Goal: Task Accomplishment & Management: Complete application form

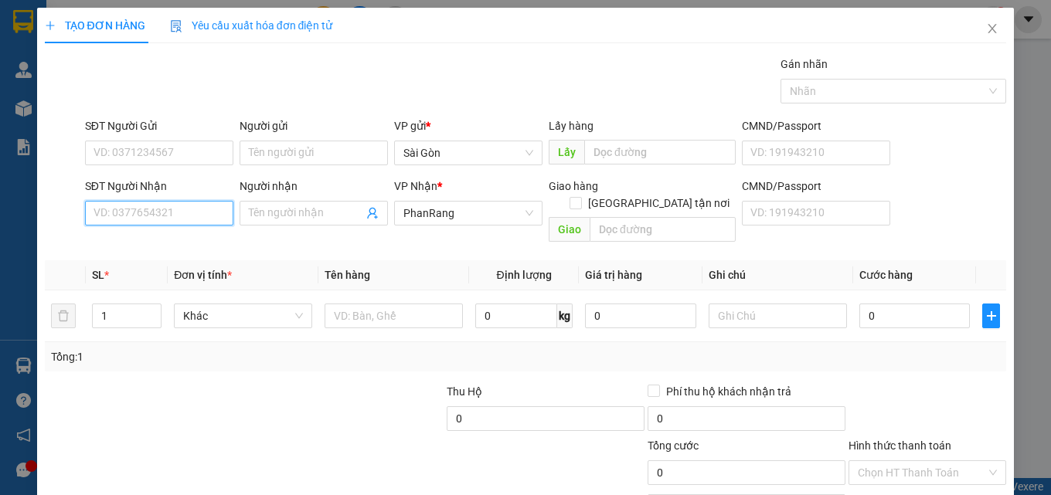
click at [147, 220] on input "SĐT Người Nhận" at bounding box center [159, 213] width 148 height 25
click at [212, 236] on div "0934833944 - Hiệp" at bounding box center [157, 244] width 128 height 17
type input "0934833944"
type input "Hiệp"
type input "0934833944"
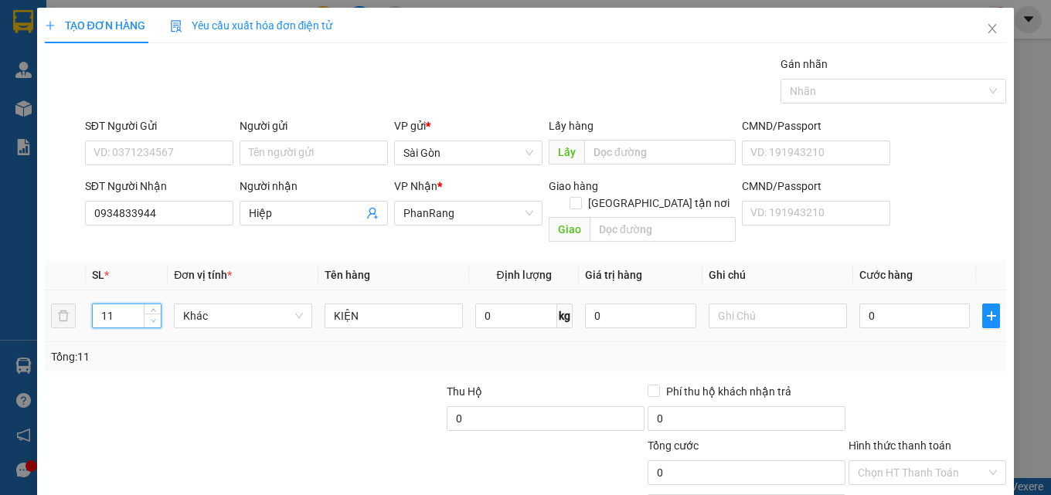
click at [153, 318] on icon "down" at bounding box center [153, 320] width 5 height 5
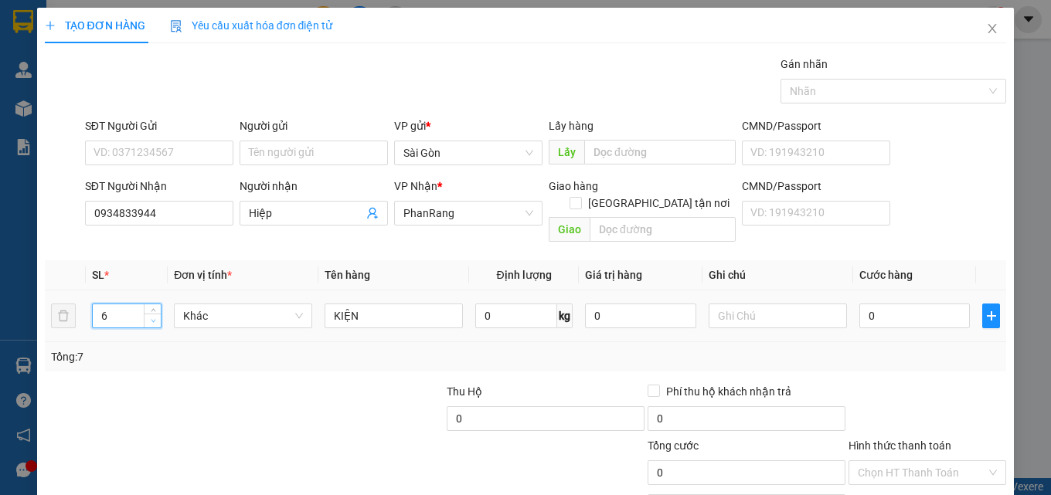
click at [154, 318] on icon "down" at bounding box center [153, 320] width 5 height 5
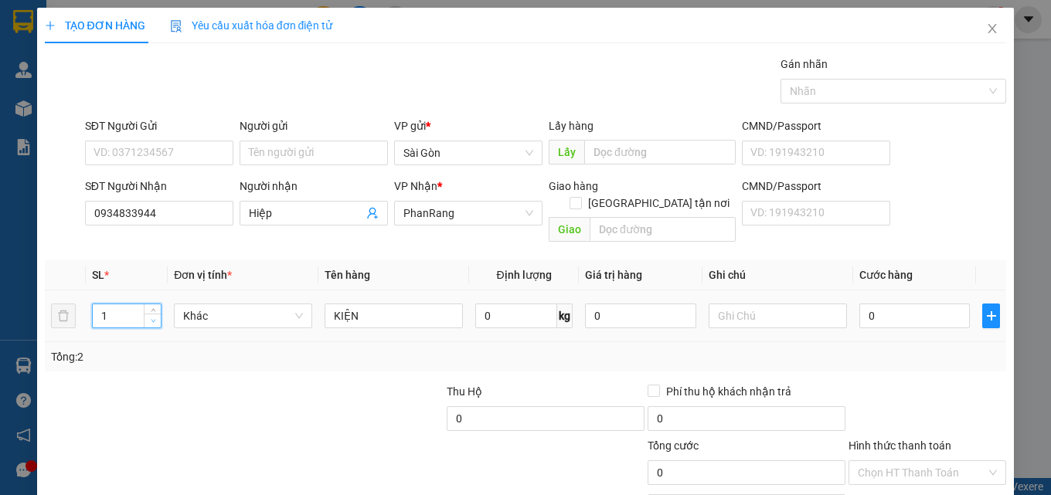
click at [155, 317] on span "down" at bounding box center [152, 321] width 9 height 9
click at [156, 317] on span "down" at bounding box center [152, 321] width 9 height 9
click at [157, 314] on span "Decrease Value" at bounding box center [152, 321] width 17 height 14
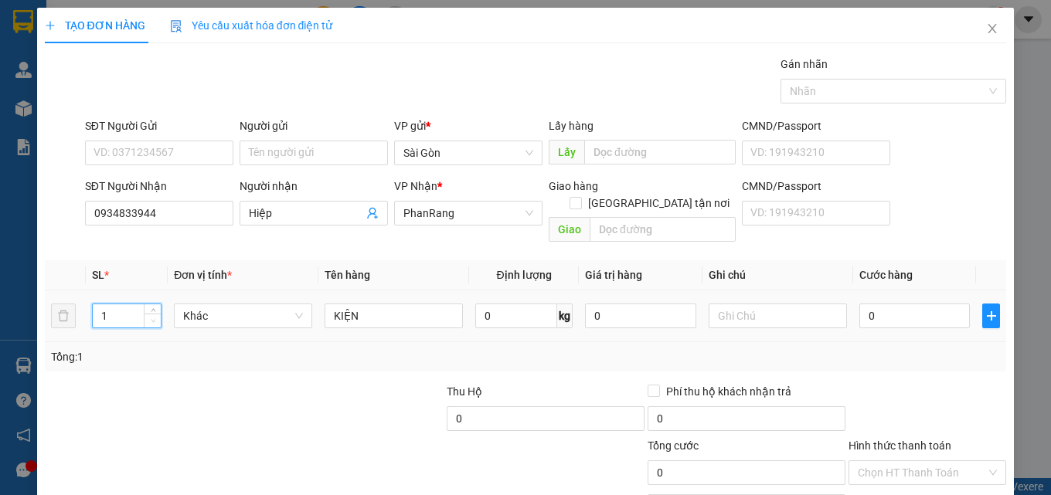
click at [158, 314] on span "Decrease Value" at bounding box center [152, 321] width 17 height 14
click at [160, 304] on div "1" at bounding box center [127, 316] width 70 height 25
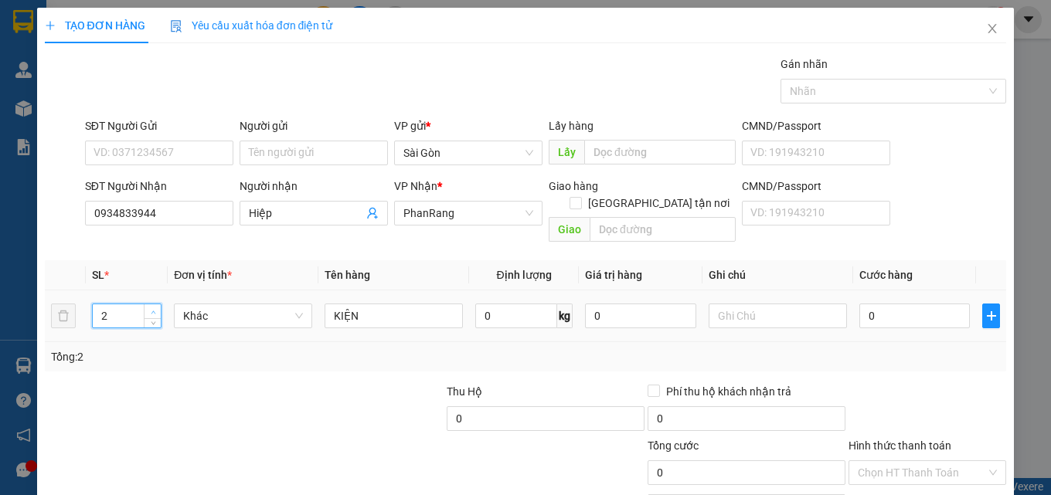
click at [151, 308] on span "up" at bounding box center [152, 312] width 9 height 9
type input "4"
click at [151, 308] on span "up" at bounding box center [152, 312] width 9 height 9
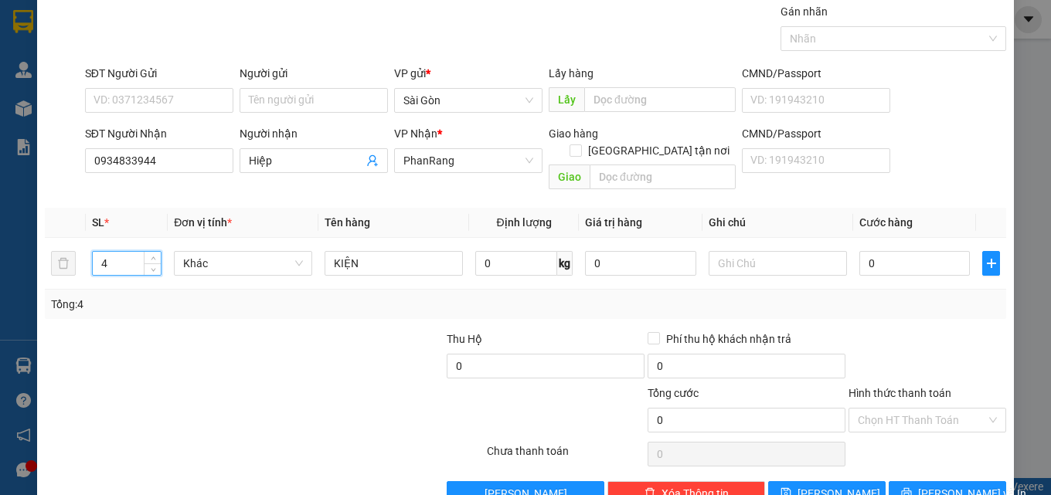
scroll to position [76, 0]
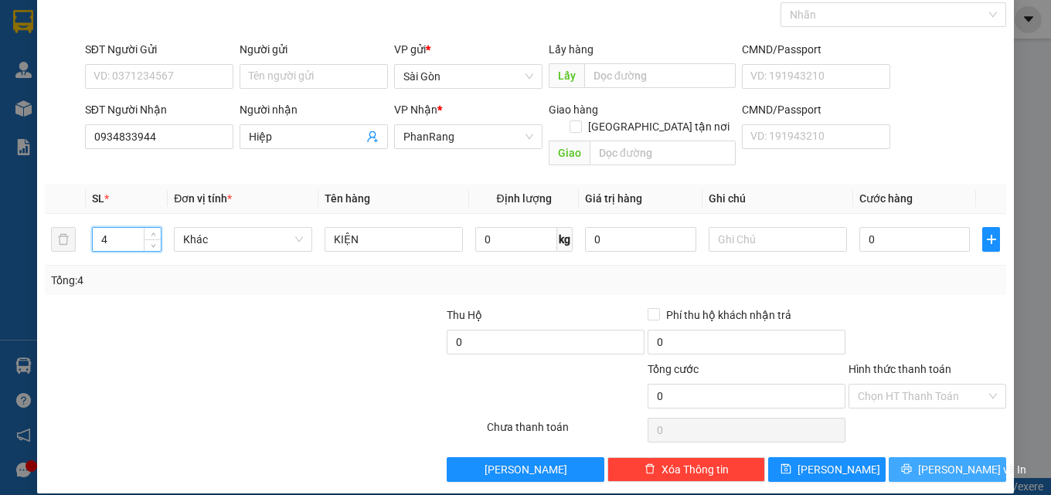
click at [965, 461] on span "[PERSON_NAME] và In" at bounding box center [972, 469] width 108 height 17
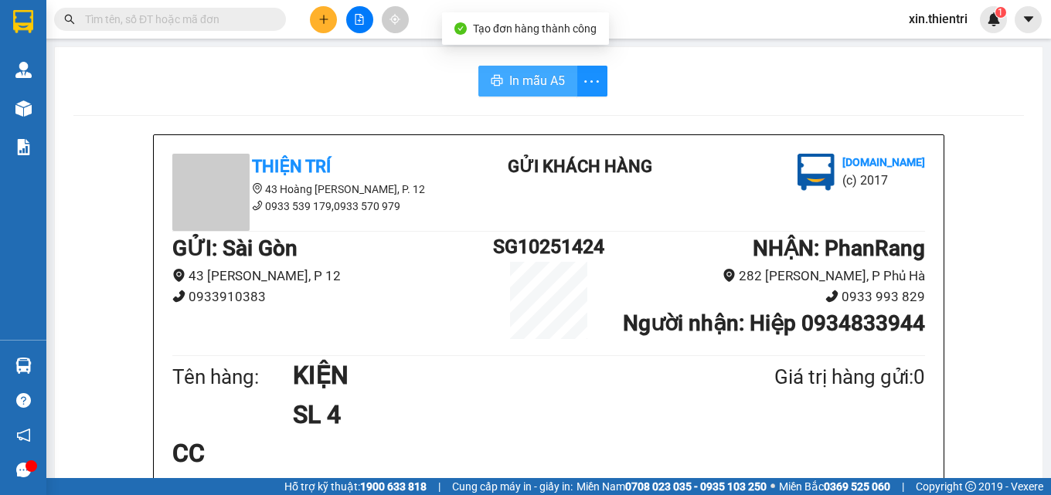
click at [515, 80] on span "In mẫu A5" at bounding box center [537, 80] width 56 height 19
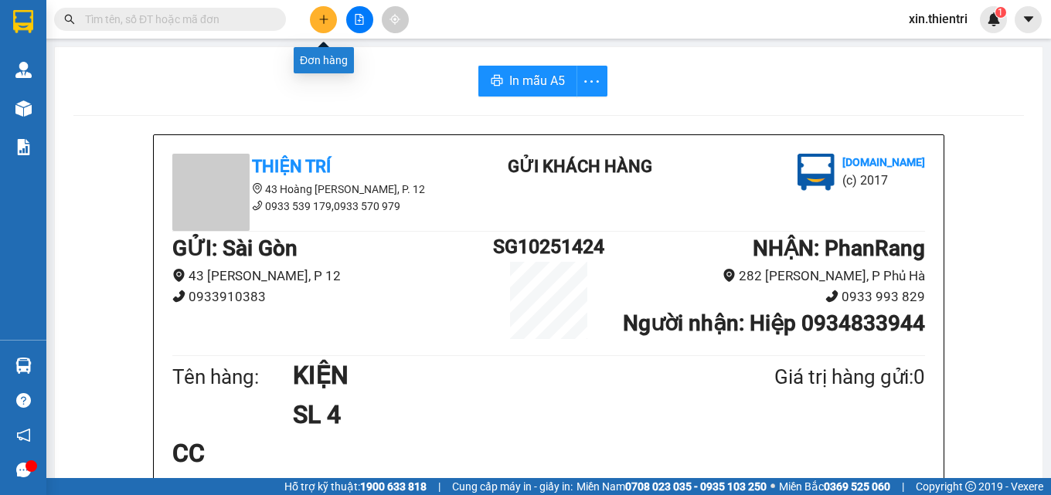
click at [320, 22] on icon "plus" at bounding box center [323, 19] width 11 height 11
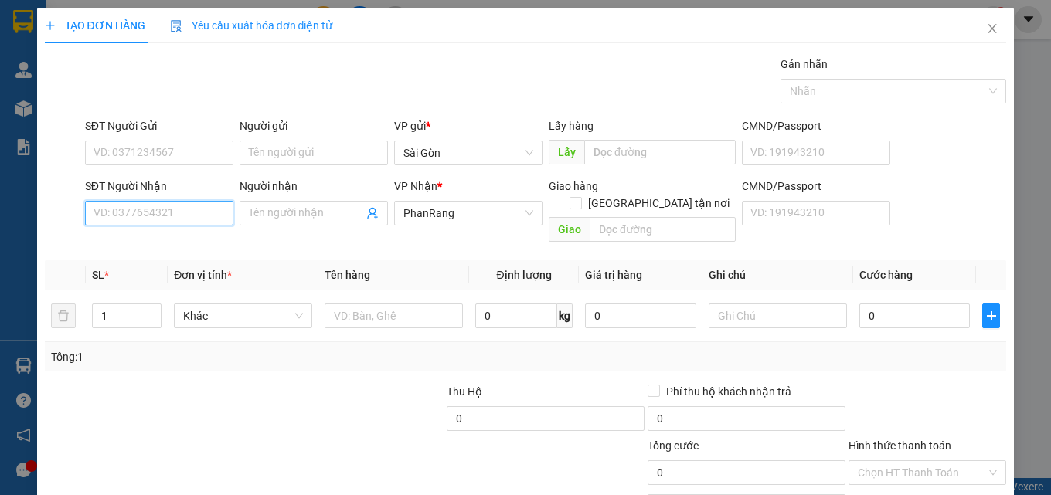
click at [213, 211] on input "SĐT Người Nhận" at bounding box center [159, 213] width 148 height 25
type input "0917133617"
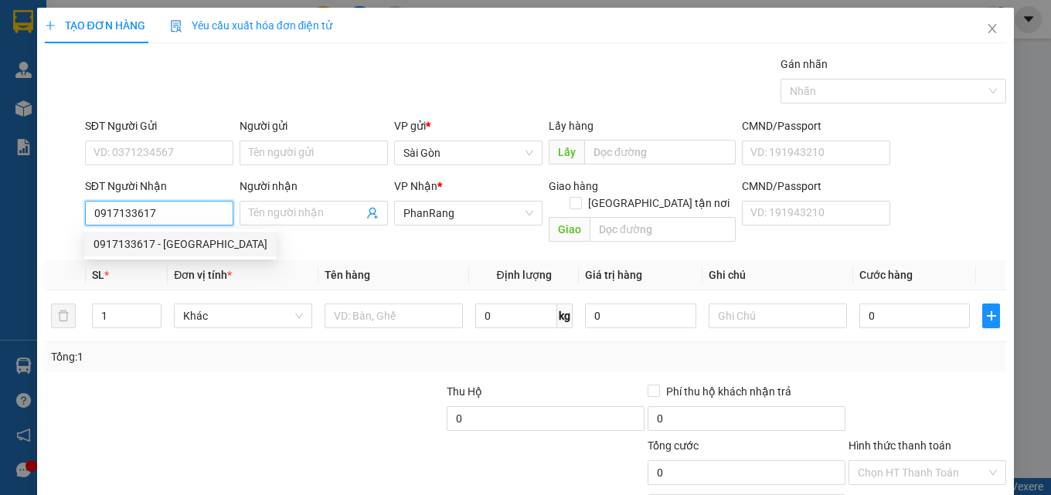
click at [197, 241] on div "0917133617 - THIÊN PHONG" at bounding box center [180, 244] width 174 height 17
type input "THIÊN PHONG"
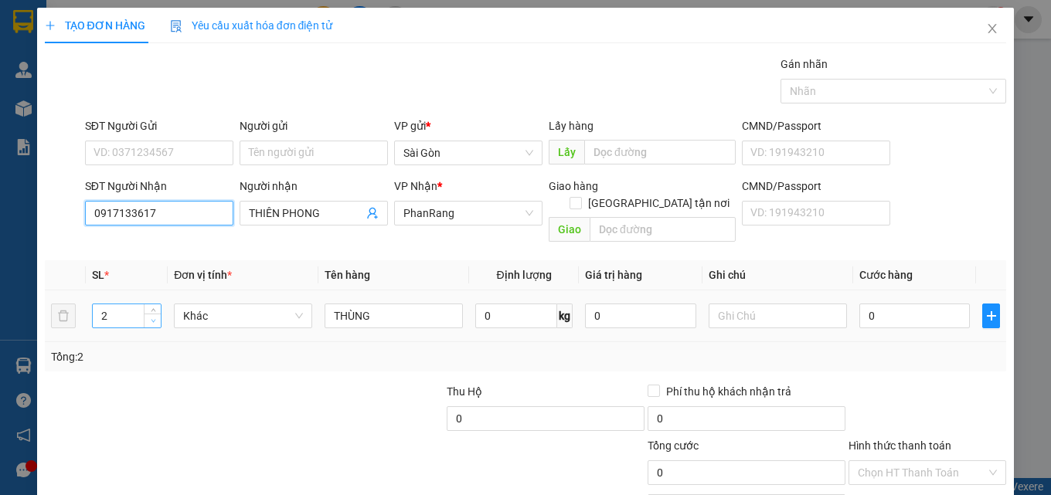
type input "0917133617"
type input "1"
click at [148, 317] on span "down" at bounding box center [152, 321] width 9 height 9
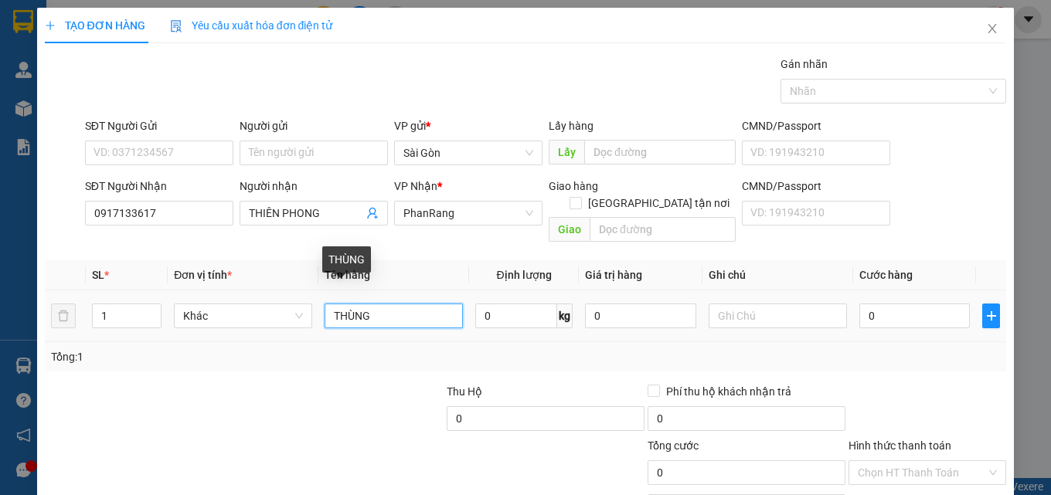
click at [384, 304] on input "THÙNG" at bounding box center [393, 316] width 138 height 25
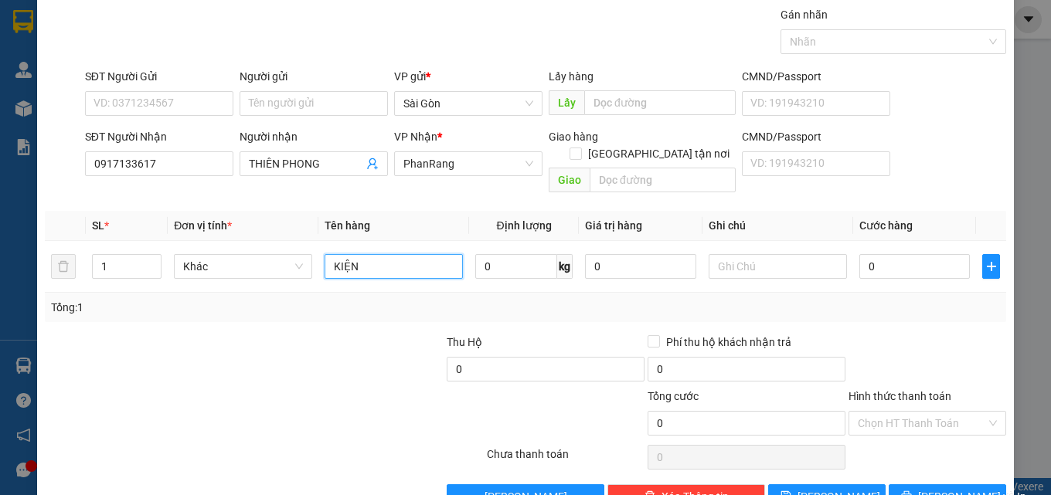
scroll to position [76, 0]
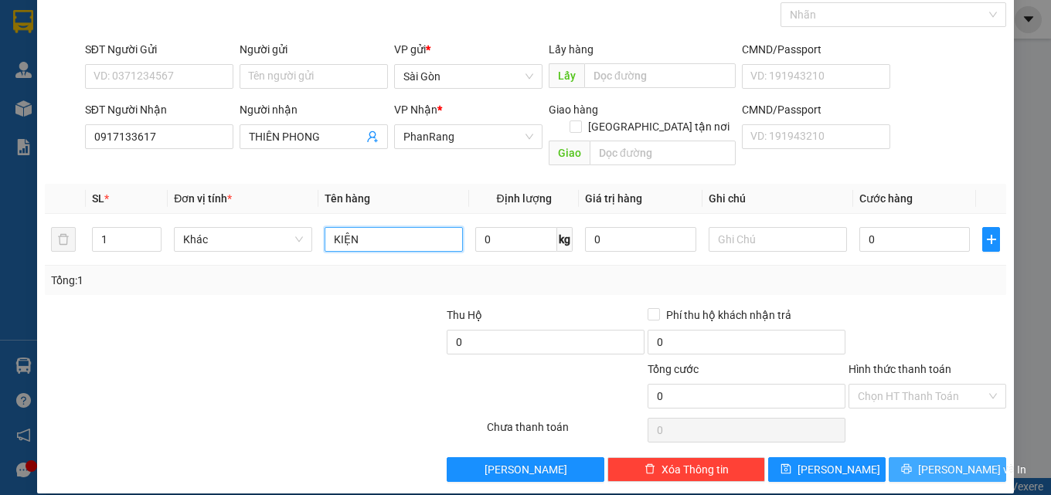
type input "KIỆN"
click at [940, 461] on span "[PERSON_NAME] và In" at bounding box center [972, 469] width 108 height 17
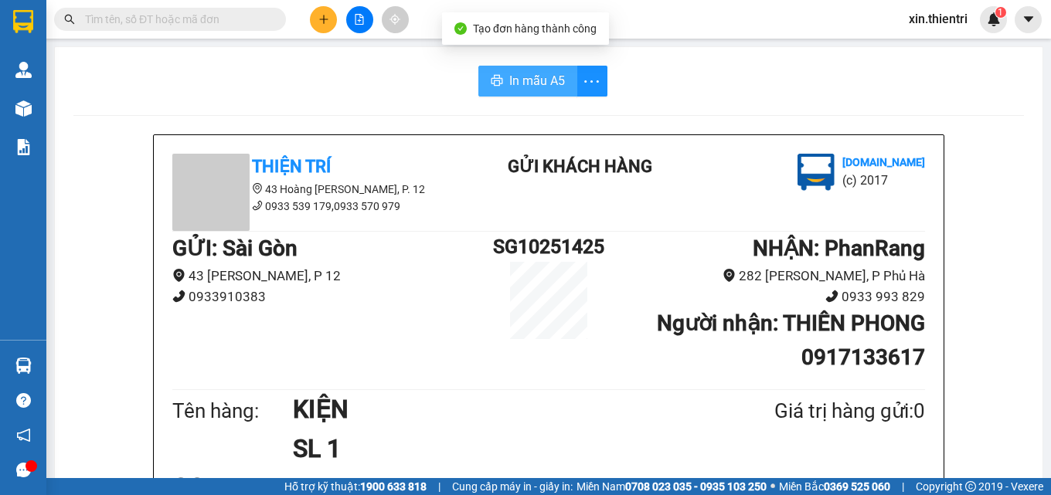
click at [527, 74] on span "In mẫu A5" at bounding box center [537, 80] width 56 height 19
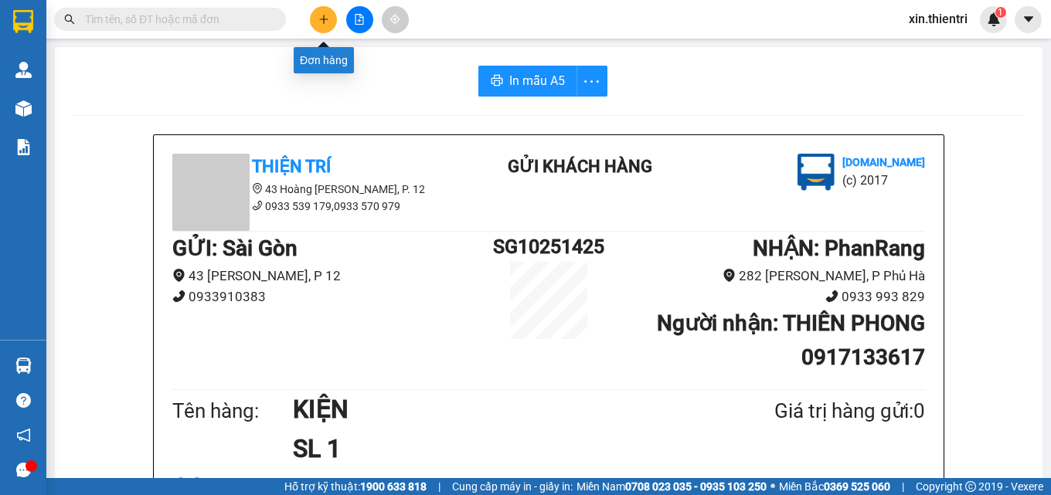
drag, startPoint x: 305, startPoint y: 22, endPoint x: 320, endPoint y: 22, distance: 14.7
click at [306, 22] on div at bounding box center [359, 19] width 116 height 27
click at [320, 22] on icon "plus" at bounding box center [323, 19] width 11 height 11
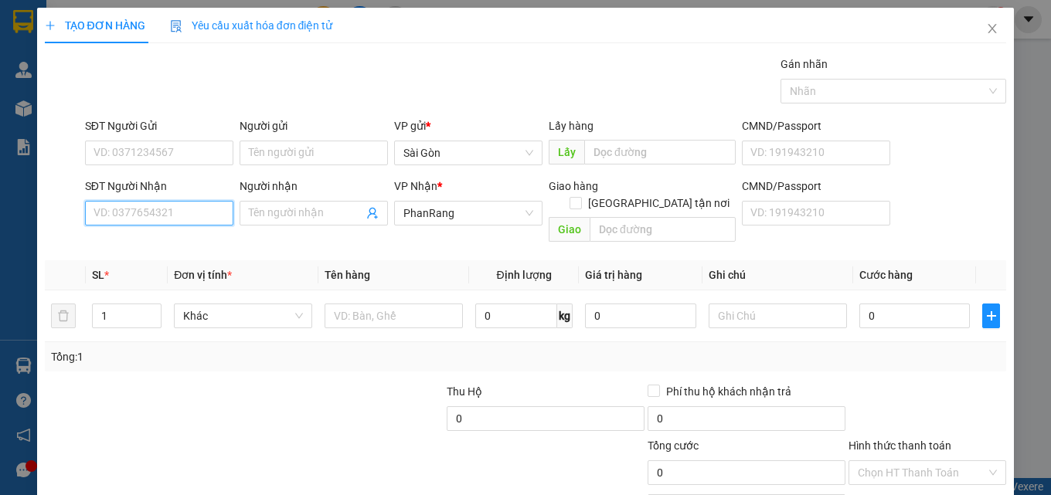
click at [209, 207] on input "SĐT Người Nhận" at bounding box center [159, 213] width 148 height 25
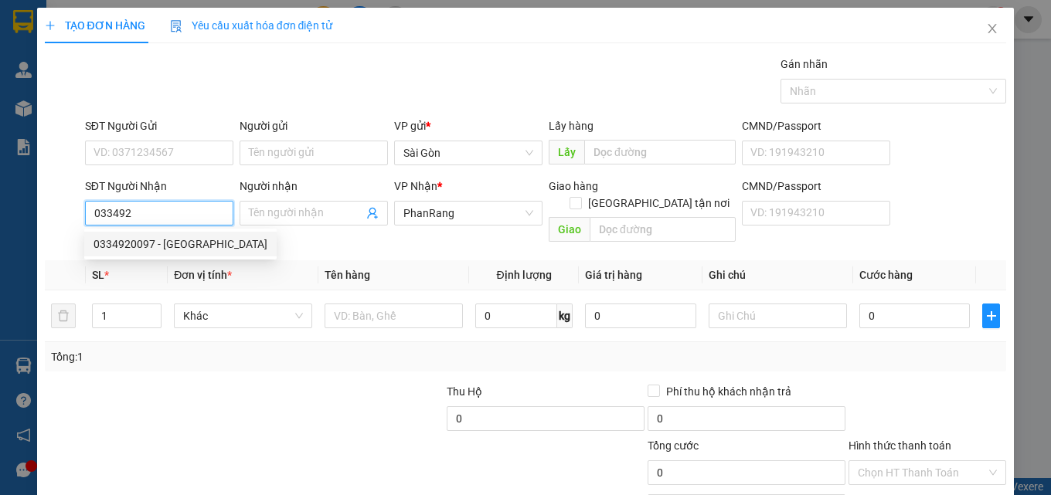
click at [186, 246] on div "0334920097 - BÉ SU" at bounding box center [180, 244] width 174 height 17
type input "0334920097"
type input "BÉ SU"
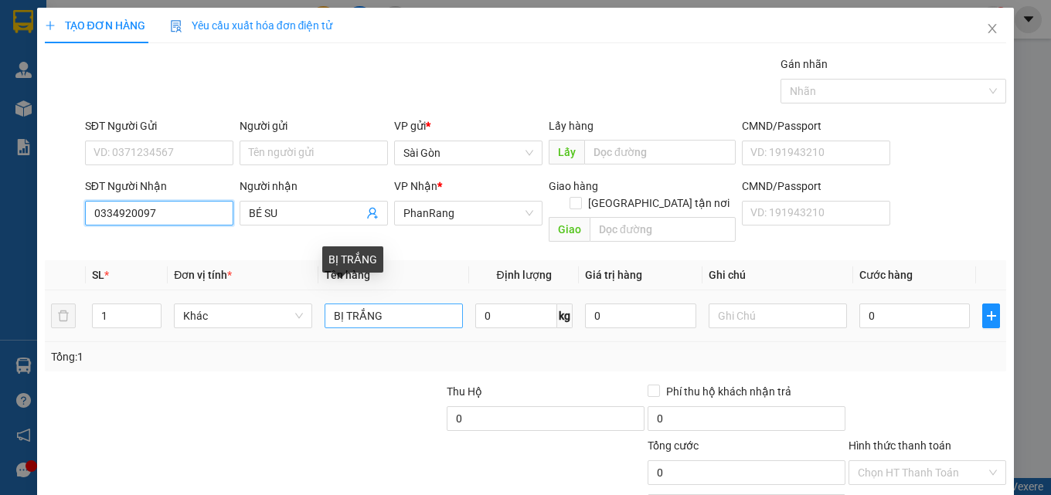
type input "0334920097"
click at [405, 304] on input "BỊ TRẮNG" at bounding box center [393, 316] width 138 height 25
click at [408, 304] on input "BỊ TRẮNG" at bounding box center [393, 316] width 138 height 25
click at [410, 304] on input "BỊ TRẮNG" at bounding box center [393, 316] width 138 height 25
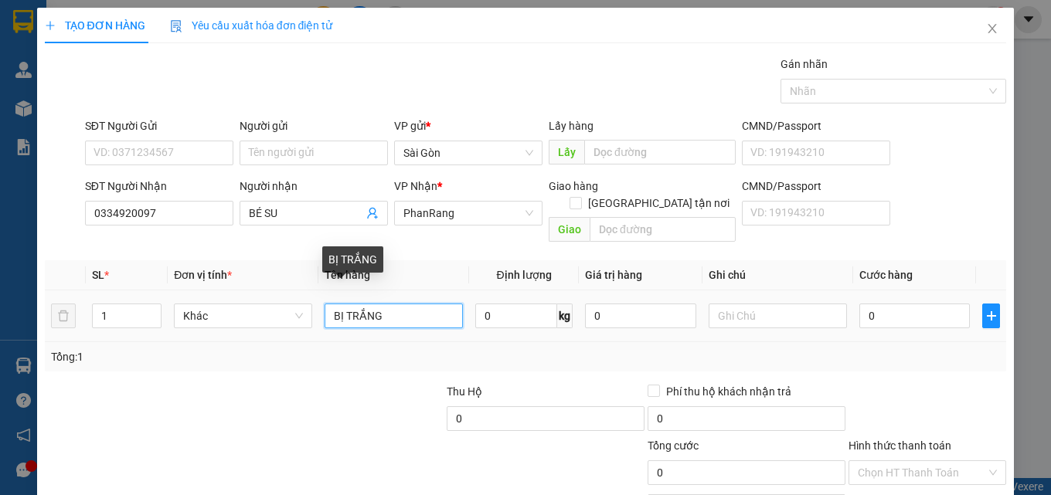
click at [412, 305] on input "BỊ TRẮNG" at bounding box center [393, 316] width 138 height 25
click at [413, 304] on input "BỊ TRẮNG" at bounding box center [393, 316] width 138 height 25
click at [412, 304] on input "BỊ TRẮNG" at bounding box center [393, 316] width 138 height 25
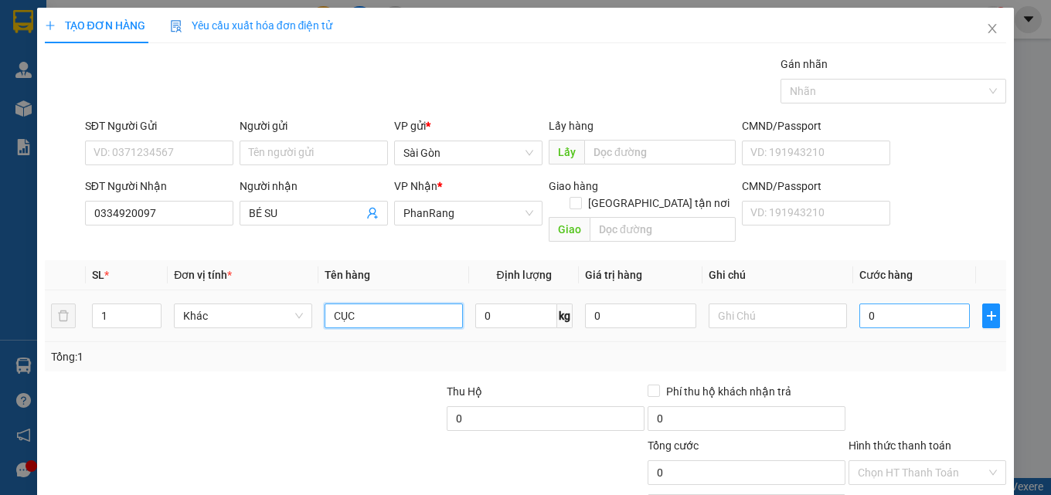
type input "CỤC"
click at [868, 304] on input "0" at bounding box center [914, 316] width 111 height 25
click at [870, 304] on input "0" at bounding box center [914, 316] width 111 height 25
type input "3"
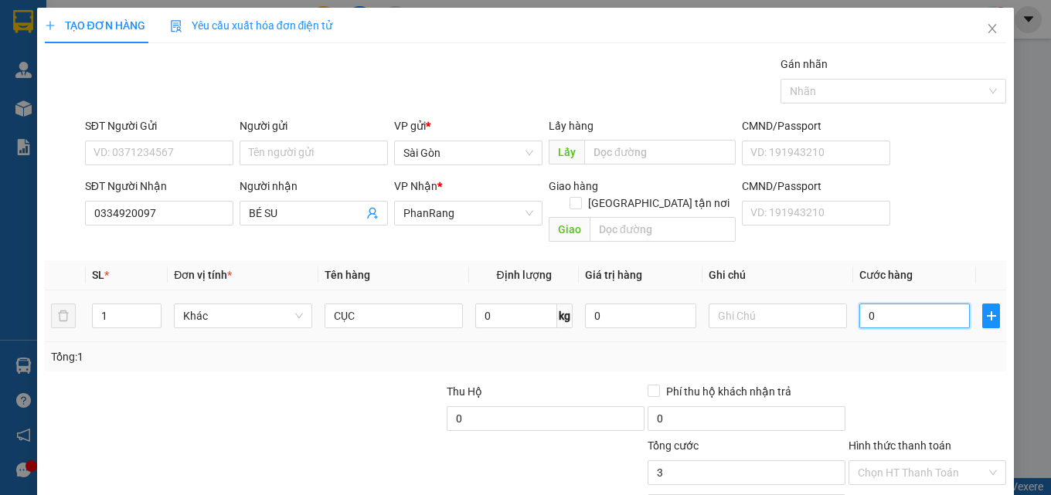
type input "3"
type input "30"
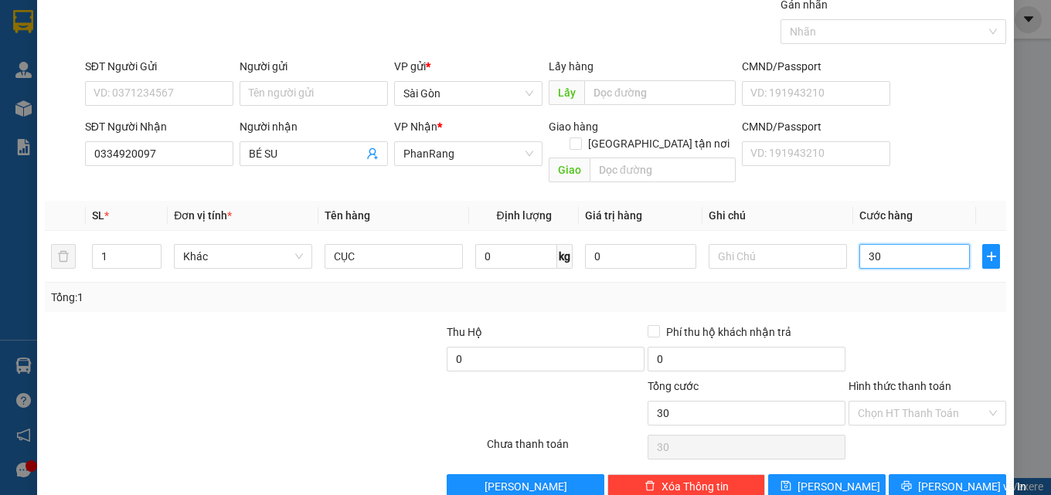
scroll to position [76, 0]
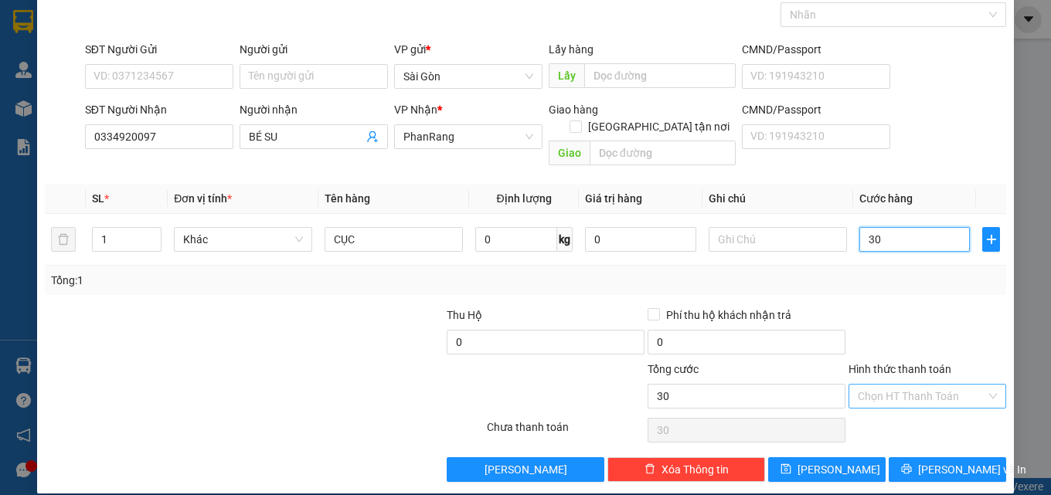
type input "30"
type input "30.000"
click at [929, 385] on input "Hình thức thanh toán" at bounding box center [922, 396] width 128 height 23
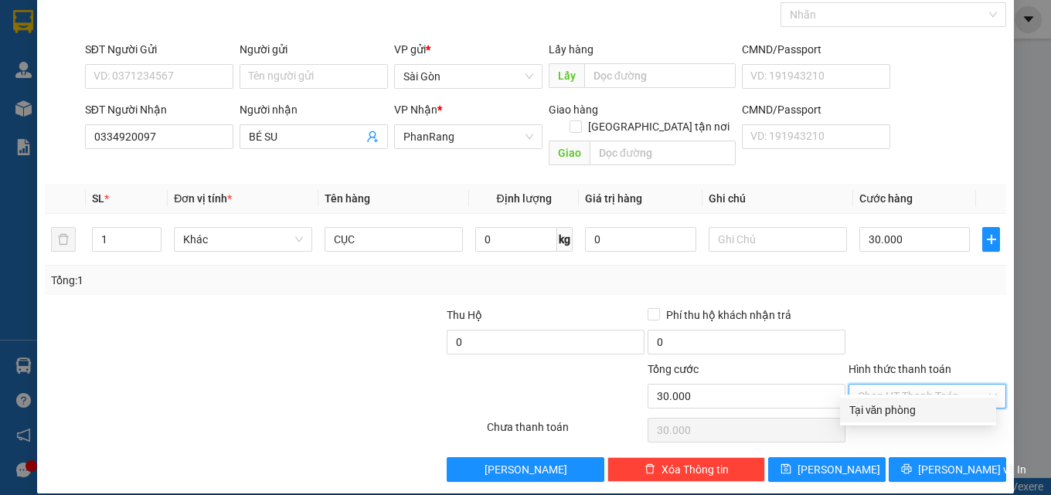
click at [929, 408] on div "Tại văn phòng" at bounding box center [918, 410] width 138 height 17
type input "0"
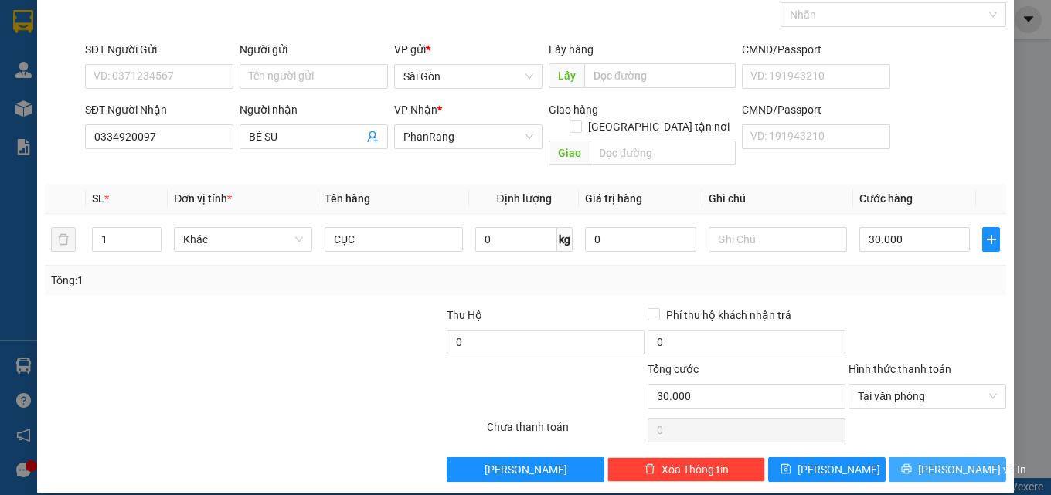
click at [933, 461] on span "[PERSON_NAME] và In" at bounding box center [972, 469] width 108 height 17
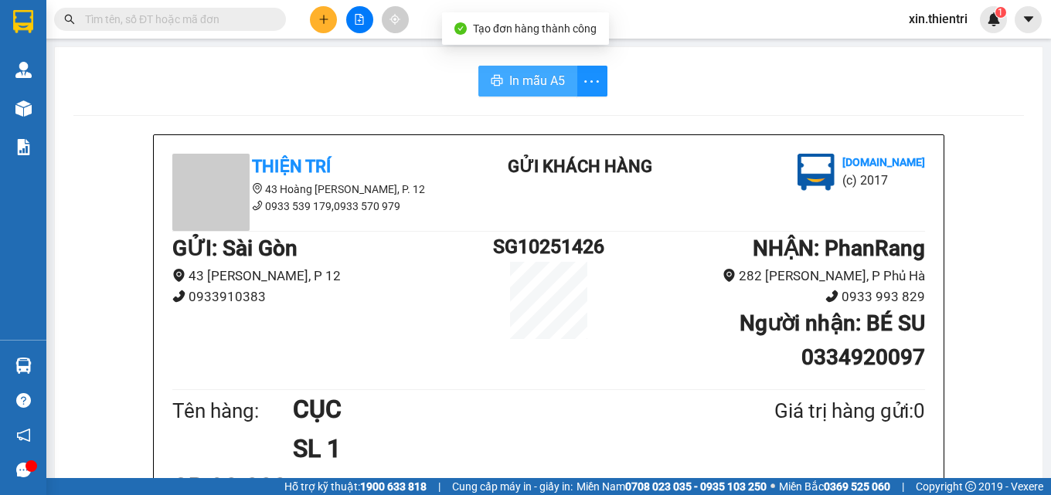
click at [526, 80] on span "In mẫu A5" at bounding box center [537, 80] width 56 height 19
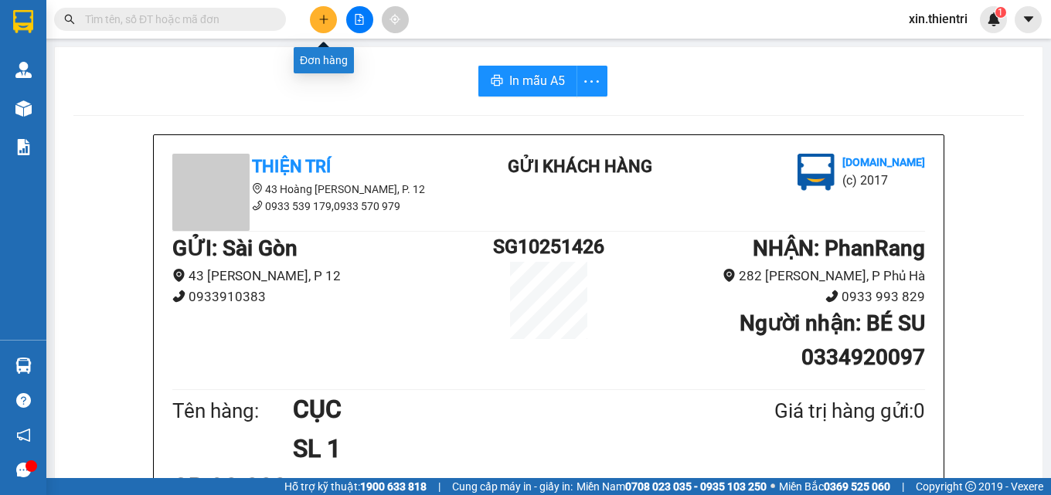
click at [321, 28] on button at bounding box center [323, 19] width 27 height 27
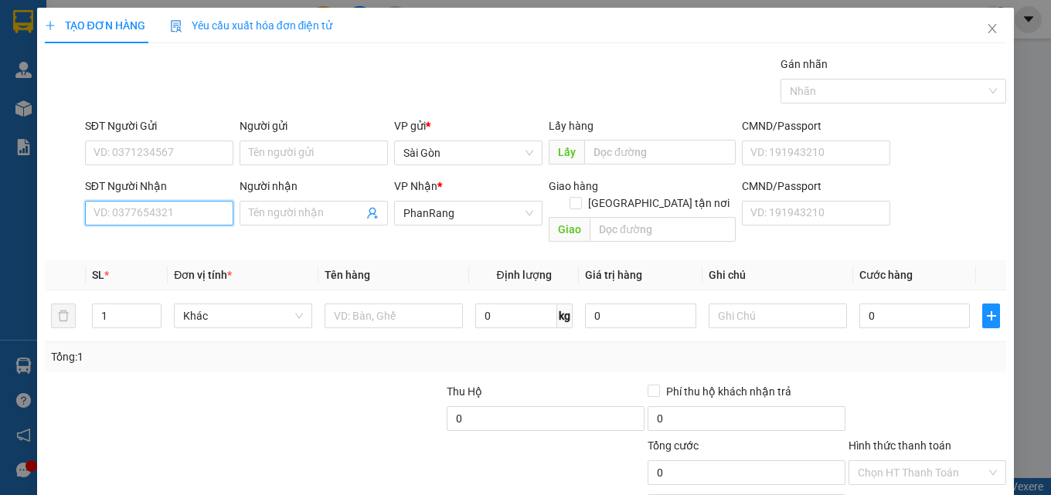
click at [209, 218] on input "SĐT Người Nhận" at bounding box center [159, 213] width 148 height 25
click at [185, 243] on div "0964895474 - KIỆT" at bounding box center [157, 244] width 128 height 17
type input "0964895474"
type input "KIỆT"
type input "VĨNH HY"
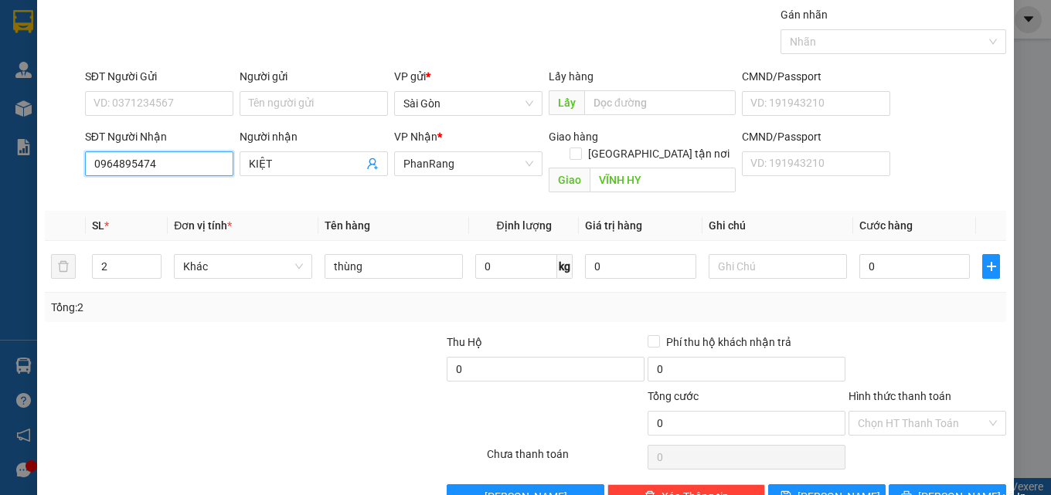
scroll to position [76, 0]
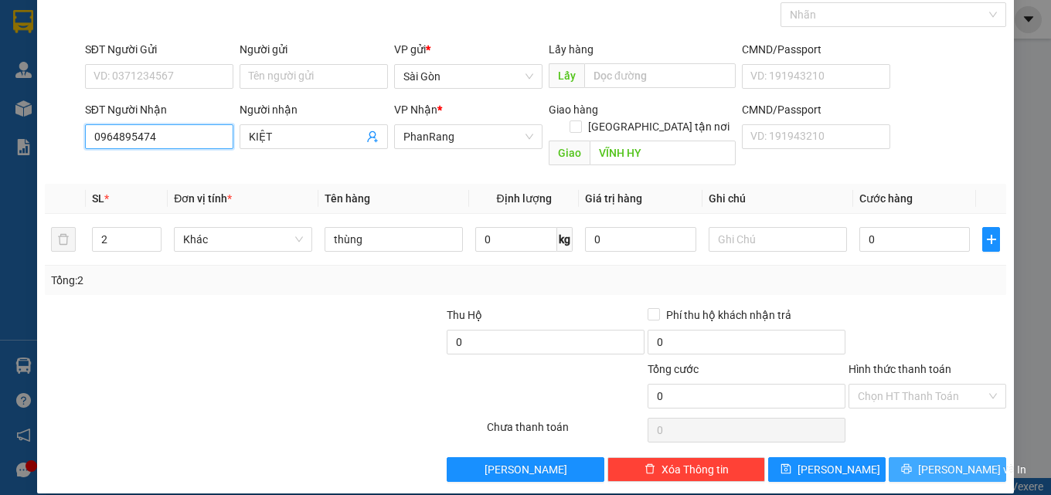
type input "0964895474"
click at [912, 464] on span "printer" at bounding box center [906, 470] width 11 height 12
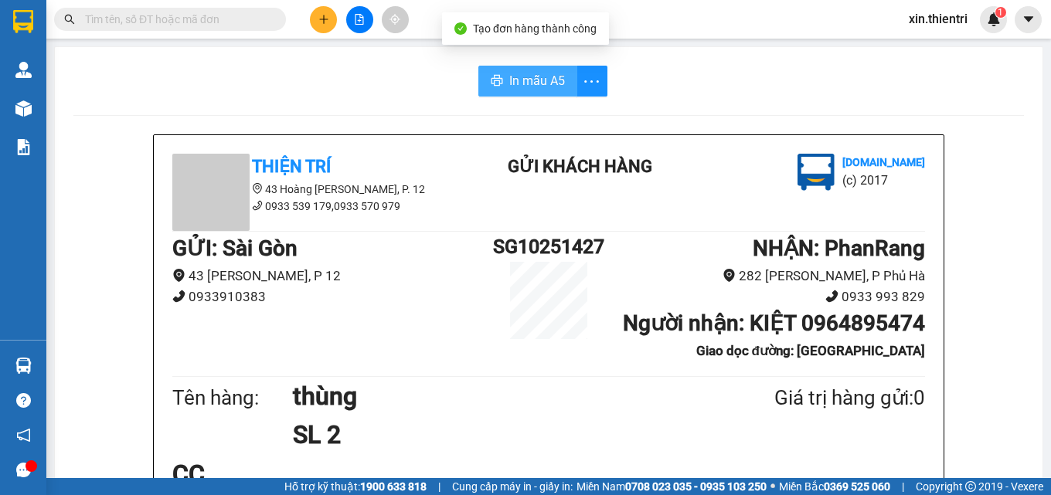
click at [566, 93] on button "In mẫu A5" at bounding box center [527, 81] width 99 height 31
click at [556, 88] on span "In mẫu A5" at bounding box center [537, 80] width 56 height 19
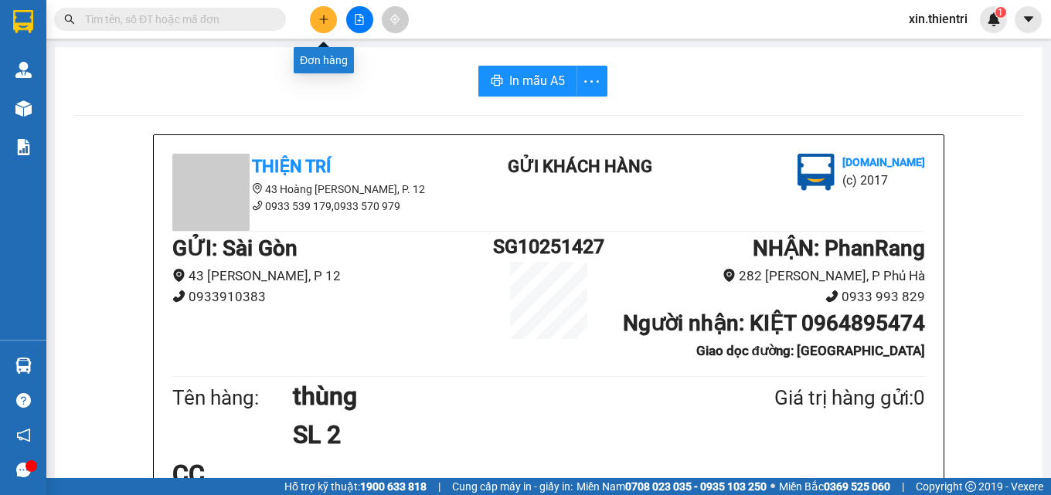
click at [318, 14] on icon "plus" at bounding box center [323, 19] width 11 height 11
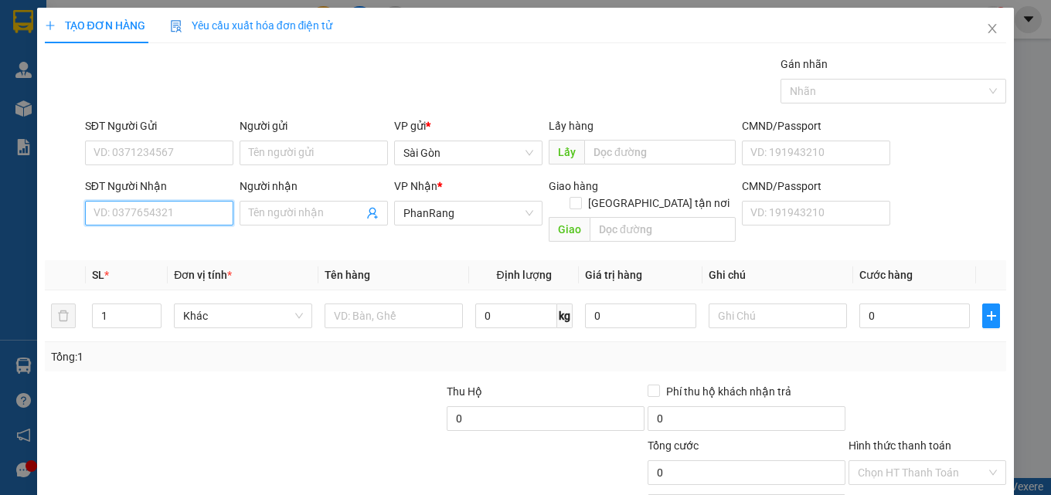
click at [188, 211] on input "SĐT Người Nhận" at bounding box center [159, 213] width 148 height 25
click at [195, 218] on input "SĐT Người Nhận" at bounding box center [159, 213] width 148 height 25
click at [199, 241] on div "0949963960 - PHÁT THỊNH" at bounding box center [158, 244] width 131 height 17
type input "0949963960"
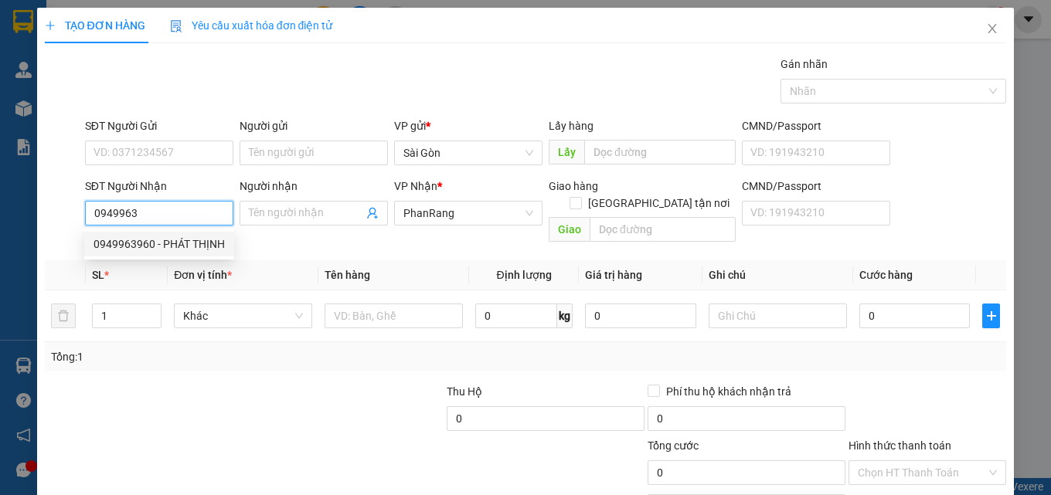
type input "PHÁT THỊNH"
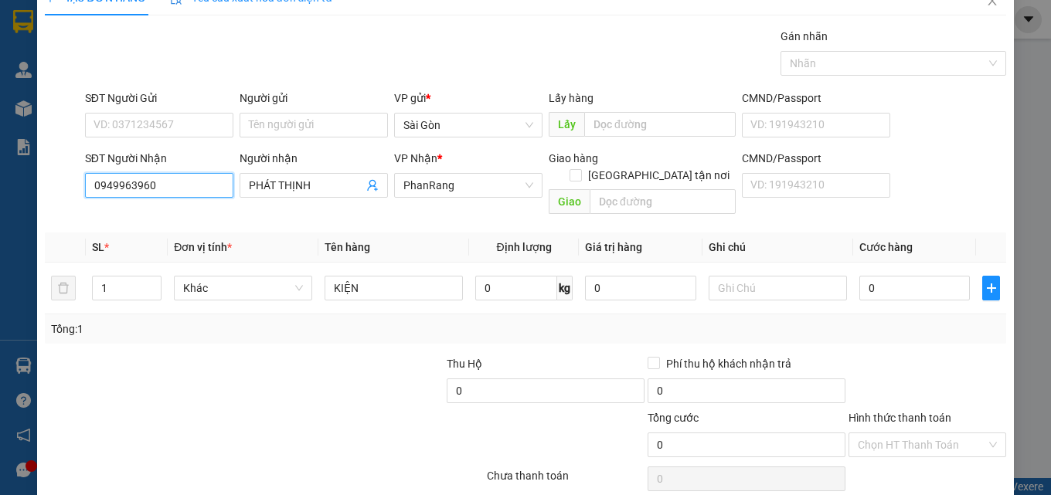
scroll to position [76, 0]
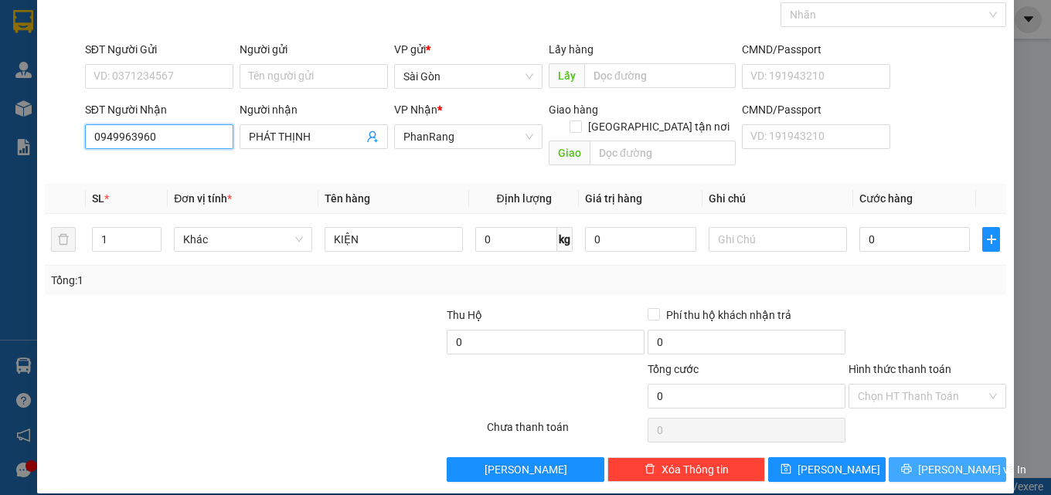
type input "0949963960"
click at [950, 461] on span "[PERSON_NAME] và In" at bounding box center [972, 469] width 108 height 17
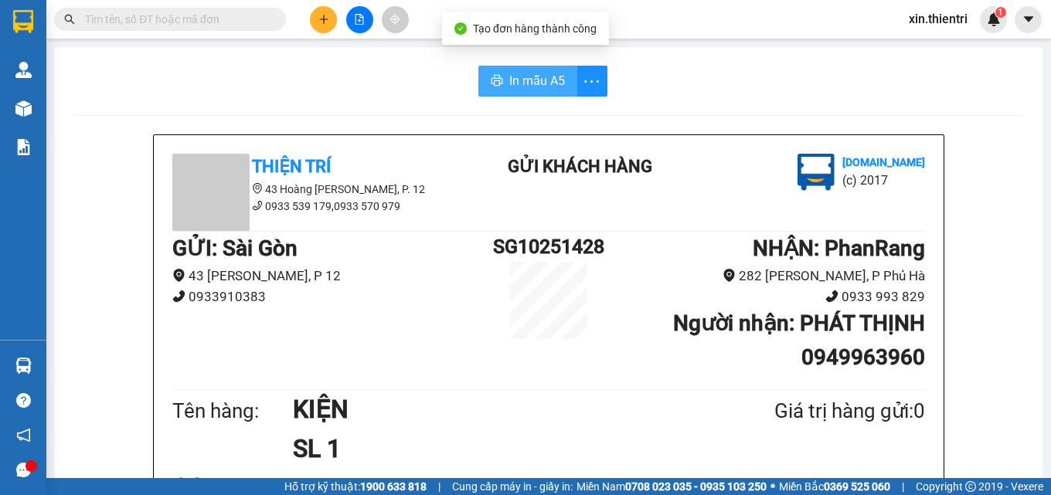
click at [521, 71] on span "In mẫu A5" at bounding box center [537, 80] width 56 height 19
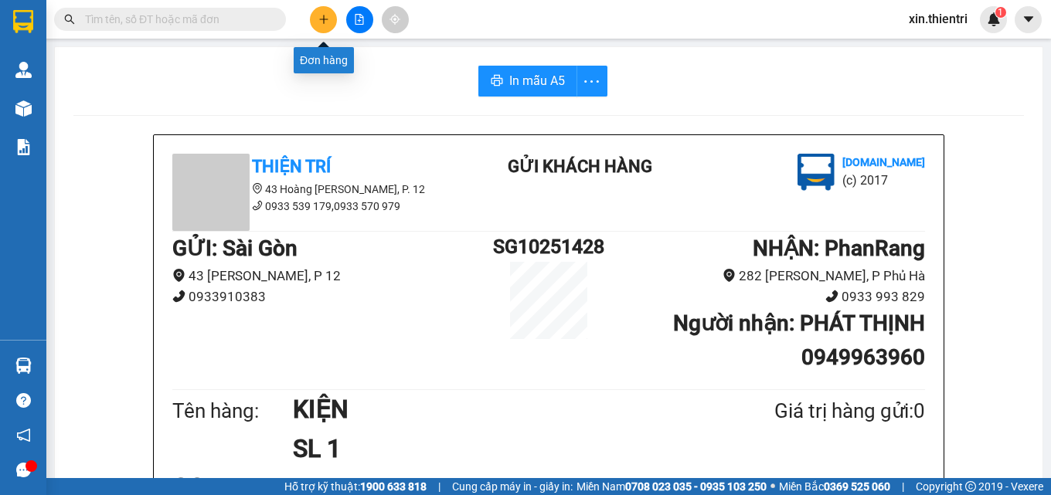
click at [321, 28] on button at bounding box center [323, 19] width 27 height 27
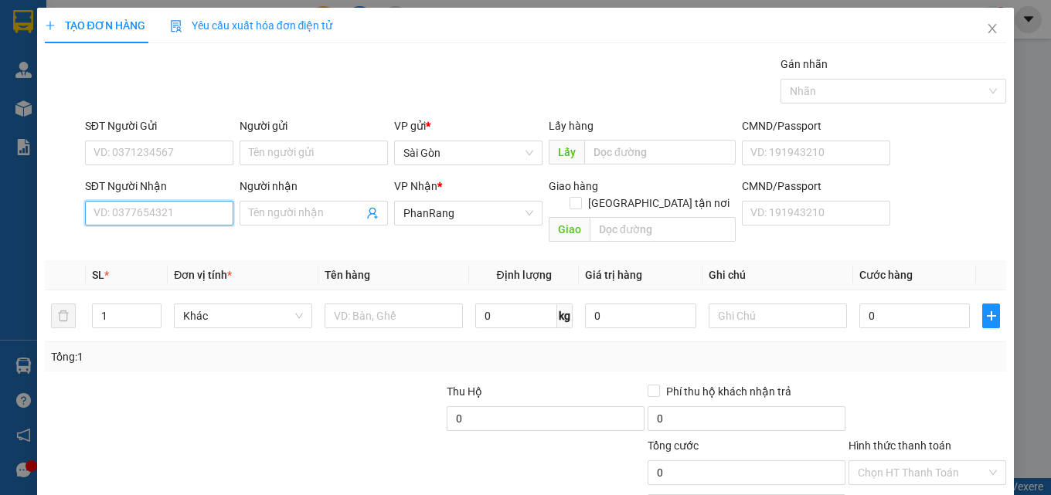
click at [184, 213] on input "SĐT Người Nhận" at bounding box center [159, 213] width 148 height 25
click at [168, 242] on div "0792574374 - LONG" at bounding box center [157, 244] width 128 height 17
type input "0792574374"
type input "LONG"
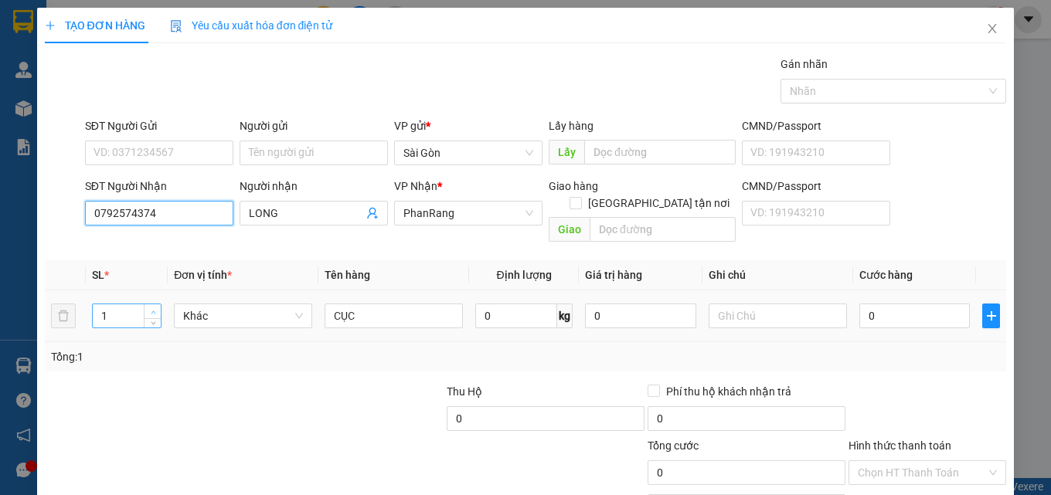
type input "0792574374"
type input "2"
click at [151, 308] on span "up" at bounding box center [152, 312] width 9 height 9
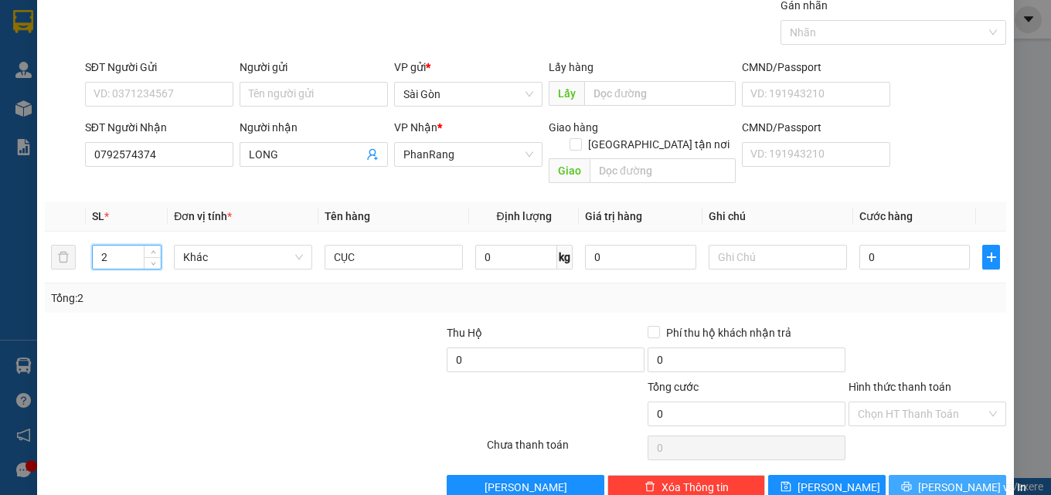
scroll to position [76, 0]
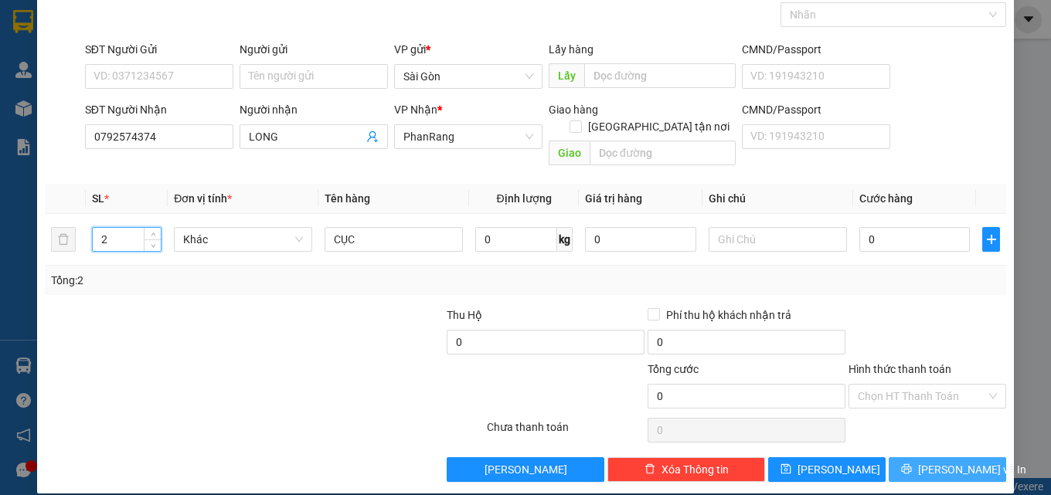
click at [949, 461] on span "[PERSON_NAME] và In" at bounding box center [972, 469] width 108 height 17
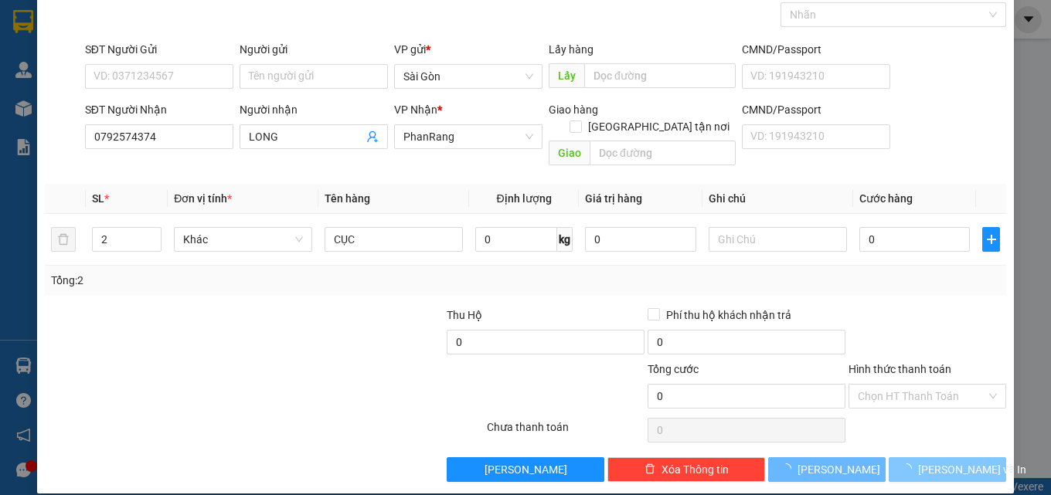
click at [950, 461] on span "[PERSON_NAME] và In" at bounding box center [972, 469] width 108 height 17
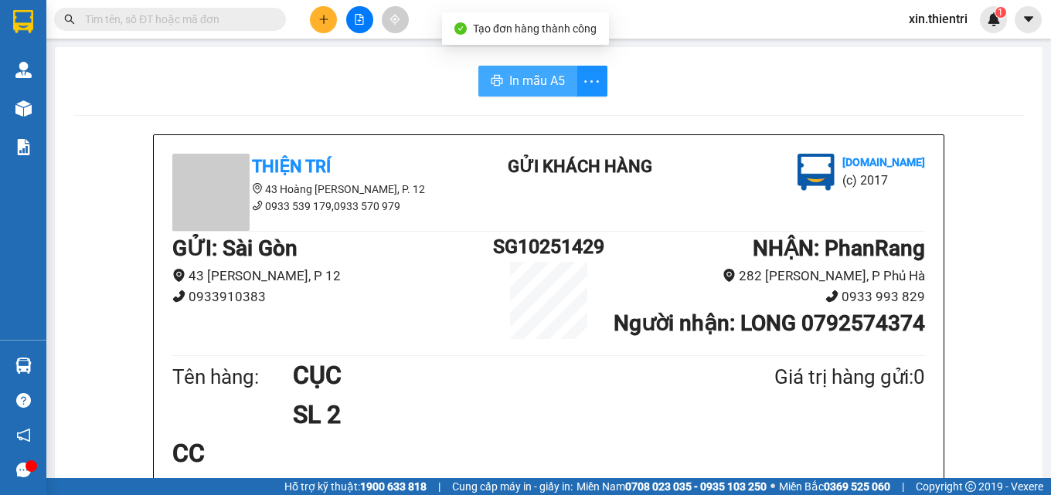
click at [550, 78] on span "In mẫu A5" at bounding box center [537, 80] width 56 height 19
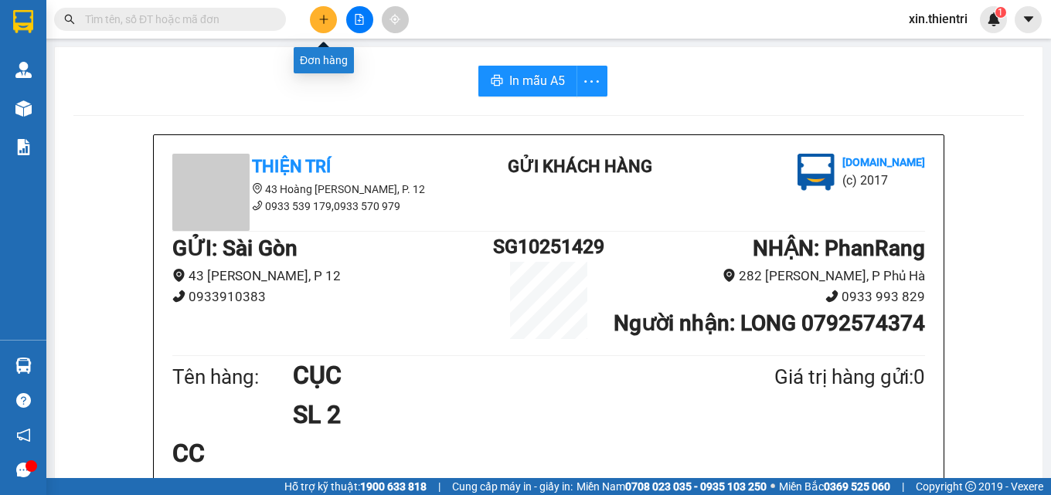
click at [329, 25] on button at bounding box center [323, 19] width 27 height 27
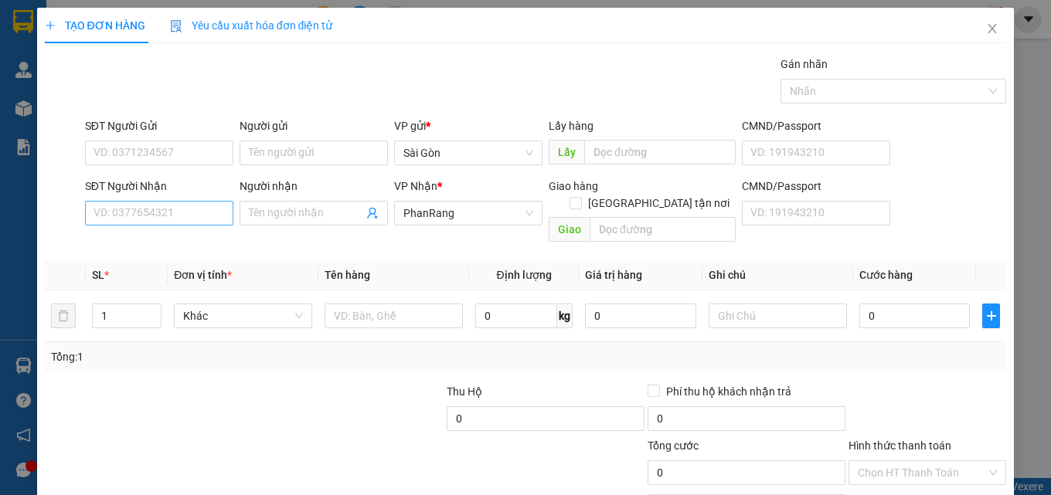
click at [168, 202] on div "SĐT Người Nhận VD: 0377654321" at bounding box center [159, 205] width 148 height 54
click at [168, 202] on input "SĐT Người Nhận" at bounding box center [159, 213] width 148 height 25
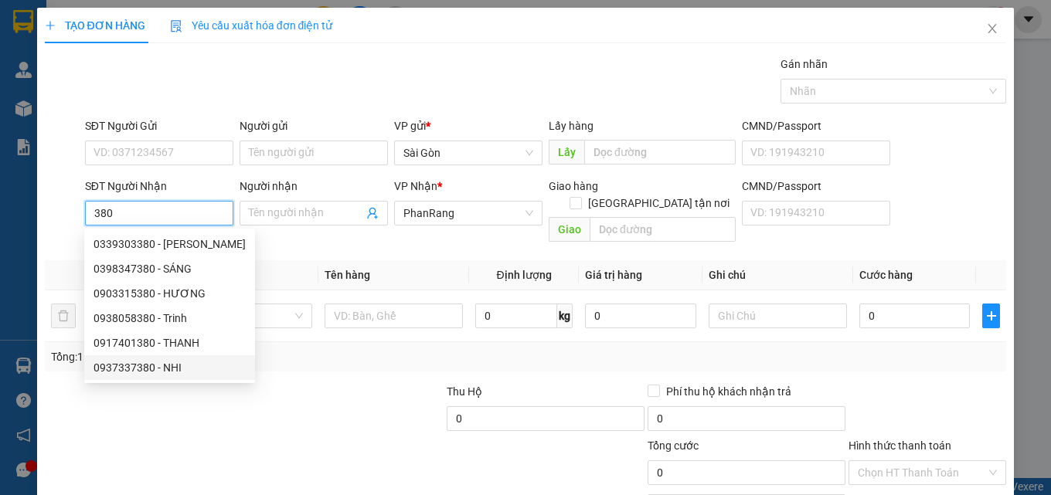
click at [184, 369] on div "0937337380 - NHI" at bounding box center [169, 367] width 152 height 17
type input "0937337380"
type input "NHI"
type input "HỘ DIÊM"
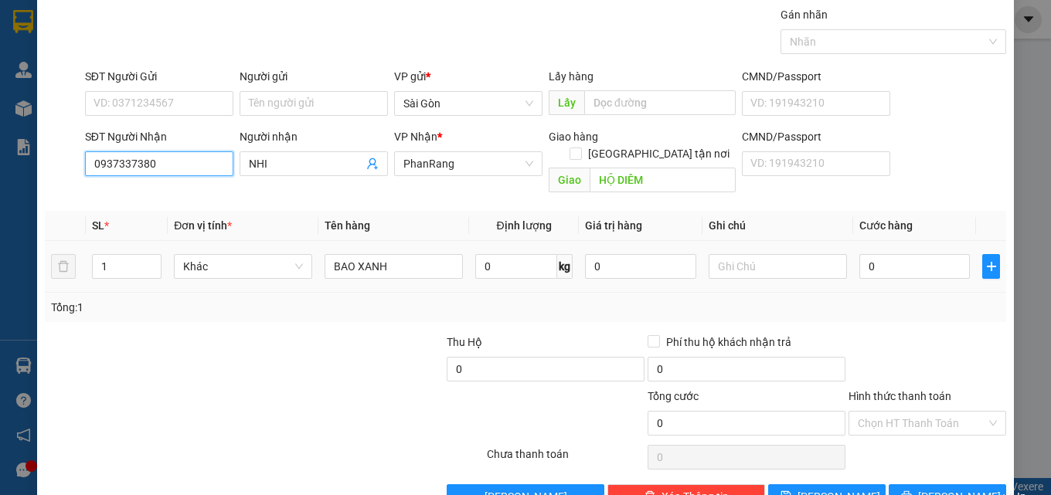
scroll to position [76, 0]
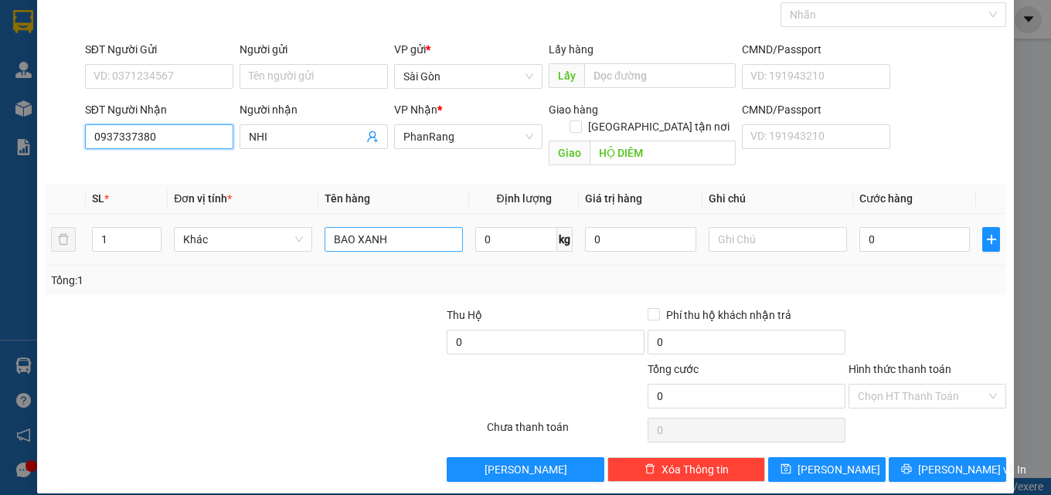
type input "0937337380"
click at [405, 227] on input "BAO XANH" at bounding box center [393, 239] width 138 height 25
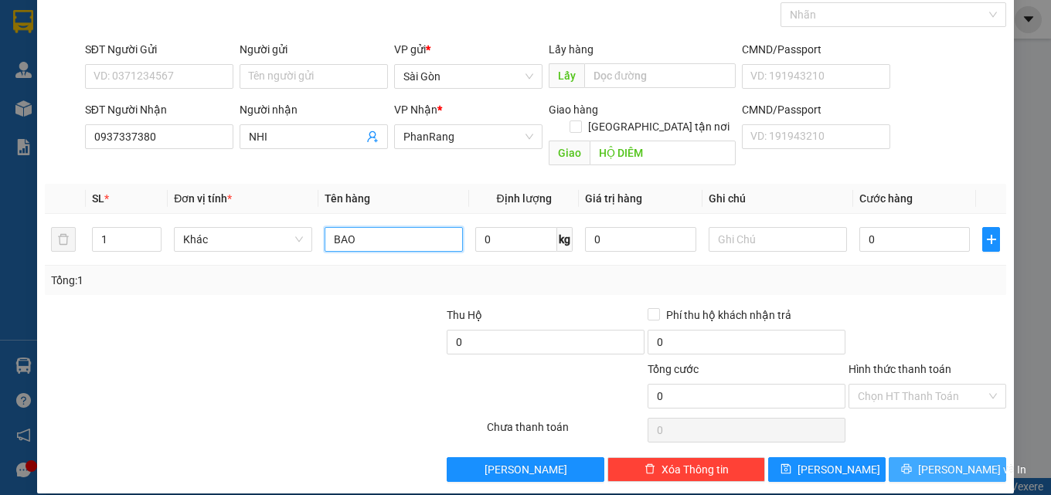
type input "BAO"
click at [899, 457] on button "[PERSON_NAME] và In" at bounding box center [947, 469] width 117 height 25
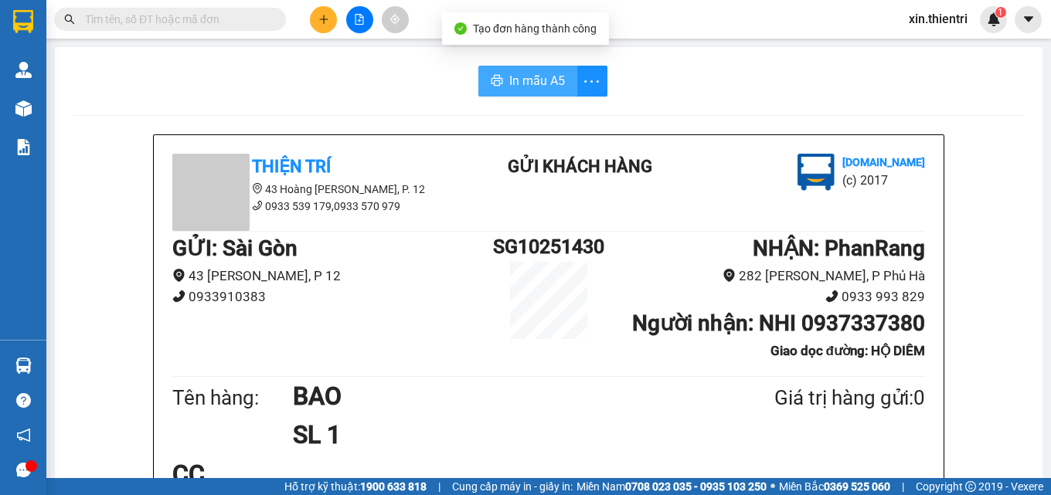
click at [535, 84] on span "In mẫu A5" at bounding box center [537, 80] width 56 height 19
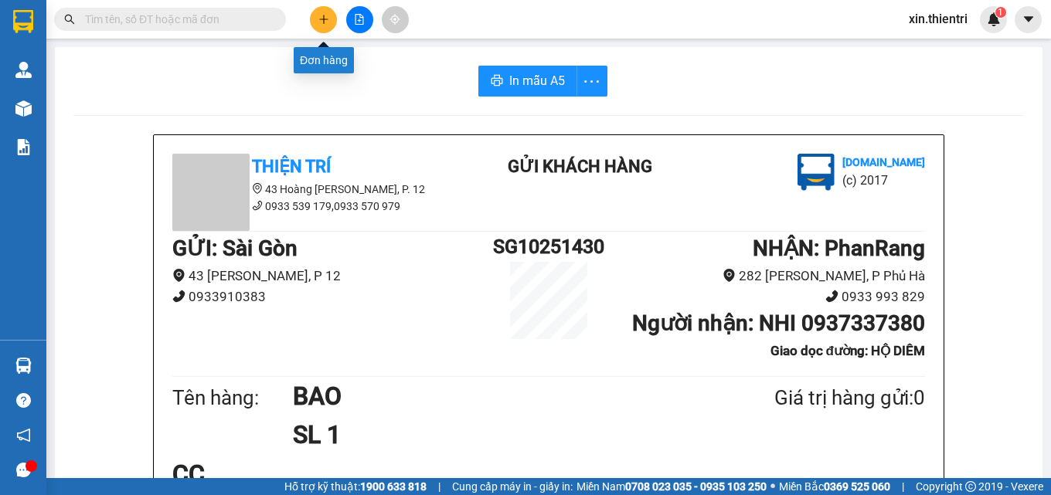
click at [324, 16] on icon "plus" at bounding box center [323, 19] width 11 height 11
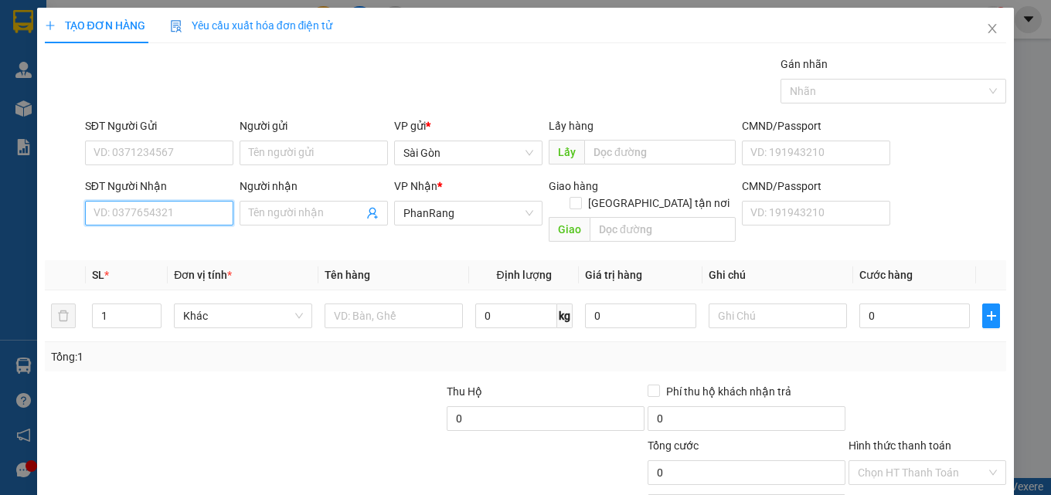
click at [206, 218] on input "SĐT Người Nhận" at bounding box center [159, 213] width 148 height 25
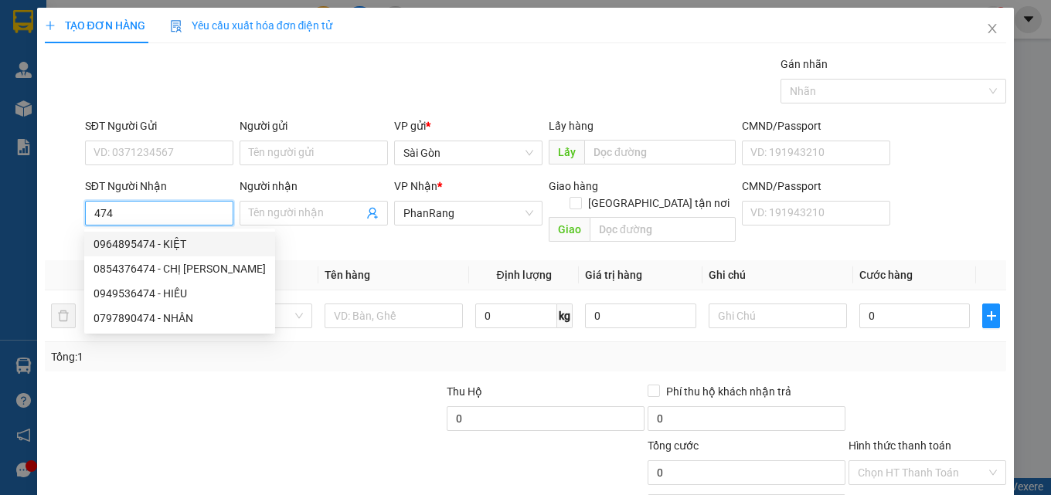
click at [188, 240] on div "0964895474 - KIỆT" at bounding box center [179, 244] width 172 height 17
type input "0964895474"
type input "KIỆT"
type input "VĨNH HY"
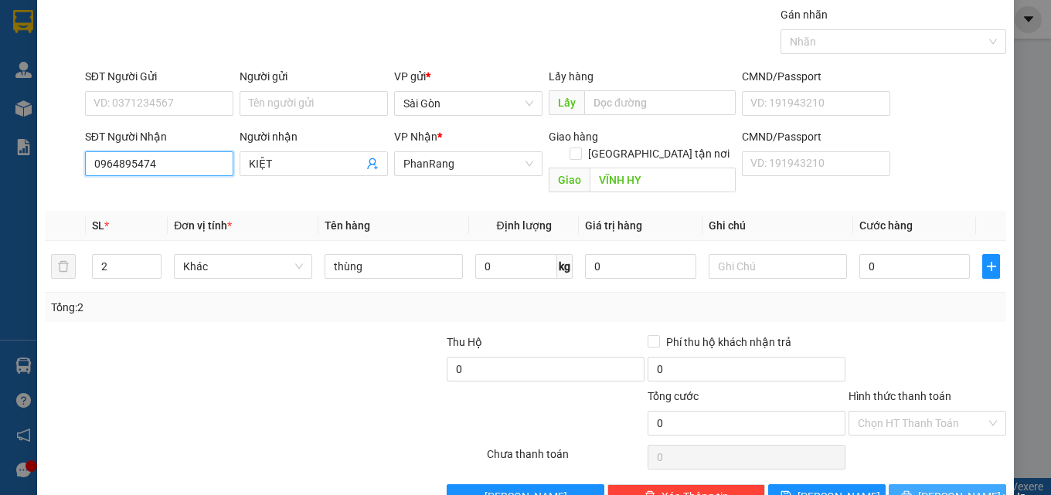
scroll to position [76, 0]
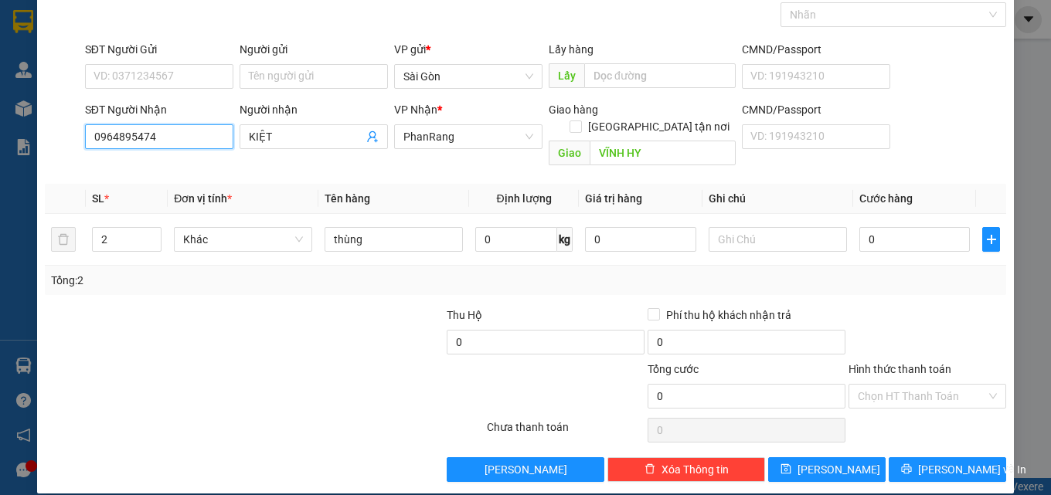
type input "0964895474"
click at [927, 433] on div "Transit Pickup Surcharge Ids Transit Deliver Surcharge Ids Transit Deliver Surc…" at bounding box center [526, 230] width 962 height 503
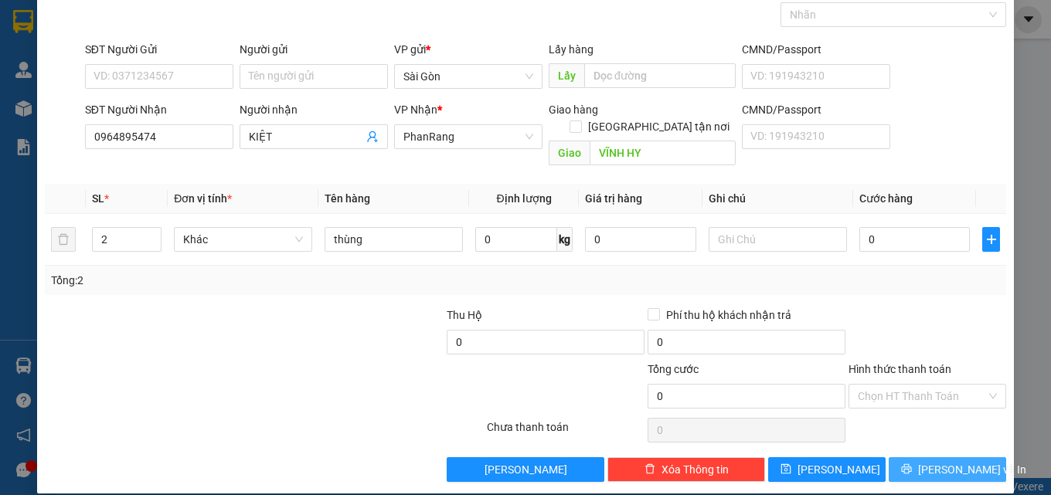
click at [933, 461] on span "[PERSON_NAME] và In" at bounding box center [972, 469] width 108 height 17
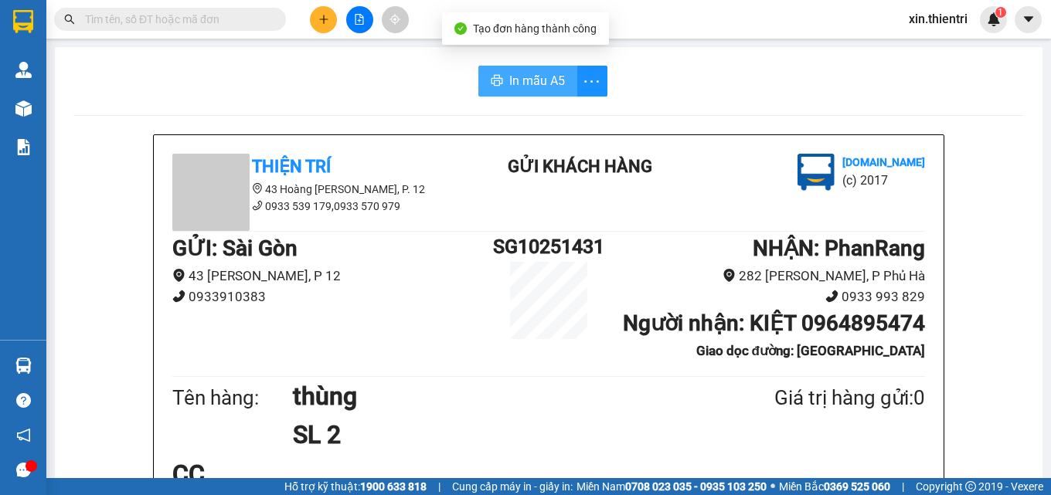
click at [517, 72] on span "In mẫu A5" at bounding box center [537, 80] width 56 height 19
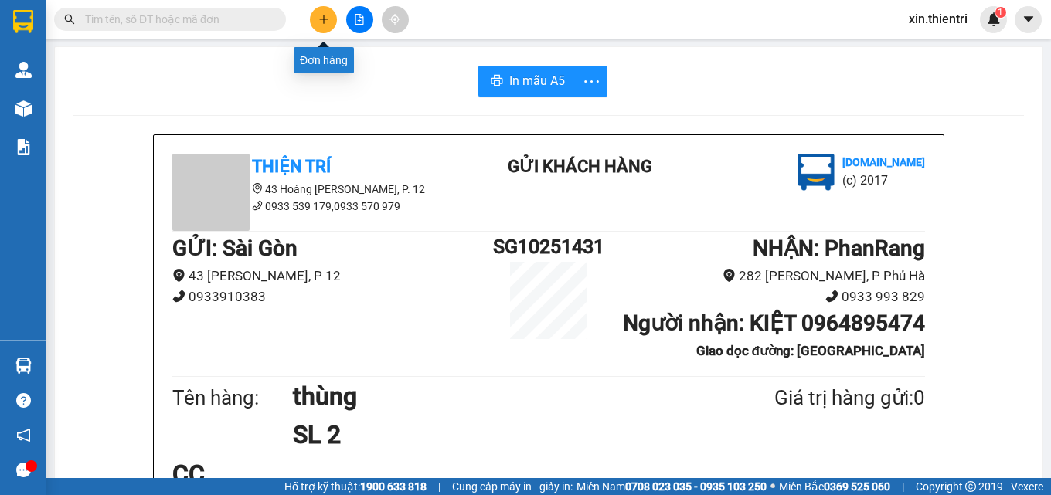
click at [320, 22] on icon "plus" at bounding box center [323, 19] width 11 height 11
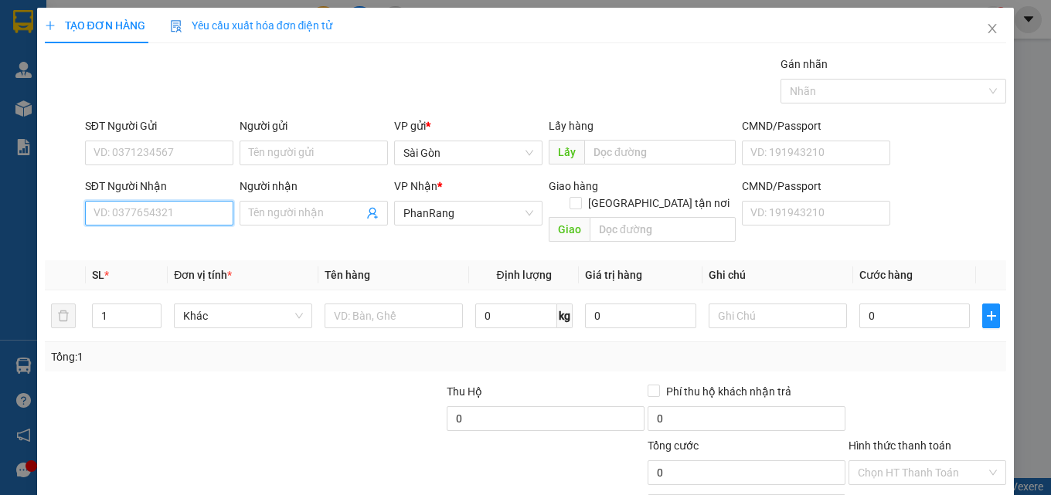
drag, startPoint x: 202, startPoint y: 219, endPoint x: 197, endPoint y: 212, distance: 8.4
click at [202, 218] on input "SĐT Người Nhận" at bounding box center [159, 213] width 148 height 25
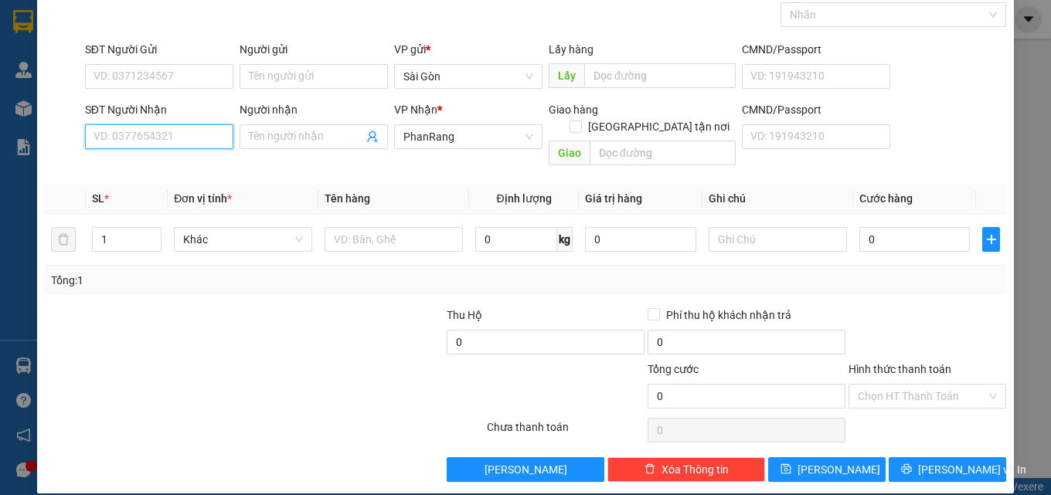
click at [206, 145] on input "SĐT Người Nhận" at bounding box center [159, 136] width 148 height 25
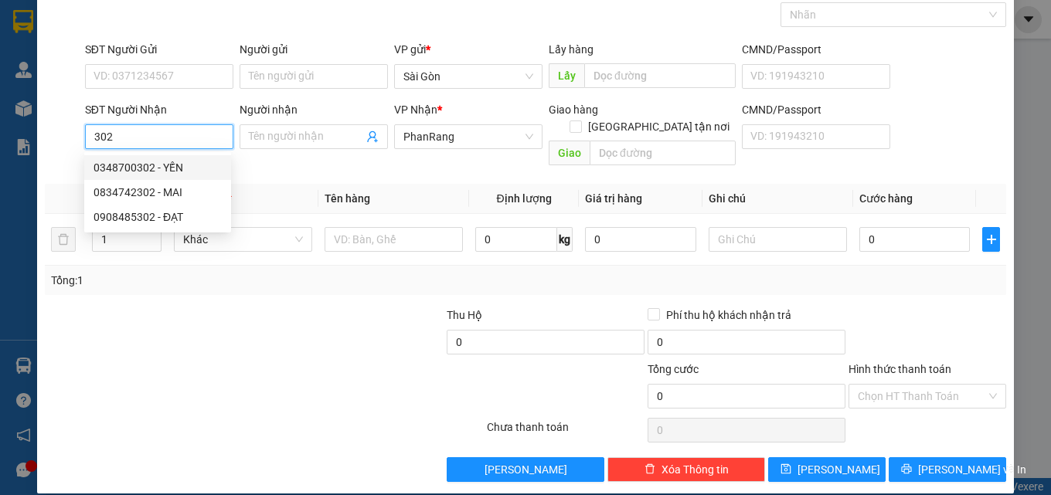
click at [176, 161] on div "0348700302 - YẾN" at bounding box center [157, 167] width 128 height 17
type input "0348700302"
type input "YẾN"
type input "SIÊU THỊ GO"
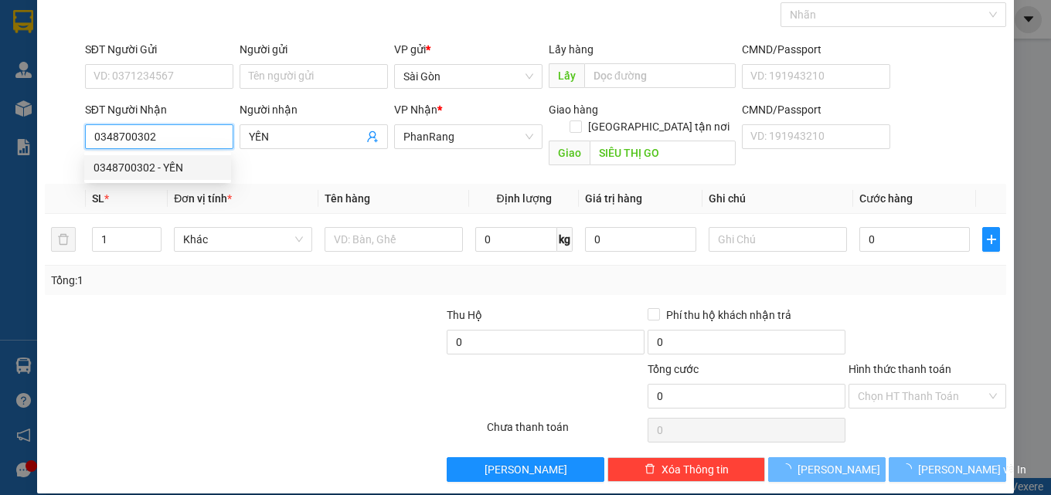
type input "150.000"
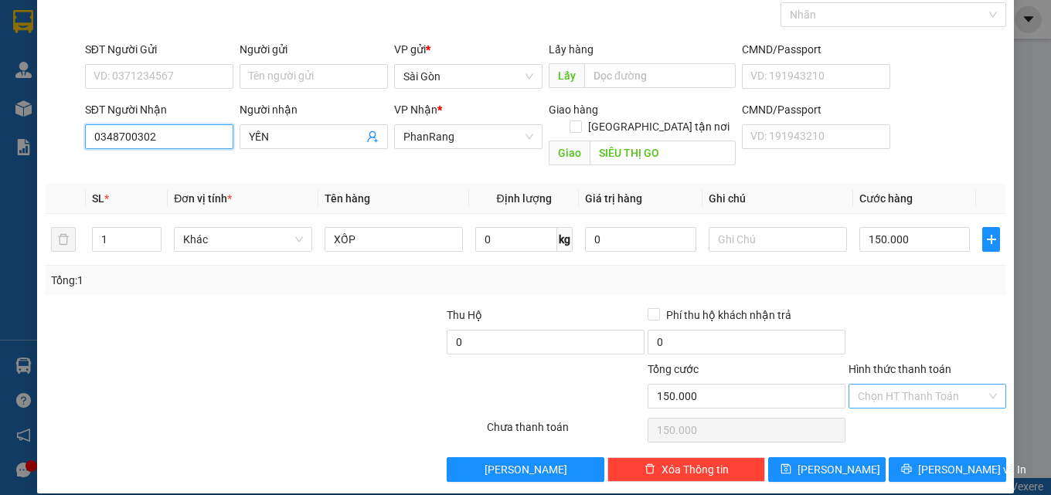
type input "0348700302"
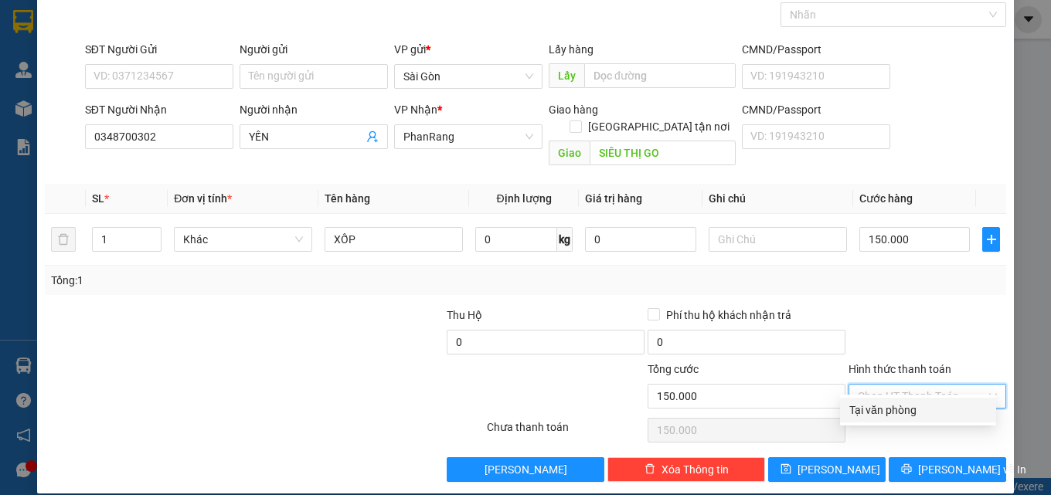
click at [902, 385] on input "Hình thức thanh toán" at bounding box center [922, 396] width 128 height 23
click at [902, 227] on input "150.000" at bounding box center [914, 239] width 111 height 25
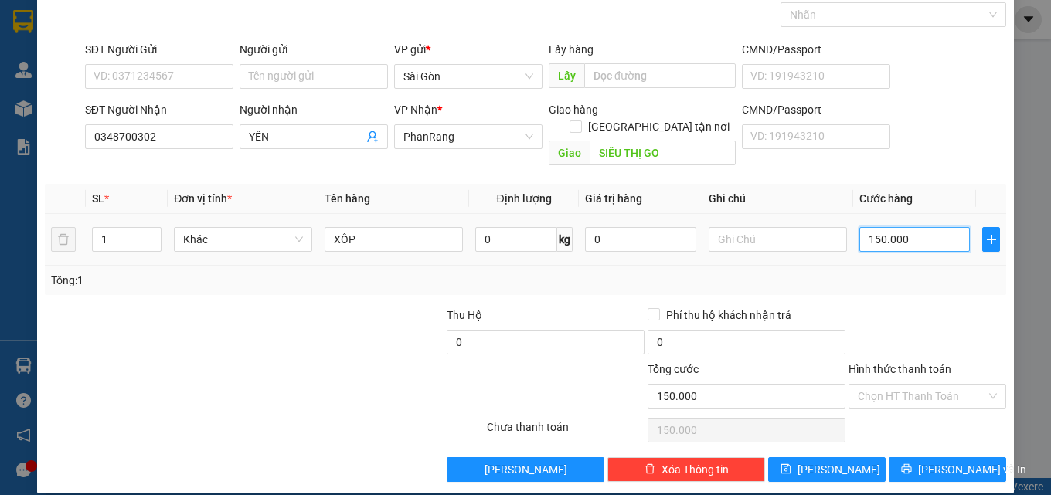
type input "1"
type input "12"
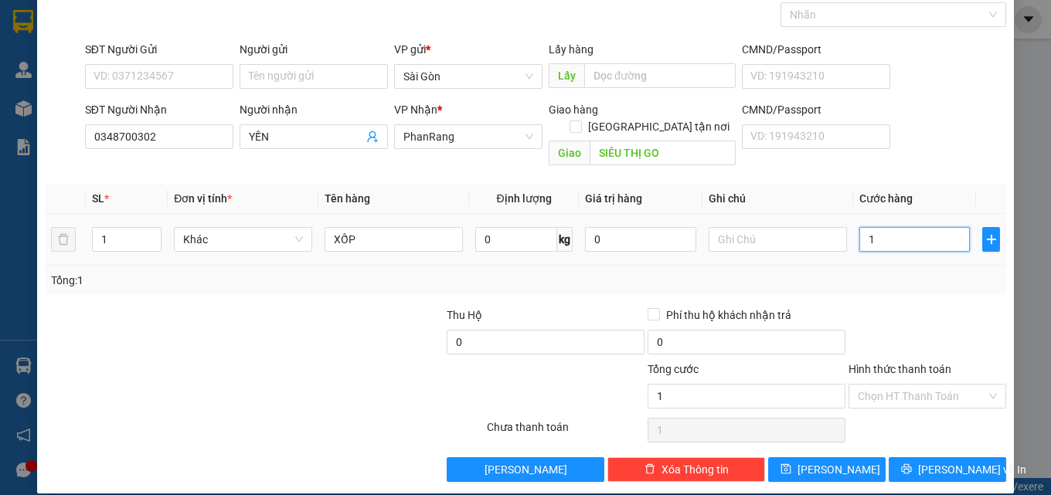
type input "12"
type input "120"
type input "120.000"
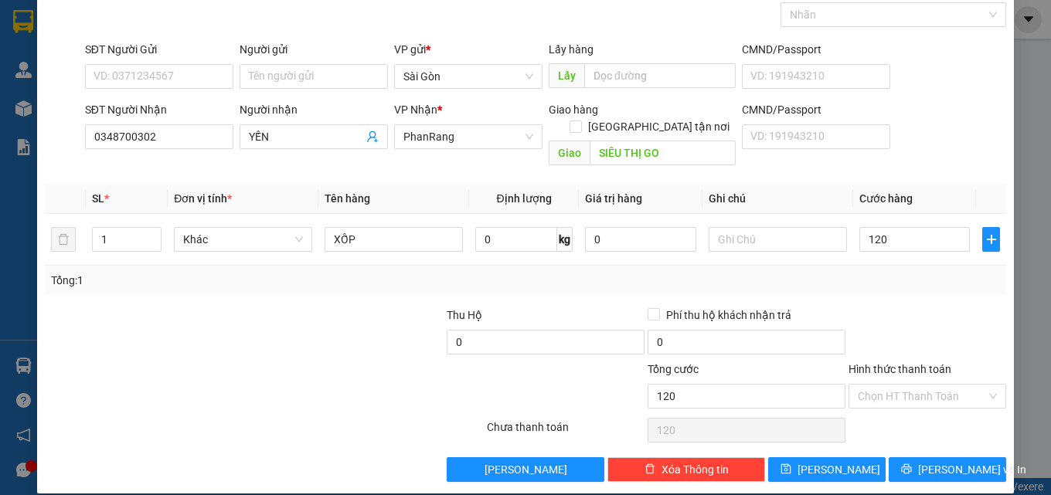
type input "120.000"
drag, startPoint x: 936, startPoint y: 365, endPoint x: 929, endPoint y: 375, distance: 12.2
click at [930, 375] on div "Hình thức thanh toán Chọn HT Thanh Toán" at bounding box center [927, 388] width 158 height 54
click at [928, 389] on input "Hình thức thanh toán" at bounding box center [922, 396] width 128 height 23
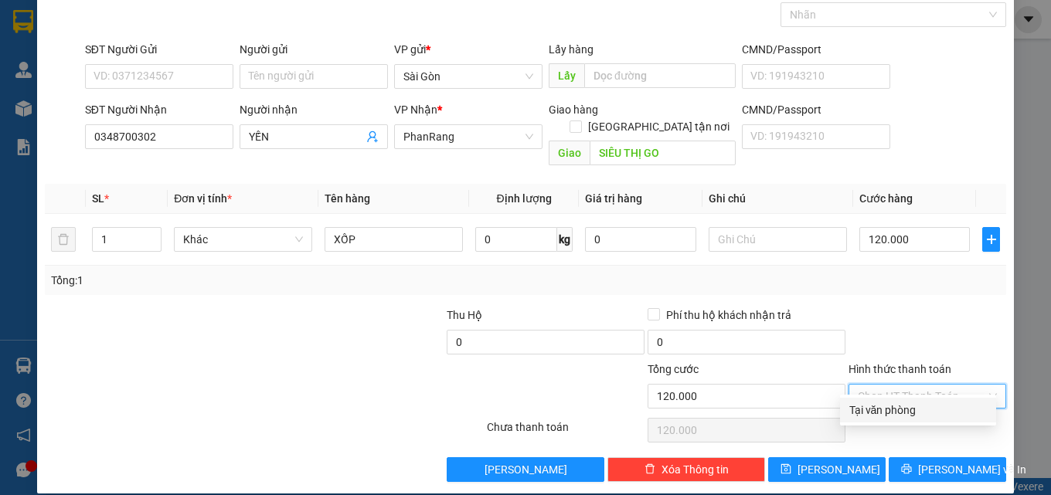
click at [920, 409] on div "Tại văn phòng" at bounding box center [918, 410] width 138 height 17
type input "0"
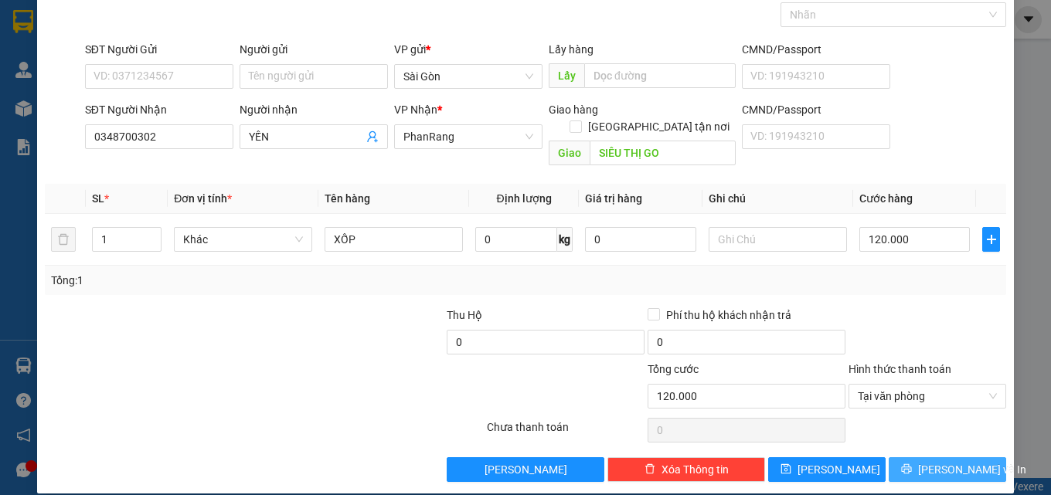
click at [935, 461] on span "[PERSON_NAME] và In" at bounding box center [972, 469] width 108 height 17
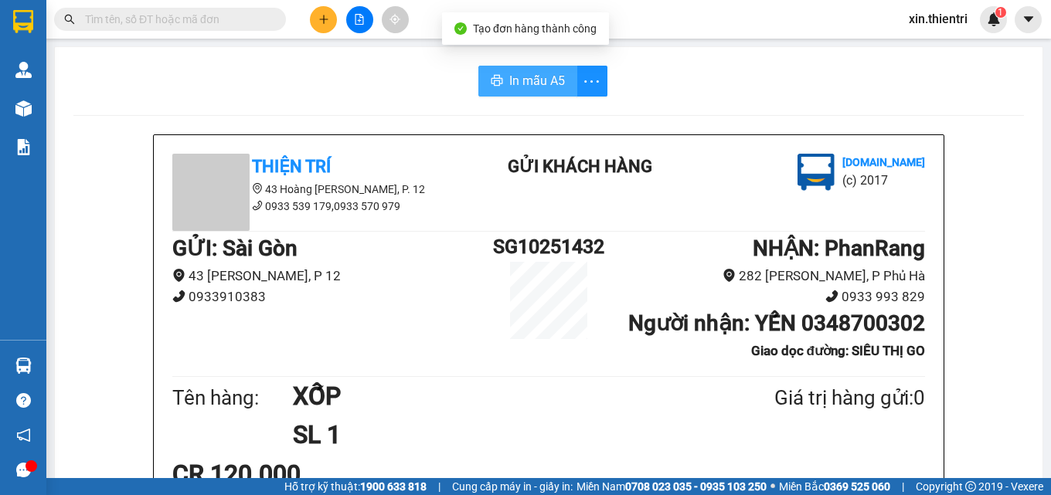
click at [553, 87] on span "In mẫu A5" at bounding box center [537, 80] width 56 height 19
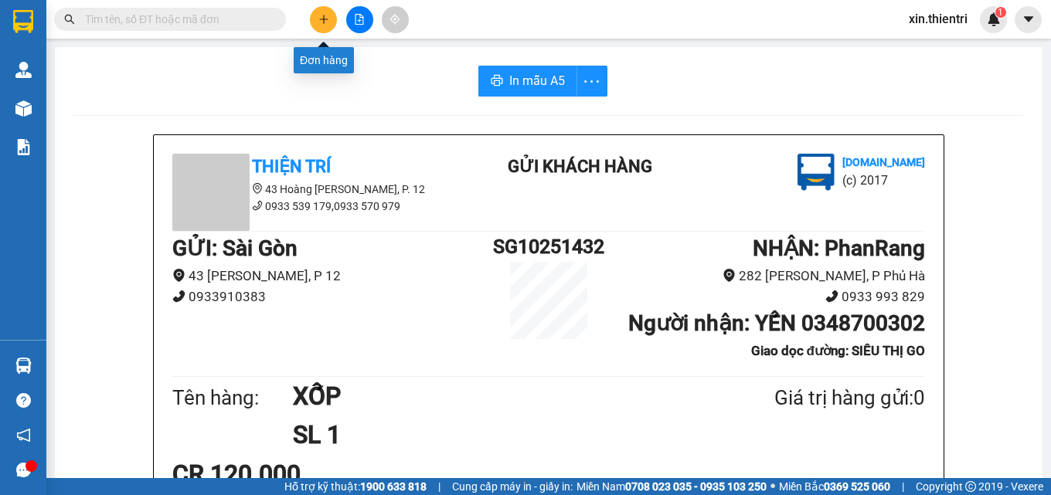
click at [321, 24] on icon "plus" at bounding box center [323, 19] width 11 height 11
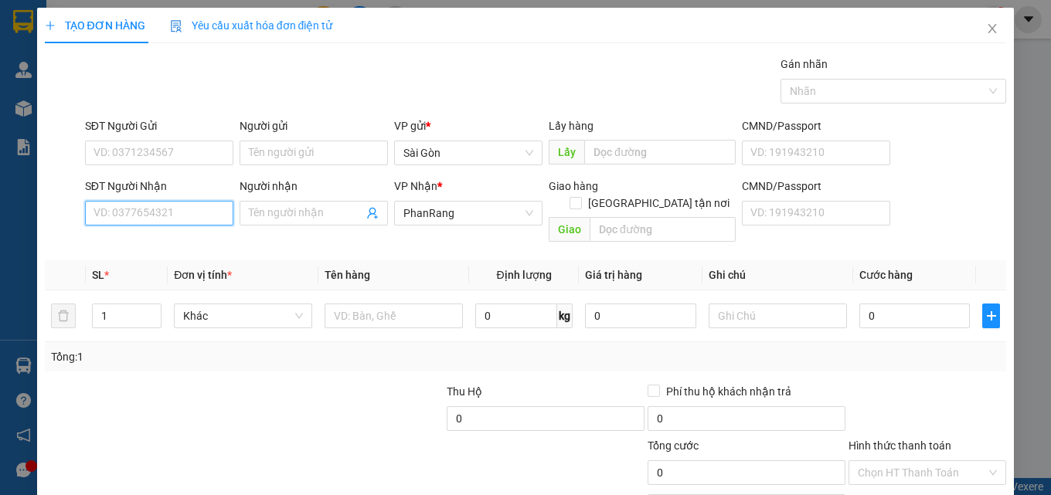
click at [190, 205] on input "SĐT Người Nhận" at bounding box center [159, 213] width 148 height 25
click at [195, 243] on div "0986022611 - DŨNG" at bounding box center [157, 244] width 128 height 17
type input "0986022611"
type input "DŨNG"
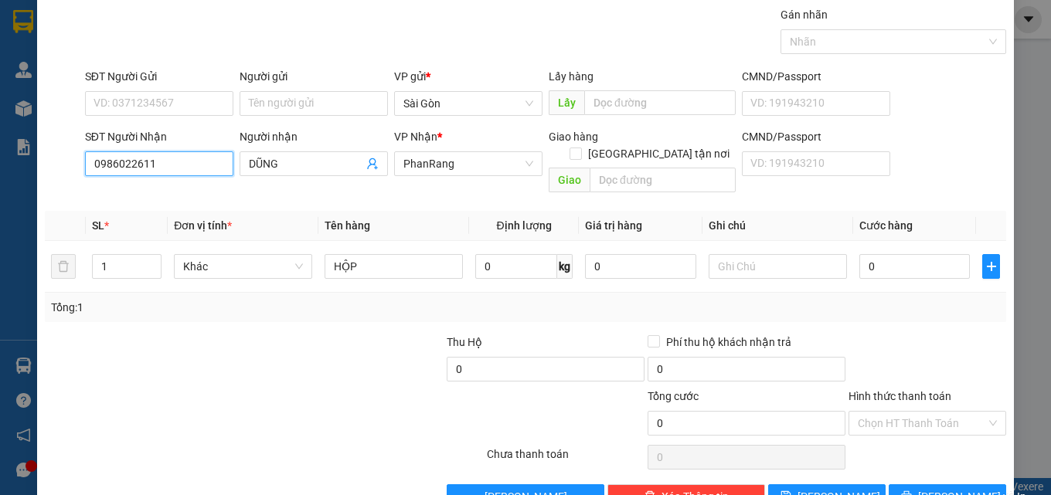
scroll to position [76, 0]
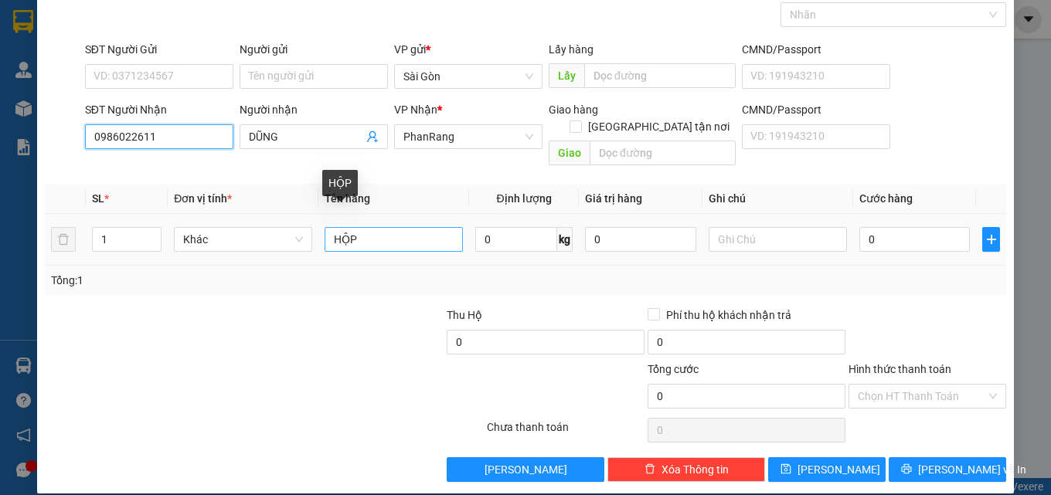
type input "0986022611"
click at [359, 227] on input "HỘP" at bounding box center [393, 239] width 138 height 25
type input "H"
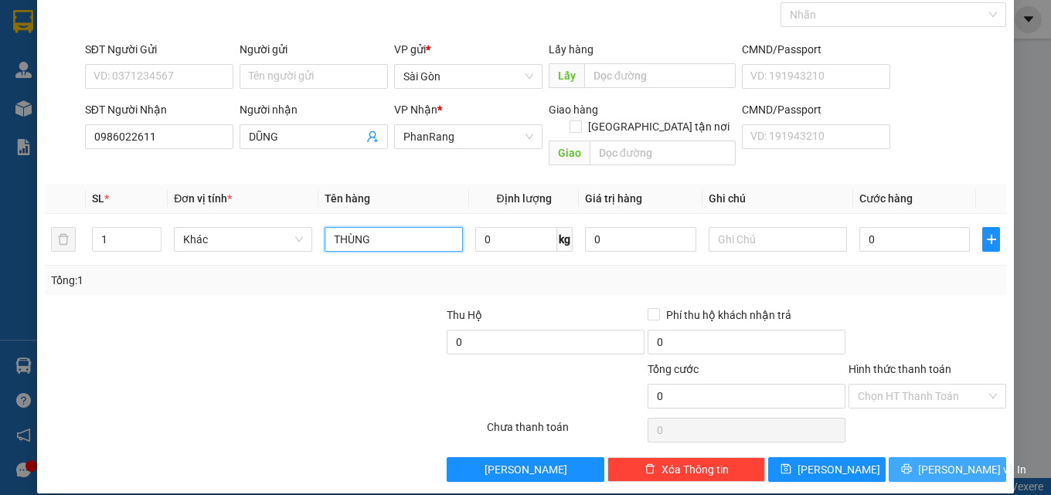
type input "THÙNG"
click at [953, 461] on span "[PERSON_NAME] và In" at bounding box center [972, 469] width 108 height 17
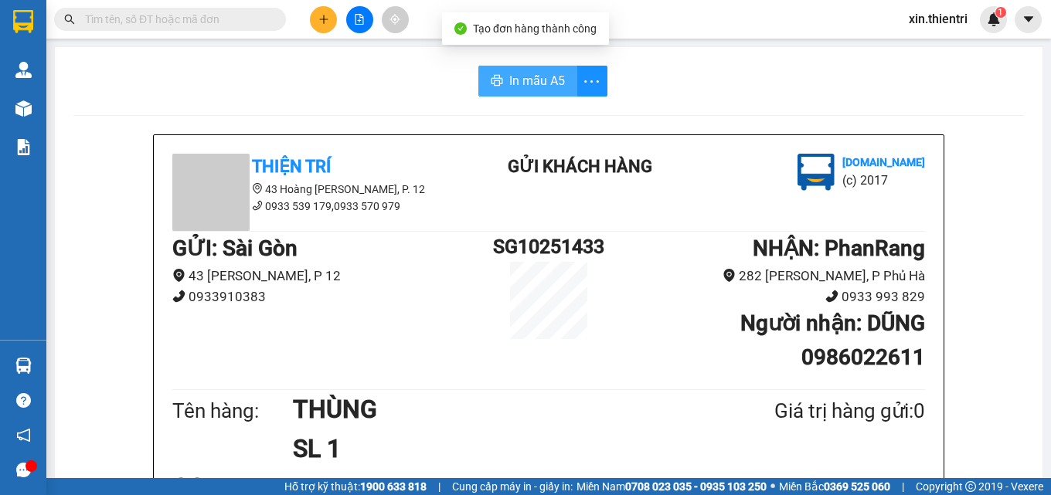
click at [547, 78] on span "In mẫu A5" at bounding box center [537, 80] width 56 height 19
click at [547, 80] on span "In mẫu A5" at bounding box center [537, 80] width 56 height 19
click at [319, 26] on button at bounding box center [323, 19] width 27 height 27
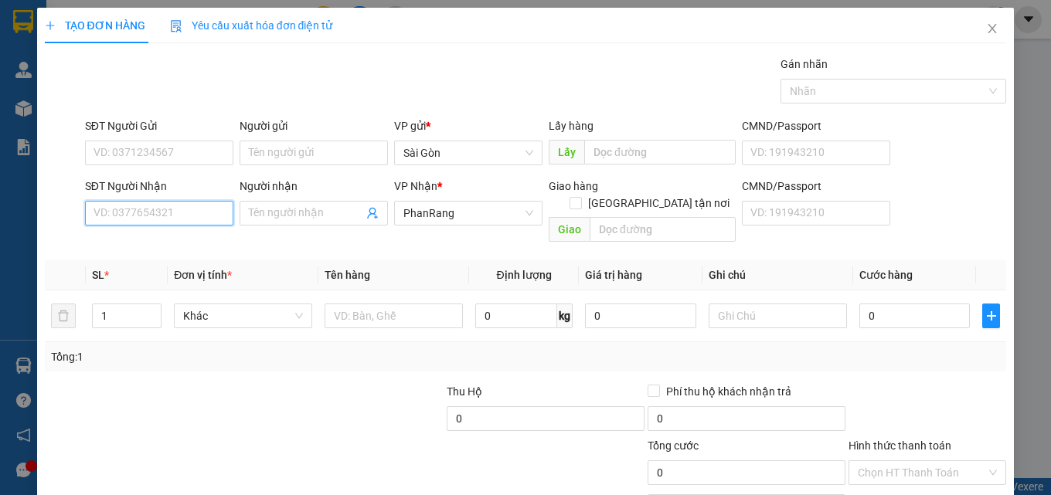
click at [192, 208] on input "SĐT Người Nhận" at bounding box center [159, 213] width 148 height 25
click at [195, 245] on div "0348700302 - YẾN" at bounding box center [157, 244] width 128 height 17
type input "0348700302"
type input "YẾN"
type input "SIÊU THỊ GO"
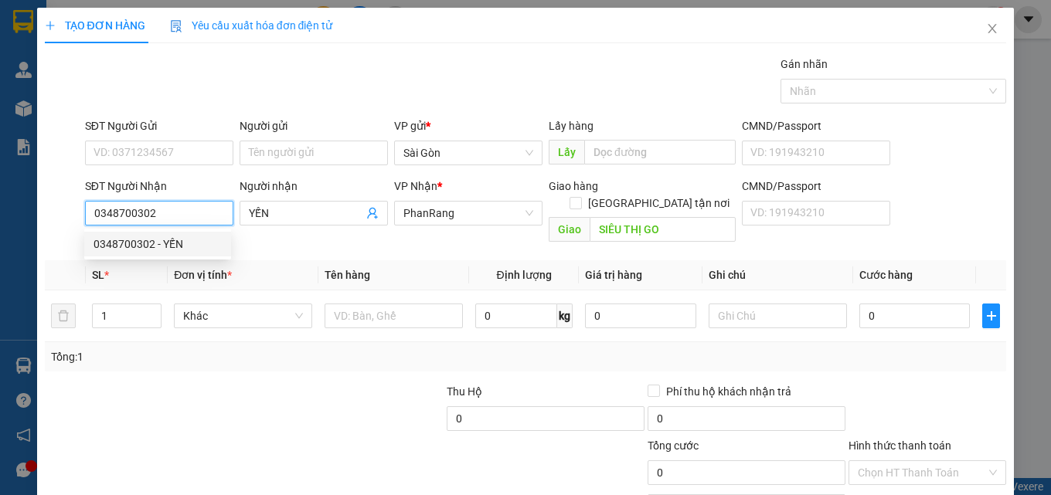
type input "120.000"
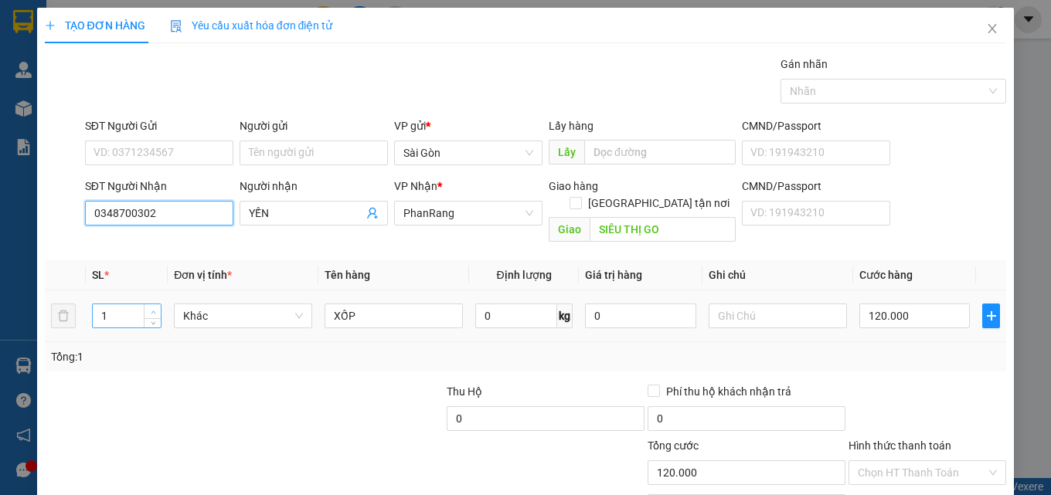
type input "0348700302"
click at [155, 304] on span "Increase Value" at bounding box center [152, 311] width 17 height 14
type input "3"
click at [155, 304] on span "Increase Value" at bounding box center [152, 311] width 17 height 14
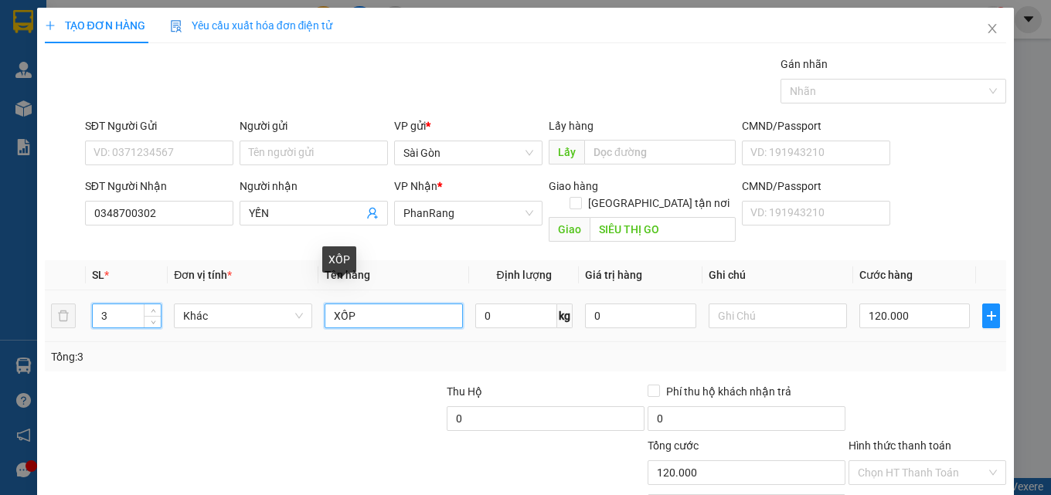
click at [385, 304] on input "XỐP" at bounding box center [393, 316] width 138 height 25
click at [326, 304] on input "XỐP" at bounding box center [393, 316] width 138 height 25
drag, startPoint x: 404, startPoint y: 291, endPoint x: 404, endPoint y: 274, distance: 16.2
click at [404, 291] on td "1 XỐP" at bounding box center [393, 317] width 151 height 52
type input "1 XỐP 2 THÙNG"
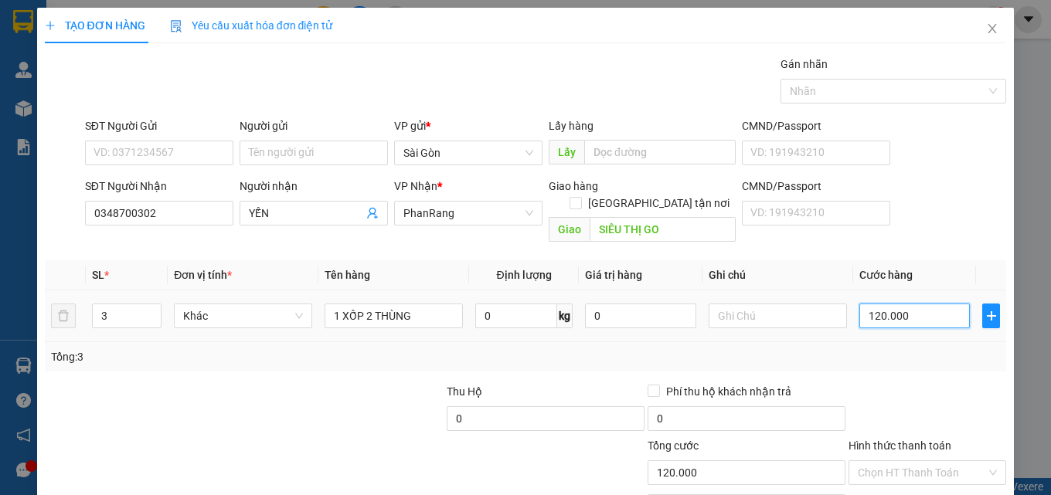
click at [909, 304] on input "120.000" at bounding box center [914, 316] width 111 height 25
drag, startPoint x: 937, startPoint y: 427, endPoint x: 938, endPoint y: 454, distance: 26.3
click at [938, 447] on div "Transit Pickup Surcharge Ids Transit Deliver Surcharge Ids Transit Deliver Surc…" at bounding box center [526, 307] width 962 height 503
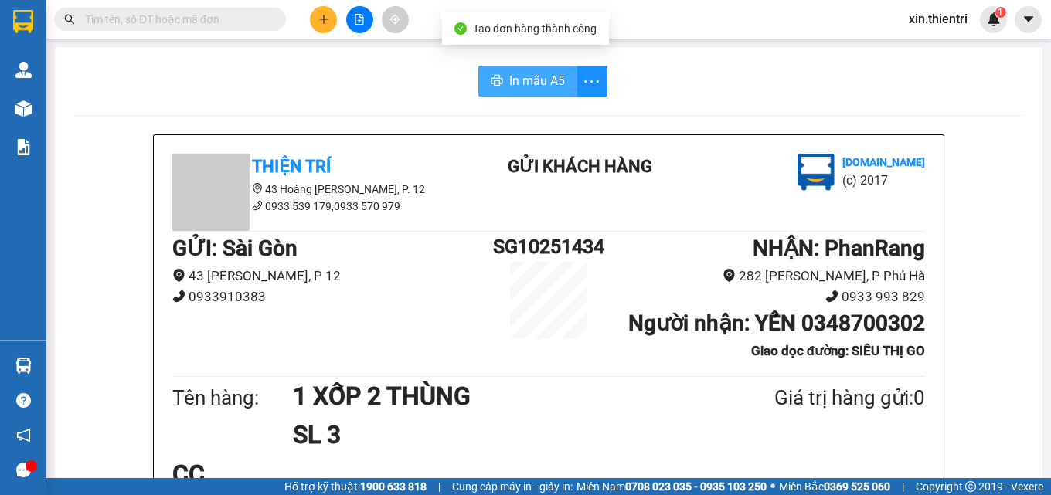
click at [541, 79] on span "In mẫu A5" at bounding box center [537, 80] width 56 height 19
click at [322, 12] on button at bounding box center [323, 19] width 27 height 27
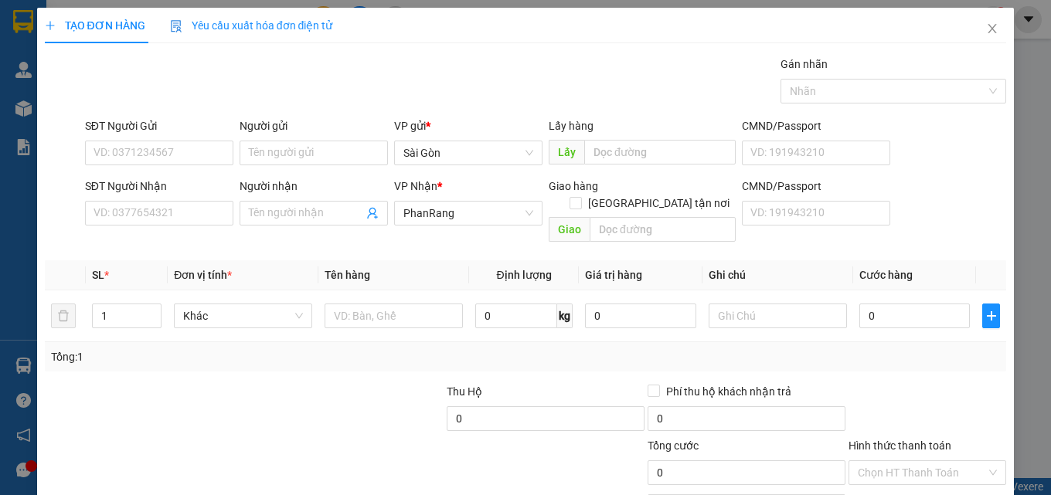
click at [173, 198] on div "SĐT Người Nhận" at bounding box center [159, 189] width 148 height 23
click at [177, 207] on input "SĐT Người Nhận" at bounding box center [159, 213] width 148 height 25
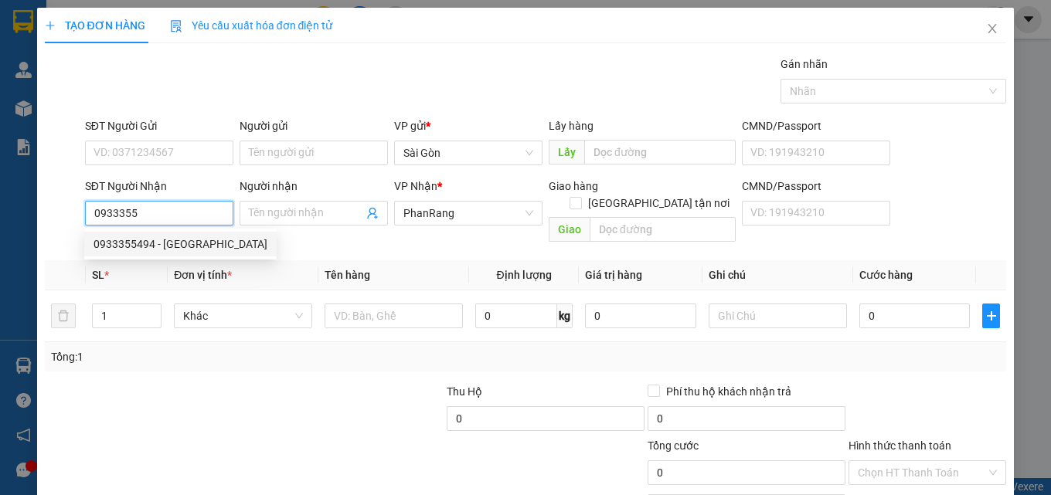
click at [189, 240] on div "0933355494 - [GEOGRAPHIC_DATA]" at bounding box center [180, 244] width 174 height 17
type input "0933355494"
type input "[GEOGRAPHIC_DATA]"
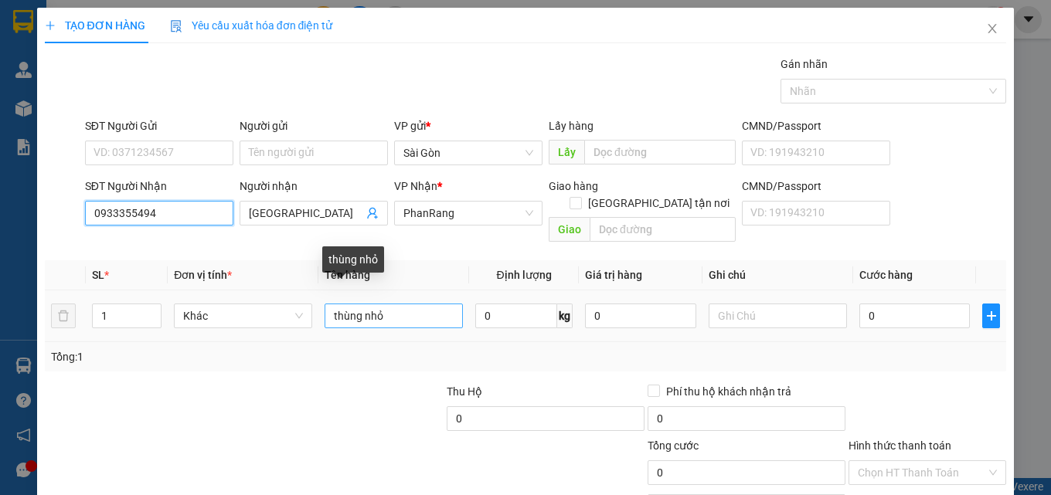
type input "0933355494"
click at [422, 304] on input "thùng nhỏ" at bounding box center [393, 316] width 138 height 25
type input "thùng DÀI"
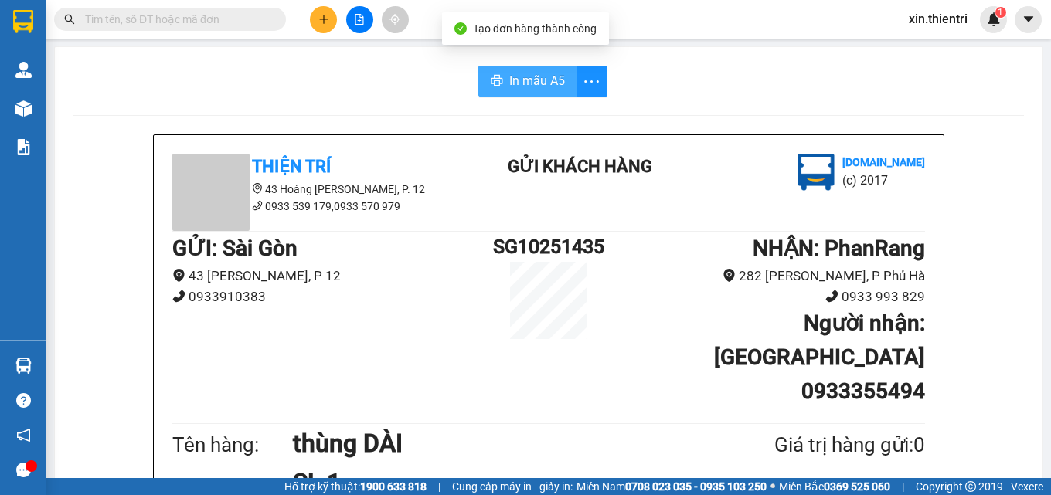
click at [514, 69] on button "In mẫu A5" at bounding box center [527, 81] width 99 height 31
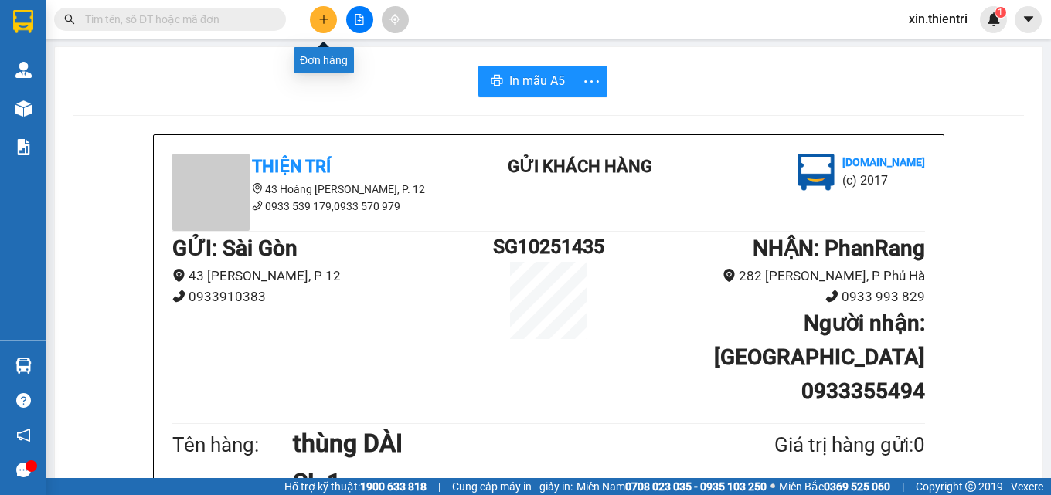
click at [328, 29] on button at bounding box center [323, 19] width 27 height 27
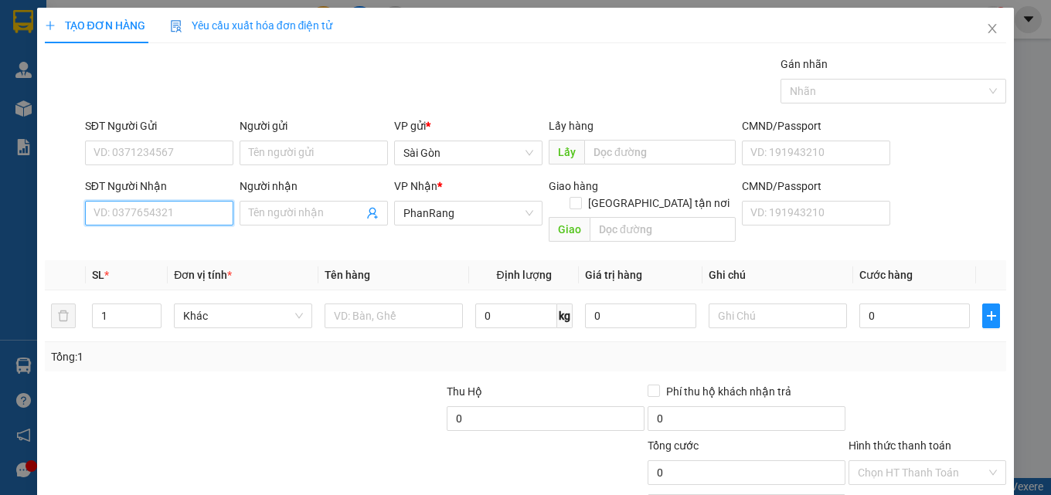
click at [171, 219] on input "SĐT Người Nhận" at bounding box center [159, 213] width 148 height 25
click at [204, 246] on div "0981185179 - THẢO" at bounding box center [157, 244] width 128 height 17
type input "0981185179"
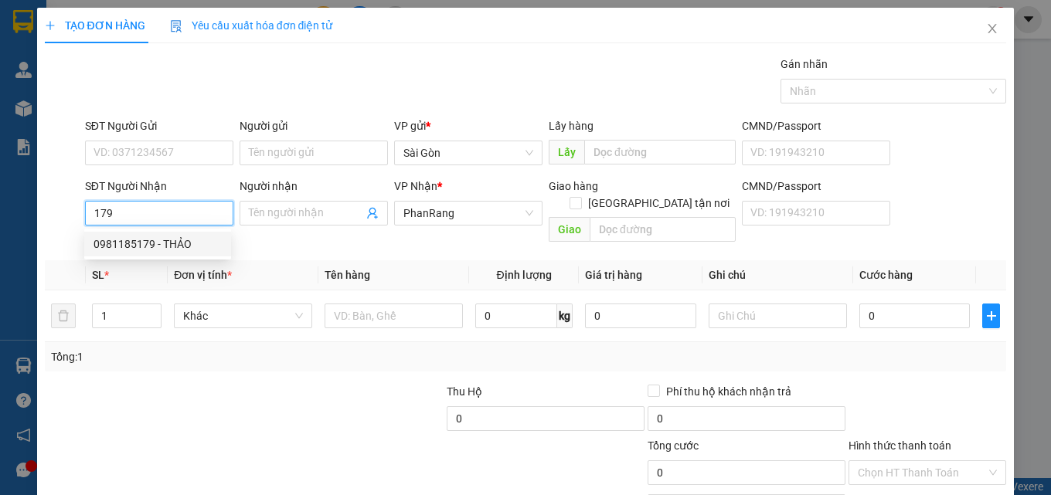
type input "THẢO"
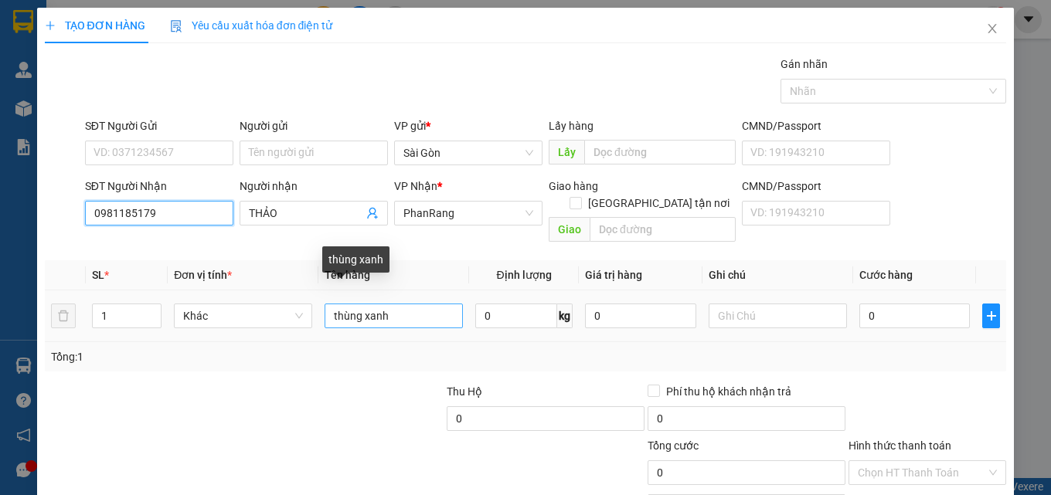
type input "0981185179"
click at [383, 304] on input "thùng xanh" at bounding box center [393, 316] width 138 height 25
click at [376, 304] on input "thùng xanh" at bounding box center [393, 316] width 138 height 25
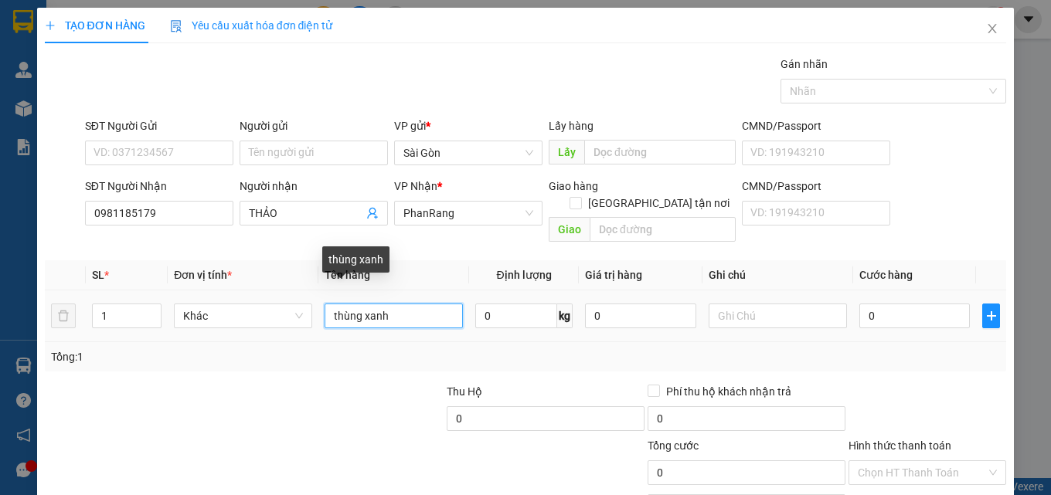
click at [394, 304] on input "thùng xanh" at bounding box center [393, 316] width 138 height 25
click at [396, 304] on input "thùng xanh" at bounding box center [393, 316] width 138 height 25
click at [398, 304] on input "thùng xanh" at bounding box center [393, 316] width 138 height 25
click at [391, 304] on input "thùng xanh" at bounding box center [393, 316] width 138 height 25
click at [386, 304] on input "thùng xanh" at bounding box center [393, 316] width 138 height 25
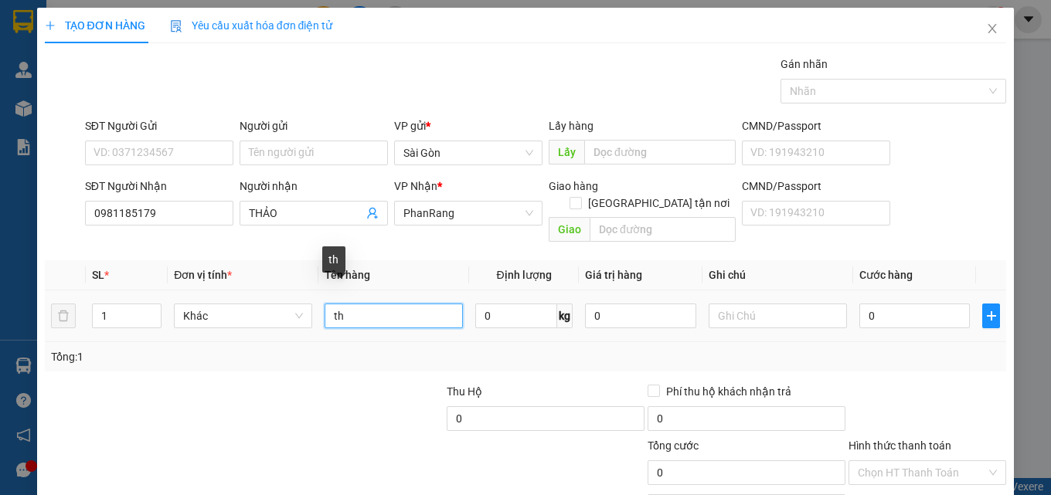
type input "t"
type input "C"
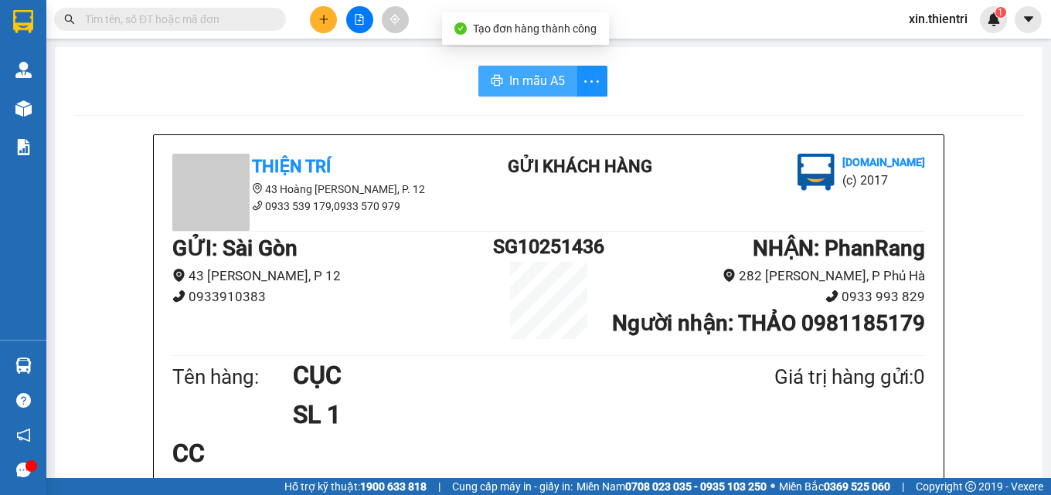
click at [552, 96] on button "In mẫu A5" at bounding box center [527, 81] width 99 height 31
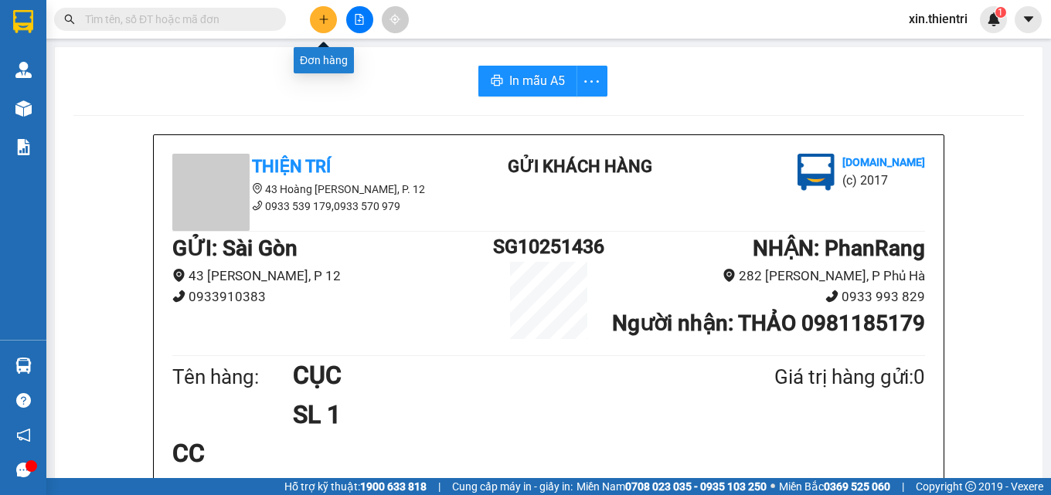
click at [320, 27] on button at bounding box center [323, 19] width 27 height 27
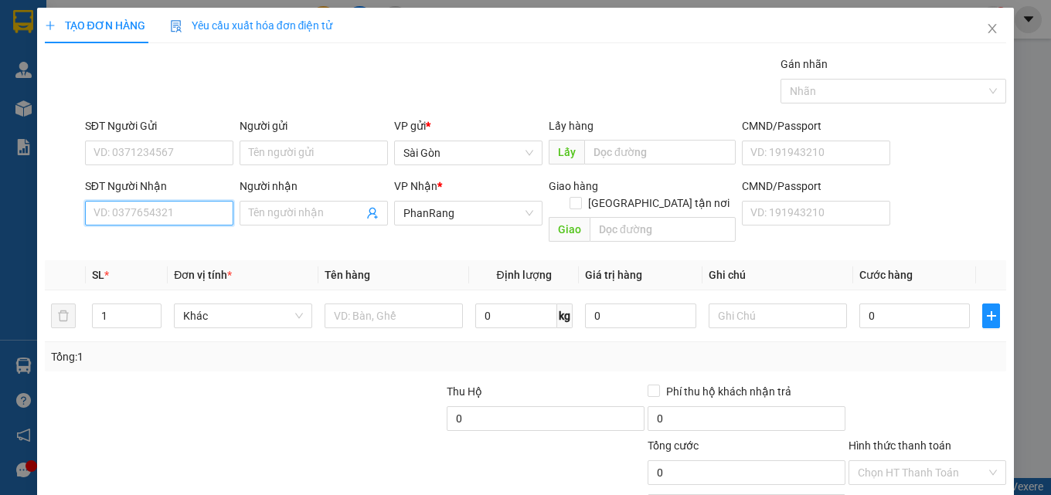
click at [190, 219] on input "SĐT Người Nhận" at bounding box center [159, 213] width 148 height 25
click at [190, 214] on input "SĐT Người Nhận" at bounding box center [159, 213] width 148 height 25
click at [199, 246] on div "0854973699 - BĂNG" at bounding box center [157, 244] width 128 height 17
type input "0854973699"
type input "BĂNG"
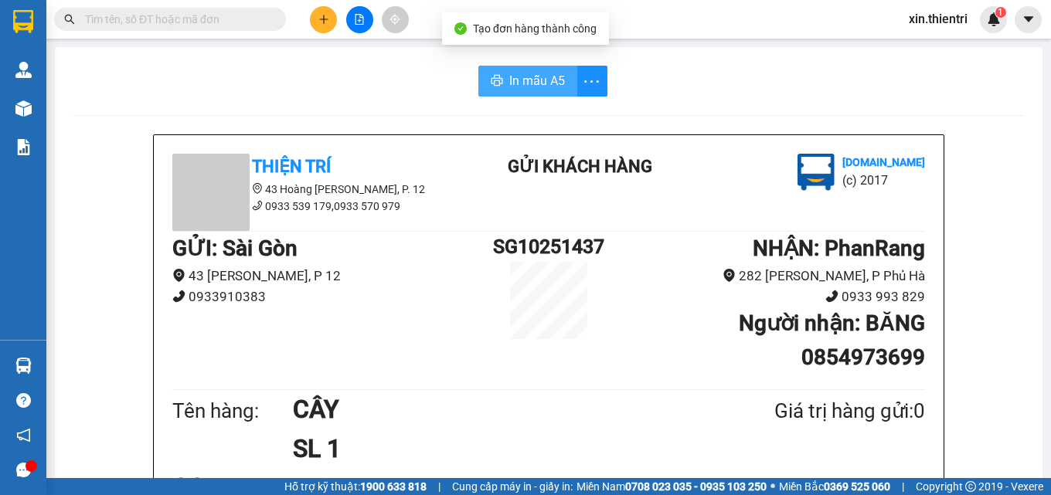
click at [535, 85] on span "In mẫu A5" at bounding box center [537, 80] width 56 height 19
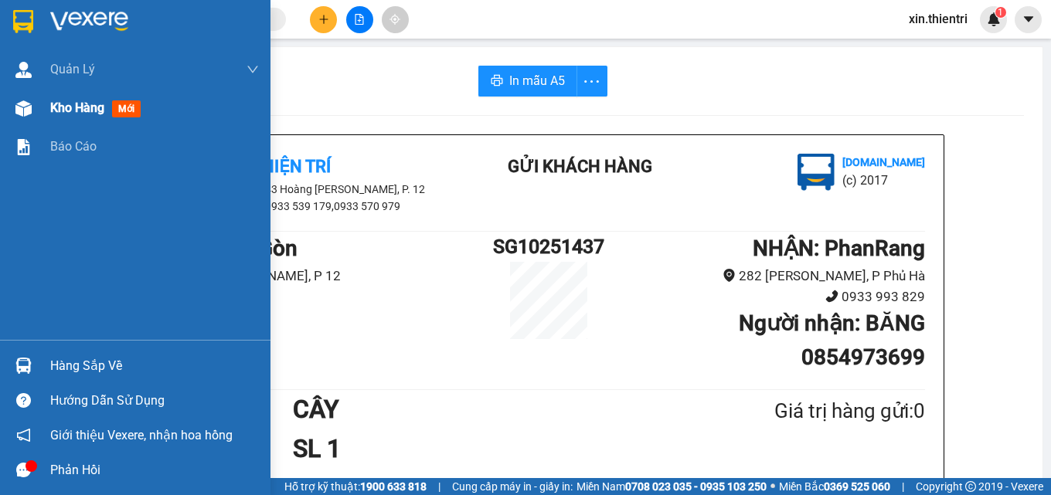
click at [146, 117] on div "Kho hàng mới" at bounding box center [98, 107] width 97 height 19
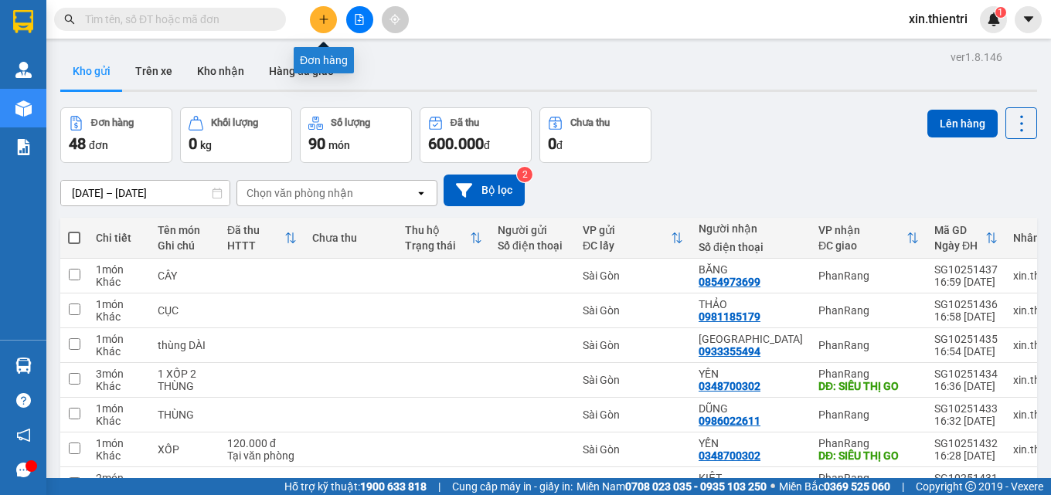
click at [314, 23] on button at bounding box center [323, 19] width 27 height 27
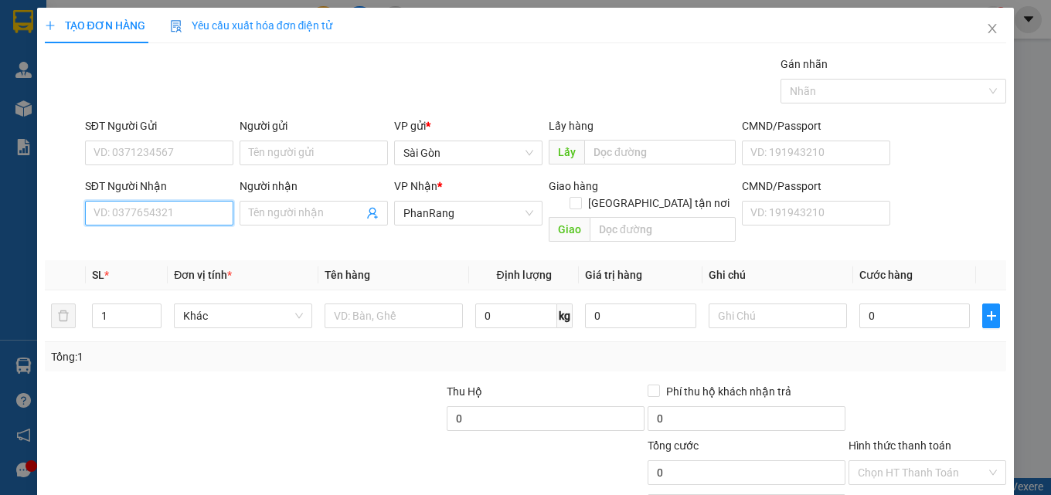
click at [185, 213] on input "SĐT Người Nhận" at bounding box center [159, 213] width 148 height 25
click at [198, 249] on div "0798811090 - TRUNG" at bounding box center [157, 244] width 128 height 17
type input "0798811090"
type input "TRUNG"
type input "40.000"
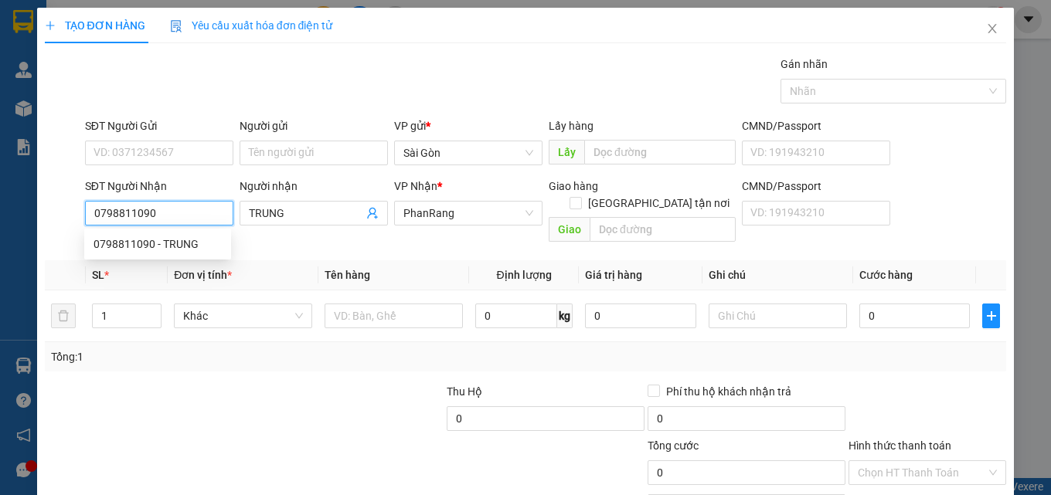
type input "40.000"
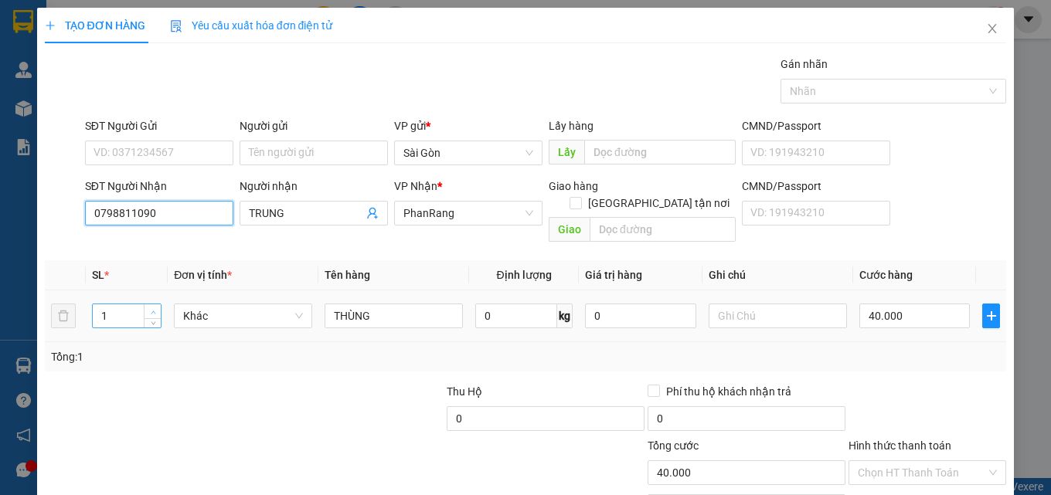
type input "0798811090"
click at [151, 304] on span "Increase Value" at bounding box center [152, 311] width 17 height 14
click at [149, 304] on span "Increase Value" at bounding box center [152, 311] width 17 height 14
type input "5"
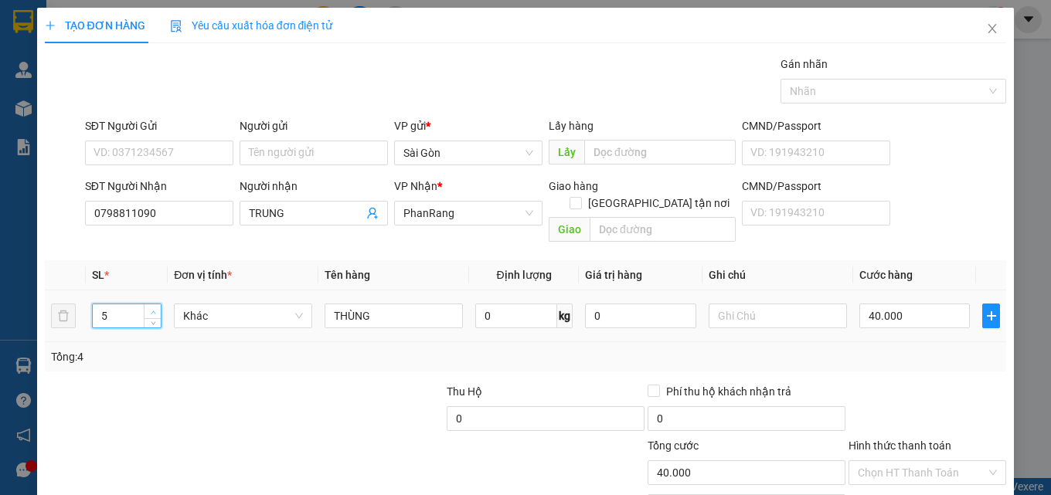
click at [149, 304] on span "Increase Value" at bounding box center [152, 311] width 17 height 14
click at [905, 304] on input "40.000" at bounding box center [914, 316] width 111 height 25
type input "2"
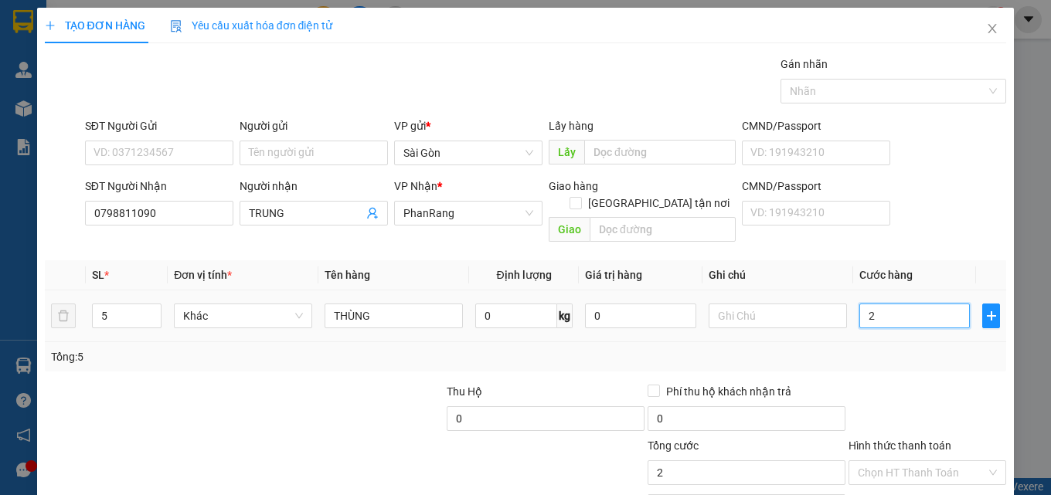
type input "20"
type input "200"
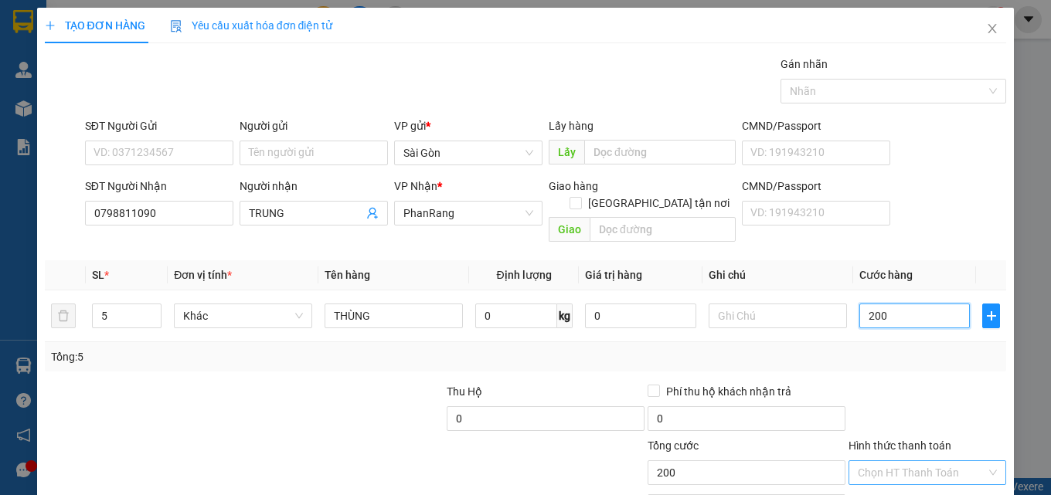
type input "200"
click at [901, 461] on input "Hình thức thanh toán" at bounding box center [922, 472] width 128 height 23
type input "200.000"
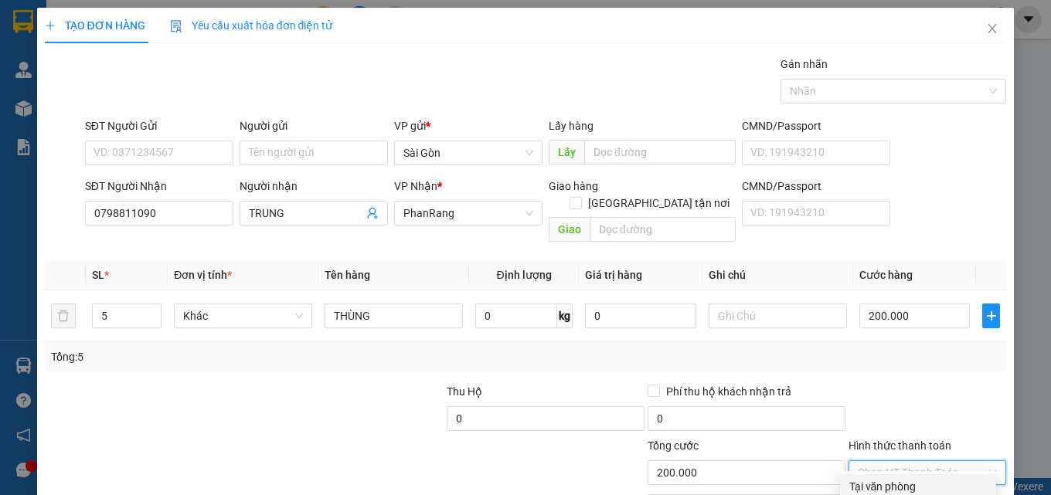
click at [906, 474] on div "Tại văn phòng" at bounding box center [918, 486] width 156 height 25
type input "0"
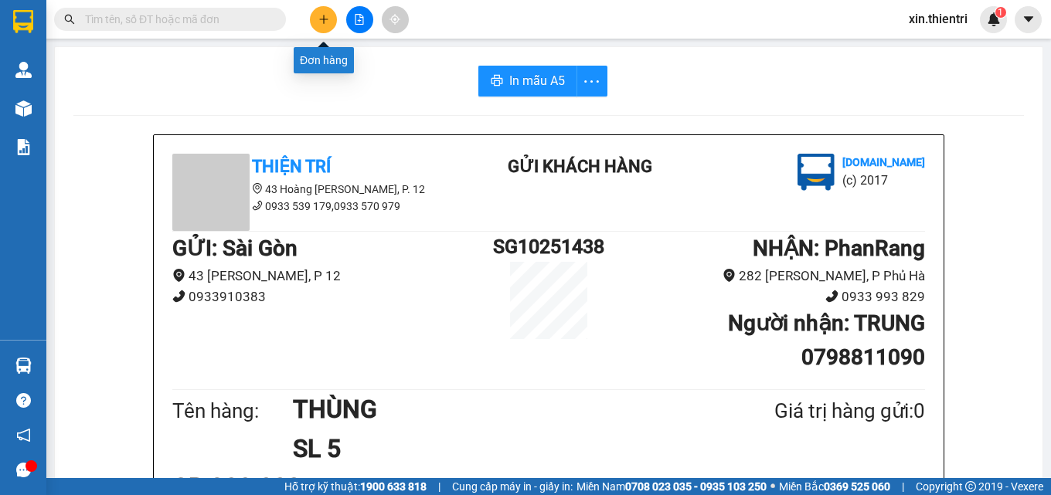
click at [318, 15] on icon "plus" at bounding box center [323, 19] width 11 height 11
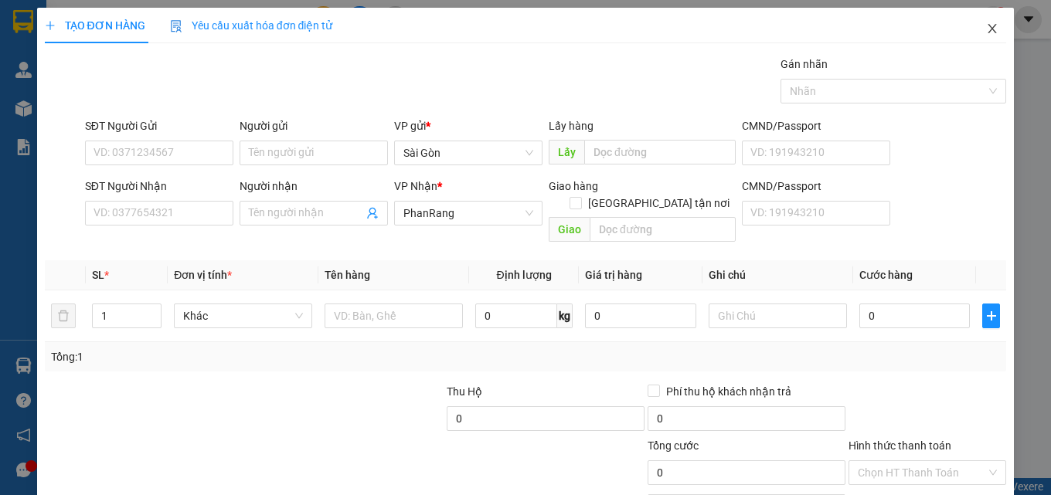
click at [987, 34] on icon "close" at bounding box center [992, 28] width 12 height 12
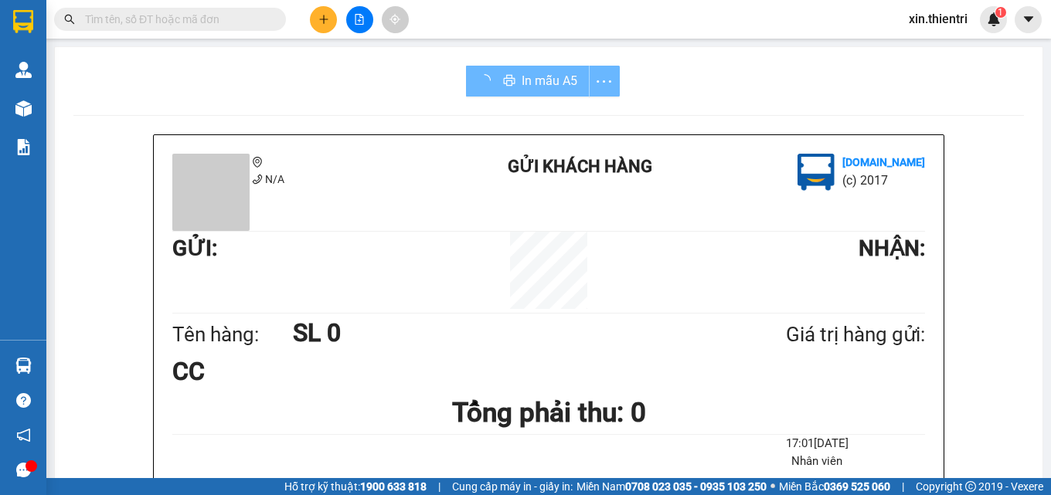
click at [550, 79] on div "In mẫu A5" at bounding box center [543, 81] width 154 height 31
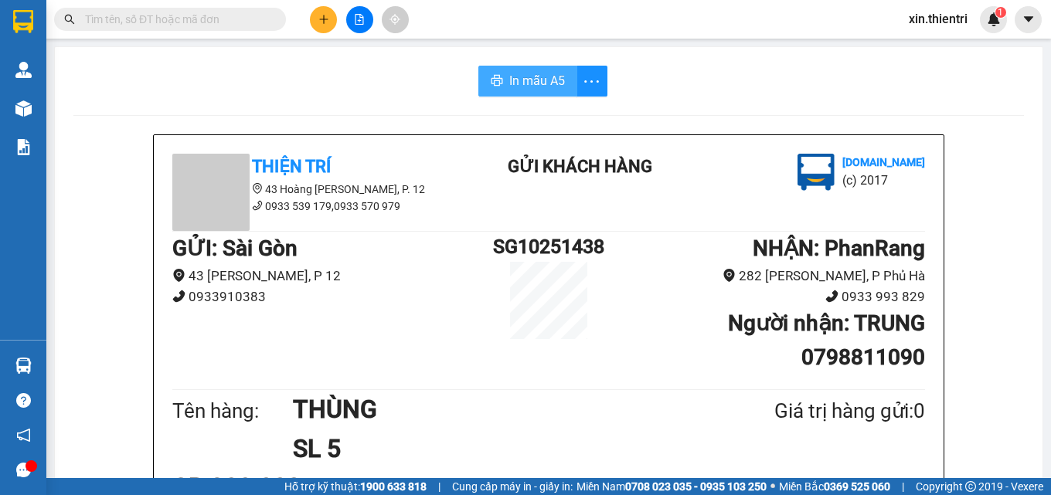
click at [550, 81] on span "In mẫu A5" at bounding box center [537, 80] width 56 height 19
click at [325, 22] on icon "plus" at bounding box center [323, 19] width 11 height 11
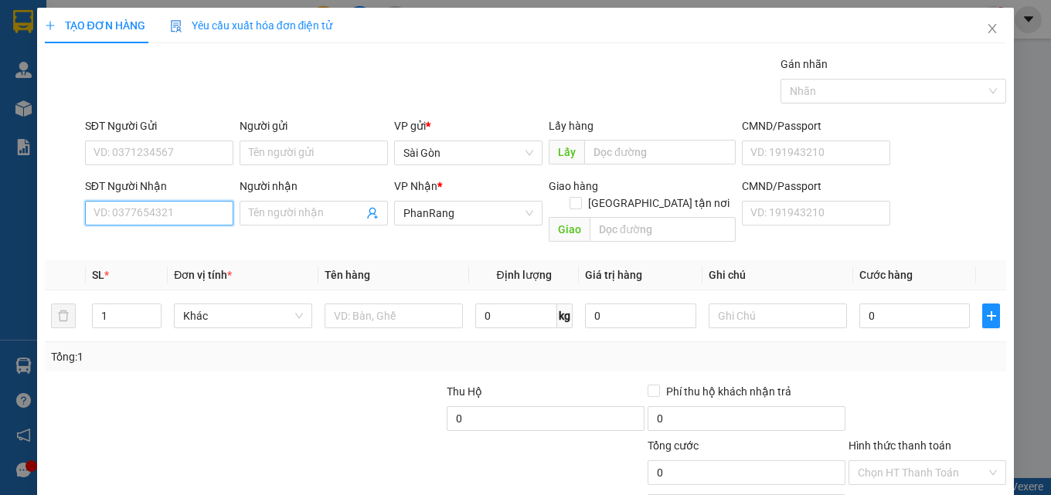
click at [204, 213] on input "SĐT Người Nhận" at bounding box center [159, 213] width 148 height 25
click at [243, 207] on span at bounding box center [314, 213] width 148 height 25
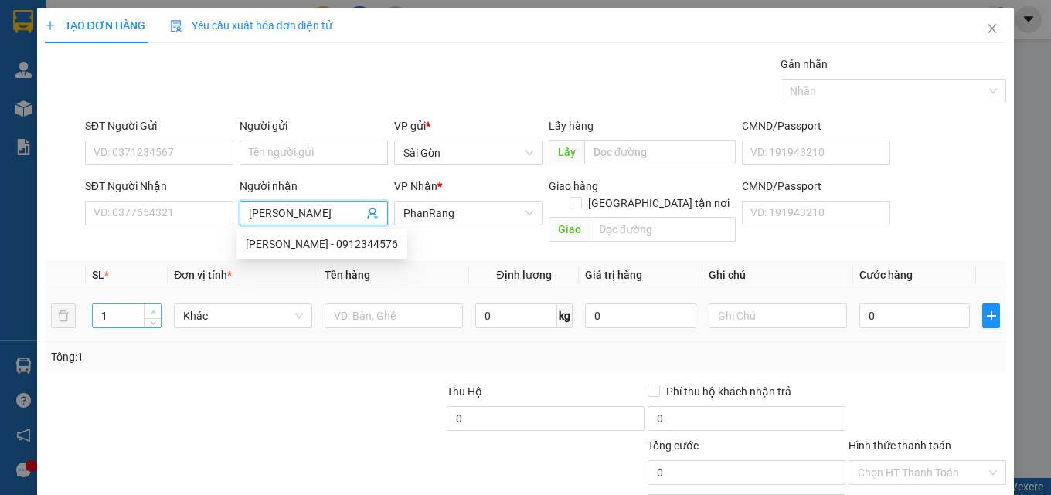
type input "[PERSON_NAME]"
type input "2"
click at [151, 310] on icon "up" at bounding box center [153, 312] width 5 height 5
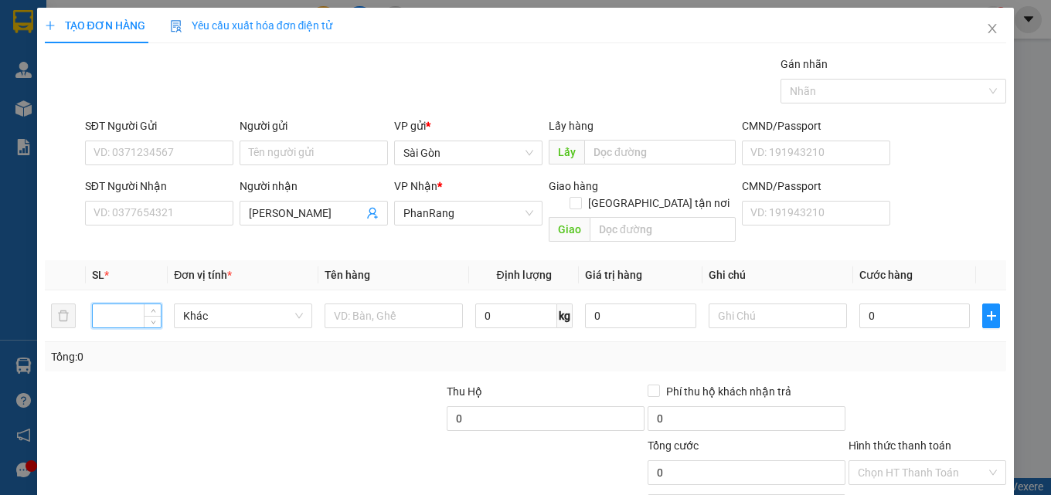
type input "2"
click at [352, 304] on input "text" at bounding box center [393, 316] width 138 height 25
type input "THÙNG"
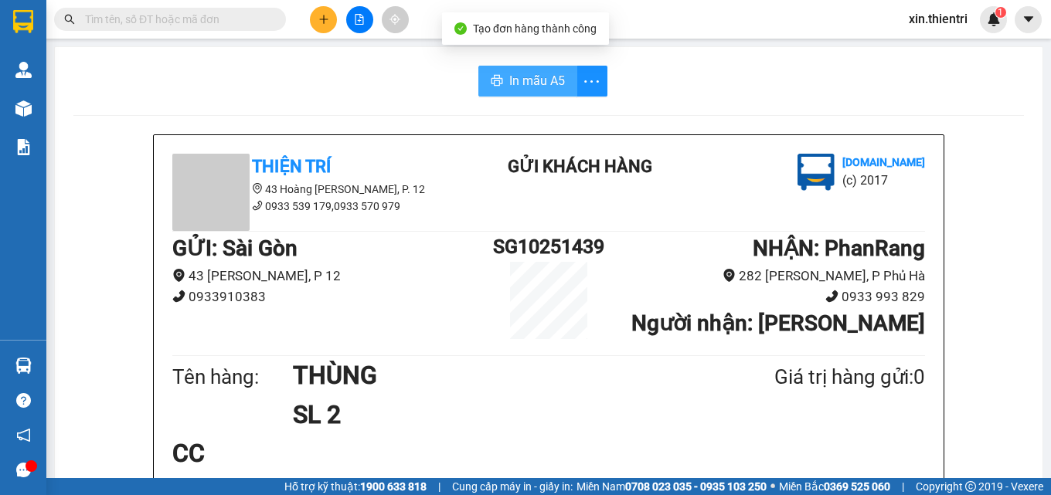
click at [542, 84] on span "In mẫu A5" at bounding box center [537, 80] width 56 height 19
click at [328, 23] on icon "plus" at bounding box center [323, 19] width 11 height 11
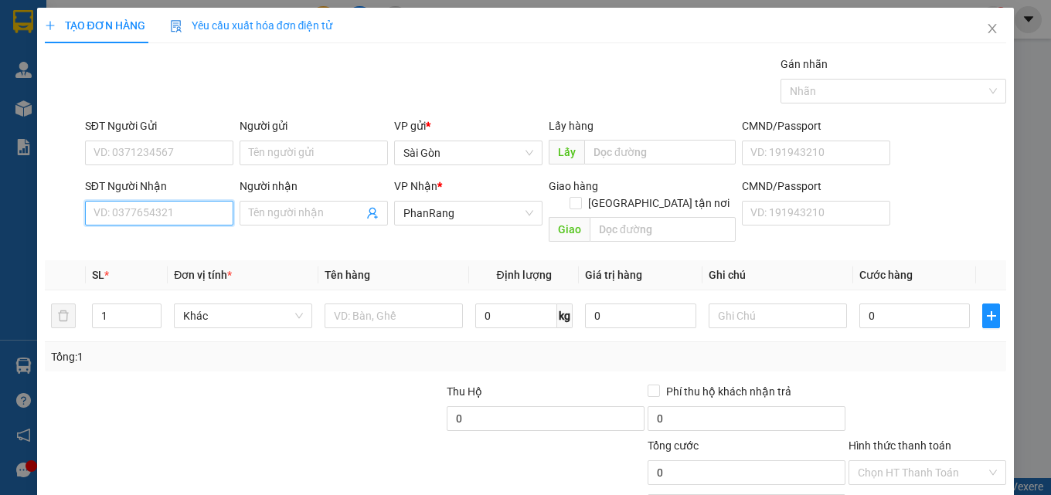
click at [186, 217] on input "SĐT Người Nhận" at bounding box center [159, 213] width 148 height 25
drag, startPoint x: 192, startPoint y: 267, endPoint x: 184, endPoint y: 267, distance: 8.5
click at [192, 267] on div "0973303727 - CHÂU" at bounding box center [157, 268] width 128 height 17
type input "0973303727"
type input "CHÂU"
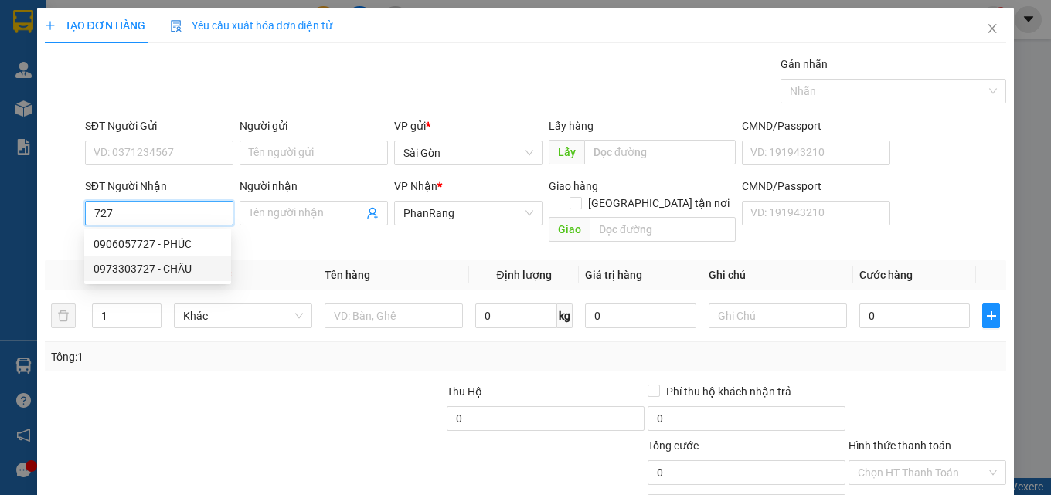
type input "NINH SƠN"
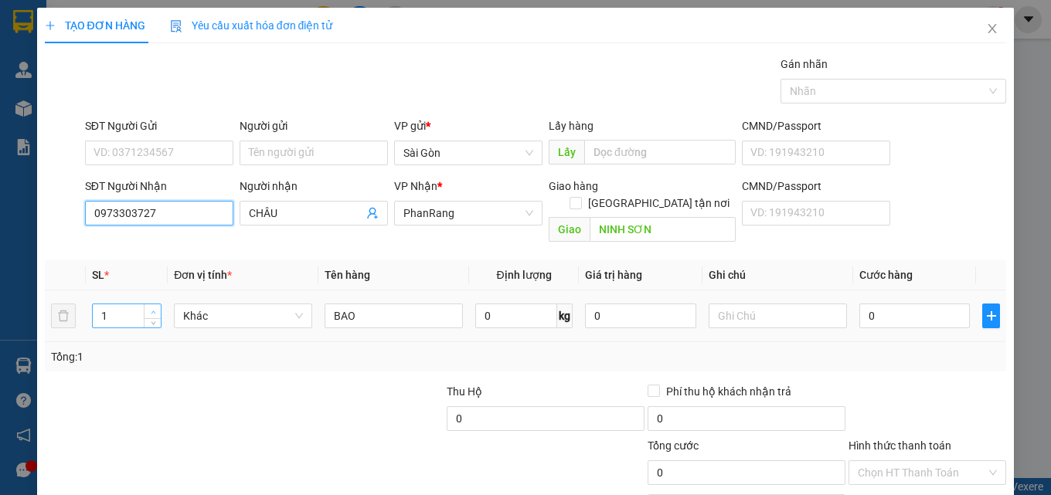
type input "0973303727"
click at [153, 310] on icon "up" at bounding box center [153, 312] width 5 height 5
type input "2"
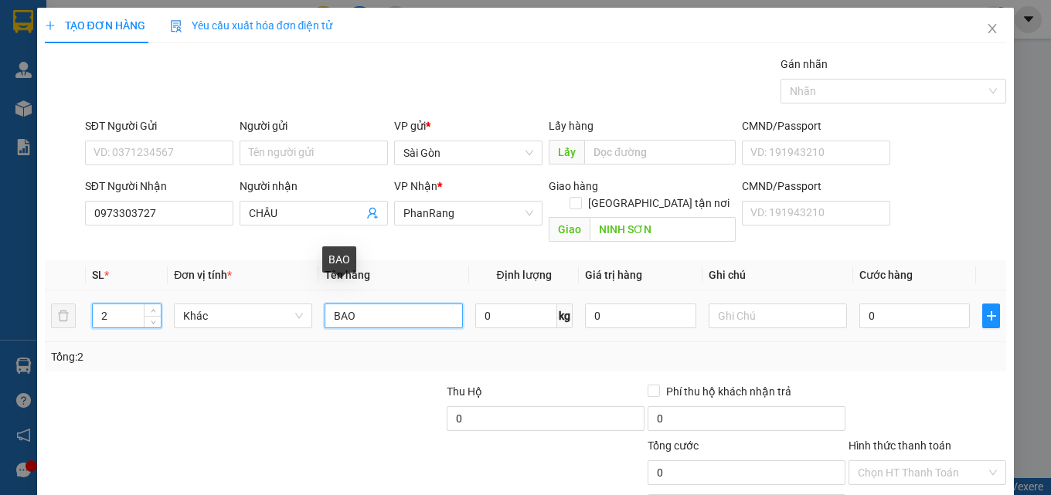
click at [376, 304] on input "BAO" at bounding box center [393, 316] width 138 height 25
click at [375, 304] on input "BAO" at bounding box center [393, 316] width 138 height 25
type input "BAO + THÙNG"
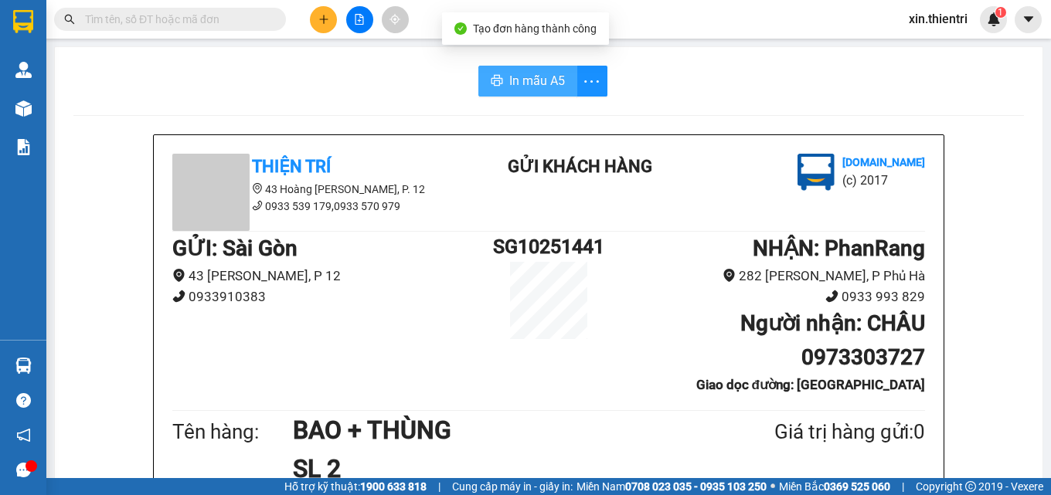
click at [528, 93] on button "In mẫu A5" at bounding box center [527, 81] width 99 height 31
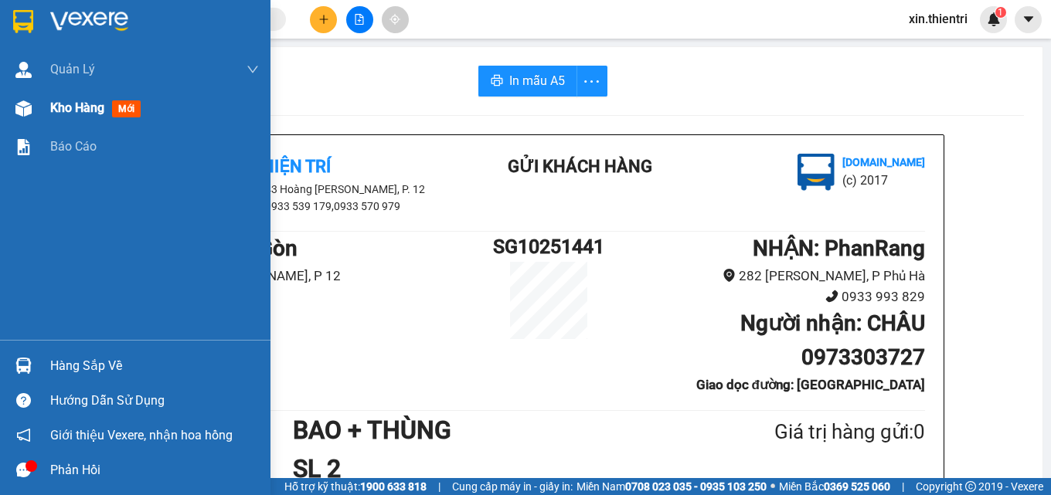
click at [72, 117] on div "Kho hàng mới" at bounding box center [98, 107] width 97 height 19
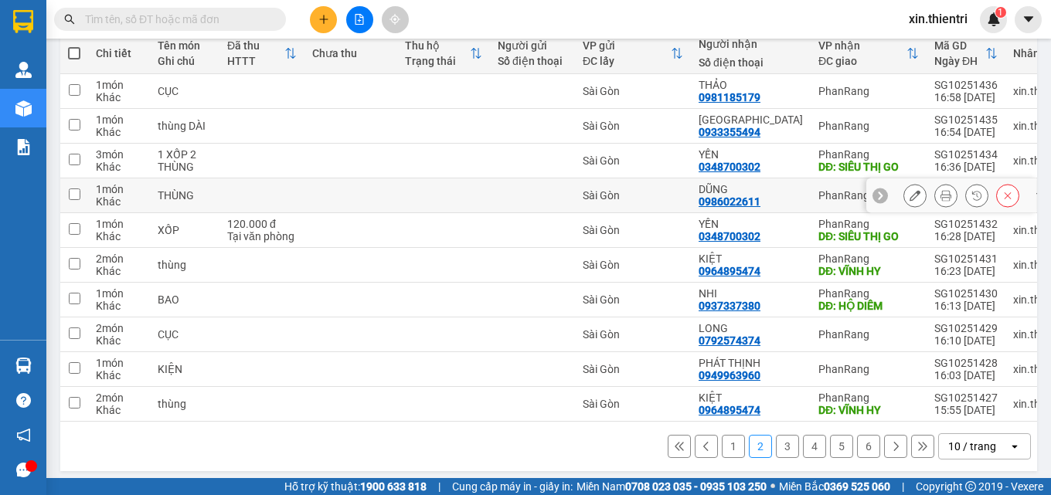
scroll to position [198, 0]
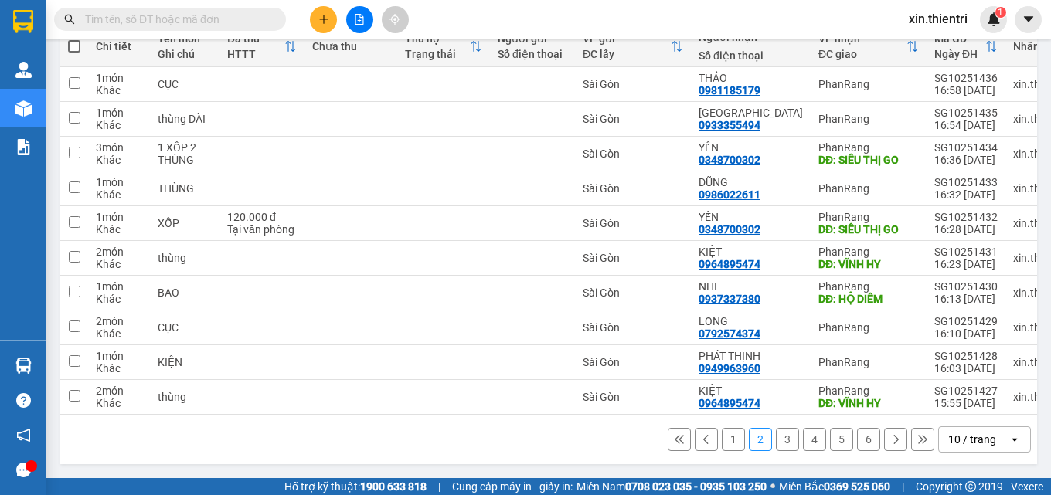
drag, startPoint x: 724, startPoint y: 438, endPoint x: 726, endPoint y: 427, distance: 11.1
click at [725, 432] on button "1" at bounding box center [733, 439] width 23 height 23
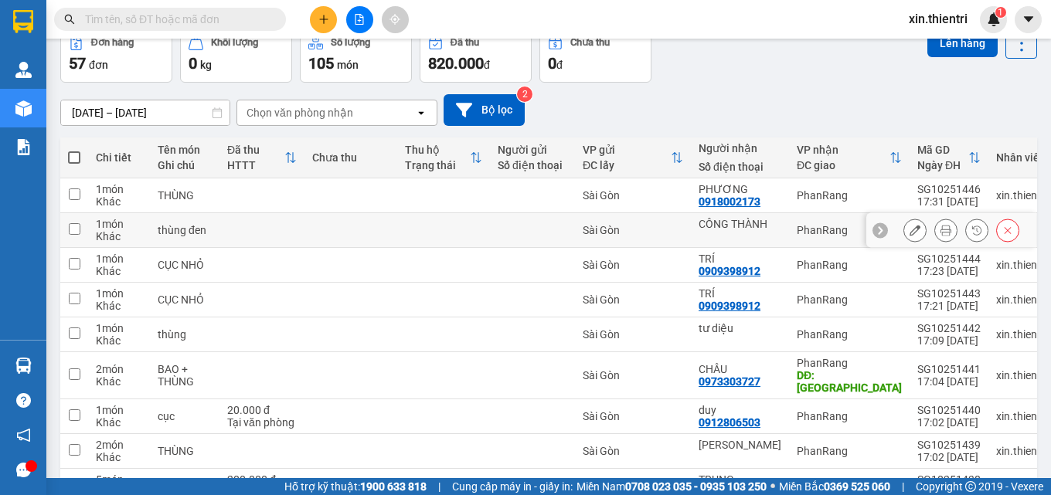
scroll to position [0, 0]
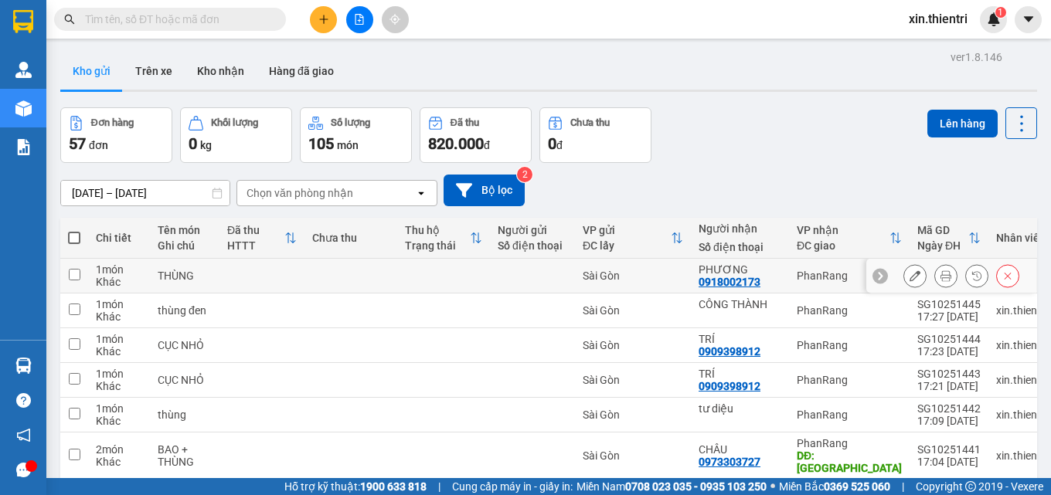
click at [797, 272] on div "PhanRang" at bounding box center [849, 276] width 105 height 12
checkbox input "true"
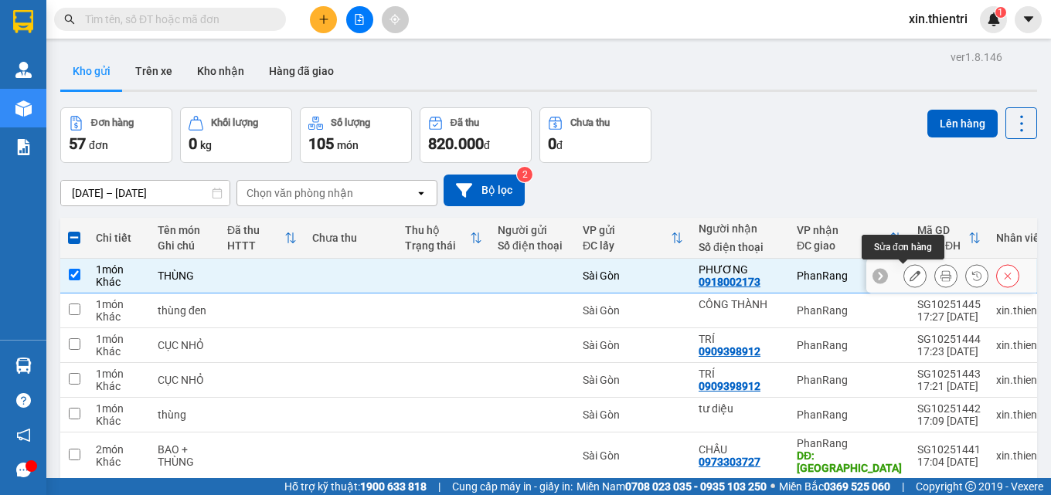
click at [909, 274] on icon at bounding box center [914, 275] width 11 height 11
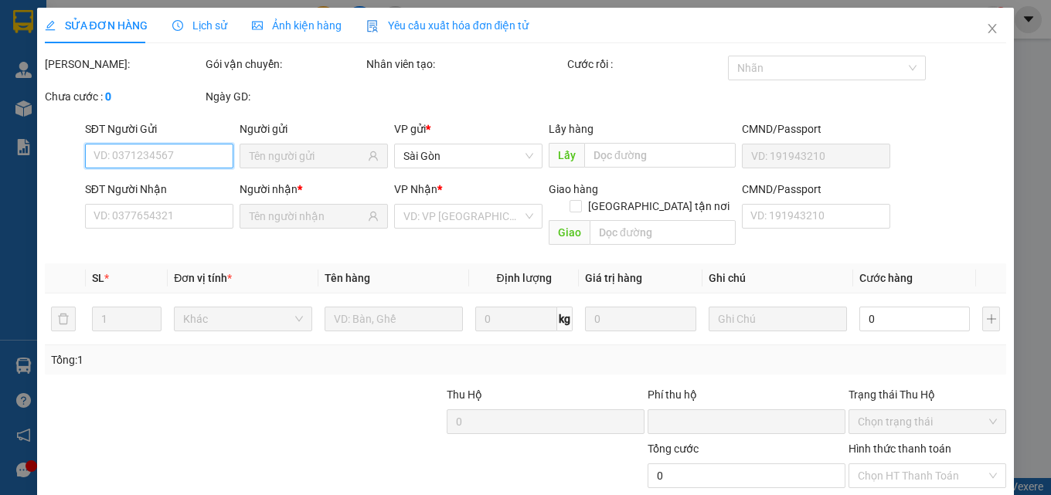
type input "0918002173"
type input "0"
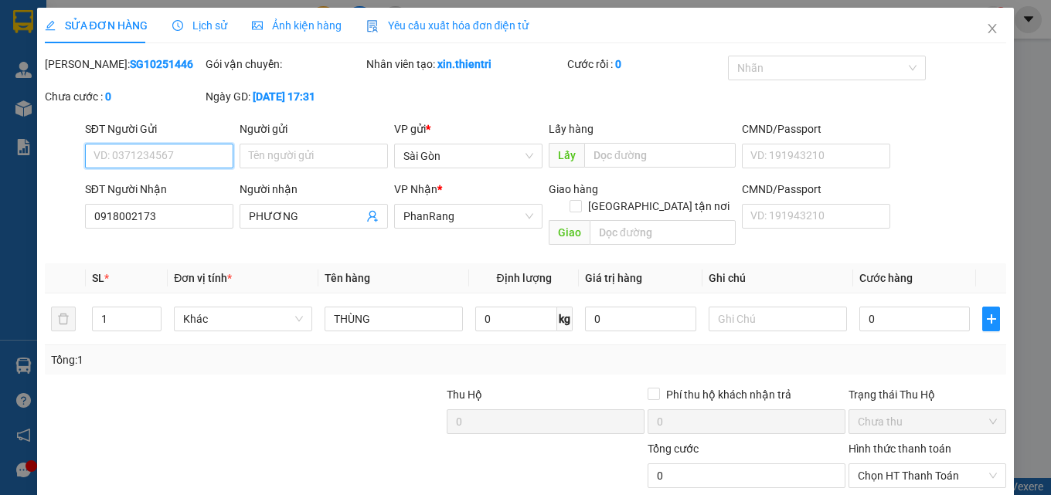
scroll to position [80, 0]
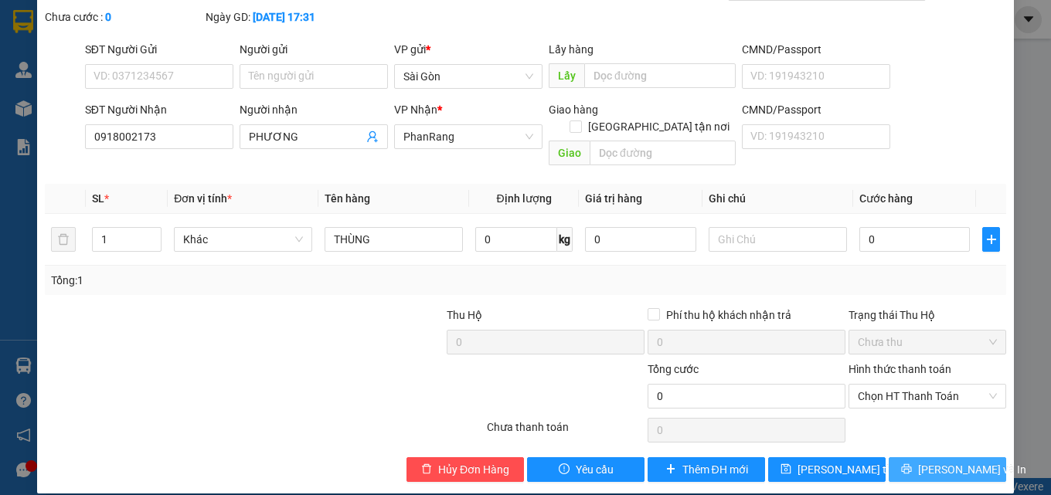
click at [927, 461] on span "[PERSON_NAME] và In" at bounding box center [972, 469] width 108 height 17
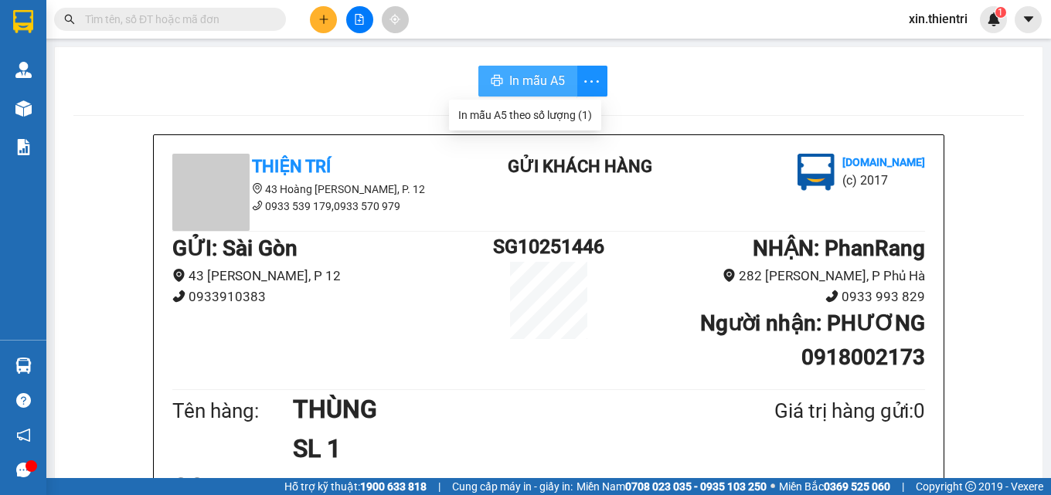
click at [518, 82] on span "In mẫu A5" at bounding box center [537, 80] width 56 height 19
click at [520, 80] on span "In mẫu A5" at bounding box center [537, 80] width 56 height 19
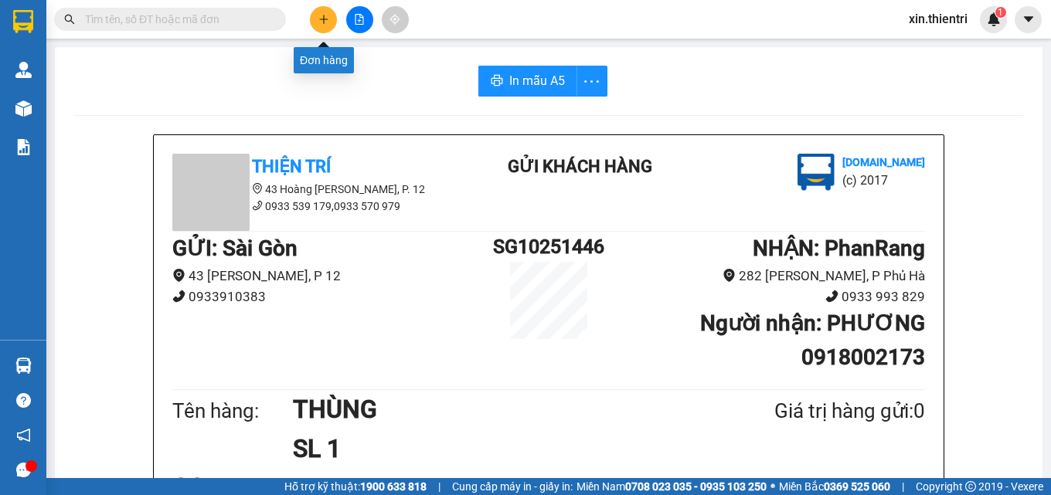
click at [323, 18] on icon "plus" at bounding box center [323, 19] width 11 height 11
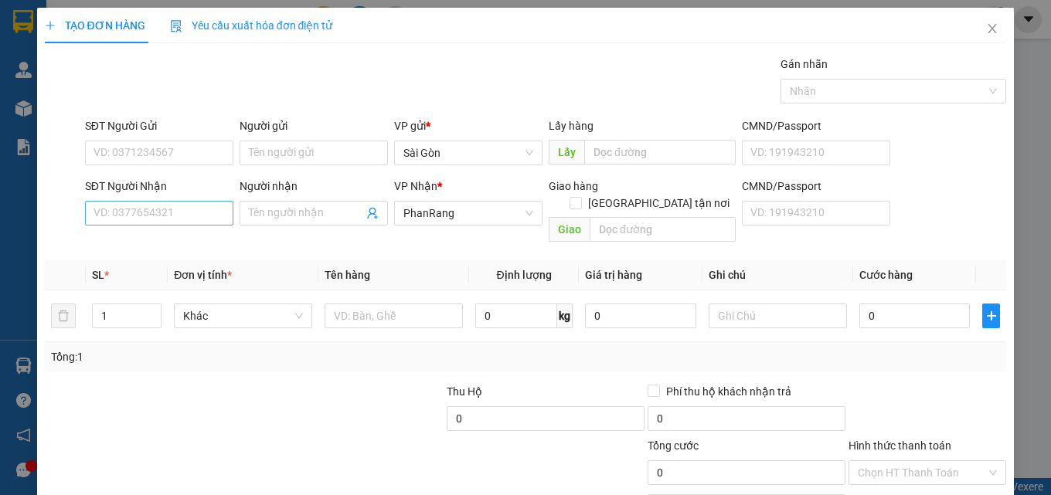
click at [200, 195] on div "SĐT Người Nhận" at bounding box center [159, 189] width 148 height 23
click at [195, 206] on input "SĐT Người Nhận" at bounding box center [159, 213] width 148 height 25
type input "0793580084"
click at [277, 211] on input "Người nhận" at bounding box center [306, 213] width 114 height 17
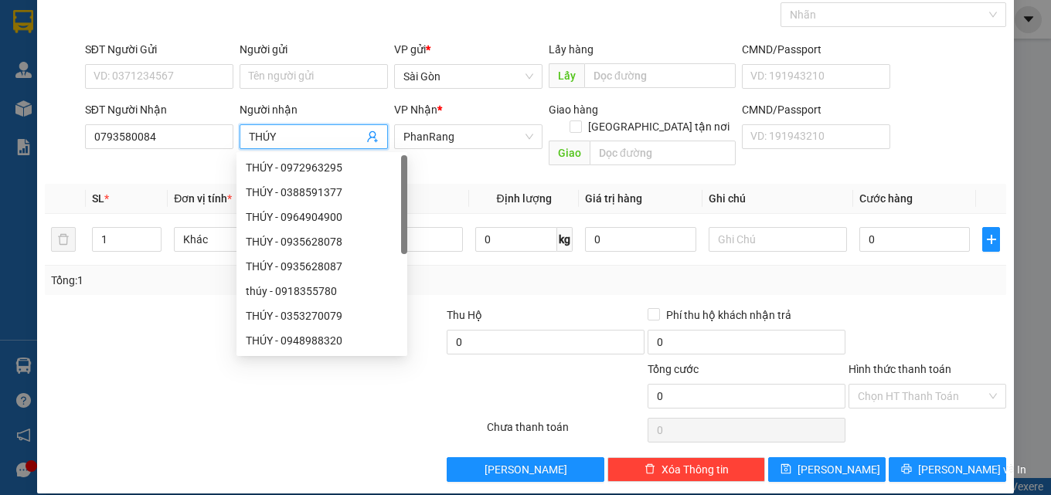
type input "THÚY"
click at [895, 307] on div at bounding box center [927, 334] width 161 height 54
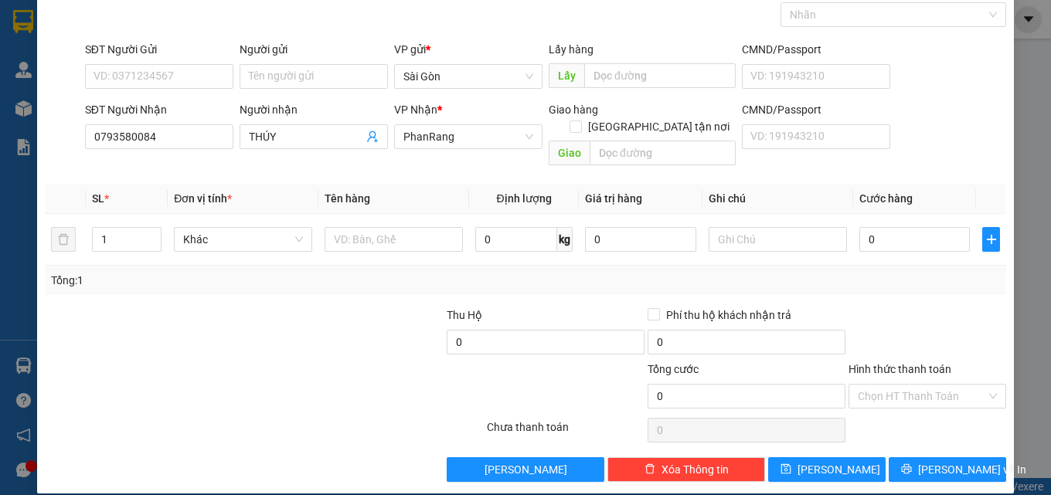
click at [868, 282] on div "Transit Pickup Surcharge Ids Transit Deliver Surcharge Ids Transit Deliver Surc…" at bounding box center [526, 230] width 962 height 503
click at [965, 461] on span "[PERSON_NAME] và In" at bounding box center [972, 469] width 108 height 17
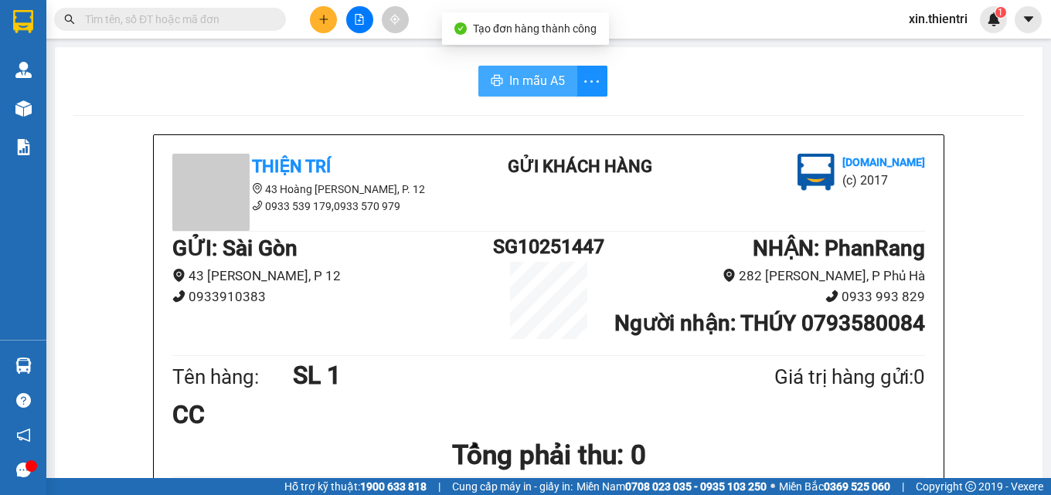
click at [518, 82] on span "In mẫu A5" at bounding box center [537, 80] width 56 height 19
click at [320, 23] on icon "plus" at bounding box center [323, 19] width 11 height 11
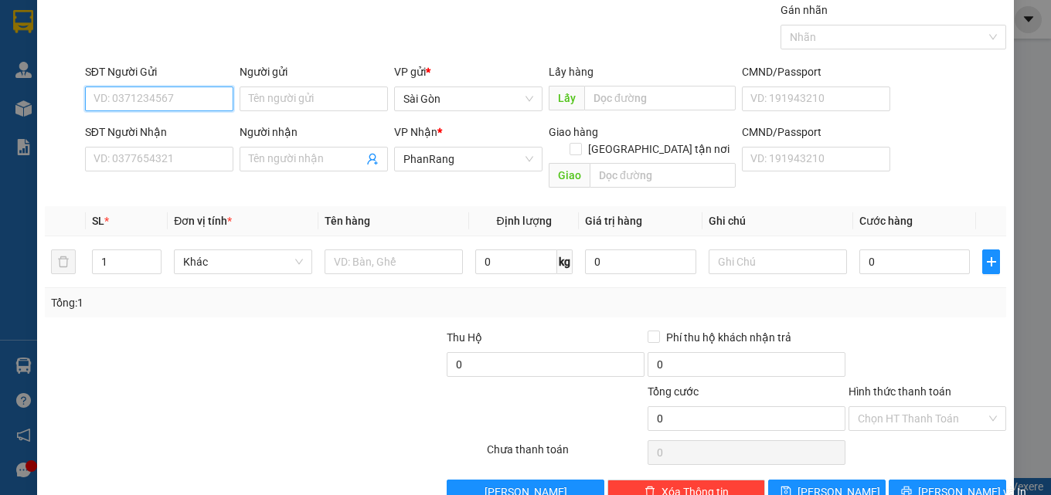
scroll to position [76, 0]
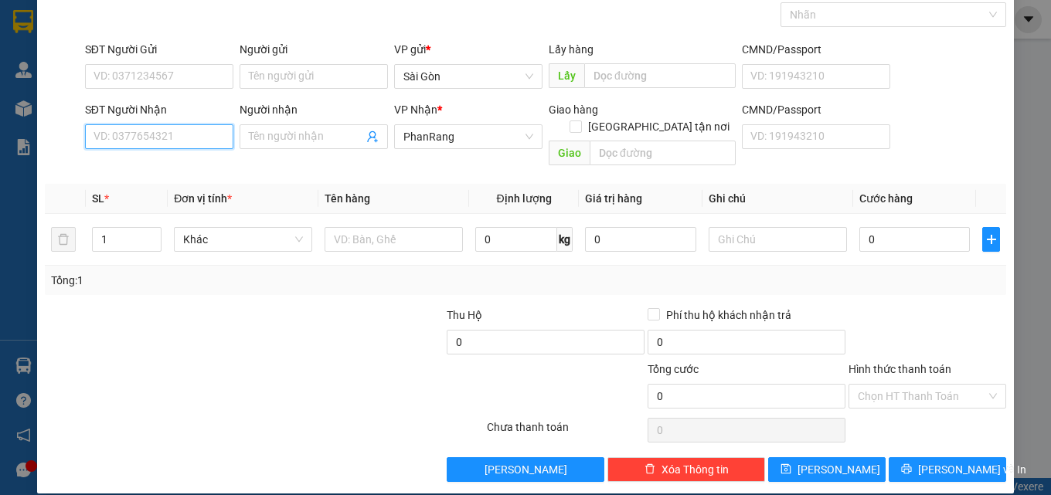
click at [219, 126] on input "SĐT Người Nhận" at bounding box center [159, 136] width 148 height 25
click at [274, 125] on span at bounding box center [314, 136] width 148 height 25
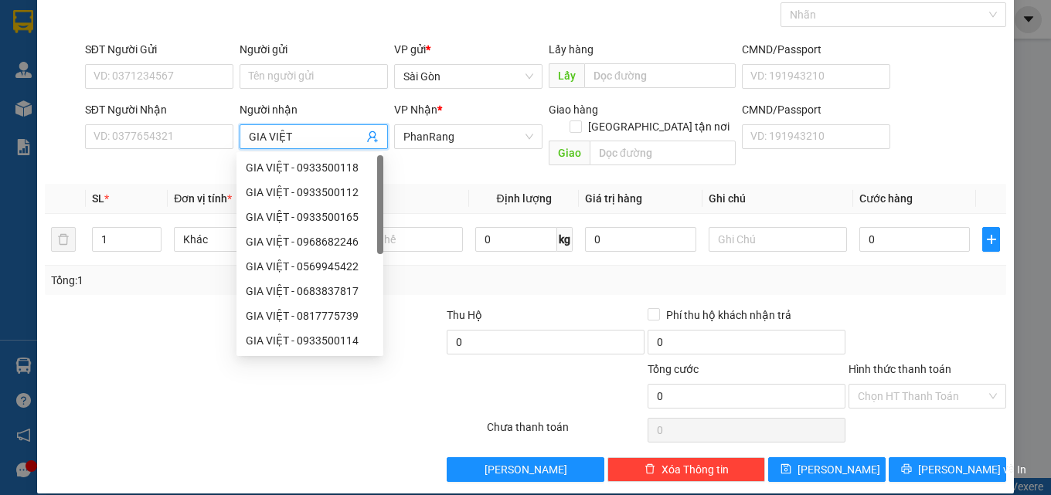
click at [382, 224] on div at bounding box center [380, 204] width 6 height 99
type input "GIA VIỆT"
click at [401, 228] on input "text" at bounding box center [393, 239] width 138 height 25
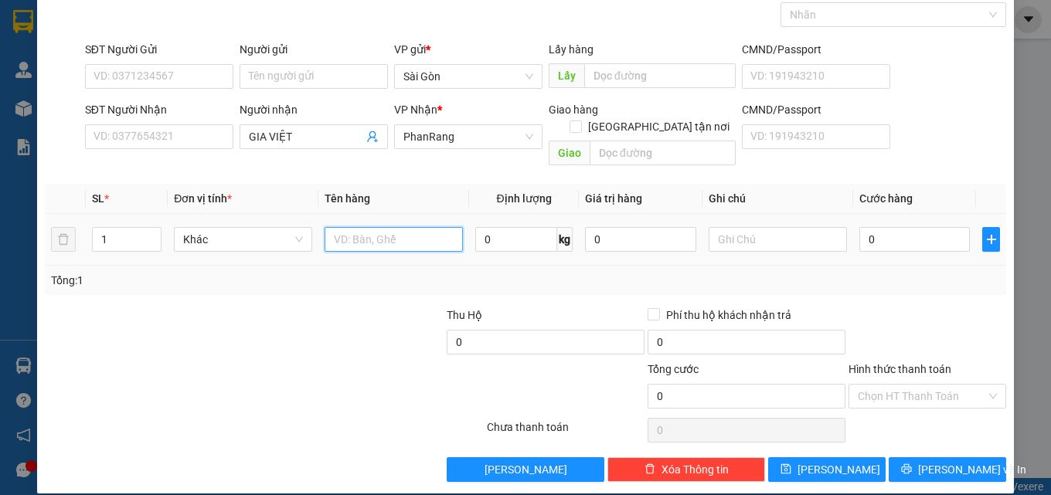
type input "2"
type input "THÙNG"
click at [151, 233] on icon "up" at bounding box center [153, 235] width 5 height 5
type input "2"
click at [381, 228] on input "THÙNG" at bounding box center [393, 239] width 138 height 25
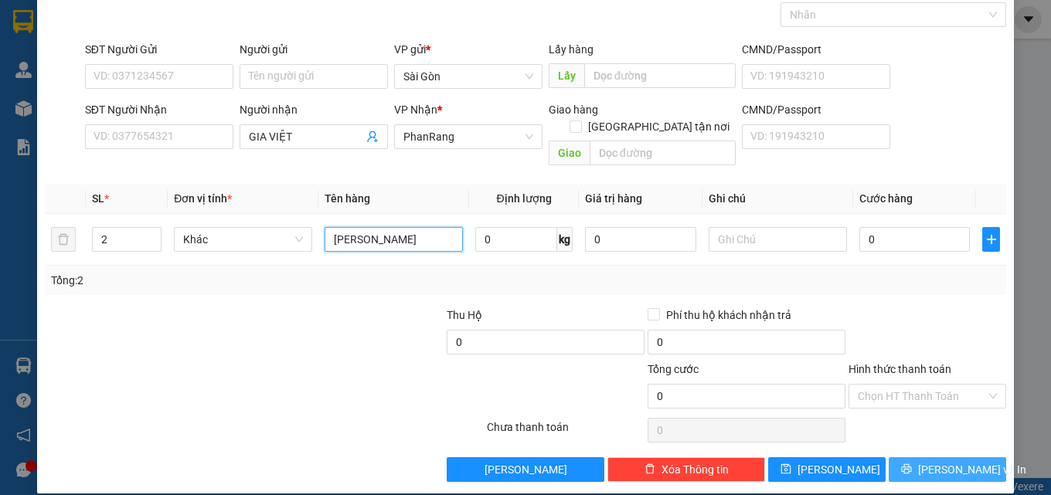
type input "[PERSON_NAME]"
click at [948, 461] on span "[PERSON_NAME] và In" at bounding box center [972, 469] width 108 height 17
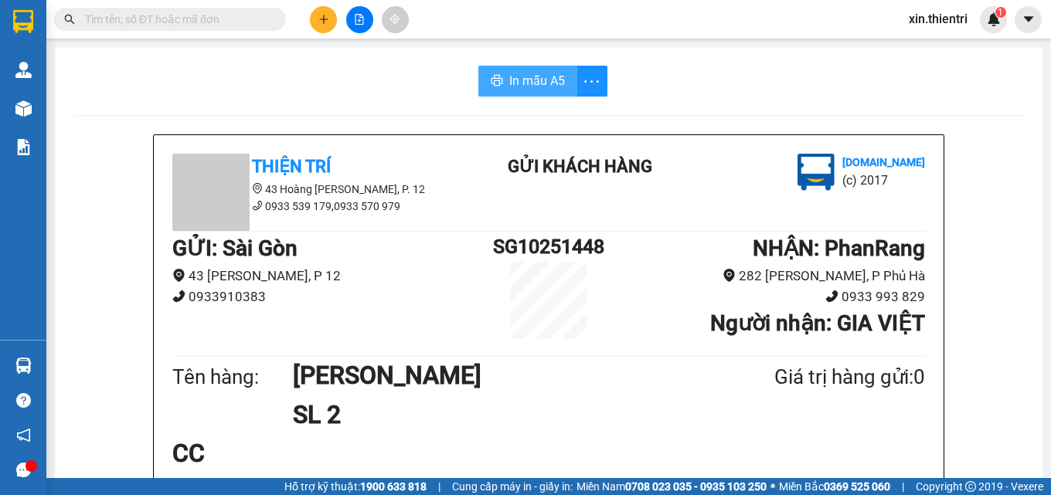
click at [517, 76] on span "In mẫu A5" at bounding box center [537, 80] width 56 height 19
click at [326, 22] on icon "plus" at bounding box center [323, 19] width 11 height 11
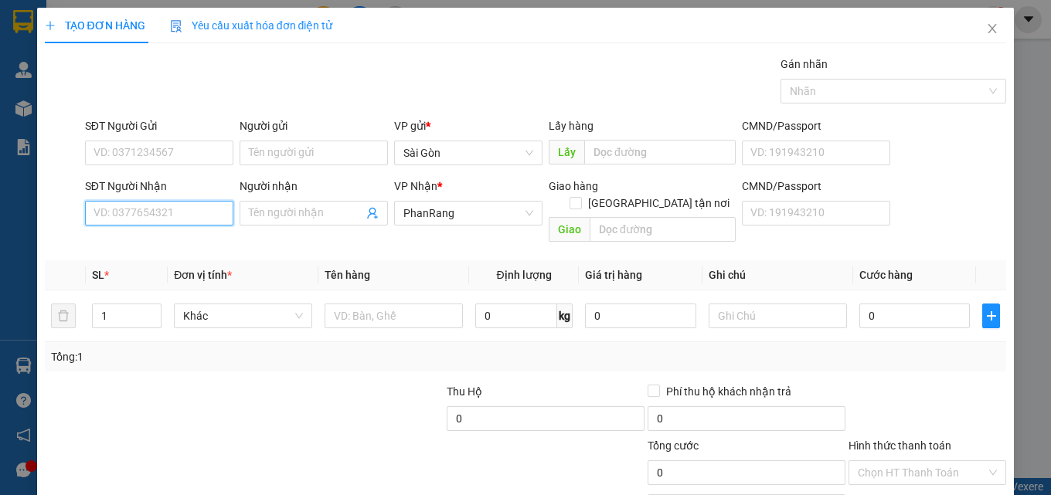
click at [185, 212] on input "SĐT Người Nhận" at bounding box center [159, 213] width 148 height 25
type input "0"
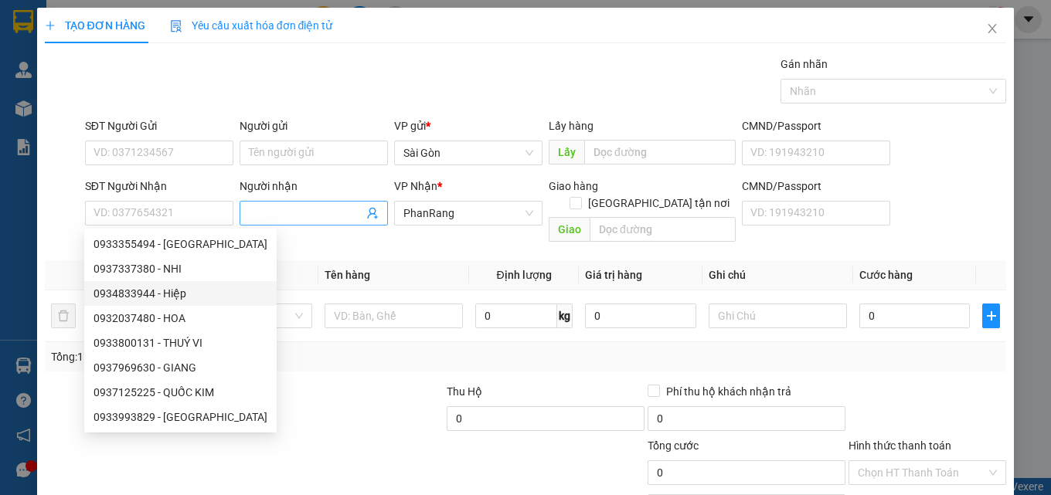
click at [297, 217] on input "Người nhận" at bounding box center [306, 213] width 114 height 17
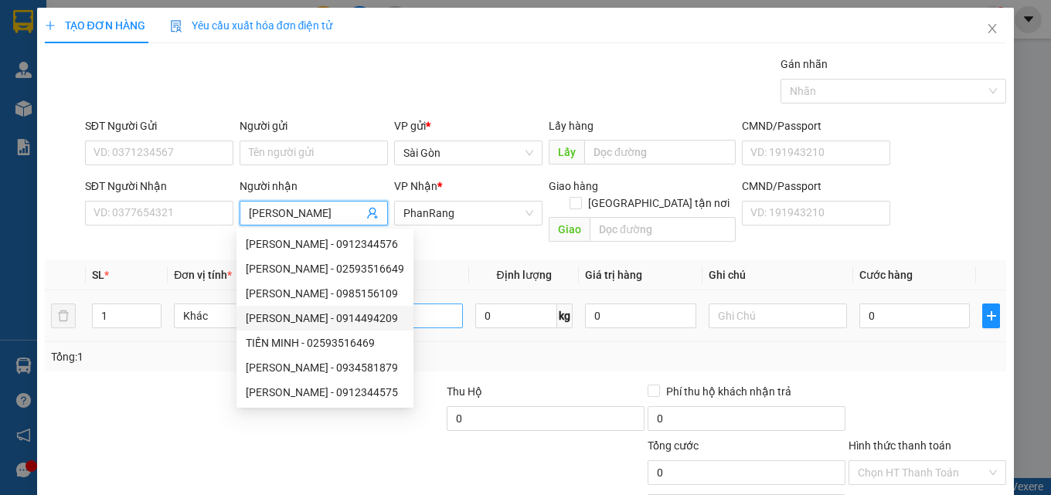
type input "[PERSON_NAME]"
click at [420, 304] on input "text" at bounding box center [393, 316] width 138 height 25
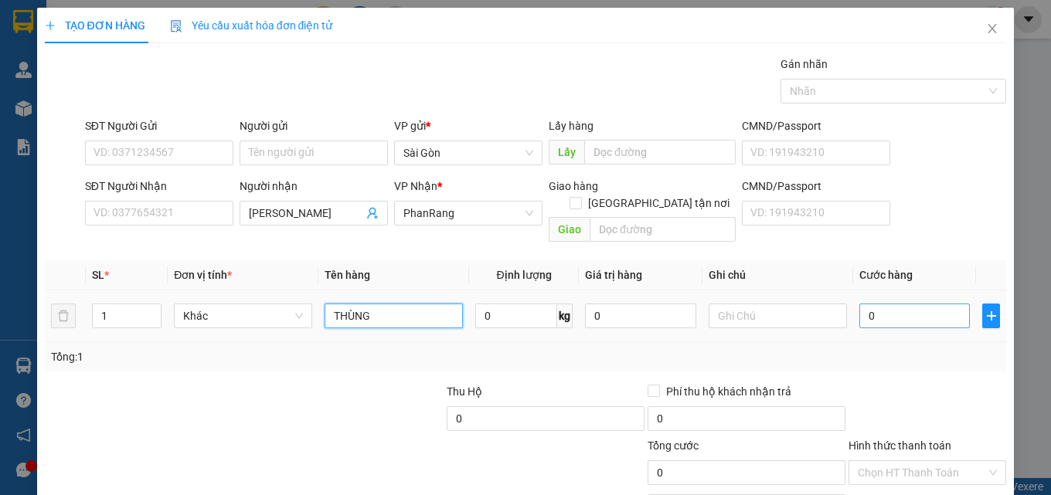
scroll to position [76, 0]
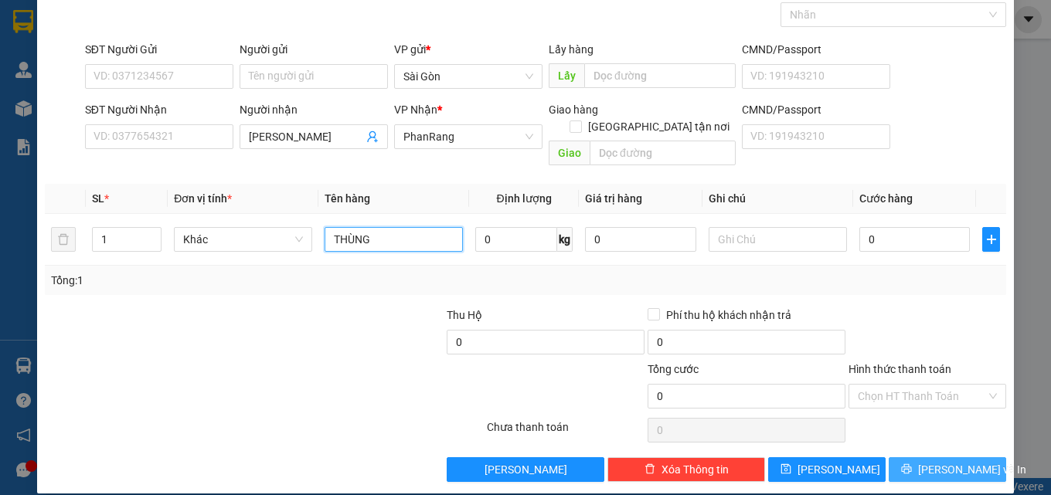
type input "THÙNG"
click at [941, 461] on span "[PERSON_NAME] và In" at bounding box center [972, 469] width 108 height 17
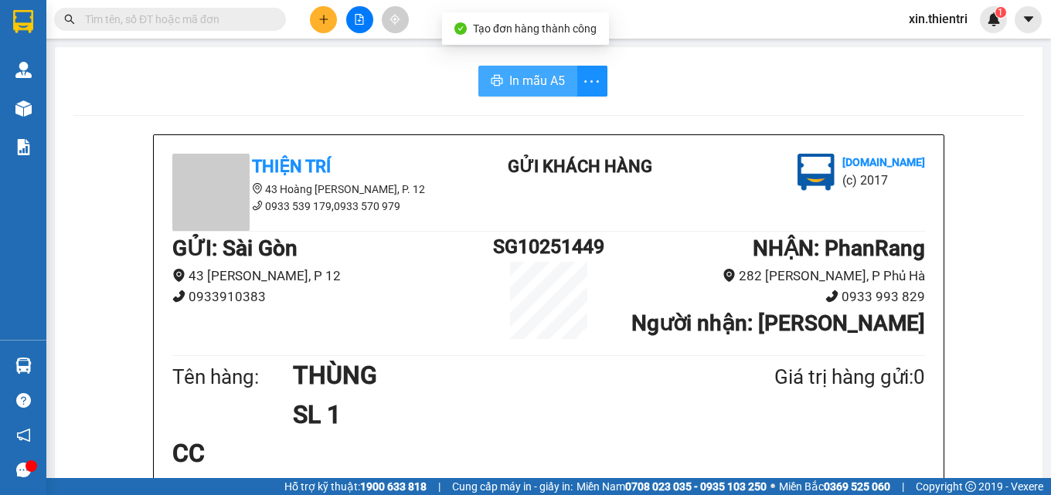
click at [523, 78] on span "In mẫu A5" at bounding box center [537, 80] width 56 height 19
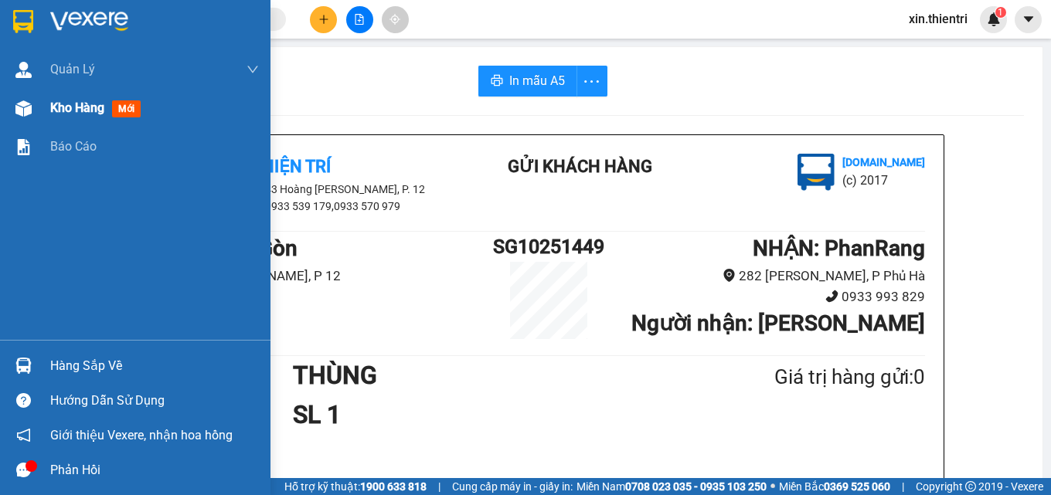
click at [72, 104] on span "Kho hàng" at bounding box center [77, 107] width 54 height 15
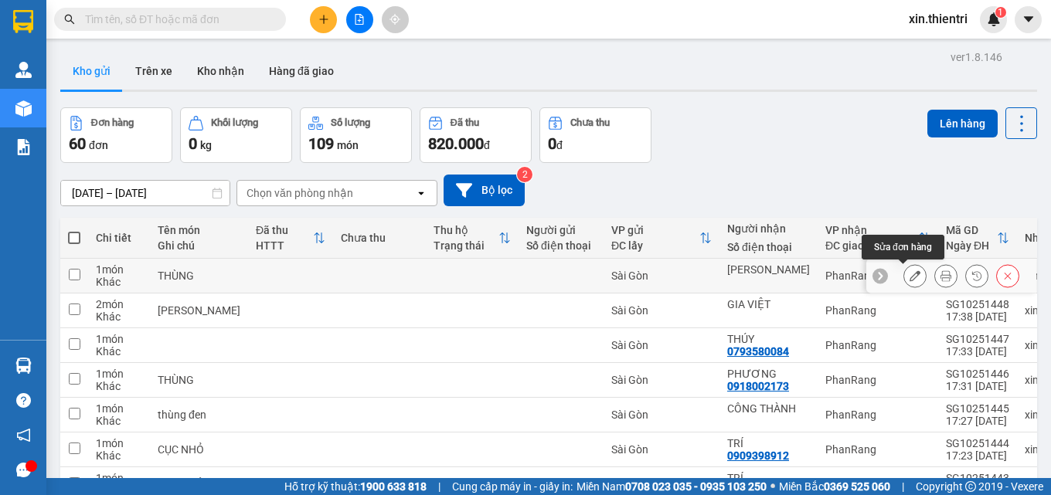
click at [909, 277] on icon at bounding box center [914, 275] width 11 height 11
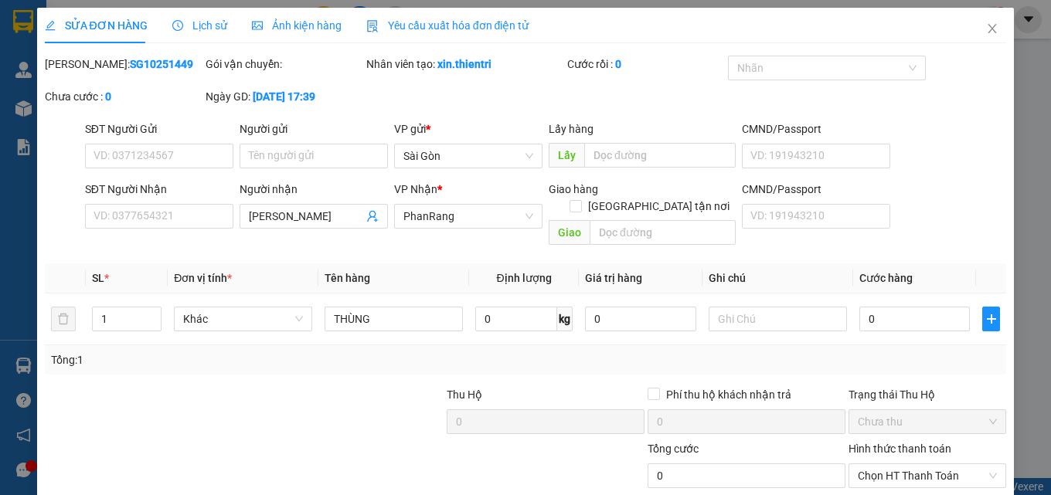
type input "0"
type input "2"
click at [149, 311] on span "up" at bounding box center [152, 315] width 9 height 9
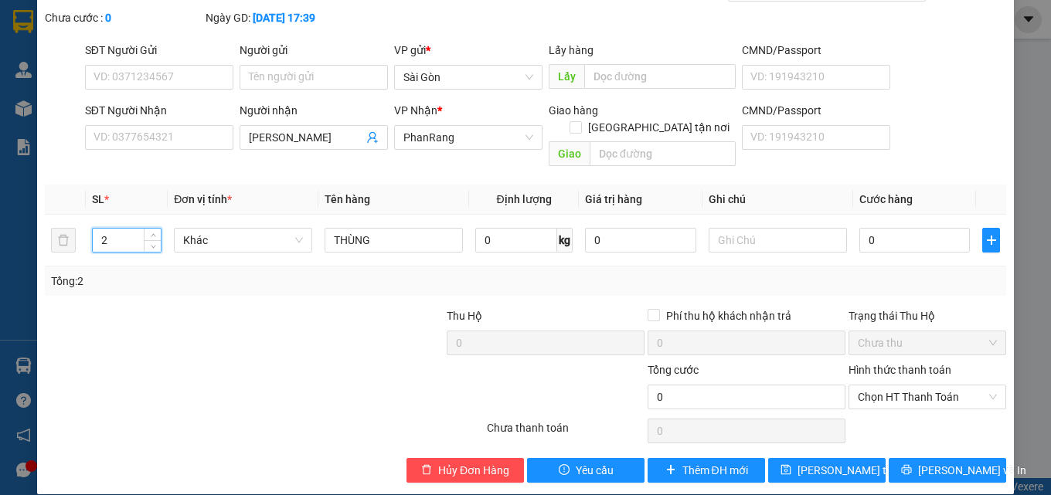
scroll to position [80, 0]
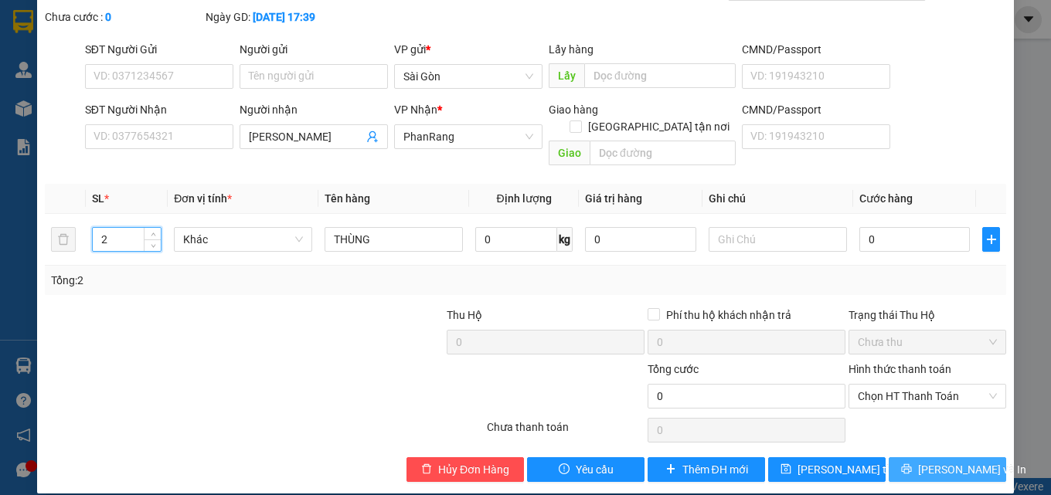
click at [917, 457] on button "[PERSON_NAME] và In" at bounding box center [947, 469] width 117 height 25
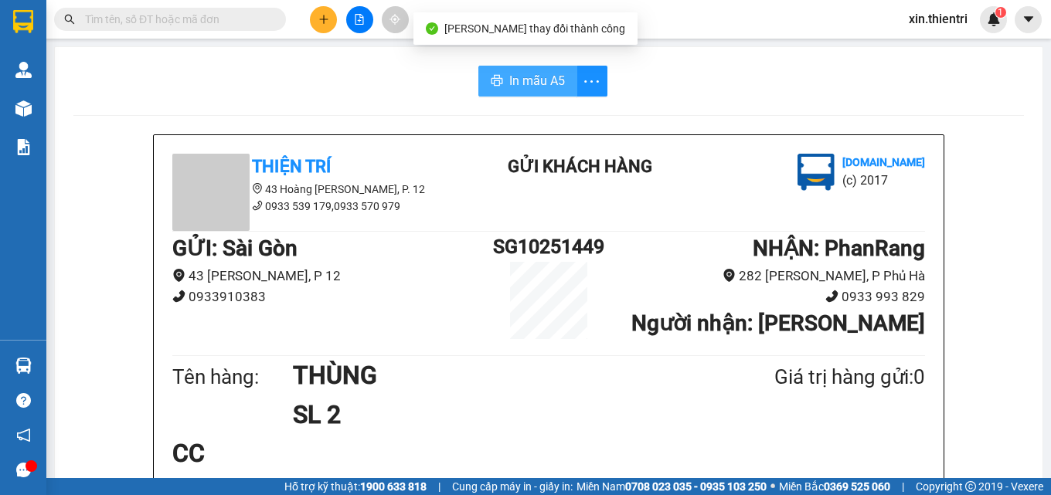
click at [515, 80] on span "In mẫu A5" at bounding box center [537, 80] width 56 height 19
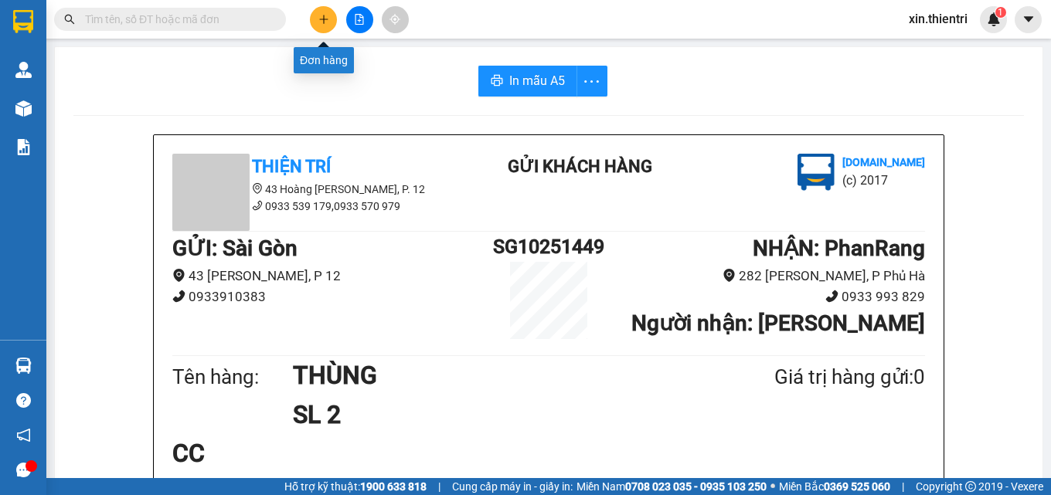
click at [328, 22] on icon "plus" at bounding box center [323, 19] width 11 height 11
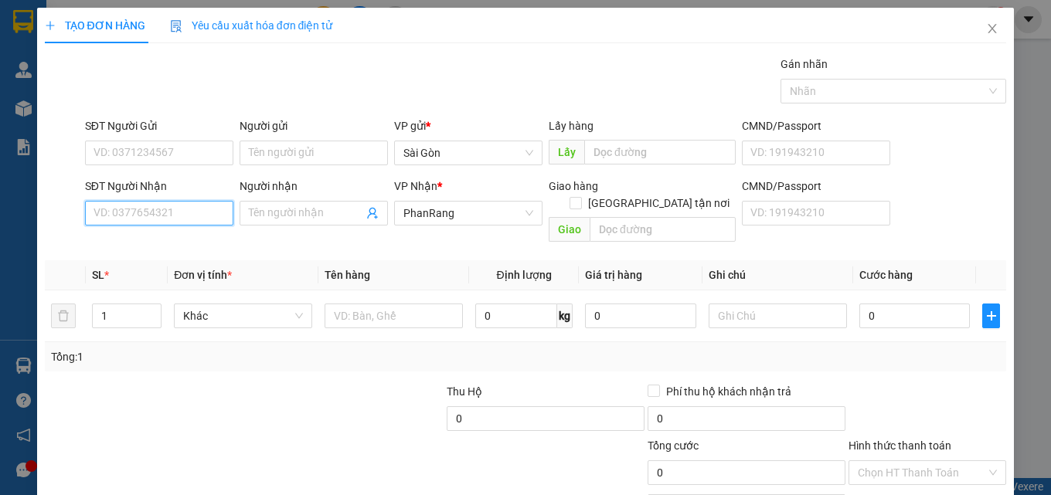
click at [149, 206] on input "SĐT Người Nhận" at bounding box center [159, 213] width 148 height 25
type input "0373236995"
click at [165, 243] on div "0373236995 - CÔ HẰNG" at bounding box center [157, 244] width 128 height 17
type input "CÔ HẰNG"
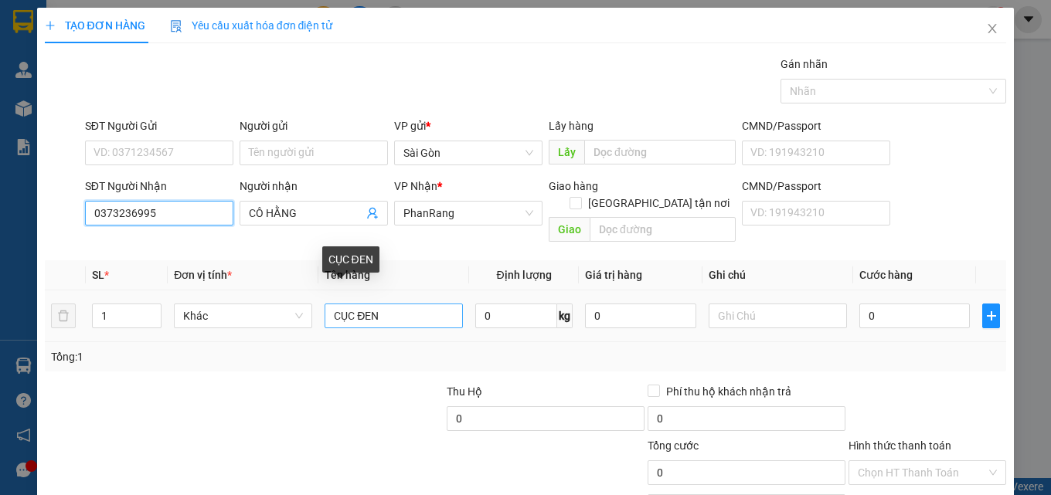
type input "0373236995"
click at [406, 304] on input "CỤC ĐEN" at bounding box center [393, 316] width 138 height 25
click at [404, 304] on input "CỤC ĐEN" at bounding box center [393, 316] width 138 height 25
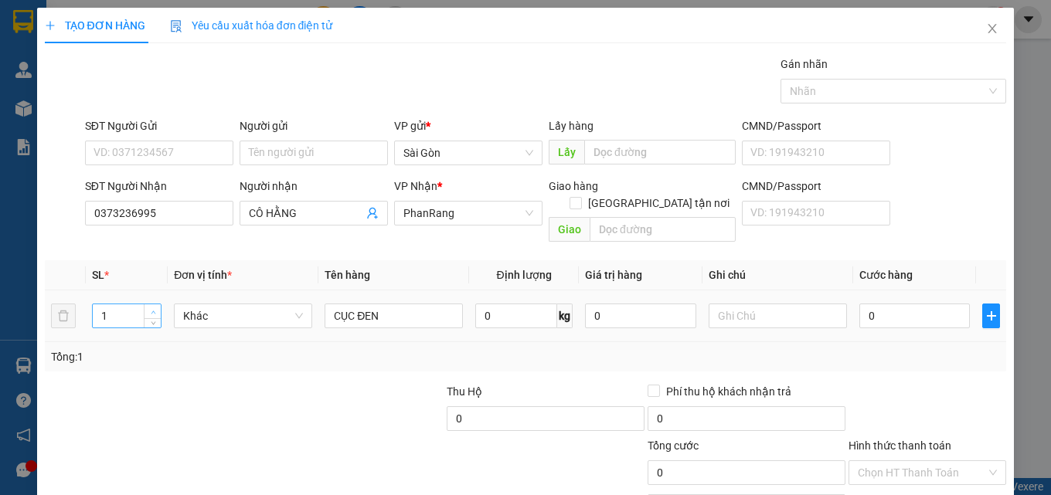
type input "2"
click at [151, 311] on icon "up" at bounding box center [153, 312] width 5 height 3
click at [375, 304] on input "CỤC ĐEN" at bounding box center [393, 316] width 138 height 25
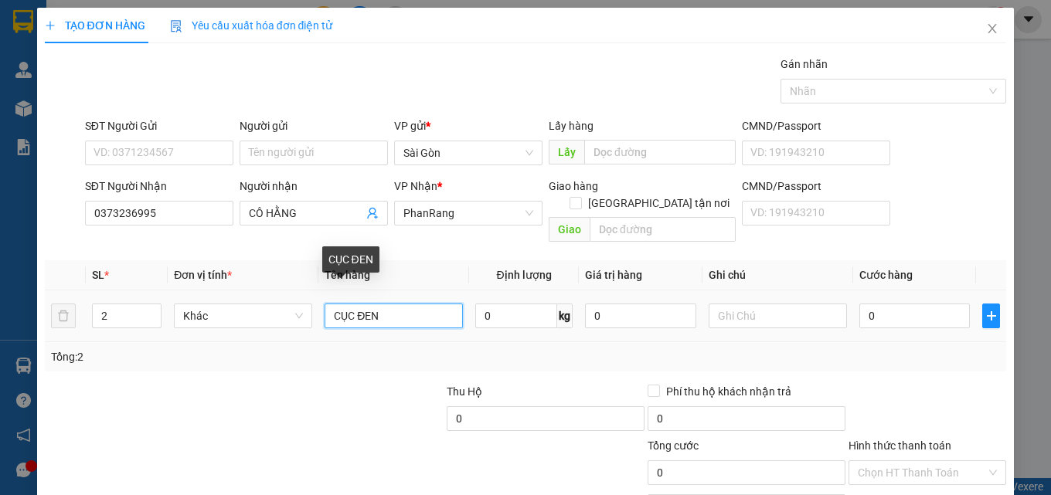
click at [375, 304] on input "CỤC ĐEN" at bounding box center [393, 316] width 138 height 25
type input "1 THÙNG 1 BAO"
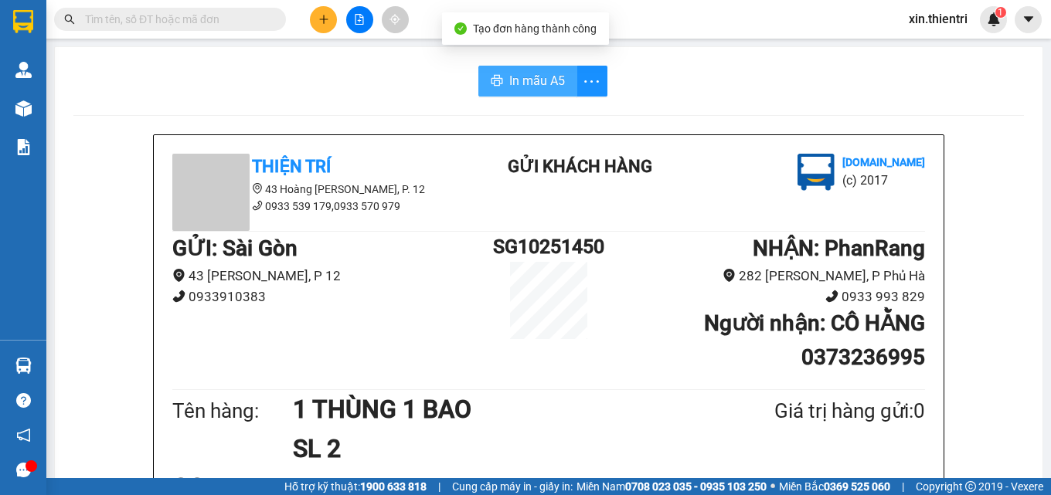
click at [522, 85] on span "In mẫu A5" at bounding box center [537, 80] width 56 height 19
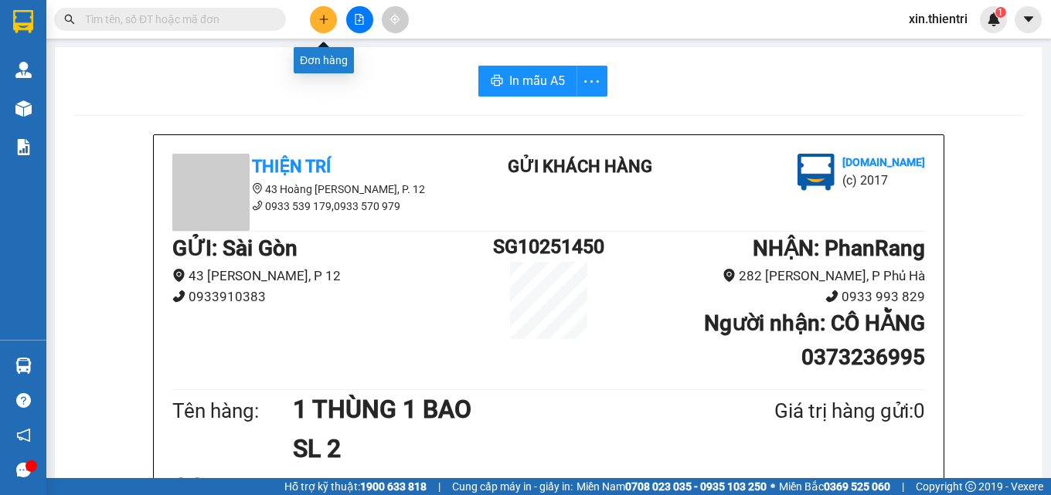
click at [316, 32] on div at bounding box center [359, 19] width 116 height 27
click at [309, 14] on div at bounding box center [359, 19] width 116 height 27
click at [319, 20] on icon "plus" at bounding box center [323, 19] width 11 height 11
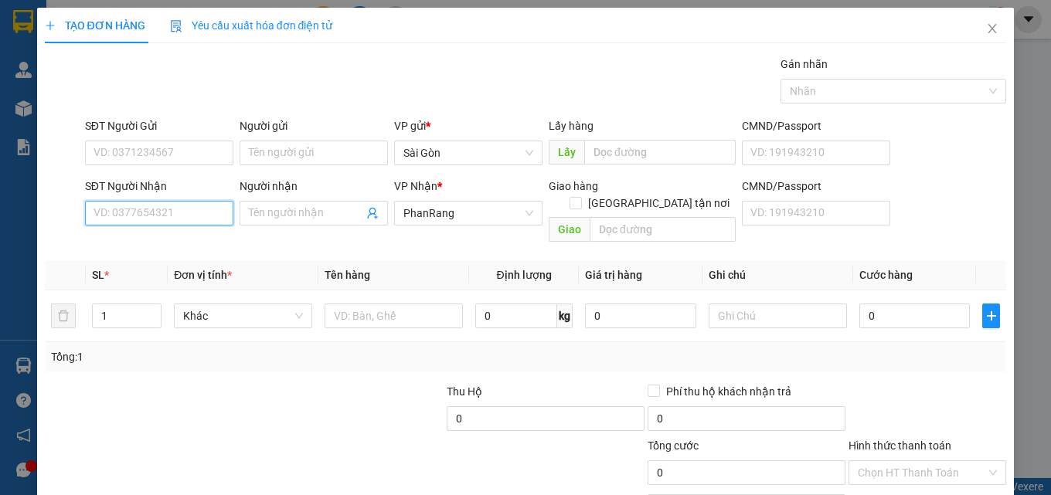
click at [187, 218] on input "SĐT Người Nhận" at bounding box center [159, 213] width 148 height 25
click at [169, 238] on div "0973303727 - CHÂU" at bounding box center [157, 244] width 128 height 17
type input "0973303727"
type input "CHÂU"
type input "NINH SƠN"
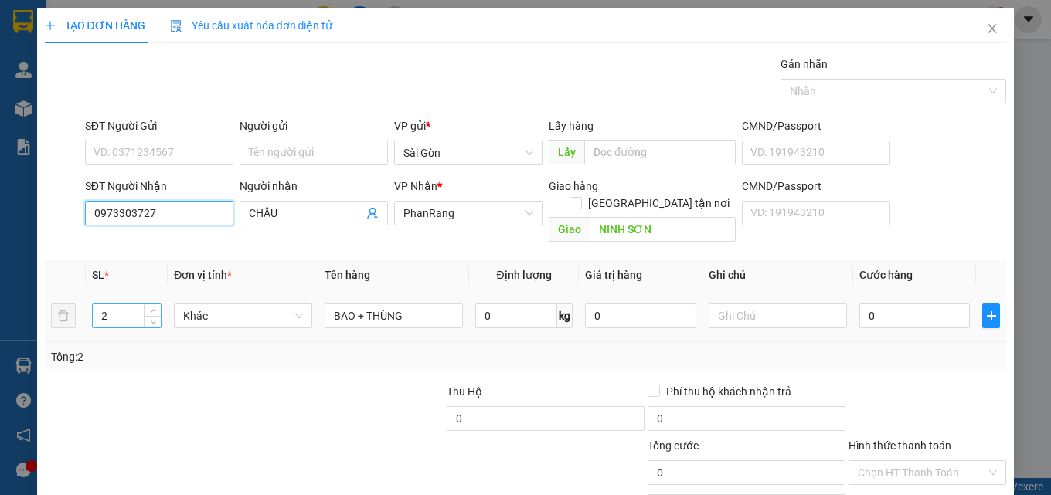
type input "0973303727"
type input "1"
click at [154, 320] on icon "down" at bounding box center [153, 322] width 5 height 5
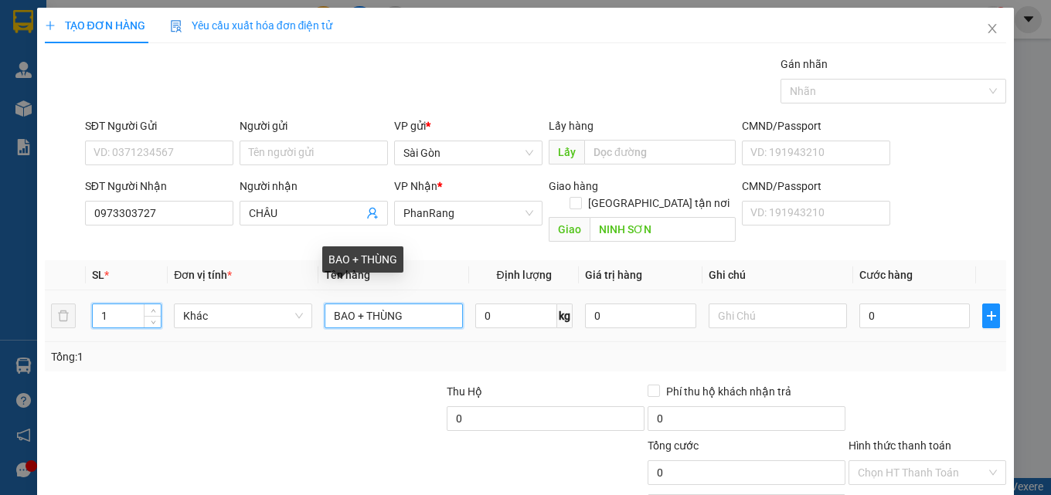
click at [442, 304] on input "BAO + THÙNG" at bounding box center [393, 316] width 138 height 25
click at [440, 304] on input "BAO + THÙNG" at bounding box center [393, 316] width 138 height 25
type input "BAO + T"
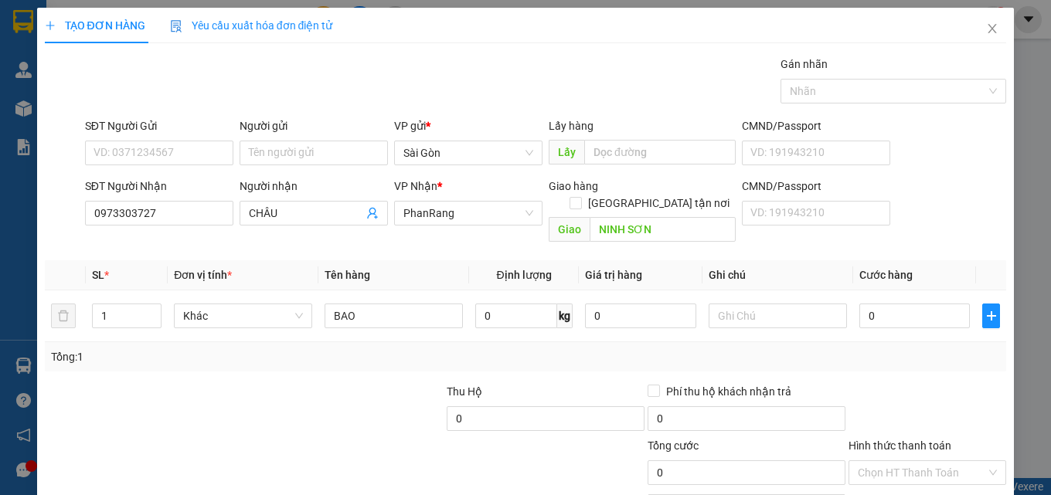
drag, startPoint x: 894, startPoint y: 440, endPoint x: 902, endPoint y: 450, distance: 13.2
click at [902, 451] on div "Transit Pickup Surcharge Ids Transit Deliver Surcharge Ids Transit Deliver Surc…" at bounding box center [526, 307] width 962 height 503
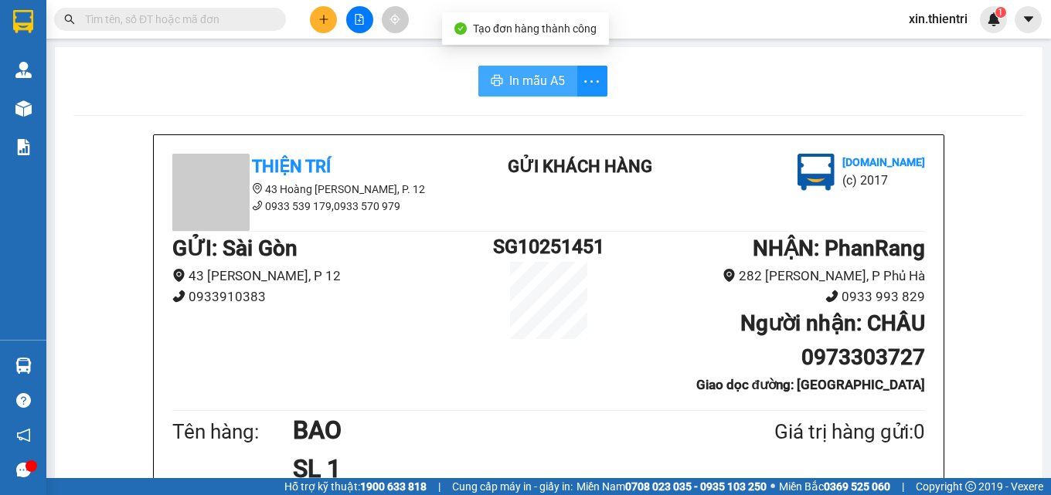
click at [518, 86] on span "In mẫu A5" at bounding box center [537, 80] width 56 height 19
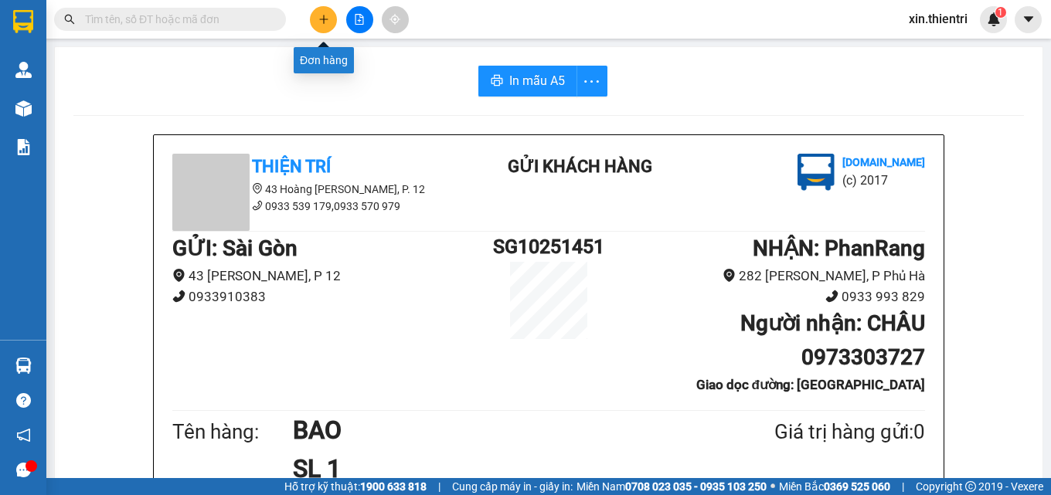
click at [331, 18] on button at bounding box center [323, 19] width 27 height 27
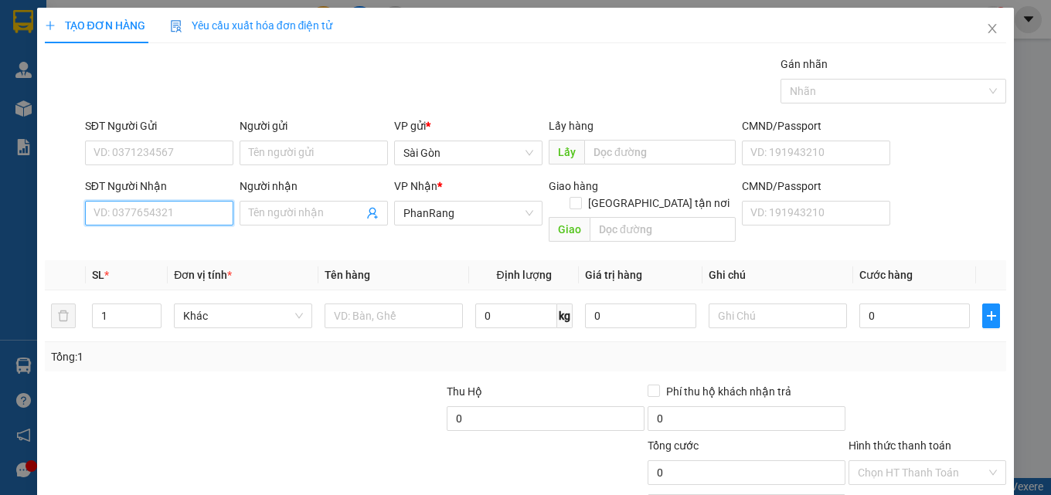
click at [204, 212] on input "SĐT Người Nhận" at bounding box center [159, 213] width 148 height 25
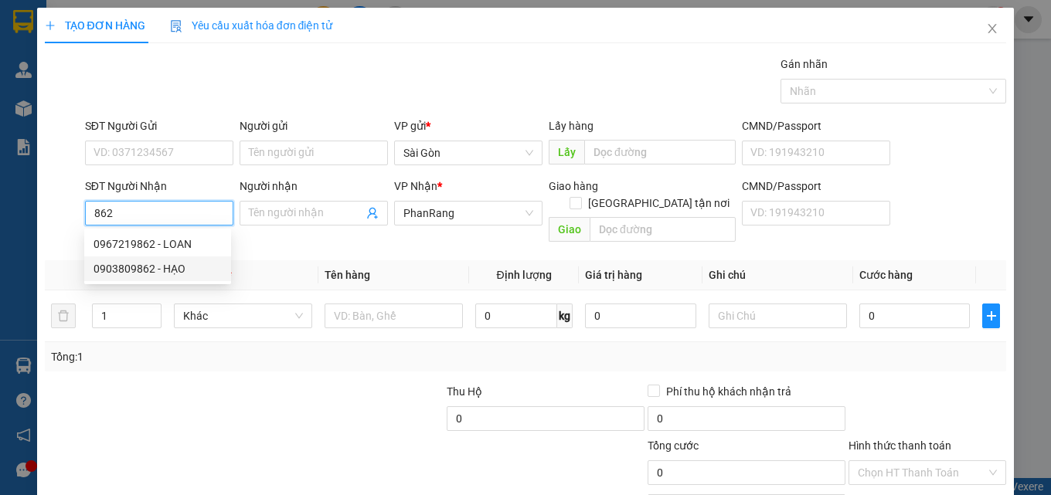
click at [178, 267] on div "0903809862 - HẠO" at bounding box center [157, 268] width 128 height 17
type input "0903809862"
type input "HẠO"
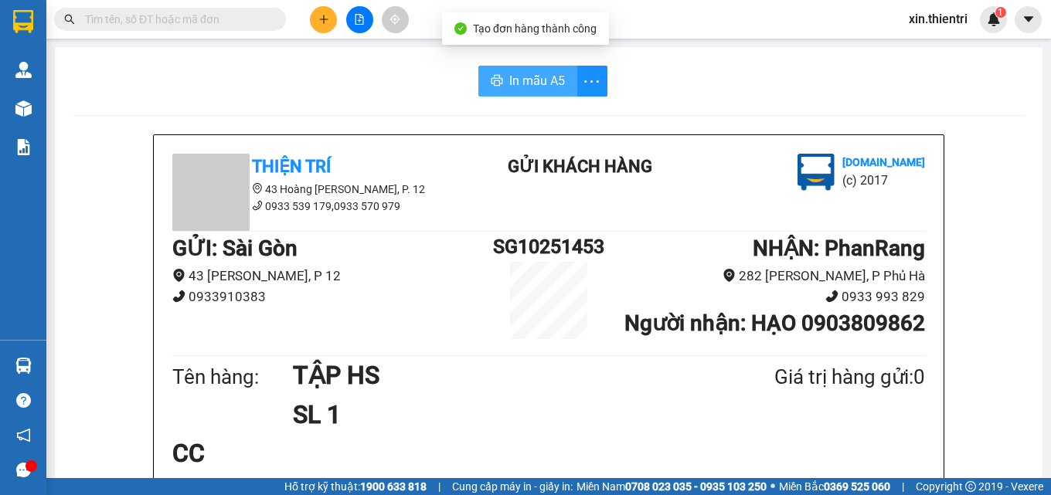
click at [517, 89] on span "In mẫu A5" at bounding box center [537, 80] width 56 height 19
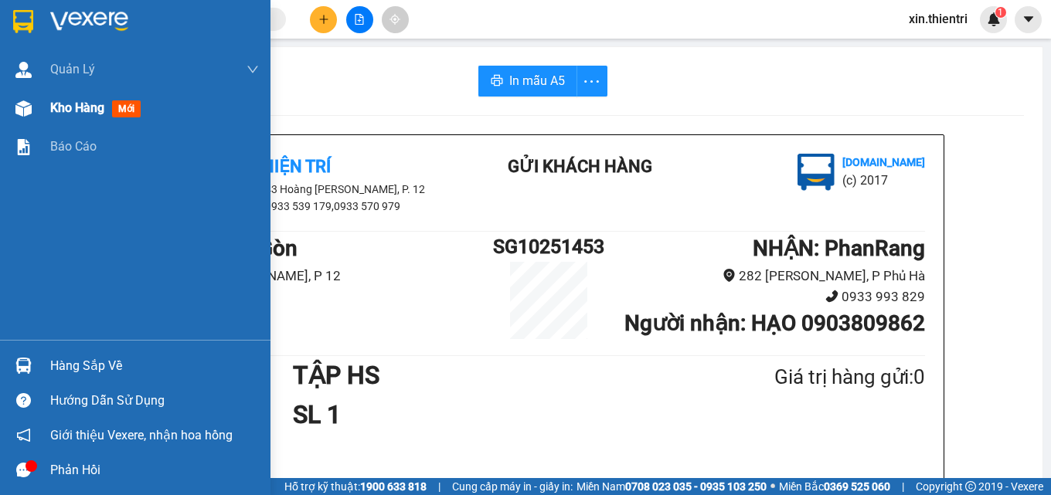
click at [125, 118] on div "Kho hàng mới" at bounding box center [154, 108] width 209 height 39
click at [124, 114] on span "mới" at bounding box center [126, 108] width 29 height 17
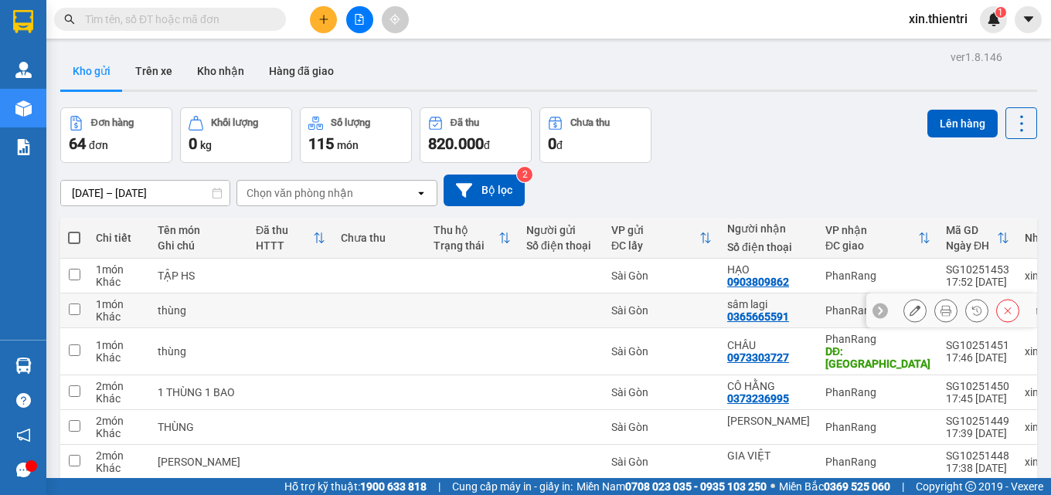
click at [909, 307] on icon at bounding box center [914, 310] width 11 height 11
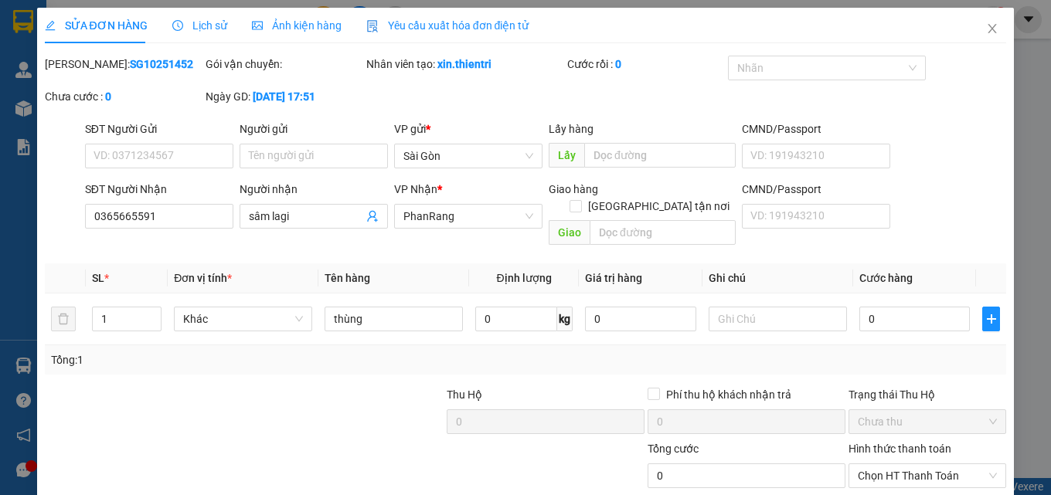
drag, startPoint x: 929, startPoint y: 463, endPoint x: 930, endPoint y: 450, distance: 12.5
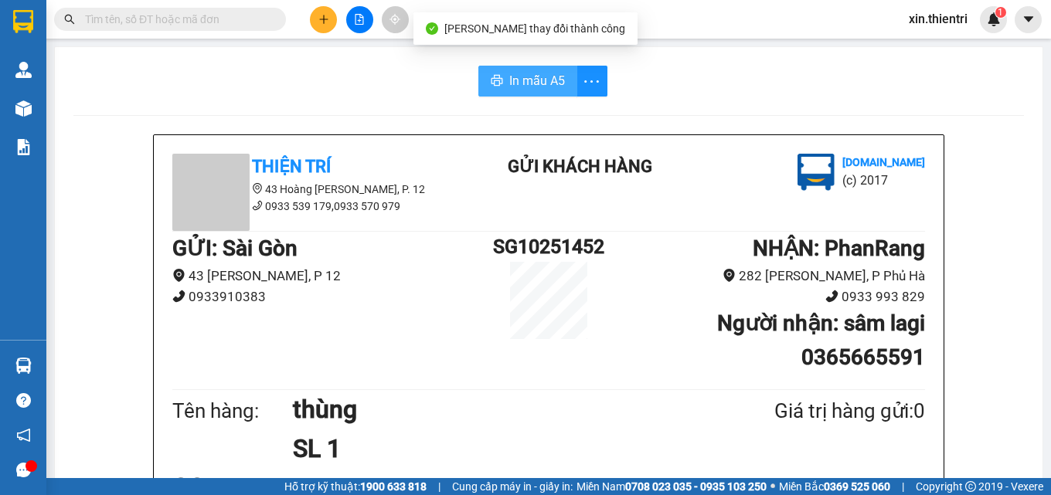
click at [515, 76] on span "In mẫu A5" at bounding box center [537, 80] width 56 height 19
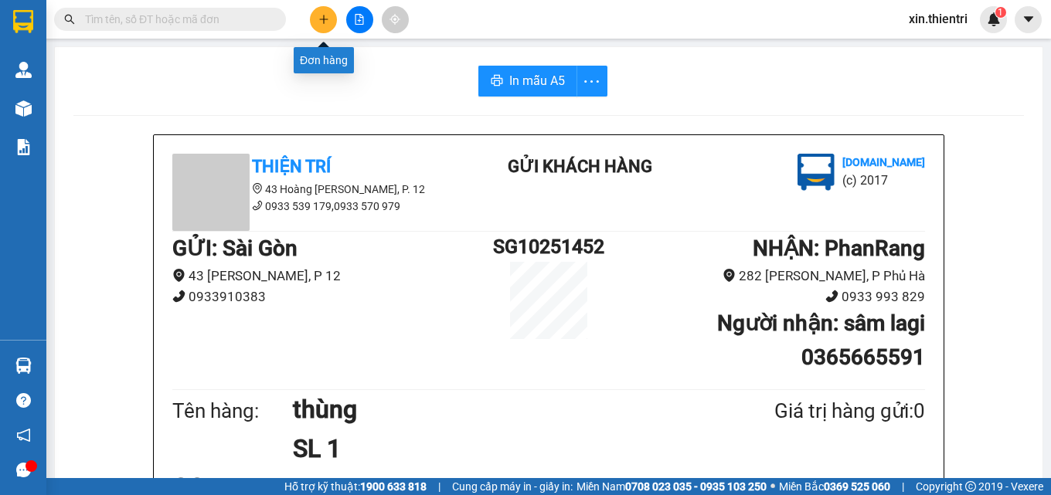
click at [321, 20] on icon "plus" at bounding box center [323, 19] width 11 height 11
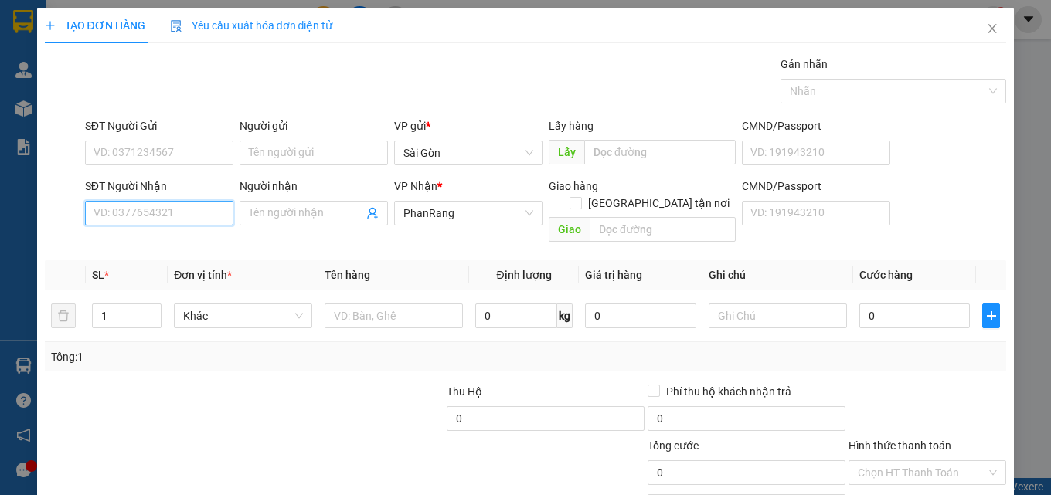
click at [140, 210] on input "SĐT Người Nhận" at bounding box center [159, 213] width 148 height 25
type input "0937434114"
click at [163, 240] on div "0937434114 - DIỄM" at bounding box center [157, 244] width 128 height 17
type input "DIỄM"
type input "0937434114"
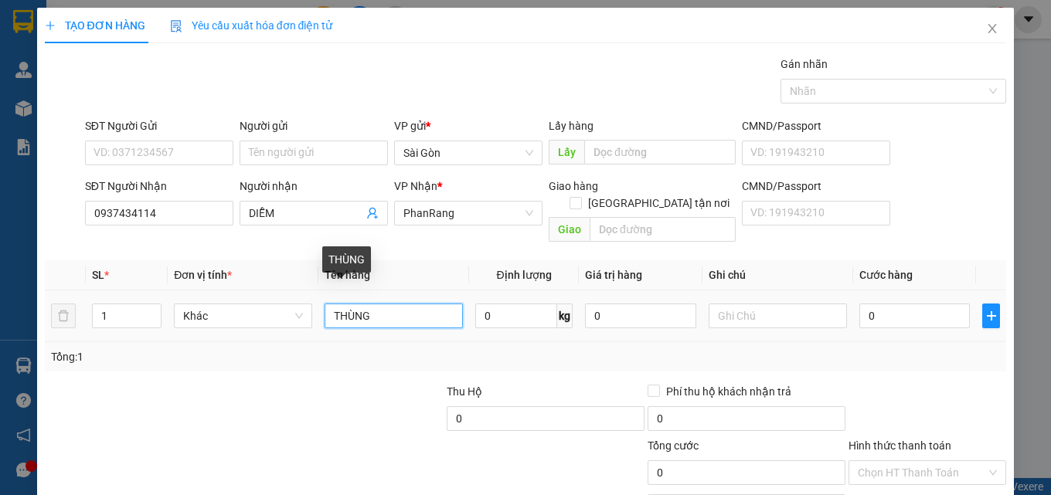
click at [375, 304] on input "THÙNG" at bounding box center [393, 316] width 138 height 25
click at [376, 304] on input "THÙNG" at bounding box center [393, 316] width 138 height 25
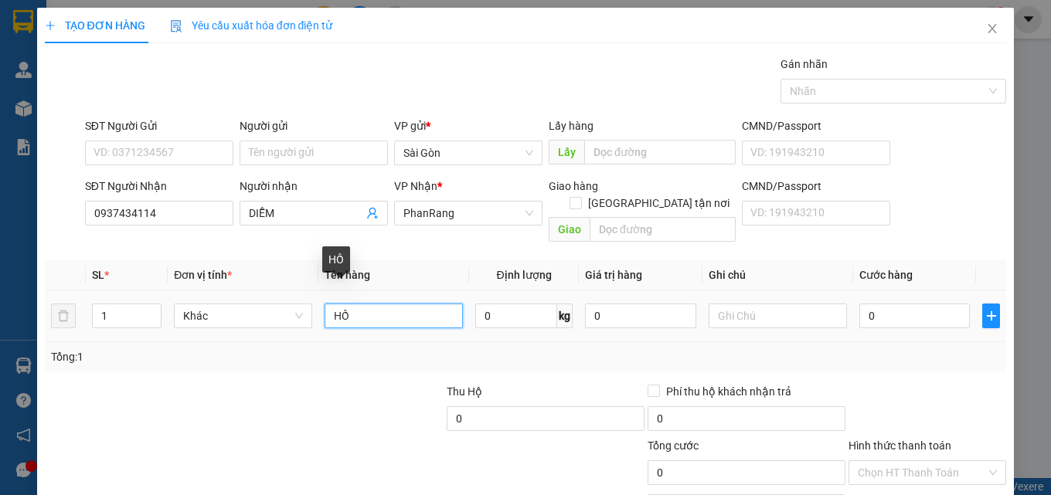
type input "H"
type input "TẬP HỒ SƠ"
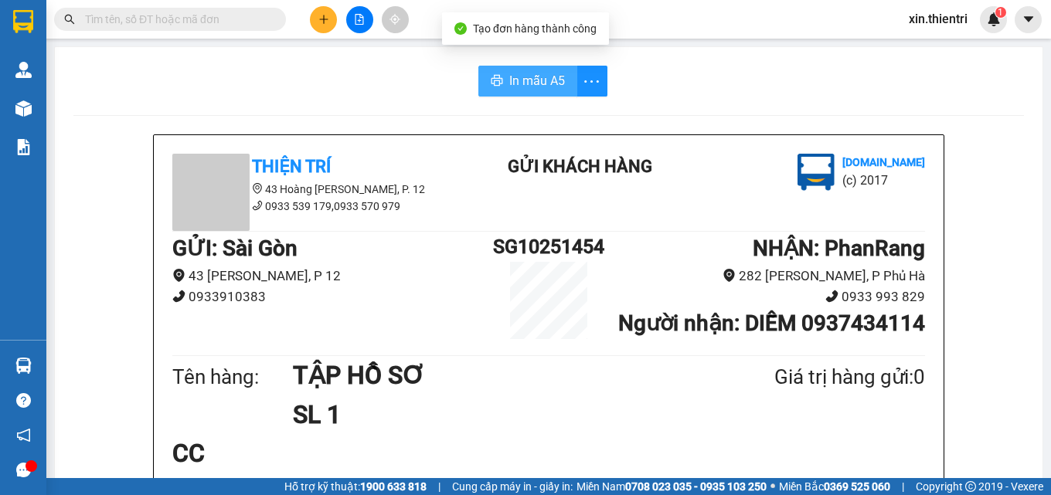
click at [515, 81] on span "In mẫu A5" at bounding box center [537, 80] width 56 height 19
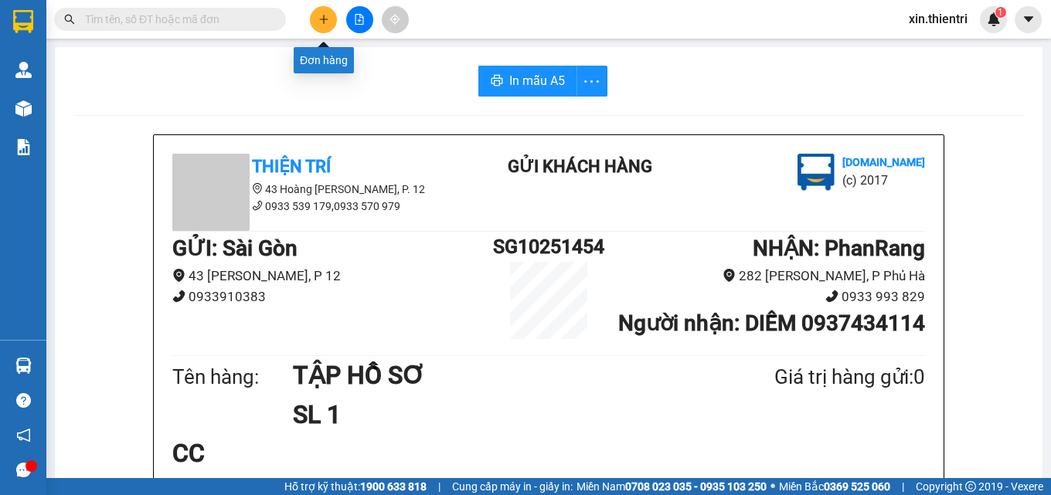
click at [323, 22] on icon "plus" at bounding box center [323, 19] width 11 height 11
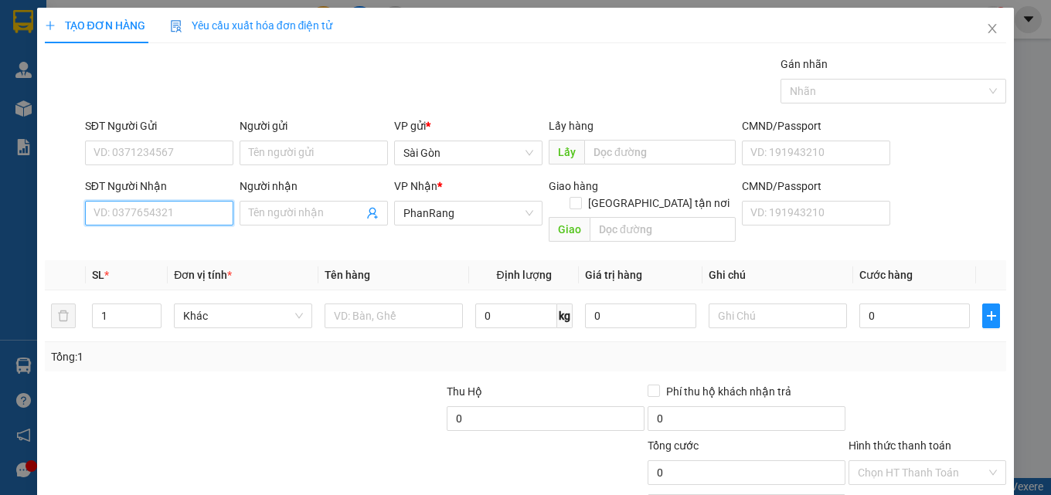
click at [185, 223] on input "SĐT Người Nhận" at bounding box center [159, 213] width 148 height 25
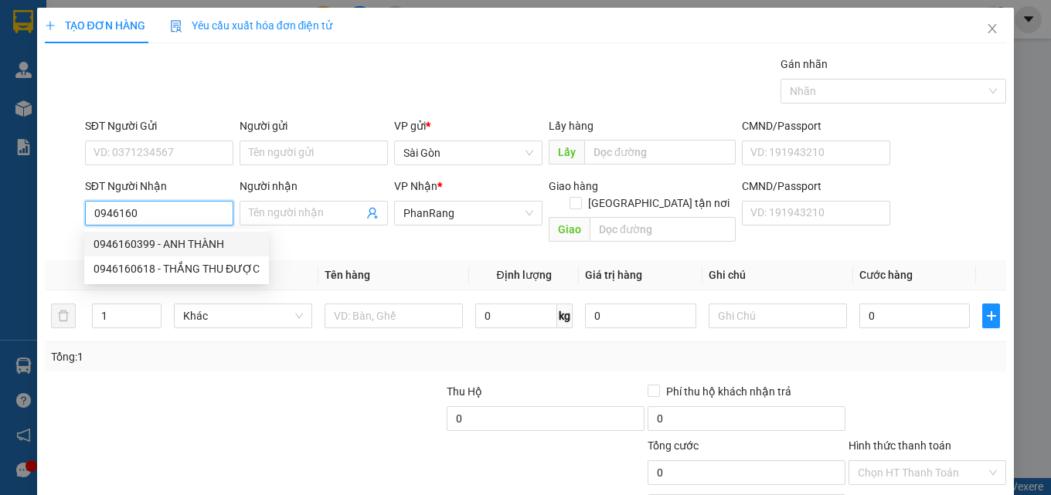
click at [209, 240] on div "0946160399 - ANH THÀNH" at bounding box center [176, 244] width 166 height 17
type input "0946160399"
type input "ANH THÀNH"
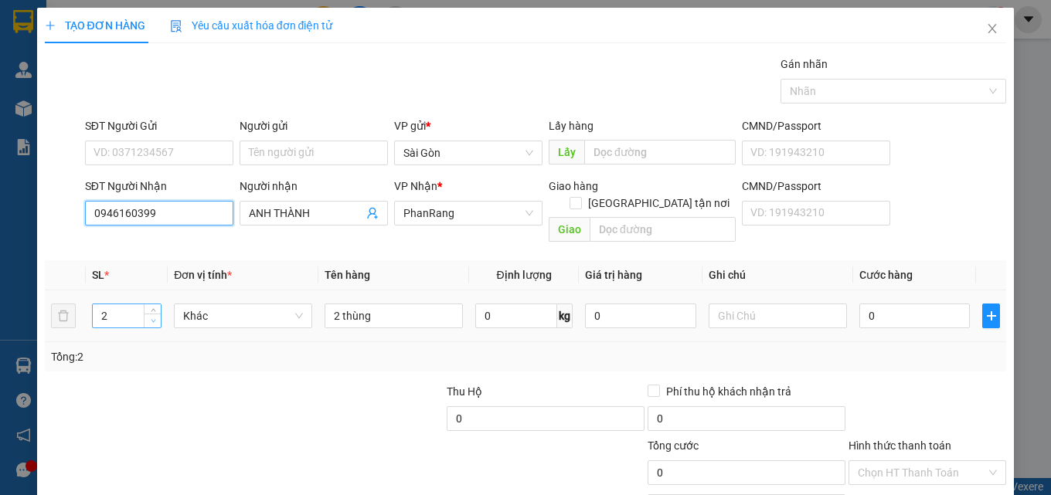
type input "0946160399"
type input "1"
click at [151, 318] on icon "down" at bounding box center [153, 320] width 5 height 5
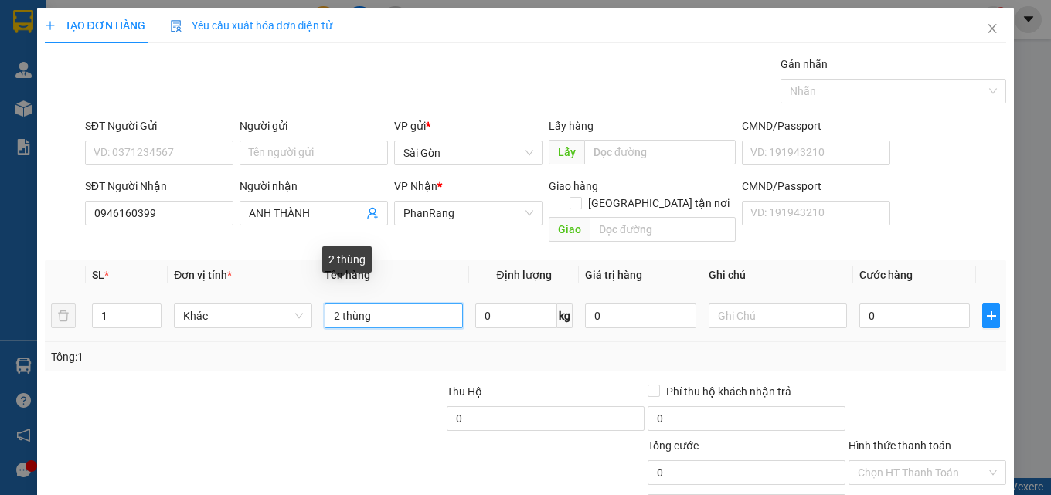
click at [376, 304] on input "2 thùng" at bounding box center [393, 316] width 138 height 25
click at [377, 304] on input "2 thùng" at bounding box center [393, 316] width 138 height 25
click at [379, 304] on input "2 thùng" at bounding box center [393, 316] width 138 height 25
click at [380, 304] on input "2 thùng" at bounding box center [393, 316] width 138 height 25
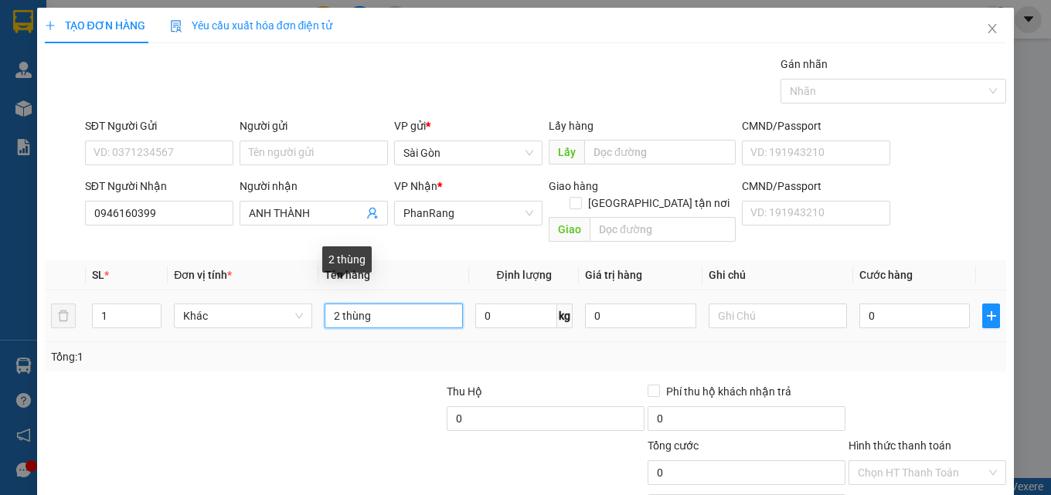
click at [380, 304] on input "2 thùng" at bounding box center [393, 316] width 138 height 25
type input "THÙNG ĐEN"
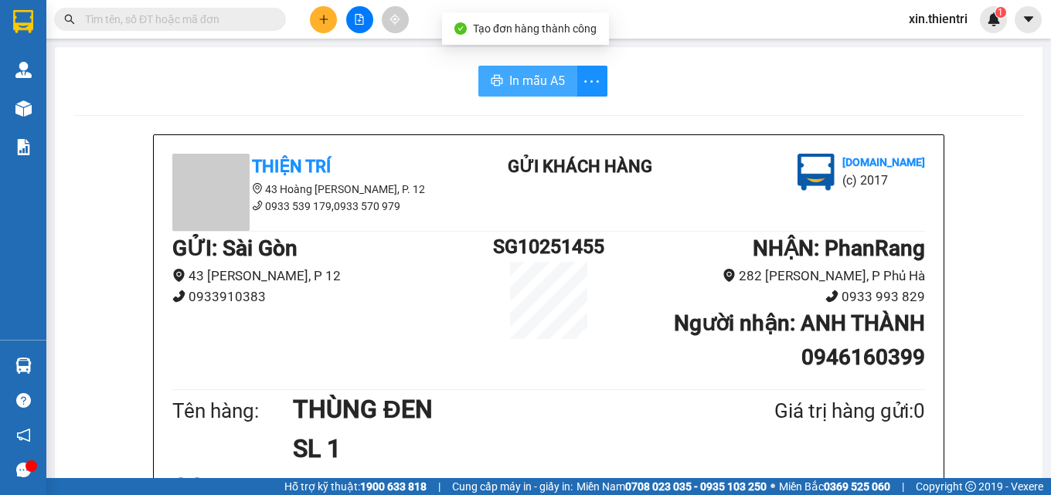
drag, startPoint x: 535, startPoint y: 91, endPoint x: 530, endPoint y: 81, distance: 11.1
click at [534, 90] on button "In mẫu A5" at bounding box center [527, 81] width 99 height 31
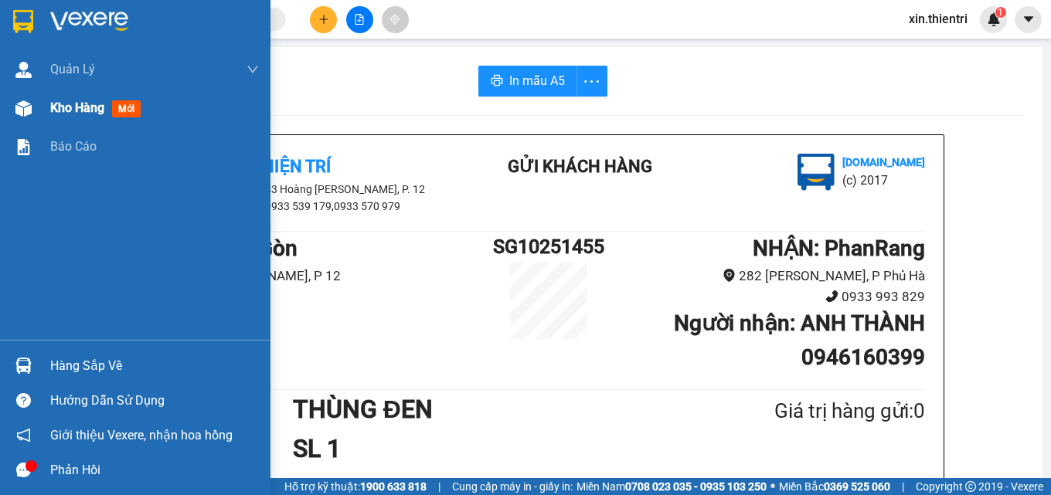
click at [140, 110] on span "mới" at bounding box center [126, 108] width 29 height 17
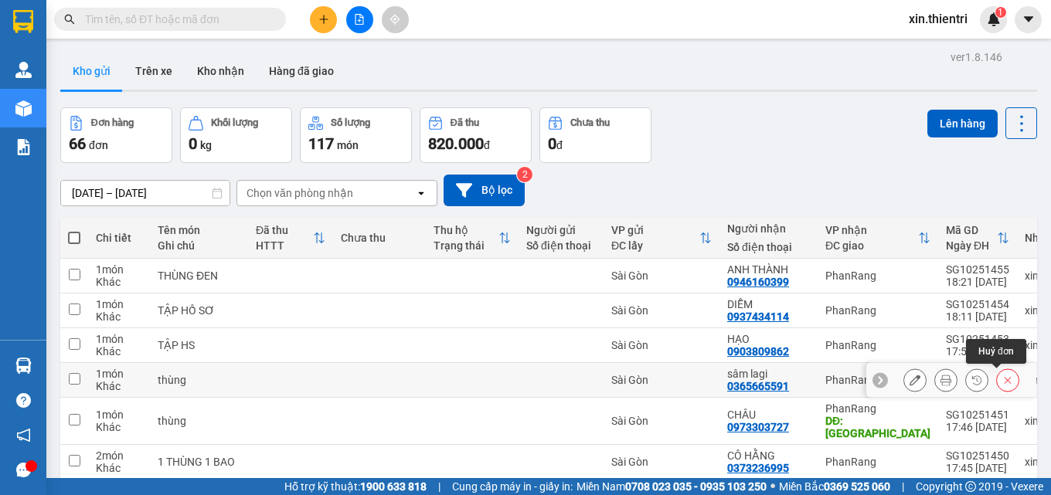
click at [1002, 375] on icon at bounding box center [1007, 380] width 11 height 11
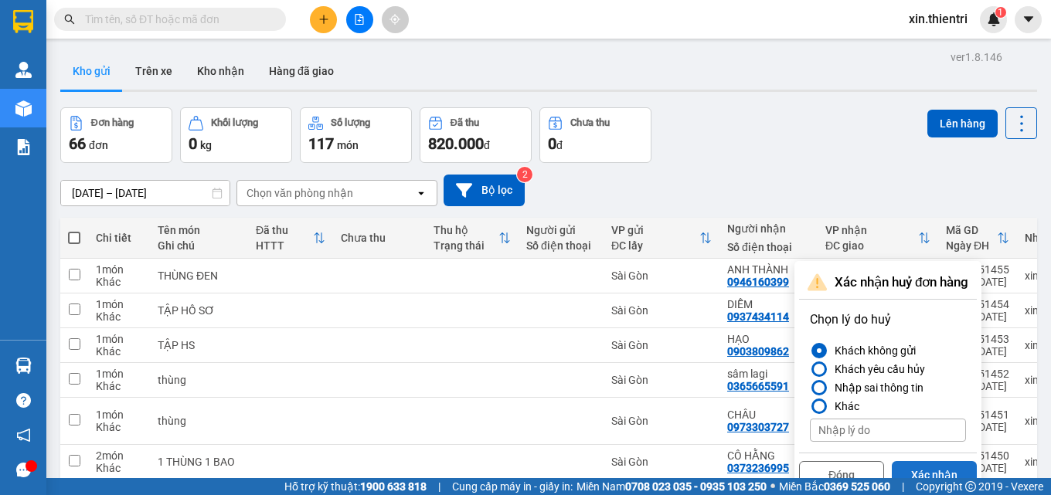
click at [936, 461] on button "Xác nhận" at bounding box center [934, 475] width 85 height 28
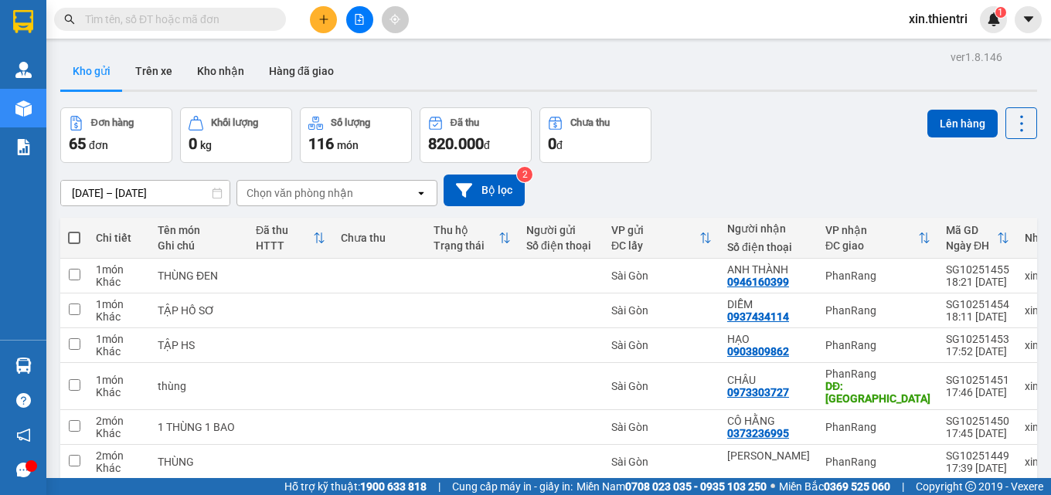
click at [322, 15] on icon "plus" at bounding box center [323, 19] width 11 height 11
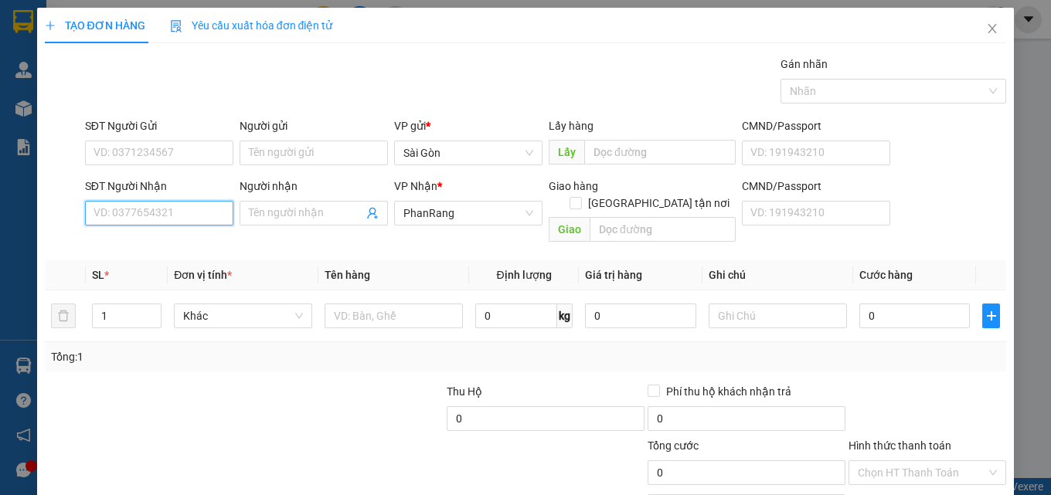
click at [204, 213] on input "SĐT Người Nhận" at bounding box center [159, 213] width 148 height 25
type input "0914654515"
click at [143, 250] on div "0914654515 - chiêu" at bounding box center [157, 244] width 128 height 17
type input "chiêu"
type input "0914654515"
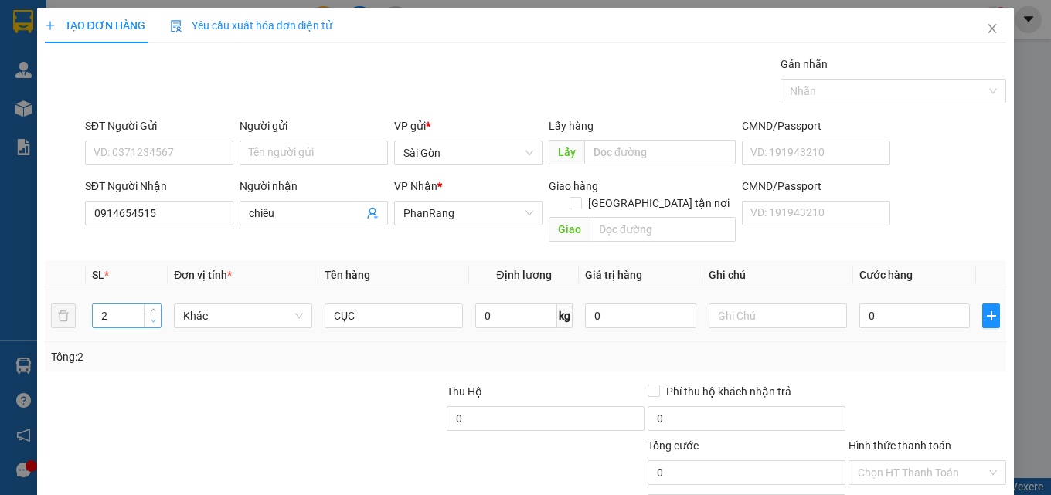
click at [148, 317] on span "down" at bounding box center [152, 321] width 9 height 9
type input "1"
click at [366, 304] on input "CỤC" at bounding box center [393, 316] width 138 height 25
click at [365, 304] on input "CỤC" at bounding box center [393, 316] width 138 height 25
type input "HỘP"
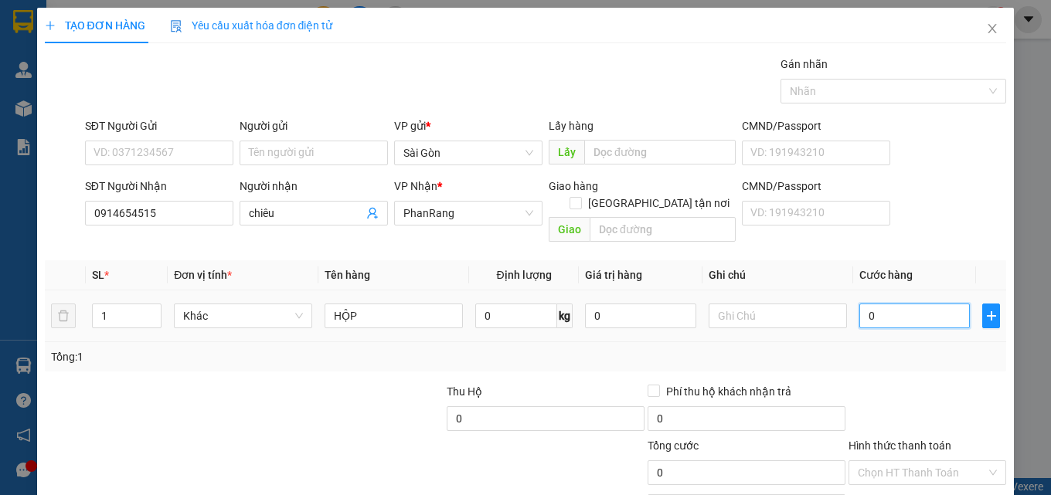
type input "3"
type input "30"
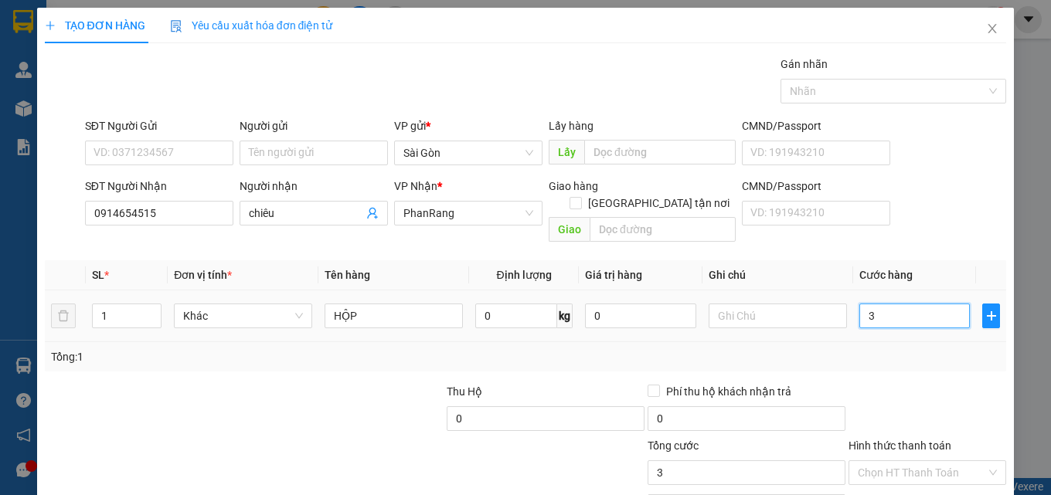
type input "30"
click at [912, 461] on input "Hình thức thanh toán" at bounding box center [922, 472] width 128 height 23
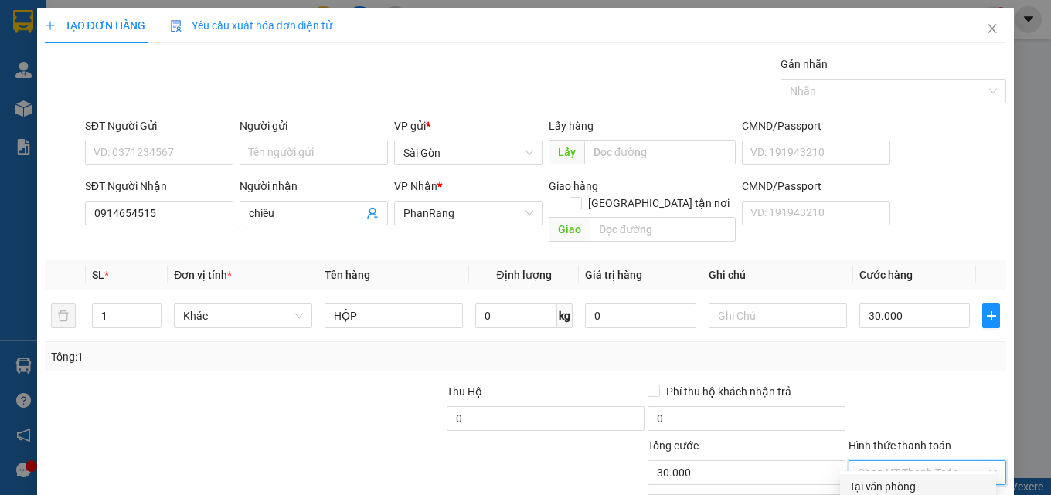
click at [903, 478] on div "Tại văn phòng" at bounding box center [918, 486] width 138 height 17
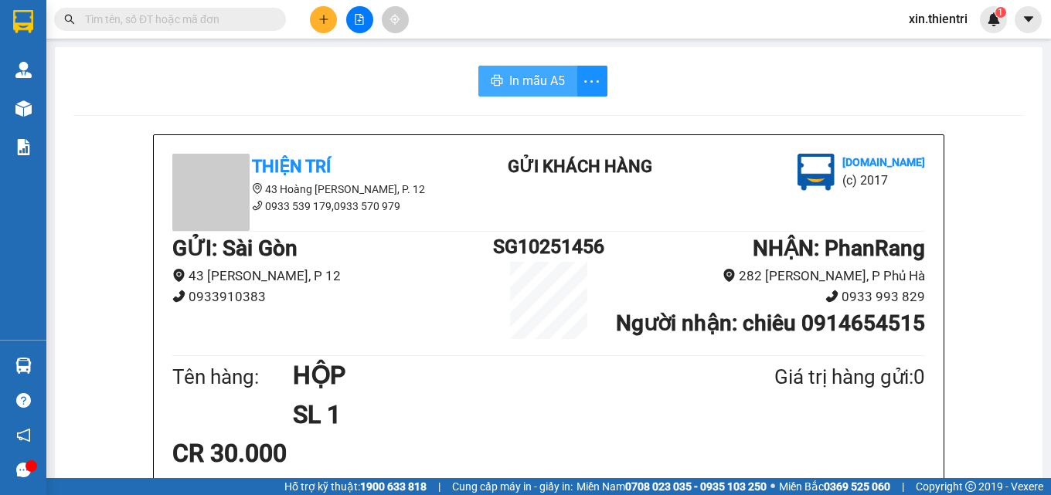
click at [516, 71] on span "In mẫu A5" at bounding box center [537, 80] width 56 height 19
click at [317, 22] on button at bounding box center [323, 19] width 27 height 27
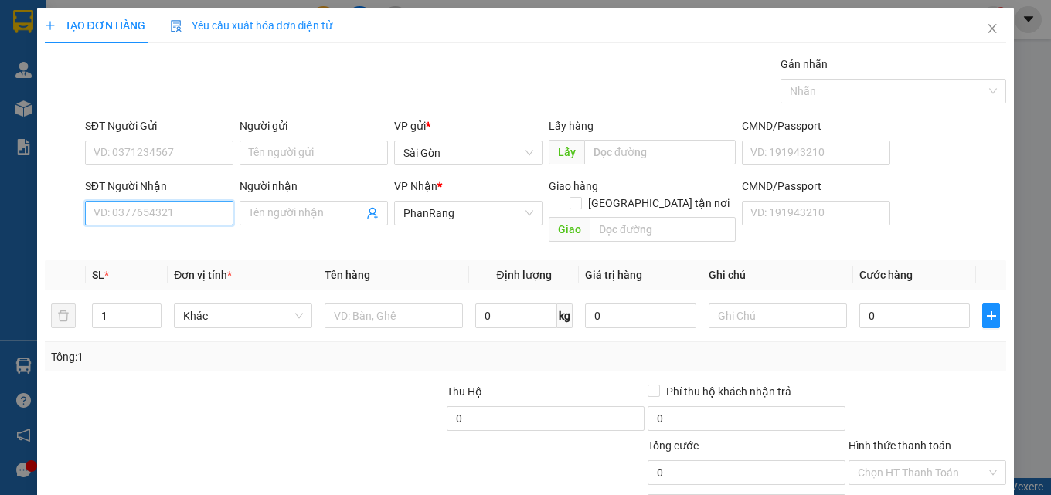
click at [202, 212] on input "SĐT Người Nhận" at bounding box center [159, 213] width 148 height 25
click at [171, 239] on div "0911888779 - TƯỜNG" at bounding box center [157, 244] width 128 height 17
type input "0911888779"
type input "TƯỜNG"
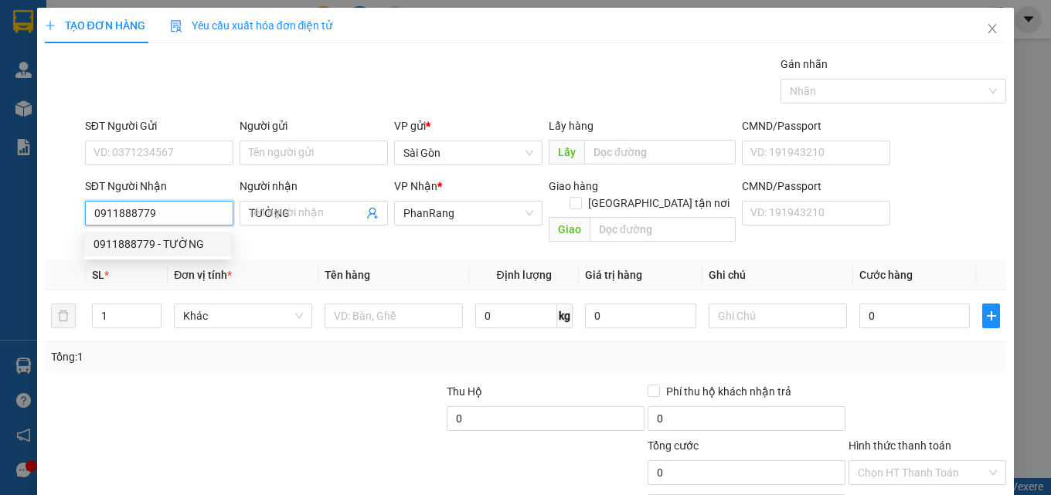
type input "20.000"
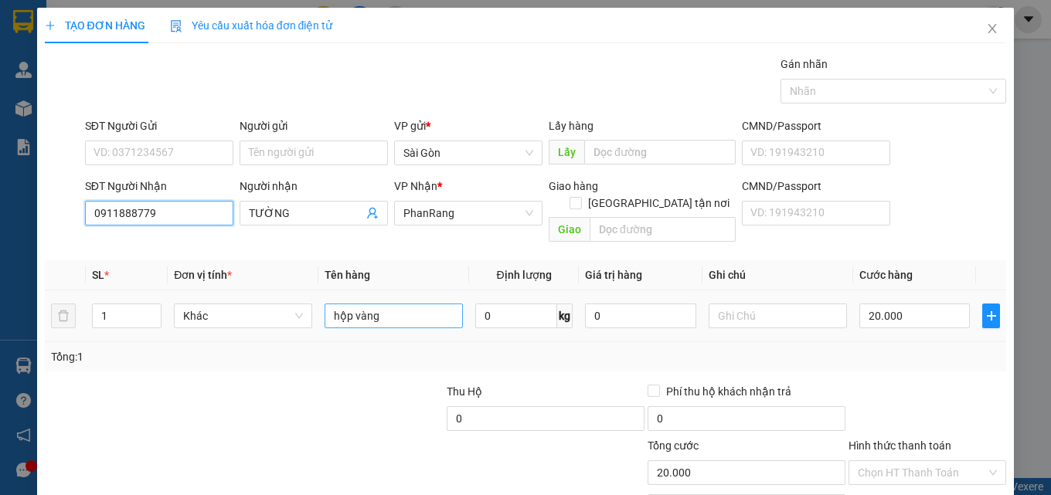
type input "0911888779"
click at [427, 304] on input "hộp vàng" at bounding box center [393, 316] width 138 height 25
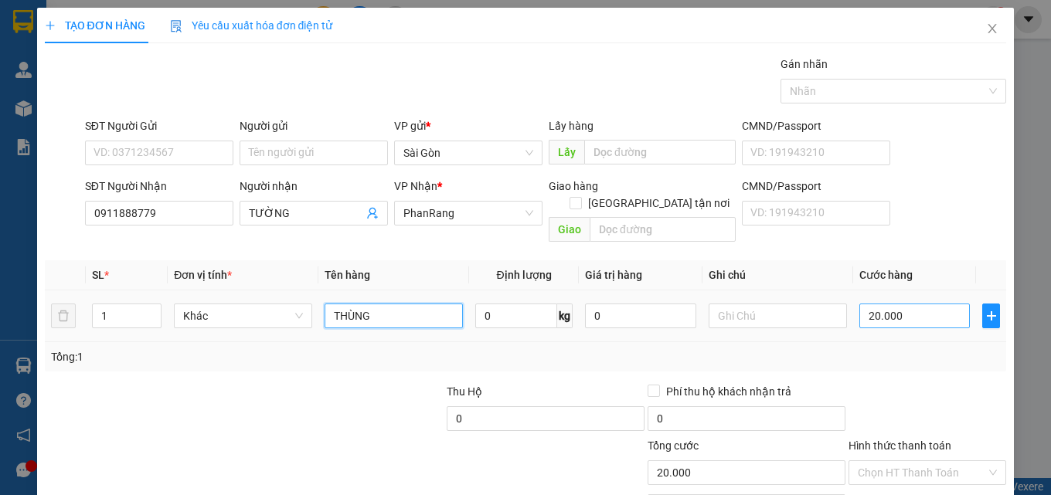
type input "THÙNG"
click at [922, 304] on input "20.000" at bounding box center [914, 316] width 111 height 25
type input "0"
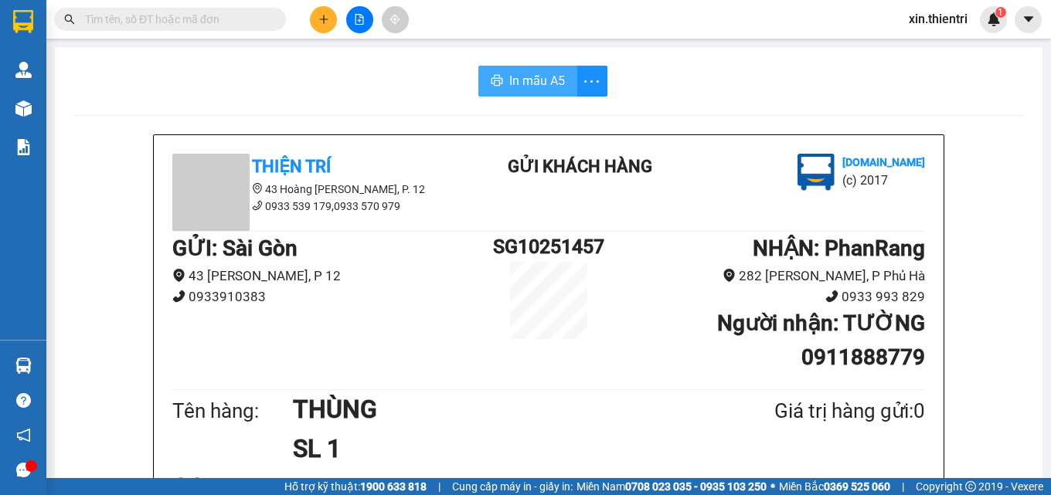
click at [524, 91] on button "In mẫu A5" at bounding box center [527, 81] width 99 height 31
click at [299, 15] on div at bounding box center [150, 19] width 301 height 23
click at [328, 20] on icon "plus" at bounding box center [323, 19] width 11 height 11
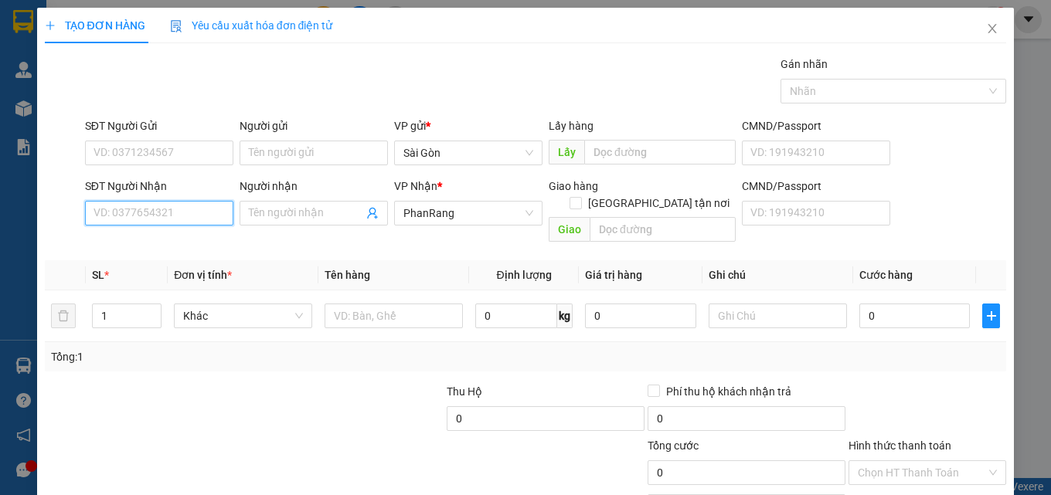
click at [187, 221] on input "SĐT Người Nhận" at bounding box center [159, 213] width 148 height 25
click at [192, 240] on div "0911888779 - TƯỜNG" at bounding box center [157, 244] width 128 height 17
type input "0911888779"
type input "TƯỜNG"
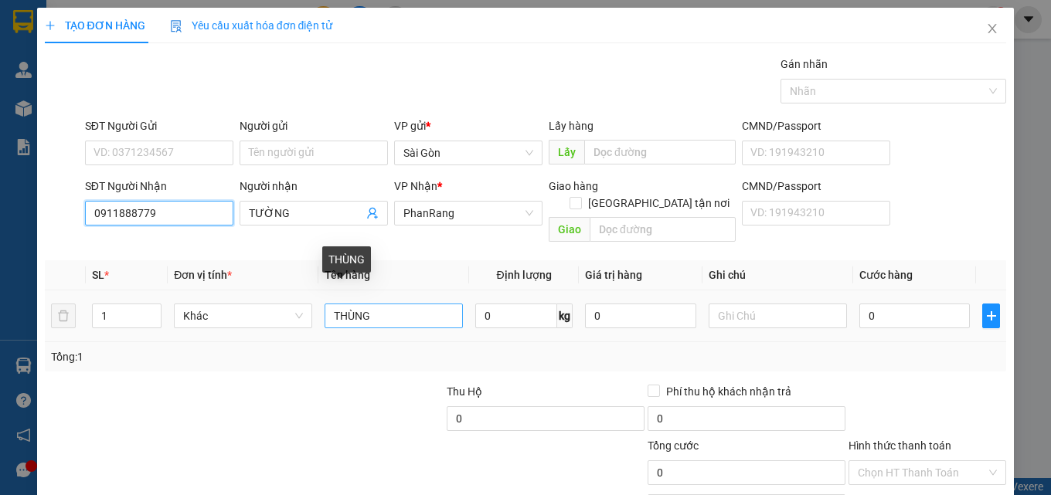
type input "0911888779"
click at [404, 304] on input "THÙNG" at bounding box center [393, 316] width 138 height 25
click at [403, 304] on input "THÙNG" at bounding box center [393, 316] width 138 height 25
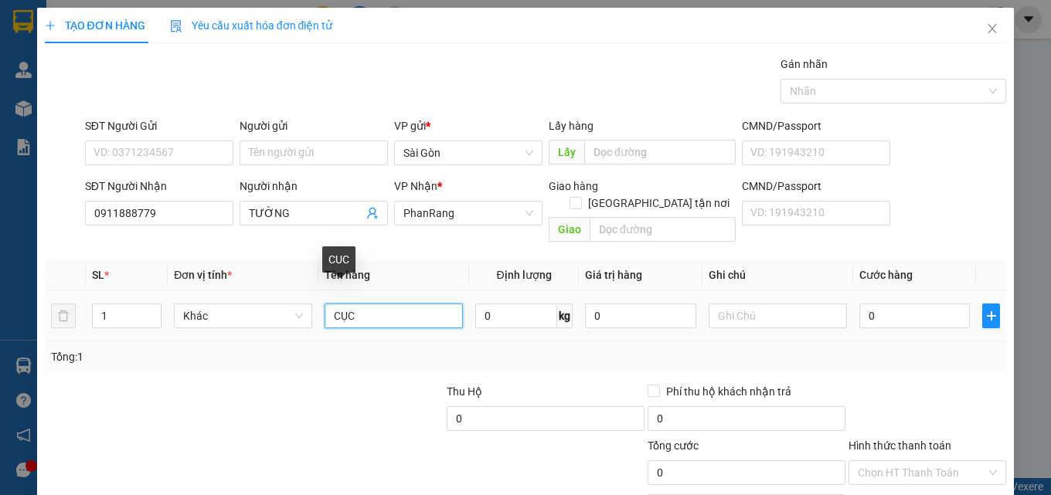
type input "CỤC"
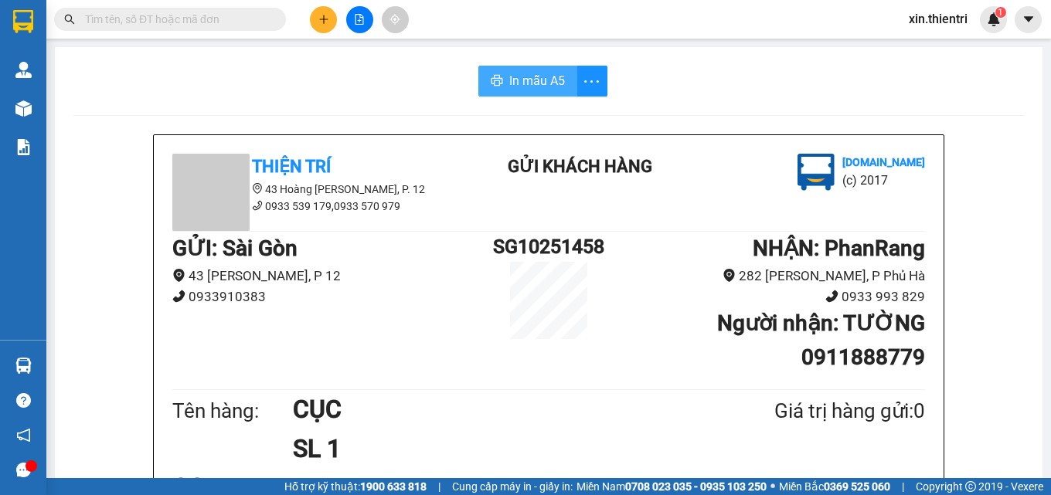
click at [528, 86] on span "In mẫu A5" at bounding box center [537, 80] width 56 height 19
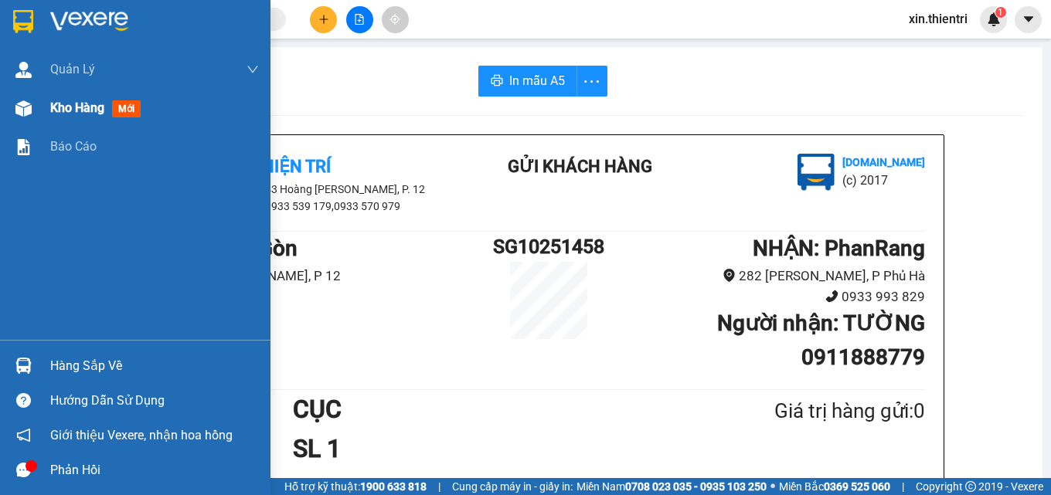
click at [81, 108] on span "Kho hàng" at bounding box center [77, 107] width 54 height 15
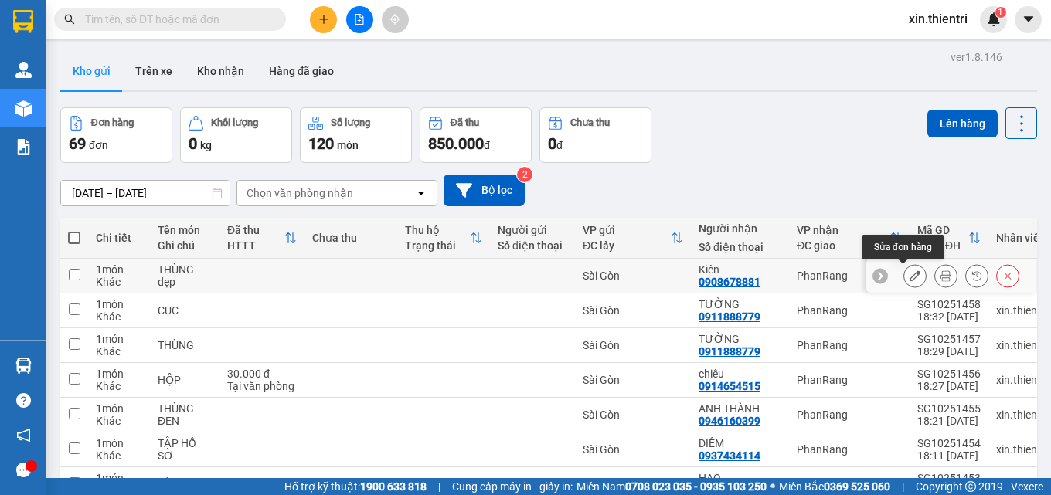
click at [909, 281] on icon at bounding box center [914, 275] width 11 height 11
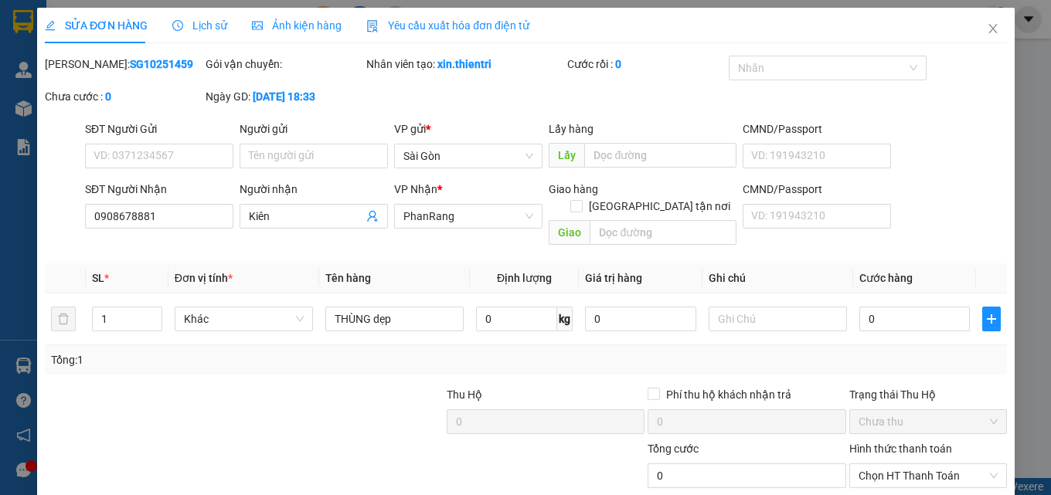
type input "0908678881"
type input "0"
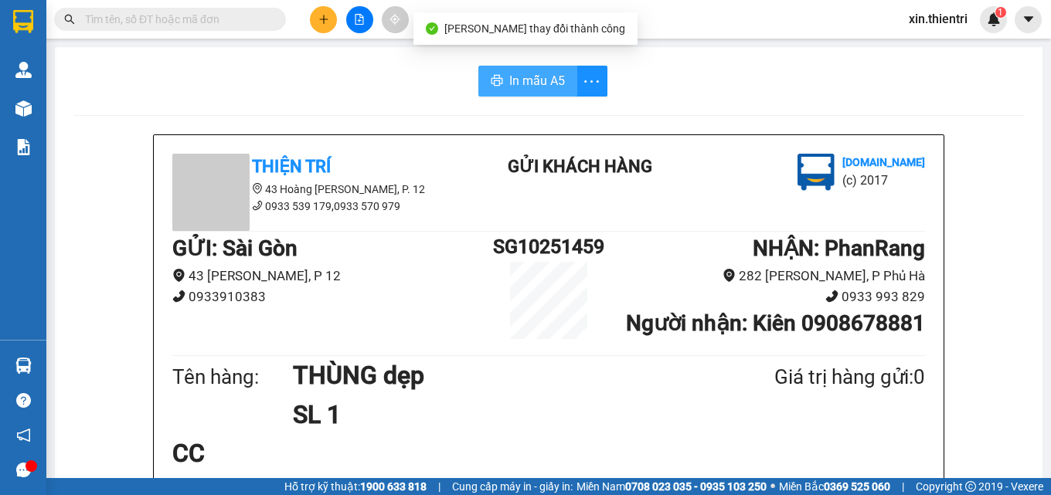
click at [528, 92] on button "In mẫu A5" at bounding box center [527, 81] width 99 height 31
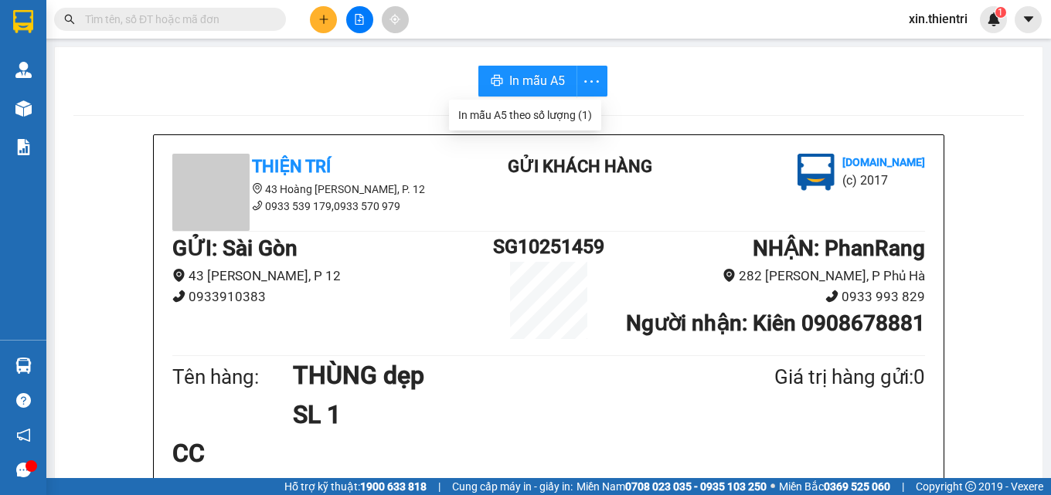
click at [329, 22] on button at bounding box center [323, 19] width 27 height 27
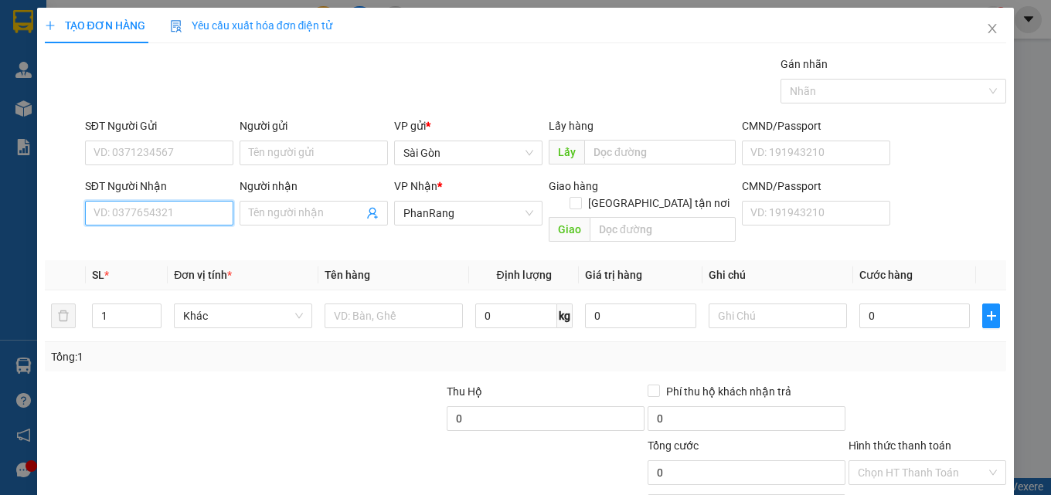
click at [146, 217] on input "SĐT Người Nhận" at bounding box center [159, 213] width 148 height 25
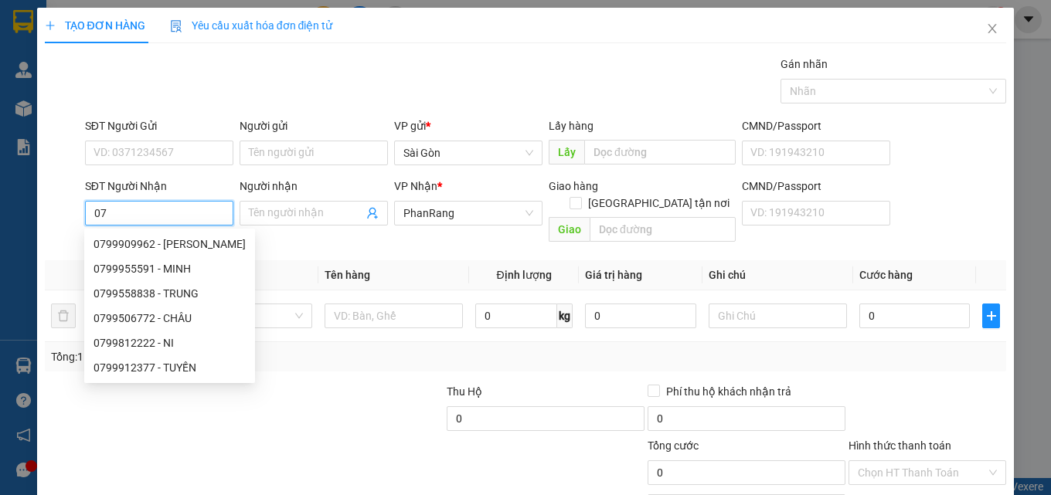
type input "0"
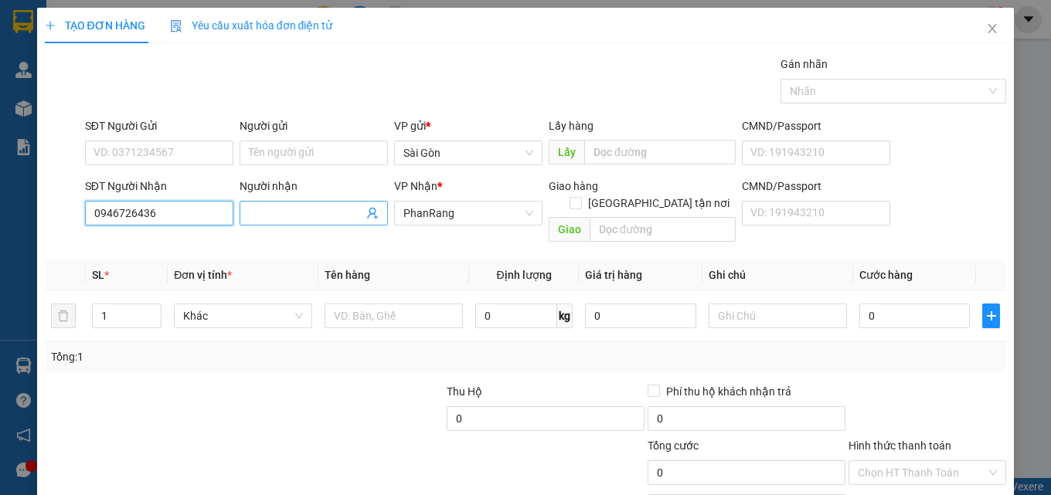
type input "0946726436"
click at [297, 207] on input "Người nhận" at bounding box center [306, 213] width 114 height 17
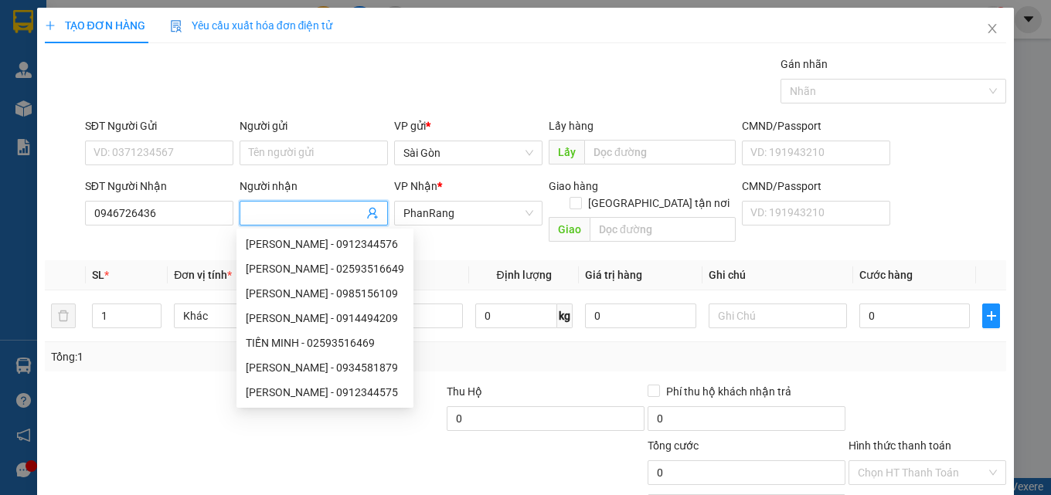
click at [263, 216] on input "Người nhận" at bounding box center [306, 213] width 114 height 17
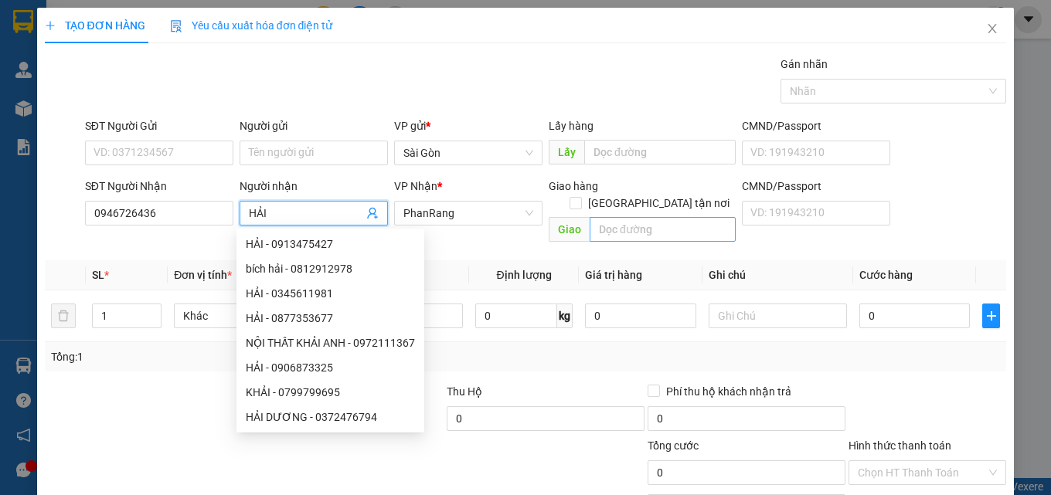
type input "HẢI"
click at [620, 217] on input "text" at bounding box center [663, 229] width 146 height 25
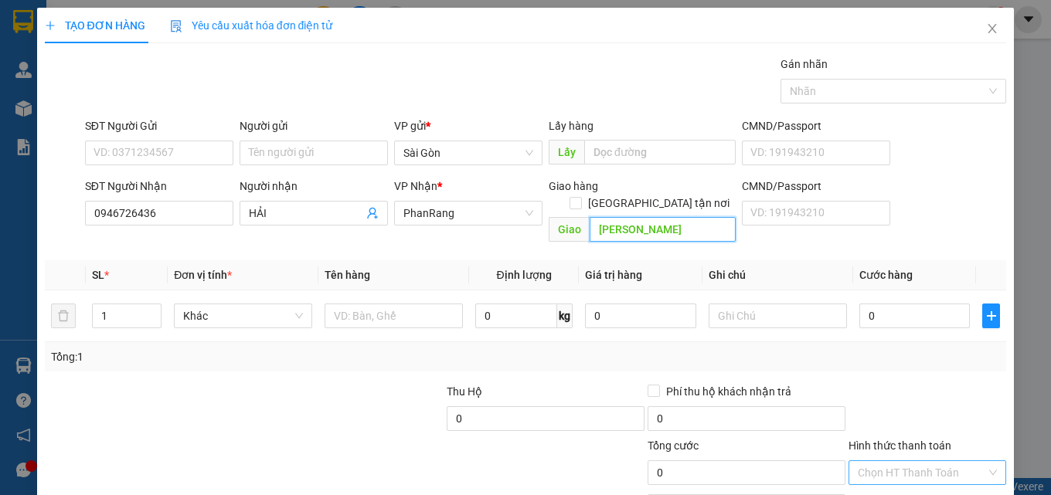
type input "[PERSON_NAME]"
click at [966, 461] on input "Hình thức thanh toán" at bounding box center [922, 472] width 128 height 23
click at [906, 478] on div "Tại văn phòng" at bounding box center [918, 486] width 138 height 17
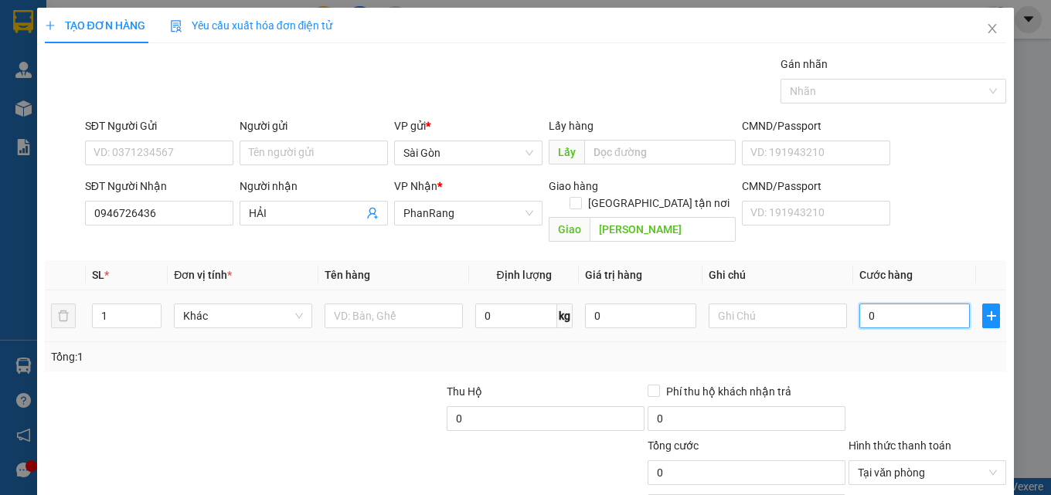
click at [885, 304] on input "0" at bounding box center [914, 316] width 111 height 25
type input "2"
type input "20"
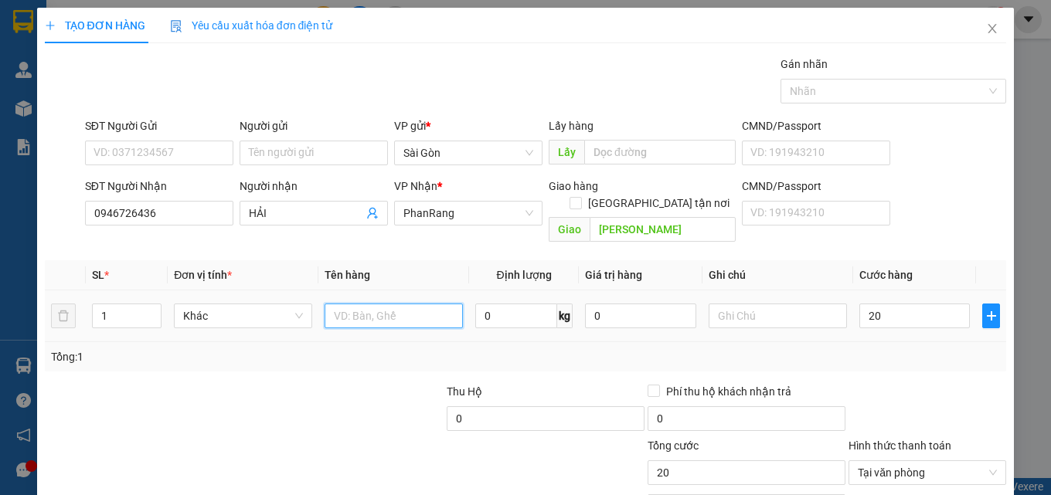
click at [391, 304] on input "text" at bounding box center [393, 316] width 138 height 25
type input "20.000"
click at [395, 304] on input "text" at bounding box center [393, 316] width 138 height 25
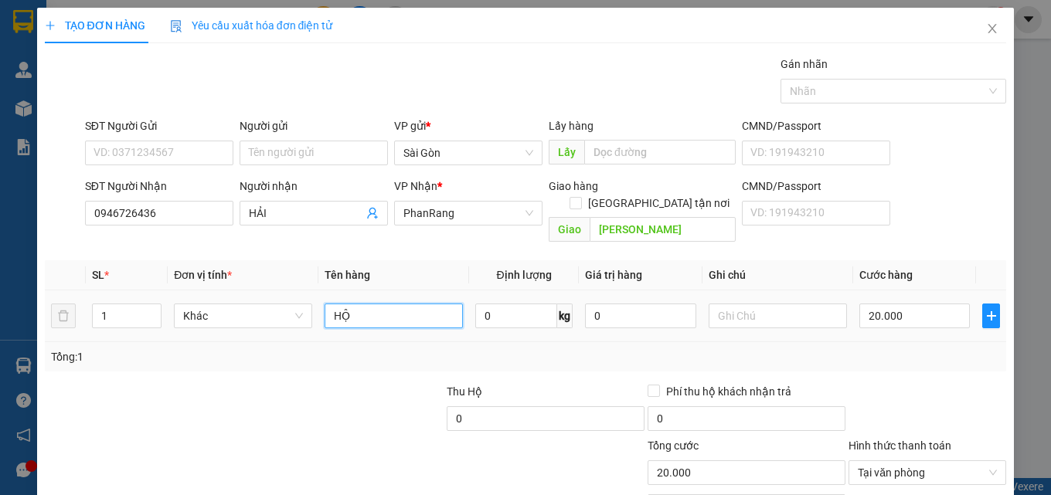
type input "HỘP"
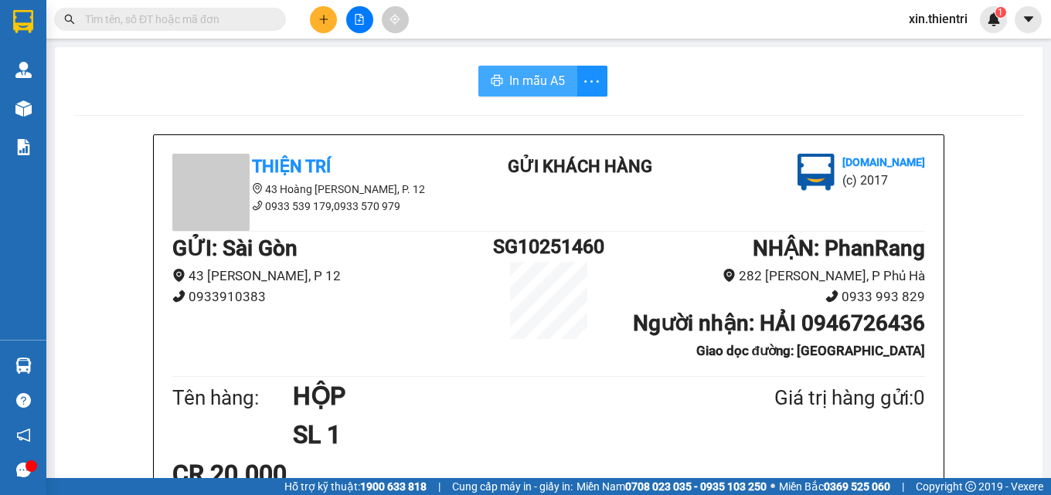
click at [542, 81] on span "In mẫu A5" at bounding box center [537, 80] width 56 height 19
click at [321, 21] on icon "plus" at bounding box center [323, 19] width 11 height 11
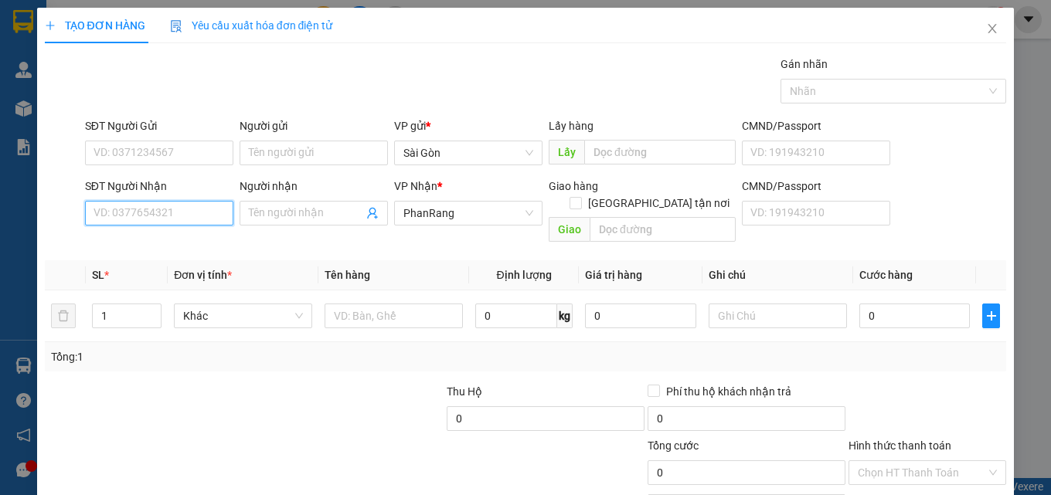
click at [157, 215] on input "SĐT Người Nhận" at bounding box center [159, 213] width 148 height 25
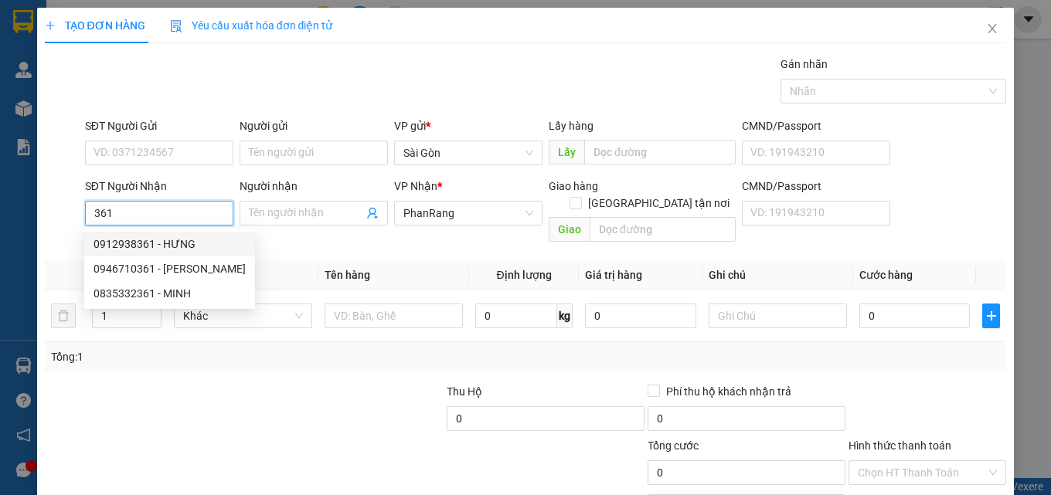
click at [183, 236] on div "0912938361 - HƯNG" at bounding box center [169, 244] width 152 height 17
type input "0912938361"
type input "HƯNG"
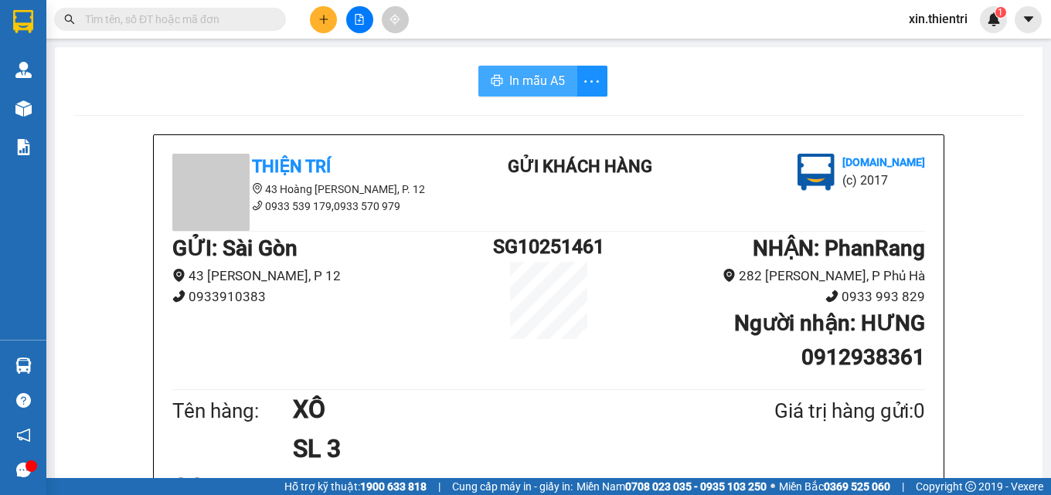
click at [535, 75] on span "In mẫu A5" at bounding box center [537, 80] width 56 height 19
click at [540, 68] on button "In mẫu A5" at bounding box center [527, 81] width 99 height 31
click at [316, 17] on button at bounding box center [323, 19] width 27 height 27
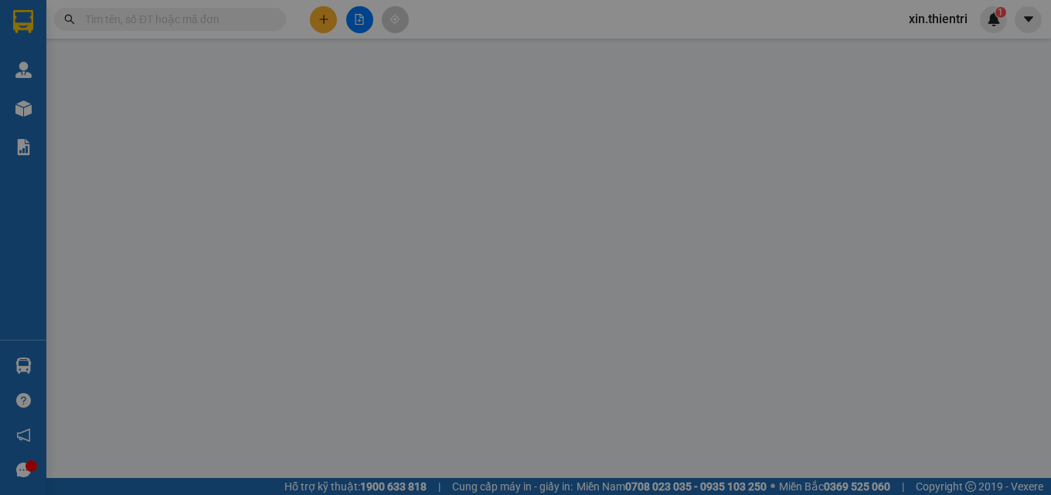
click at [316, 19] on span "Yêu cầu xuất hóa đơn điện tử" at bounding box center [251, 25] width 163 height 12
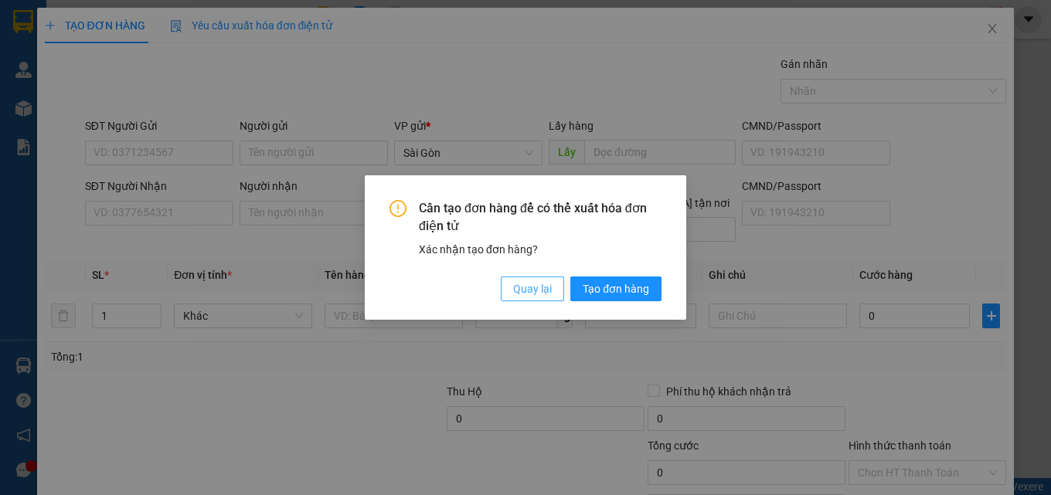
click at [515, 283] on span "Quay lại" at bounding box center [532, 288] width 39 height 17
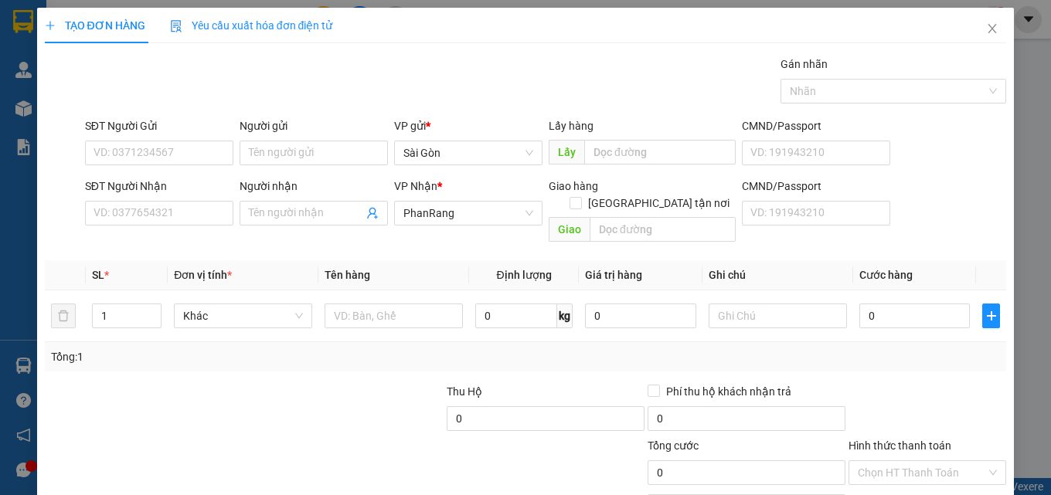
click at [192, 199] on div "SĐT Người Nhận" at bounding box center [159, 189] width 148 height 23
click at [194, 208] on input "SĐT Người Nhận" at bounding box center [159, 213] width 148 height 25
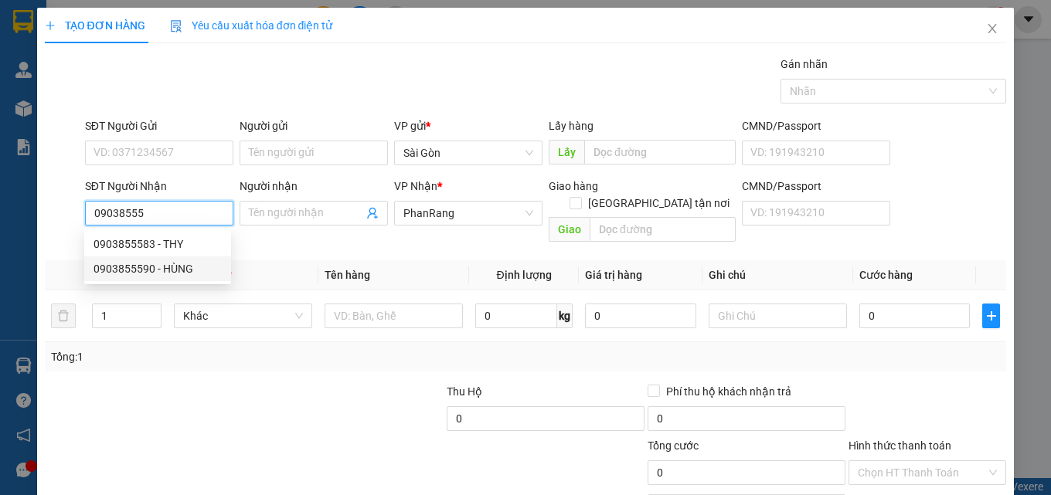
click at [187, 261] on div "0903855590 - HÙNG" at bounding box center [157, 268] width 128 height 17
type input "0903855590"
type input "HÙNG"
type input "50.000"
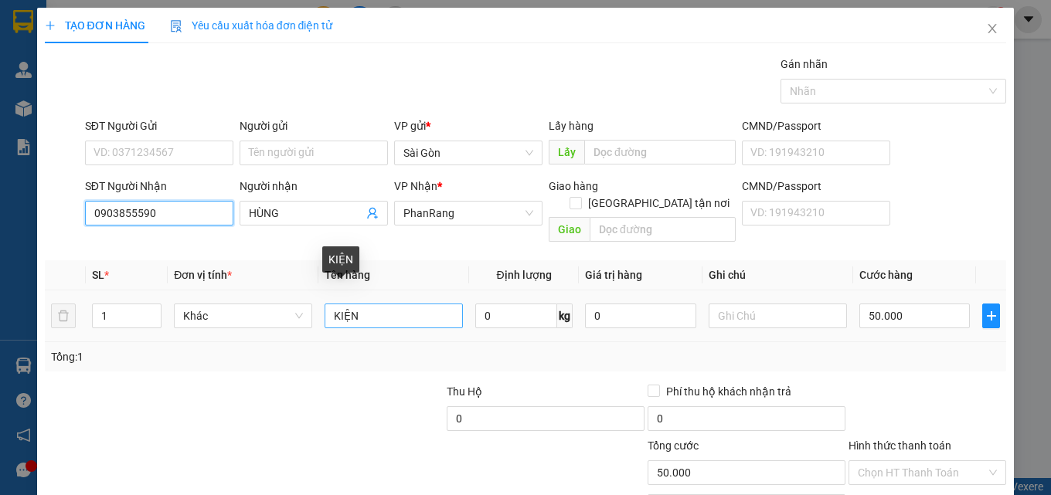
type input "0903855590"
click at [409, 304] on input "KIỆN" at bounding box center [393, 316] width 138 height 25
click at [408, 304] on input "KIỆN" at bounding box center [393, 316] width 138 height 25
click at [403, 304] on input "KIỆN" at bounding box center [393, 316] width 138 height 25
click at [402, 304] on input "KIỆN" at bounding box center [393, 316] width 138 height 25
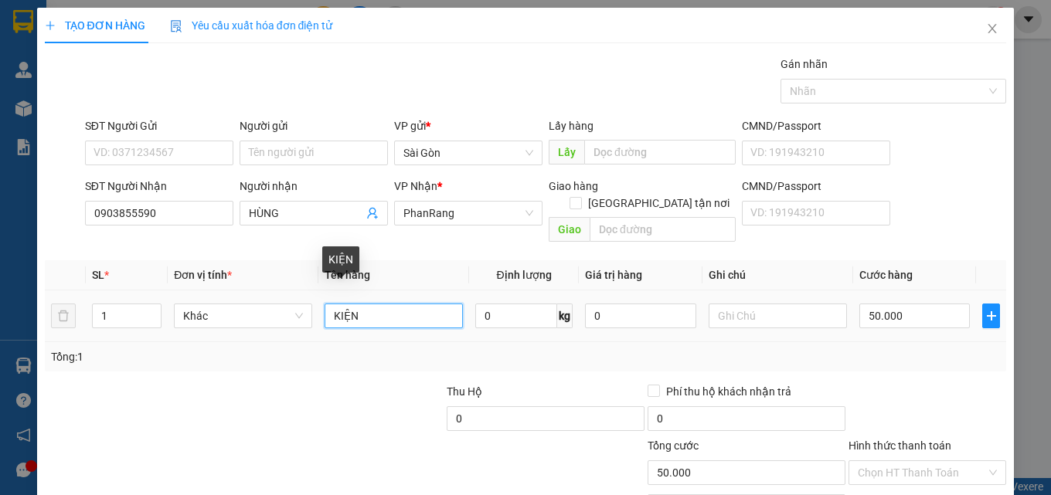
click at [402, 304] on input "KIỆN" at bounding box center [393, 316] width 138 height 25
type input "Y"
type input "THÙNG"
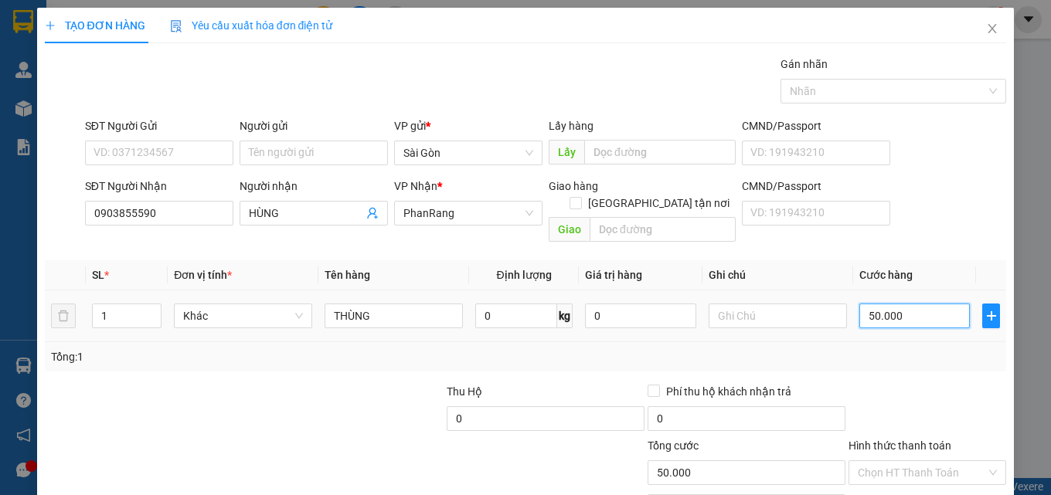
click at [904, 304] on input "50.000" at bounding box center [914, 316] width 111 height 25
click at [906, 304] on input "50.000" at bounding box center [914, 316] width 111 height 25
type input "0"
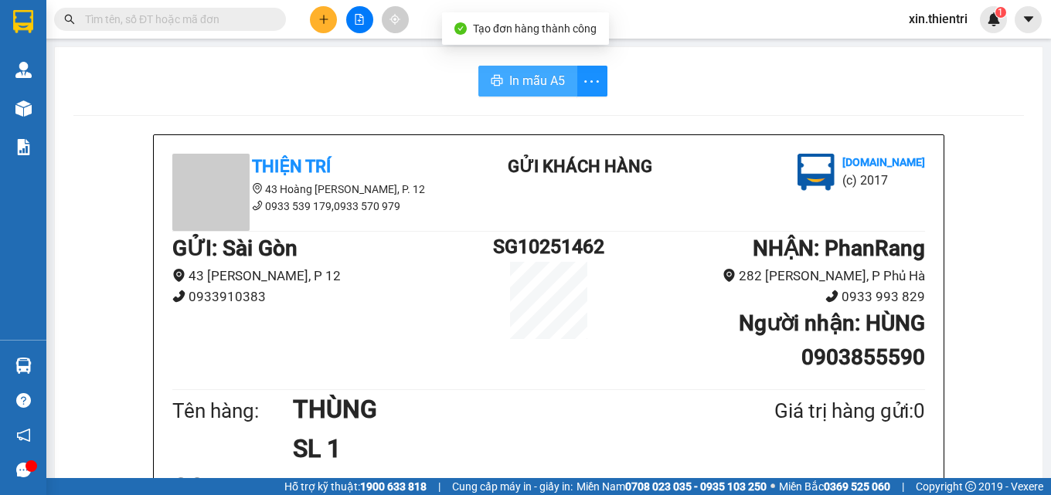
click at [509, 75] on span "In mẫu A5" at bounding box center [537, 80] width 56 height 19
click at [319, 23] on icon "plus" at bounding box center [323, 19] width 11 height 11
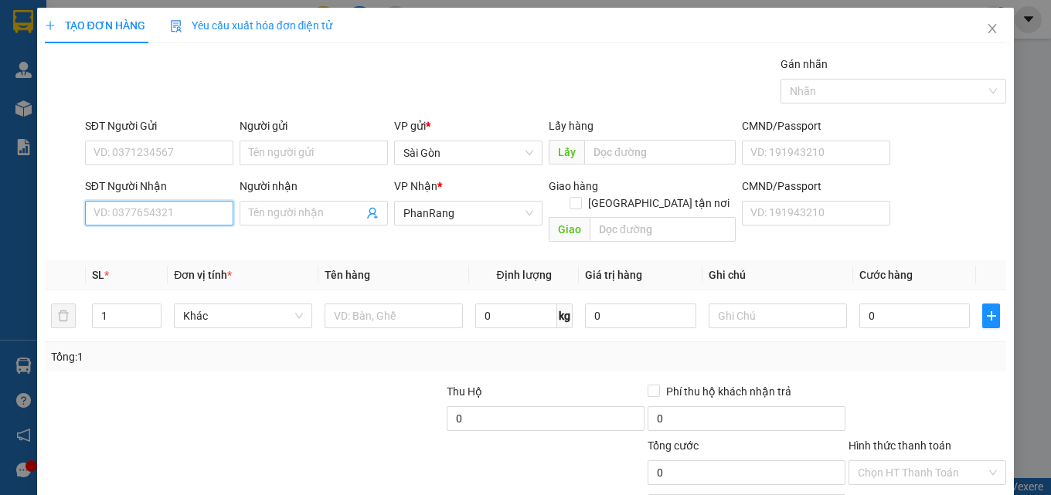
click at [171, 218] on input "SĐT Người Nhận" at bounding box center [159, 213] width 148 height 25
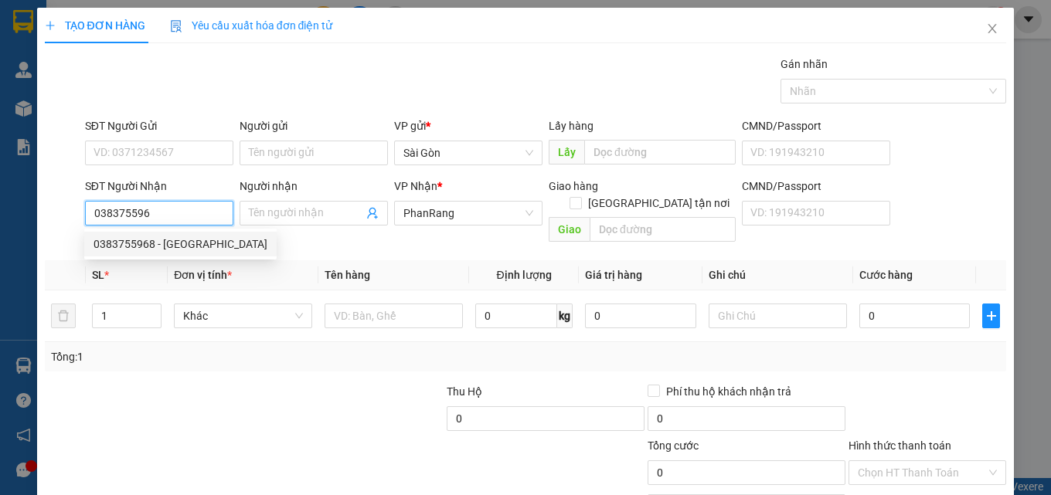
click at [175, 243] on div "0383755968 - [GEOGRAPHIC_DATA]" at bounding box center [180, 244] width 174 height 17
type input "0383755968"
type input "ĐỨC"
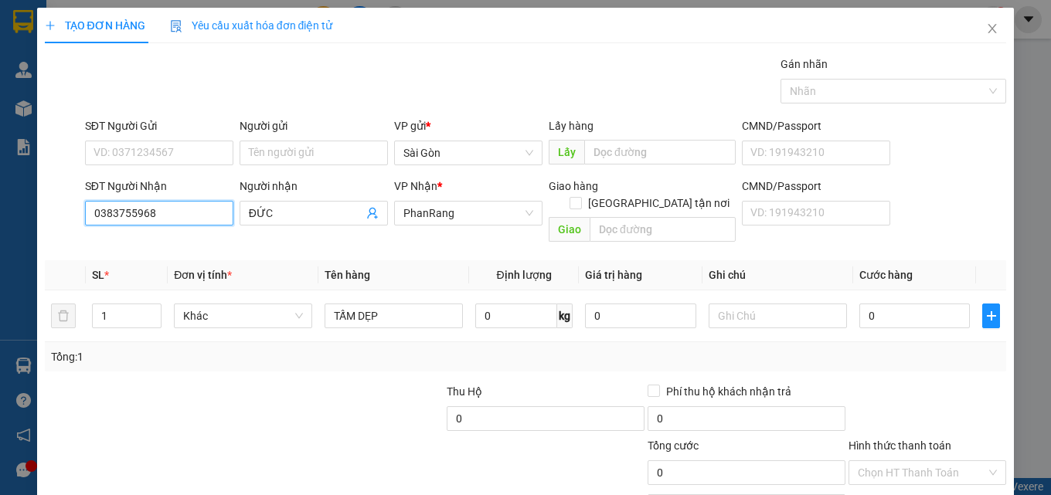
type input "0383755968"
click at [625, 227] on div "Giao hàng [GEOGRAPHIC_DATA] tận nơi [GEOGRAPHIC_DATA]" at bounding box center [642, 213] width 187 height 71
click at [632, 217] on input "text" at bounding box center [663, 229] width 146 height 25
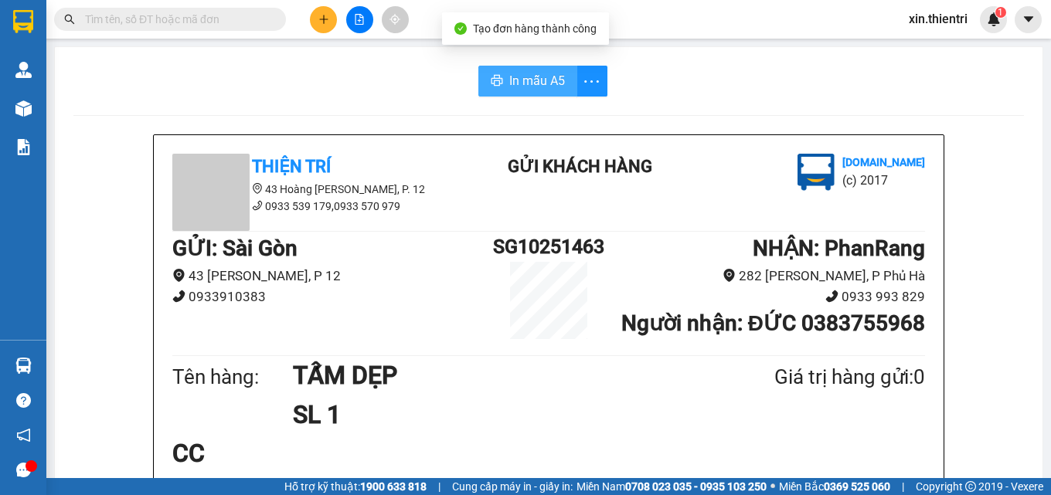
click at [534, 77] on span "In mẫu A5" at bounding box center [537, 80] width 56 height 19
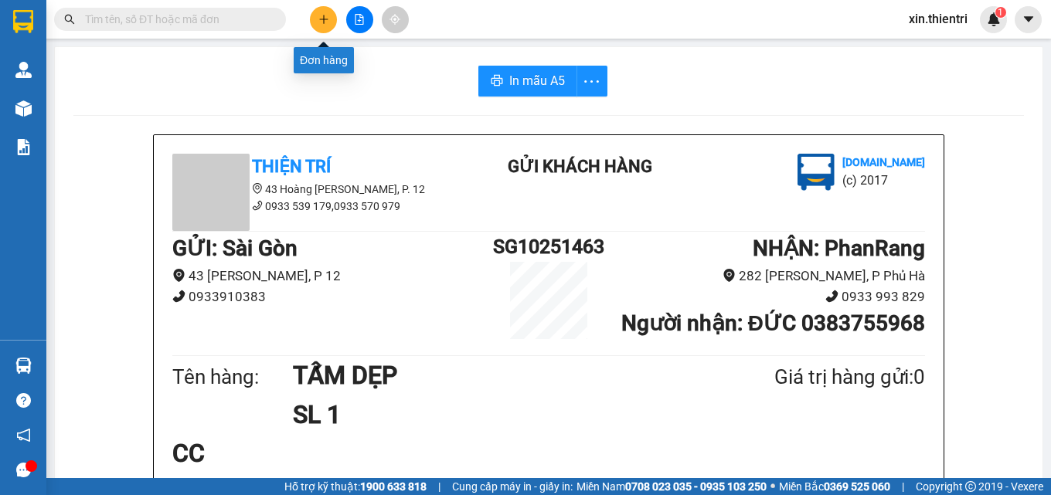
click at [322, 19] on icon "plus" at bounding box center [323, 19] width 8 height 1
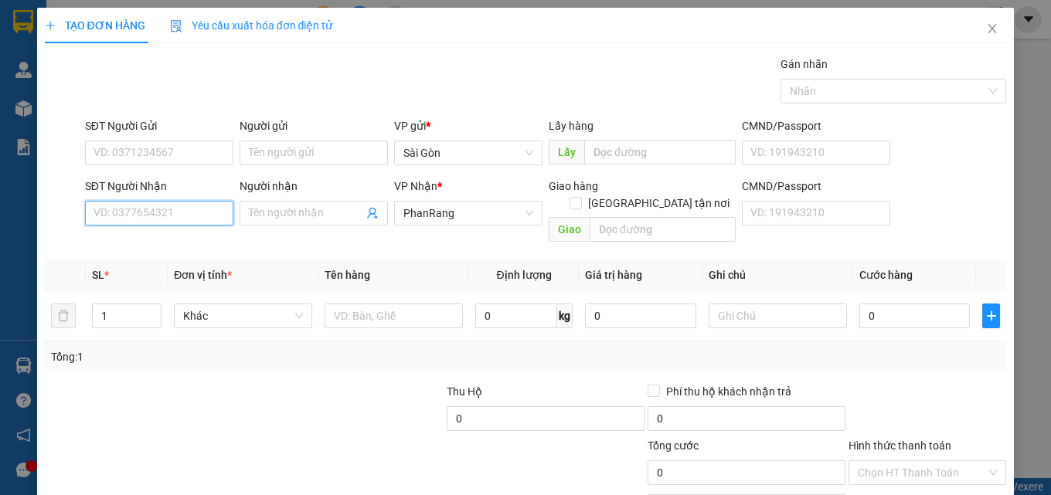
click at [174, 209] on input "SĐT Người Nhận" at bounding box center [159, 213] width 148 height 25
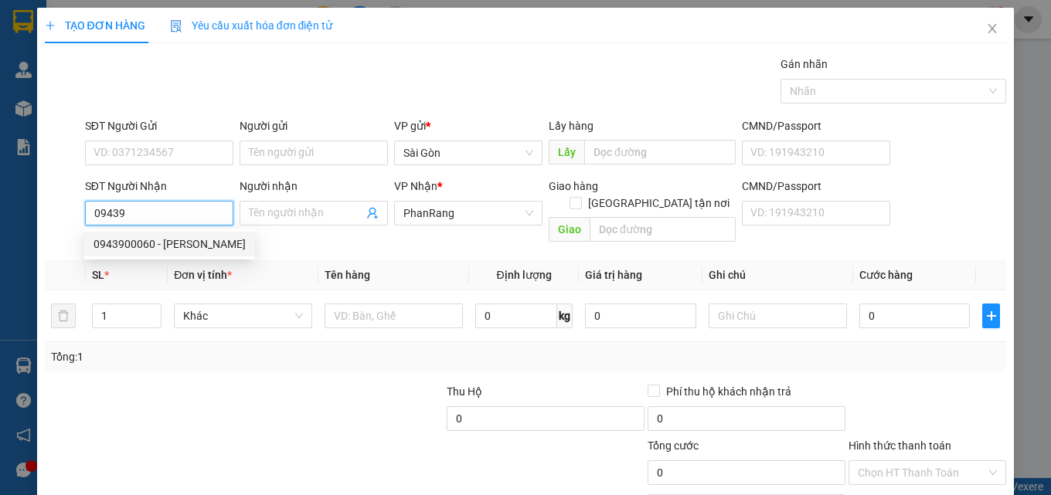
click at [192, 234] on div "0943900060 - [PERSON_NAME]" at bounding box center [169, 244] width 171 height 25
type input "0943900060"
type input "[PERSON_NAME]"
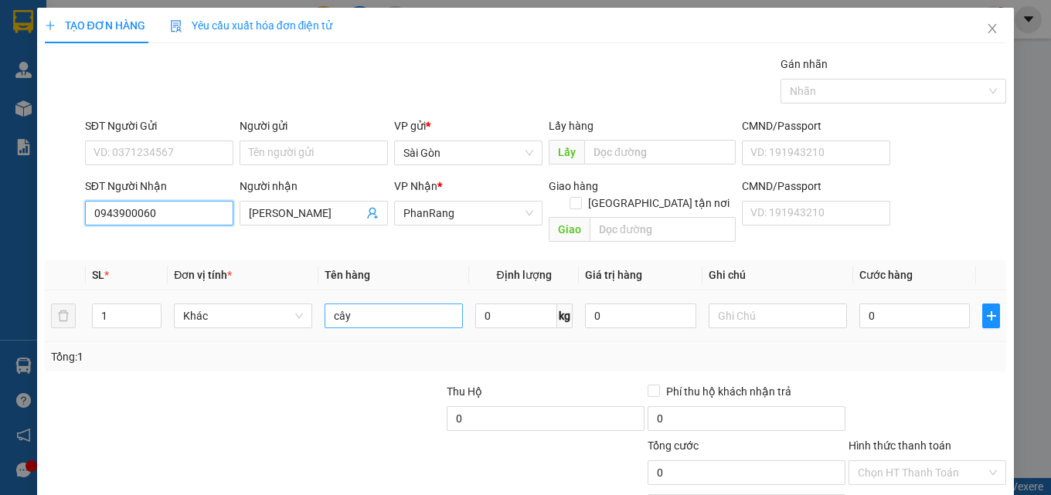
type input "0943900060"
click at [386, 304] on input "cây" at bounding box center [393, 316] width 138 height 25
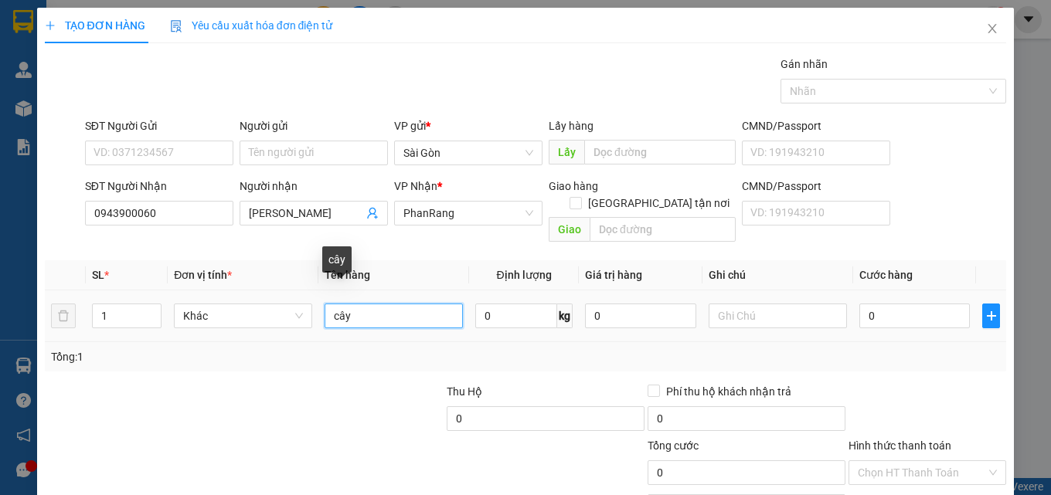
click at [386, 304] on input "cây" at bounding box center [393, 316] width 138 height 25
type input "TẤM DẸP"
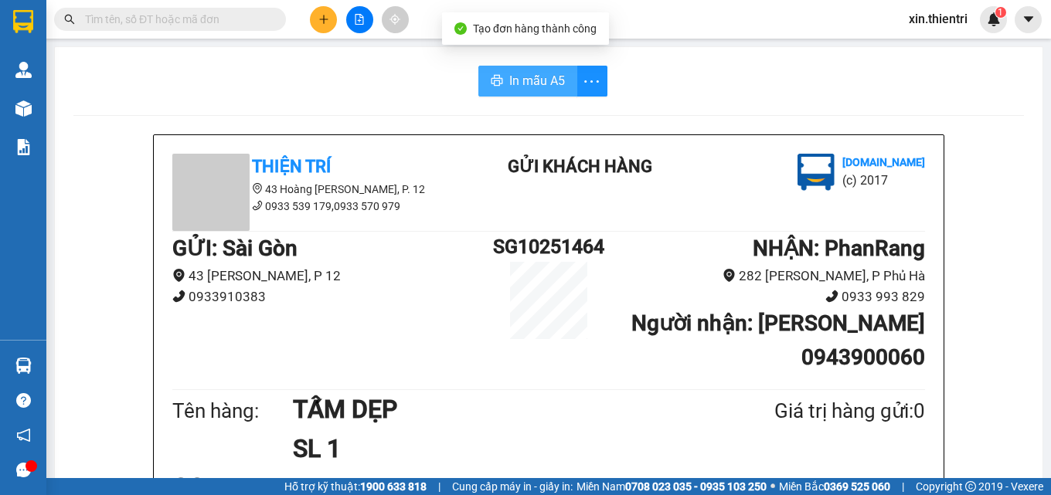
click at [539, 79] on span "In mẫu A5" at bounding box center [537, 80] width 56 height 19
click at [324, 29] on button at bounding box center [323, 19] width 27 height 27
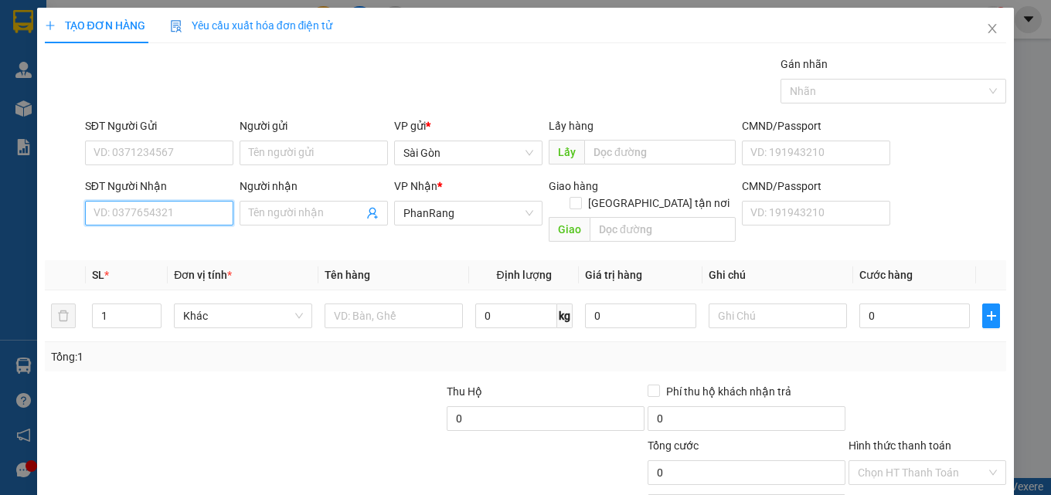
click at [180, 208] on input "SĐT Người Nhận" at bounding box center [159, 213] width 148 height 25
type input "0906783097"
click at [190, 249] on div "0906783097 - HIỀN" at bounding box center [157, 244] width 128 height 17
type input "HIỀN"
type input "0906783097"
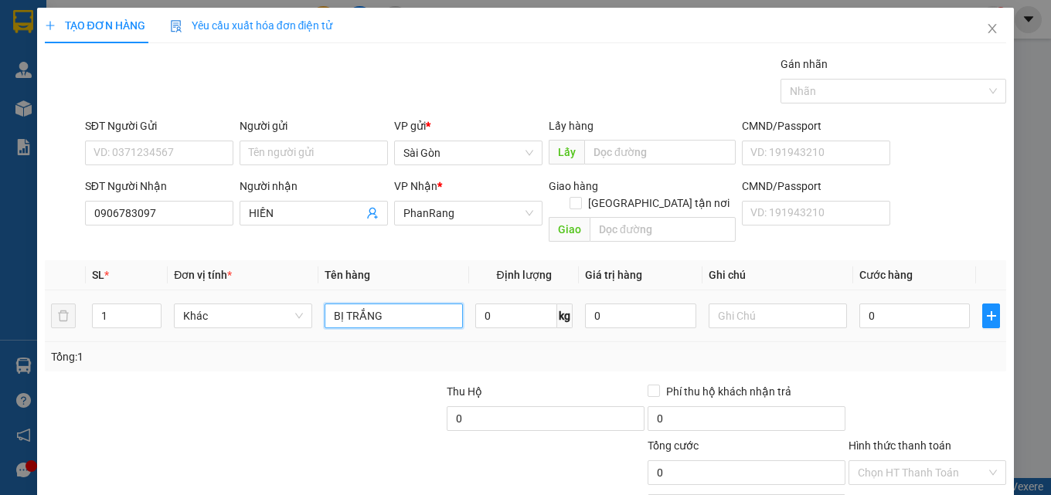
click at [407, 304] on input "BỊ TRẮNG" at bounding box center [393, 316] width 138 height 25
click at [400, 304] on input "BỊ TRẮNG" at bounding box center [393, 316] width 138 height 25
type input "X"
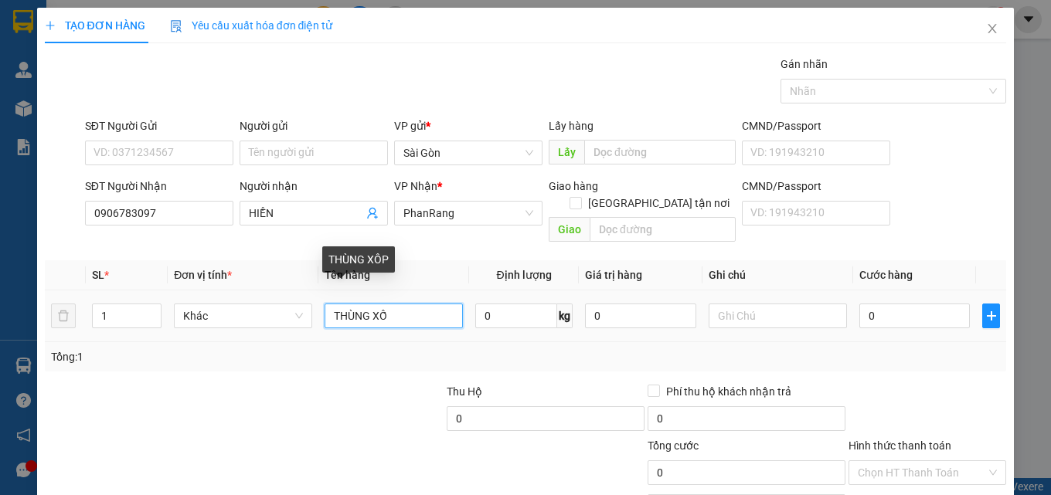
type input "THÙNG XỐP"
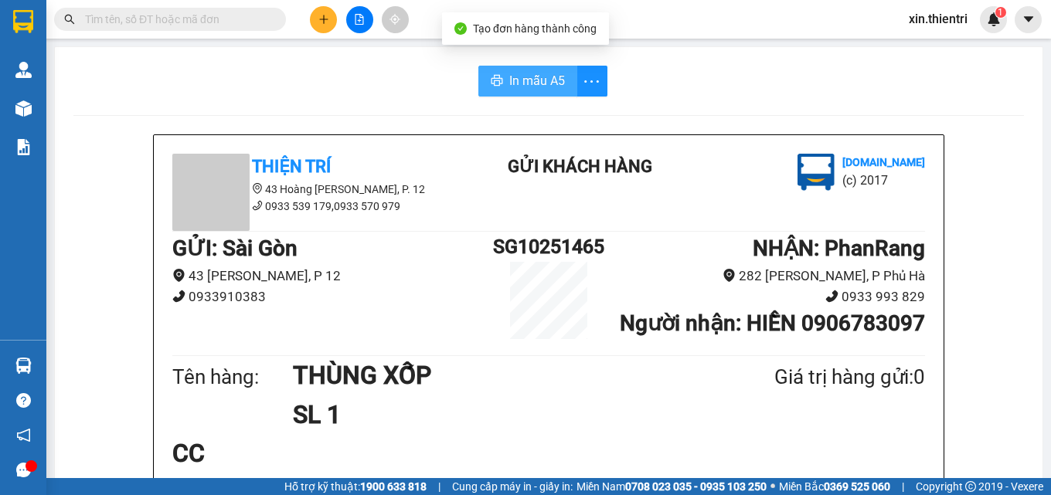
click at [499, 81] on button "In mẫu A5" at bounding box center [527, 81] width 99 height 31
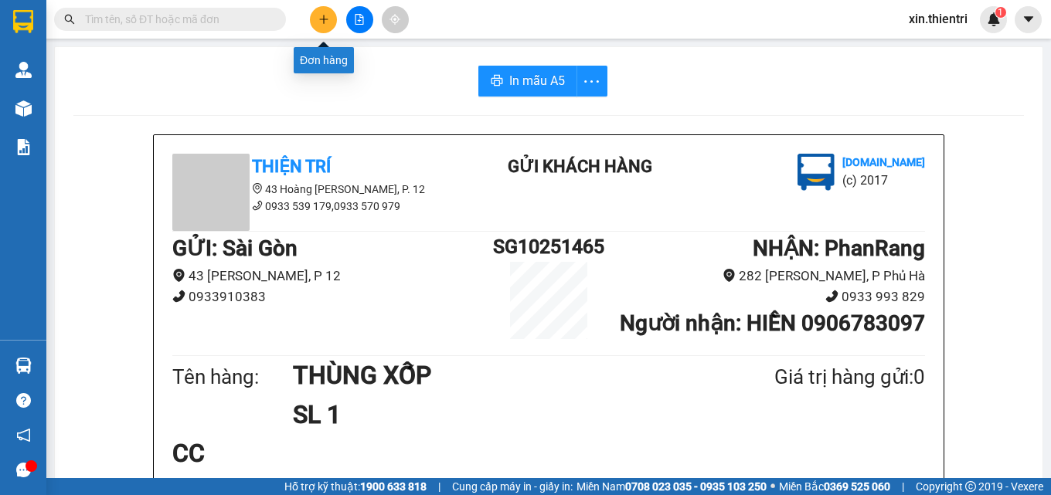
click at [321, 23] on icon "plus" at bounding box center [323, 19] width 11 height 11
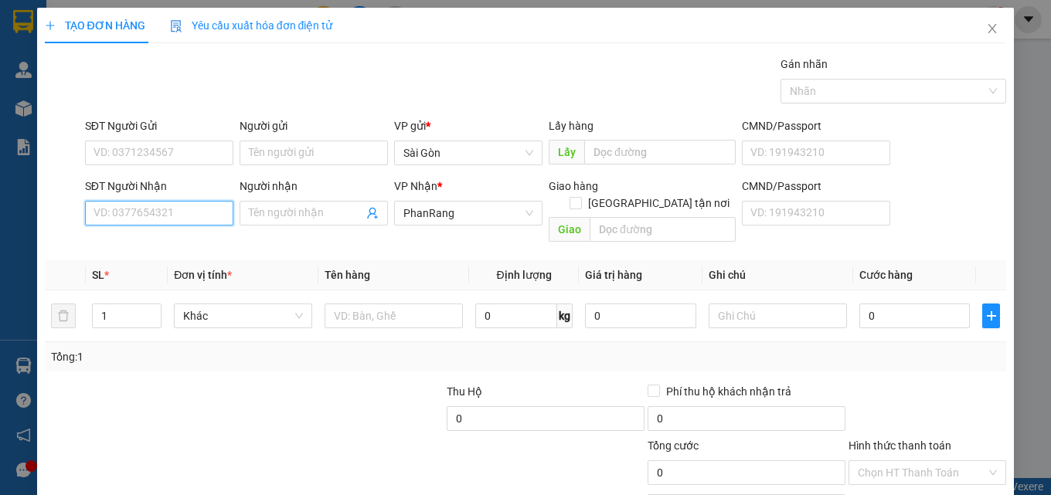
click at [205, 212] on input "SĐT Người Nhận" at bounding box center [159, 213] width 148 height 25
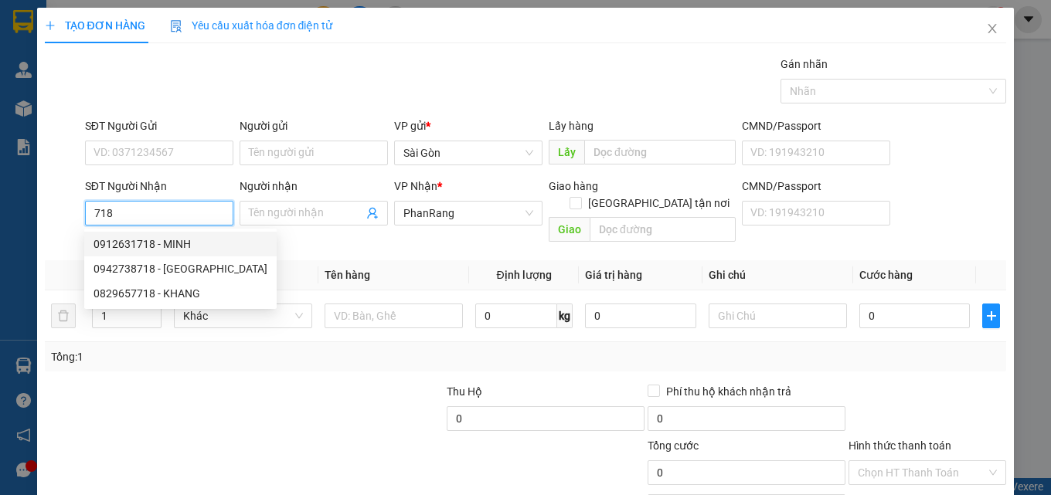
click at [134, 242] on div "0912631718 - MINH" at bounding box center [180, 244] width 174 height 17
type input "0912631718"
type input "MINH"
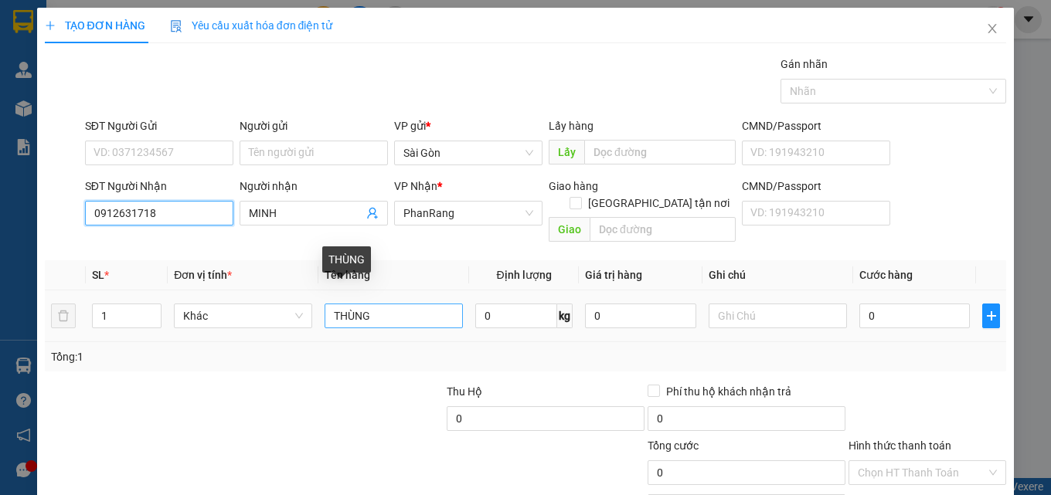
type input "0912631718"
click at [433, 306] on input "THÙNG" at bounding box center [393, 316] width 138 height 25
click at [429, 304] on input "THÙNG" at bounding box center [393, 316] width 138 height 25
click at [424, 304] on input "THÙNG" at bounding box center [393, 316] width 138 height 25
click at [356, 304] on input "THÙNG" at bounding box center [393, 316] width 138 height 25
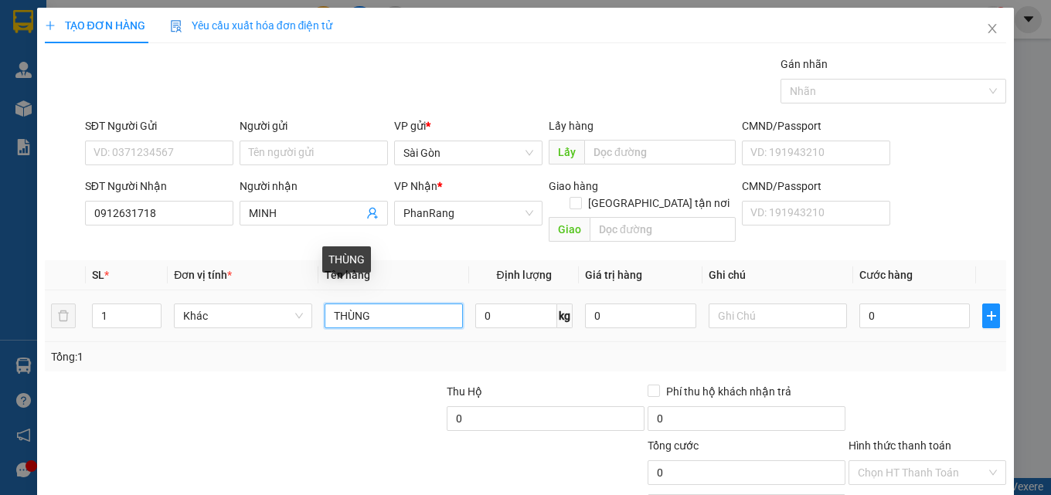
click at [355, 304] on input "THÙNG" at bounding box center [393, 316] width 138 height 25
type input "HỘP"
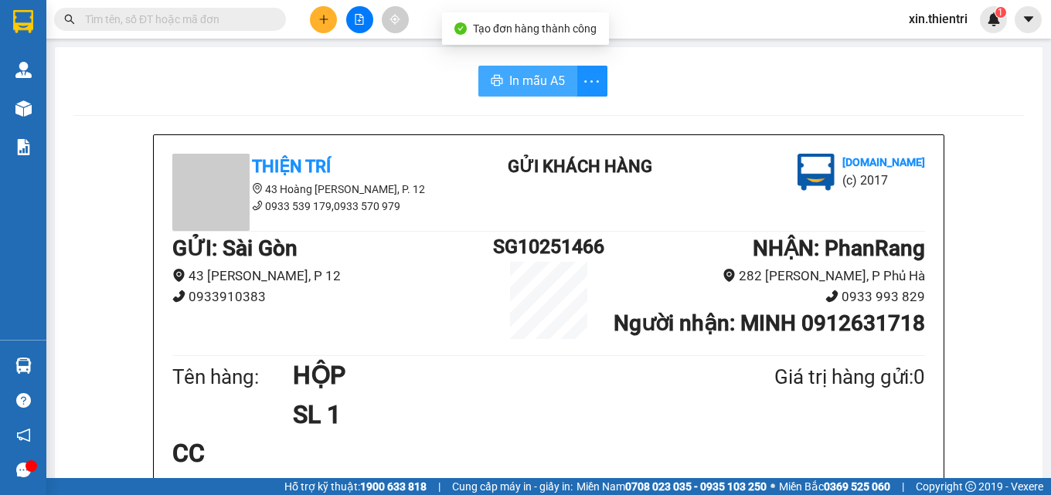
click at [520, 85] on span "In mẫu A5" at bounding box center [537, 80] width 56 height 19
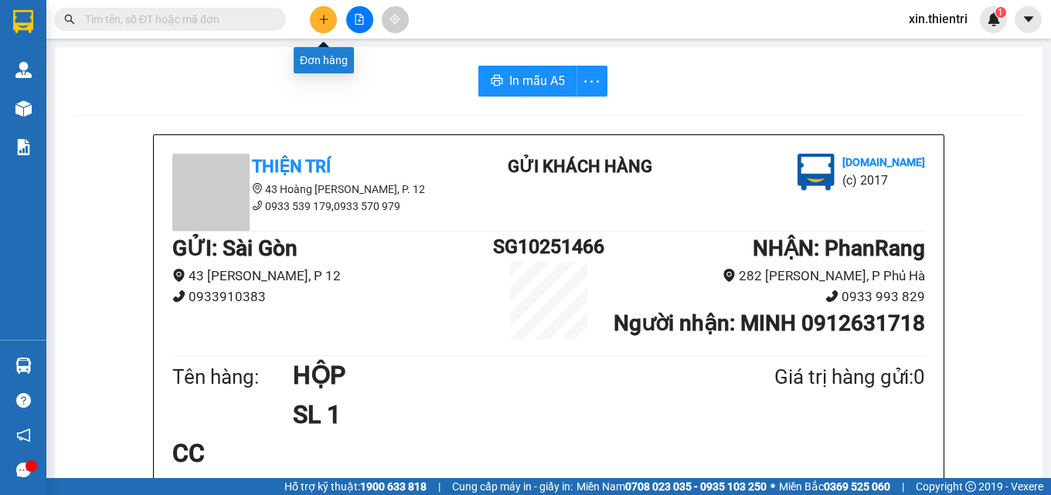
click at [322, 19] on icon "plus" at bounding box center [323, 19] width 8 height 1
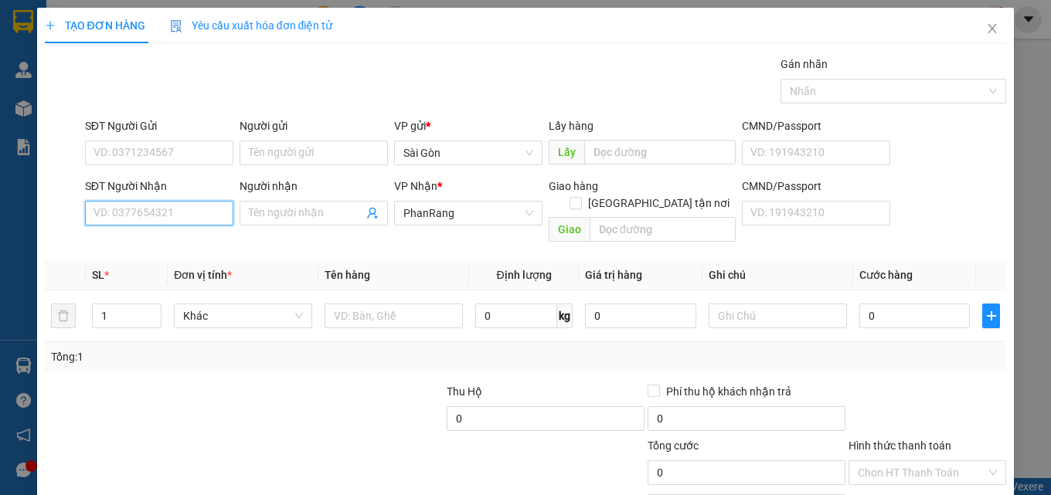
click at [166, 217] on input "SĐT Người Nhận" at bounding box center [159, 213] width 148 height 25
click at [158, 250] on div "0972927251 - DUNG" at bounding box center [157, 244] width 128 height 17
type input "0972927251"
type input "DUNG"
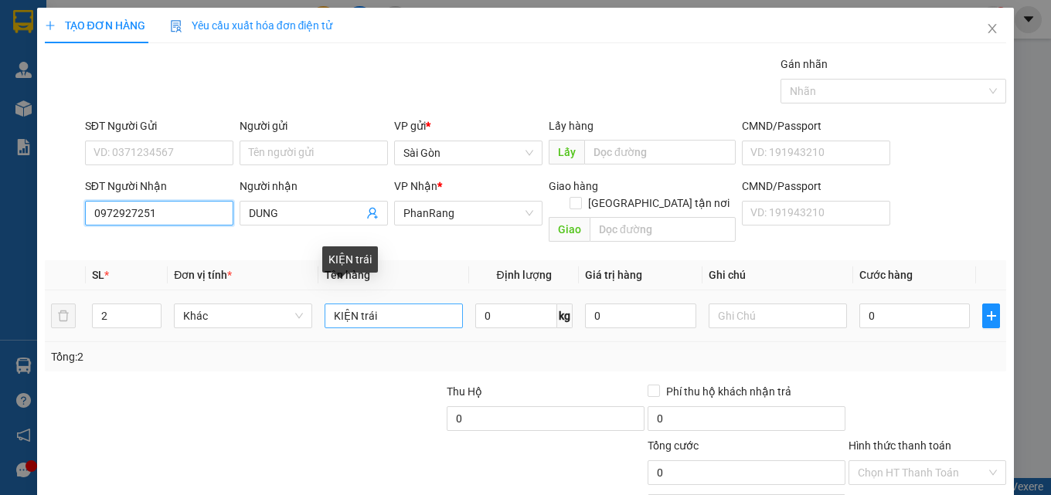
type input "0972927251"
click at [382, 305] on input "KIỆN trái" at bounding box center [393, 316] width 138 height 25
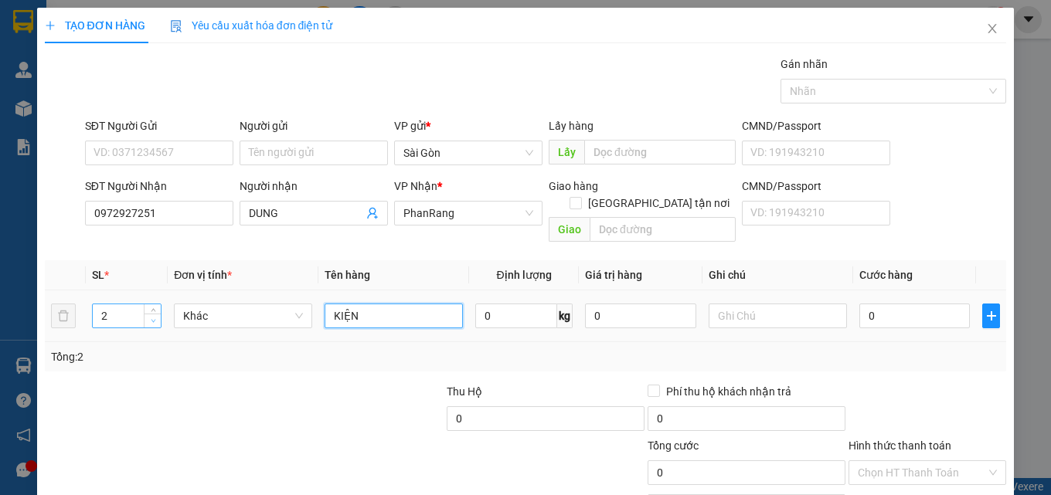
type input "KIỆN"
type input "1"
click at [153, 318] on icon "down" at bounding box center [153, 320] width 5 height 5
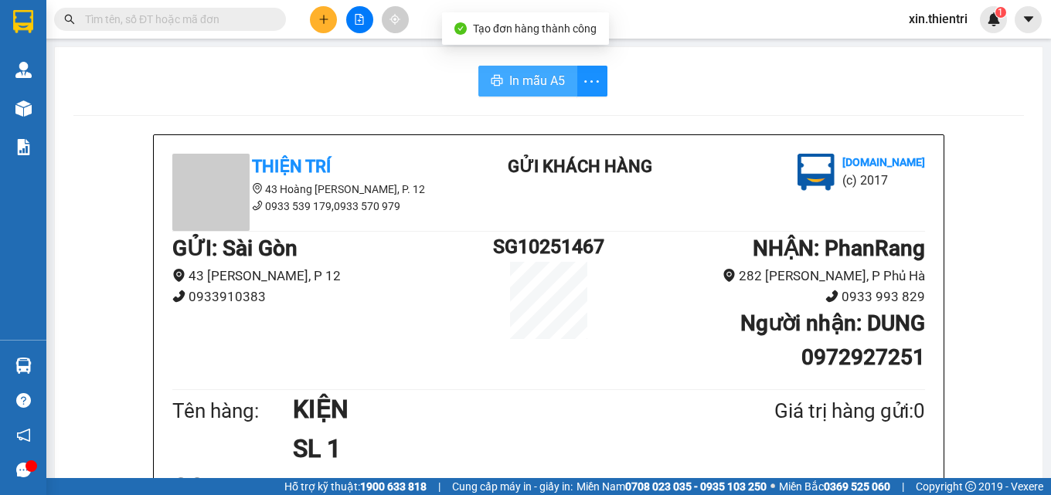
click at [544, 76] on span "In mẫu A5" at bounding box center [537, 80] width 56 height 19
click at [327, 15] on icon "plus" at bounding box center [323, 19] width 11 height 11
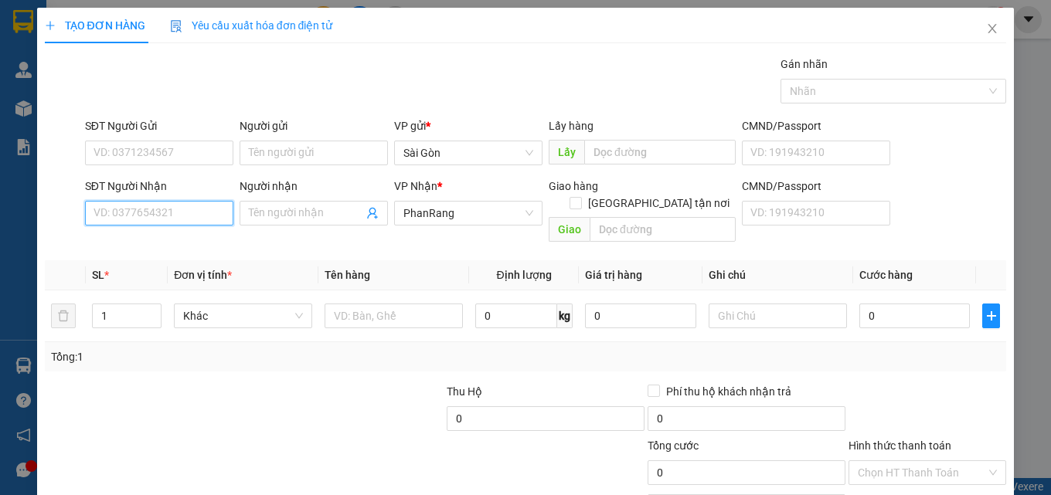
click at [178, 212] on input "SĐT Người Nhận" at bounding box center [159, 213] width 148 height 25
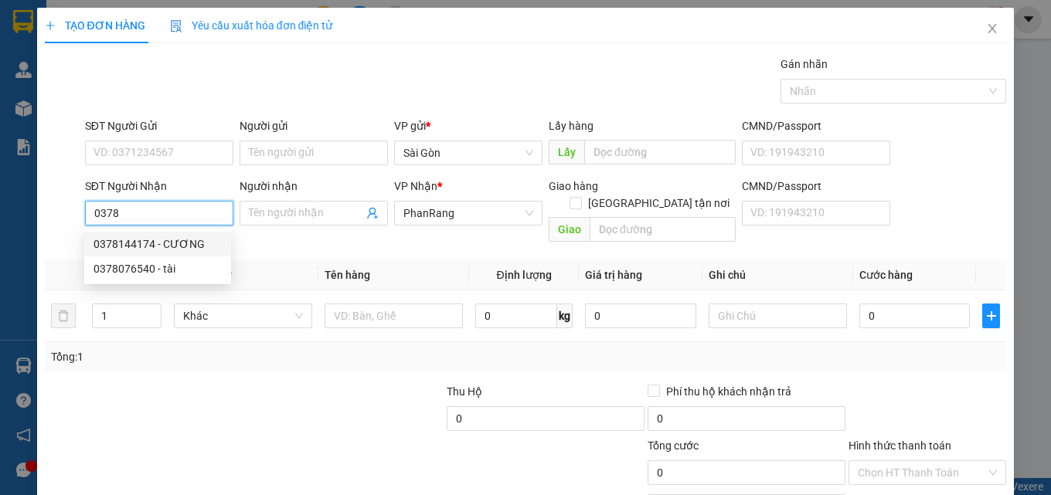
click at [168, 246] on div "0378144174 - CƯƠNG" at bounding box center [157, 244] width 128 height 17
type input "0378144174"
type input "CƯƠNG"
type input "tri thủy"
type input "20.000"
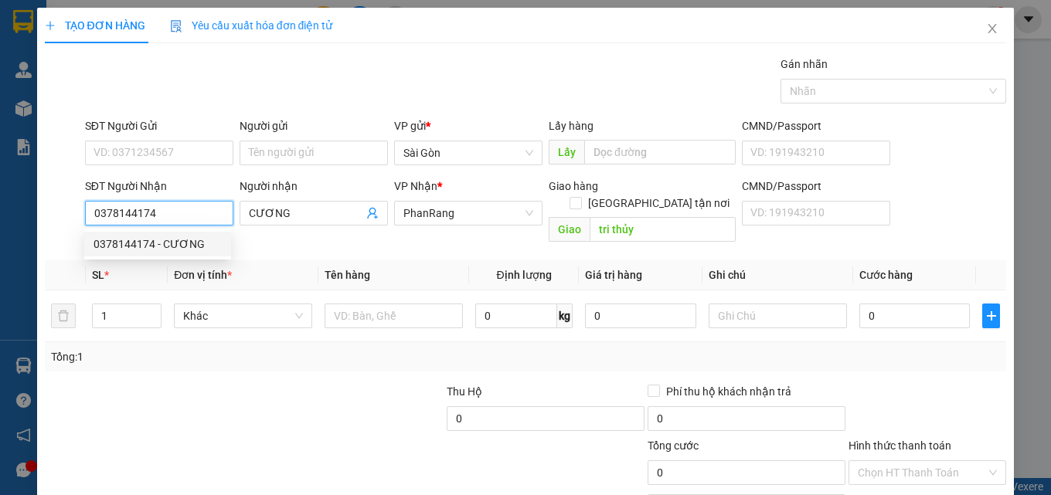
type input "20.000"
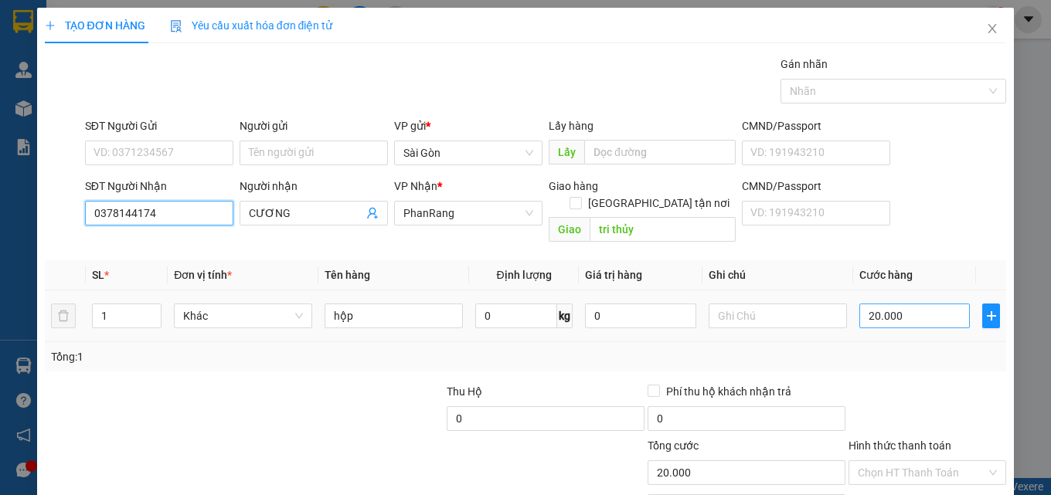
type input "0378144174"
click at [883, 304] on input "20.000" at bounding box center [914, 316] width 111 height 25
click at [918, 461] on input "Hình thức thanh toán" at bounding box center [922, 472] width 128 height 23
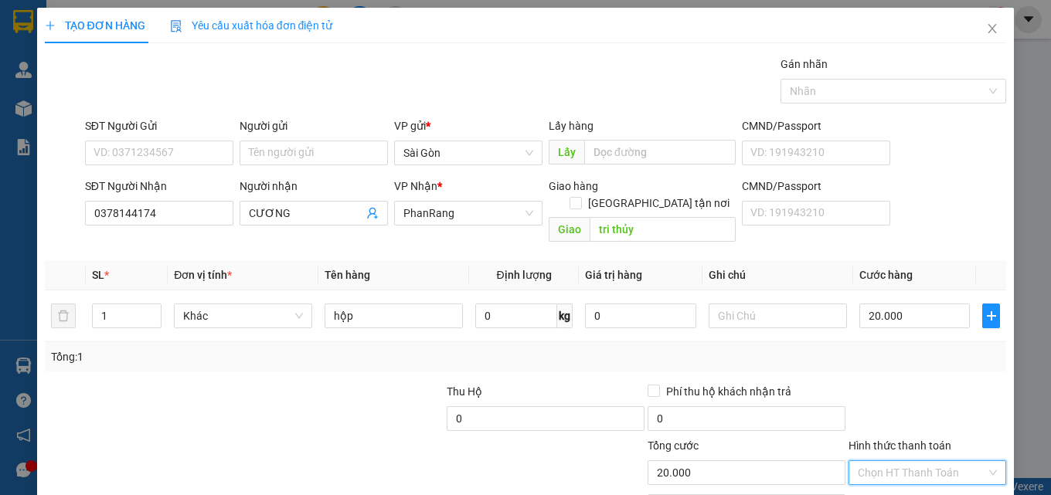
click at [918, 461] on input "Hình thức thanh toán" at bounding box center [922, 472] width 128 height 23
click at [921, 461] on input "Hình thức thanh toán" at bounding box center [922, 472] width 128 height 23
click at [887, 423] on div "Transit Pickup Surcharge Ids Transit Deliver Surcharge Ids Transit Deliver Surc…" at bounding box center [526, 307] width 962 height 503
click at [921, 461] on input "Hình thức thanh toán" at bounding box center [922, 472] width 128 height 23
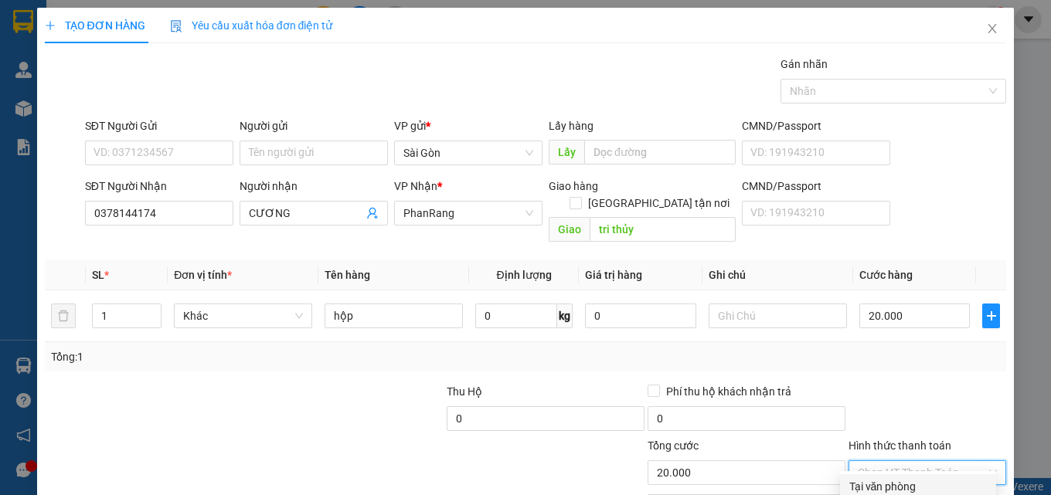
click at [911, 478] on div "Tại văn phòng" at bounding box center [918, 486] width 138 height 17
type input "0"
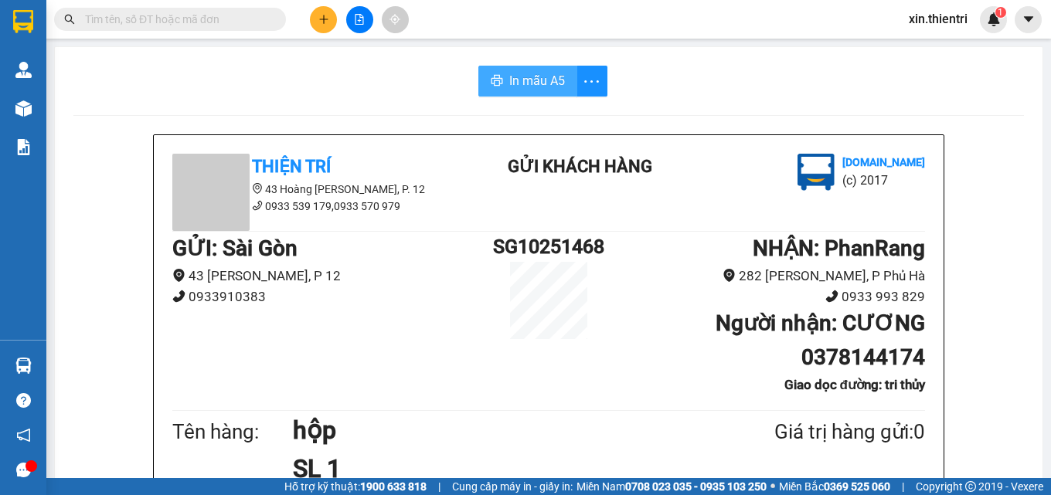
click at [543, 87] on span "In mẫu A5" at bounding box center [537, 80] width 56 height 19
click at [328, 20] on icon "plus" at bounding box center [323, 19] width 11 height 11
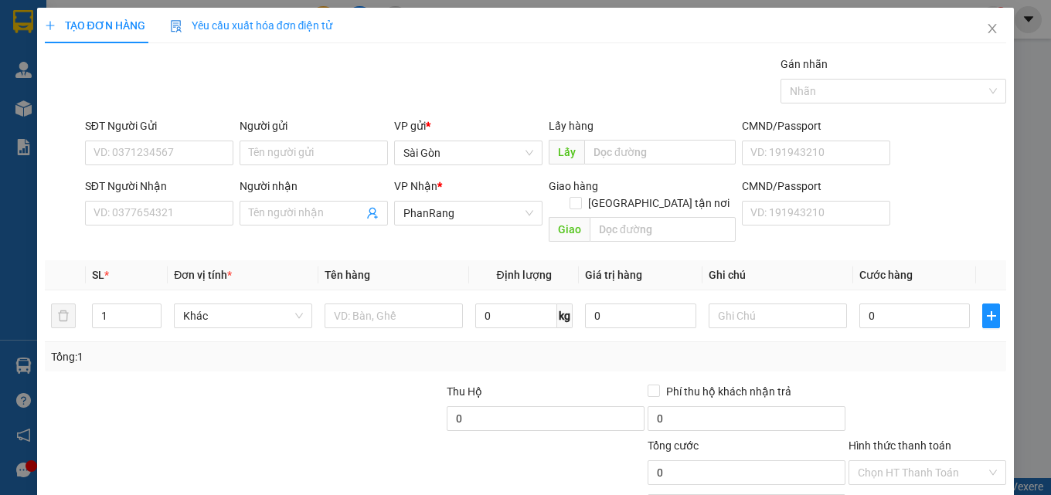
click at [172, 199] on div "SĐT Người Nhận" at bounding box center [159, 189] width 148 height 23
click at [172, 214] on input "SĐT Người Nhận" at bounding box center [159, 213] width 148 height 25
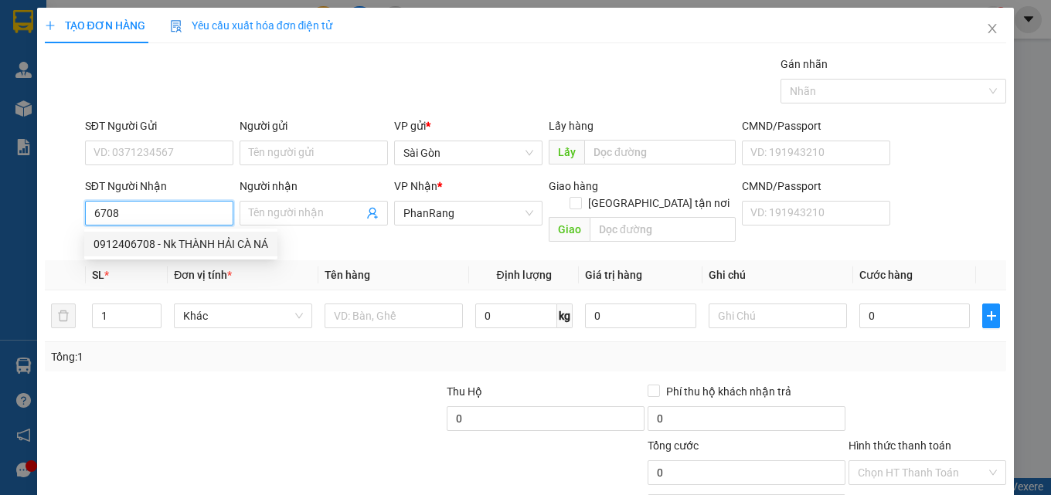
click at [175, 241] on div "0912406708 - Nk THÀNH HẢI CÀ NÁ" at bounding box center [180, 244] width 175 height 17
type input "0912406708"
type input "Nk THÀNH HẢI CÀ NÁ"
type input "20.000"
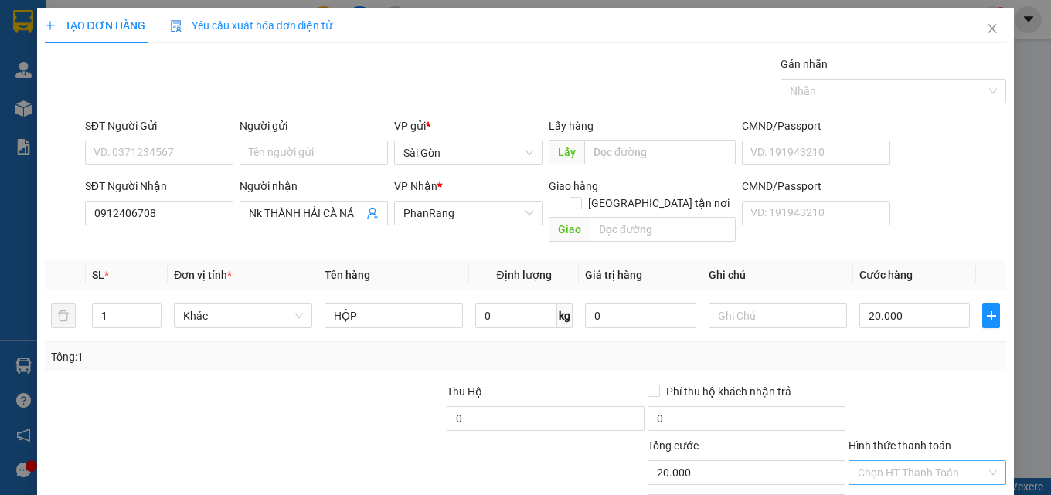
click at [929, 461] on input "Hình thức thanh toán" at bounding box center [922, 472] width 128 height 23
click at [917, 478] on div "Tại văn phòng" at bounding box center [918, 486] width 138 height 17
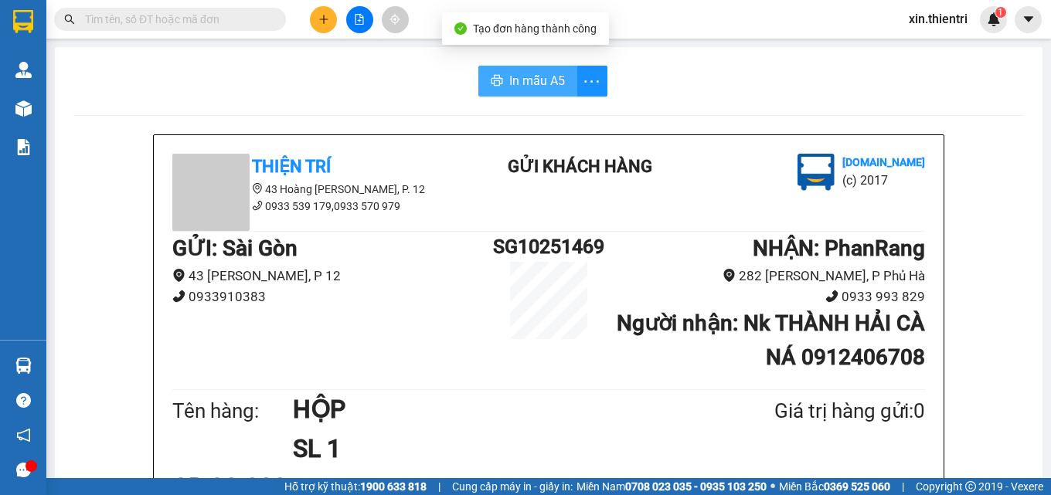
click at [524, 81] on span "In mẫu A5" at bounding box center [537, 80] width 56 height 19
click at [316, 15] on button at bounding box center [323, 19] width 27 height 27
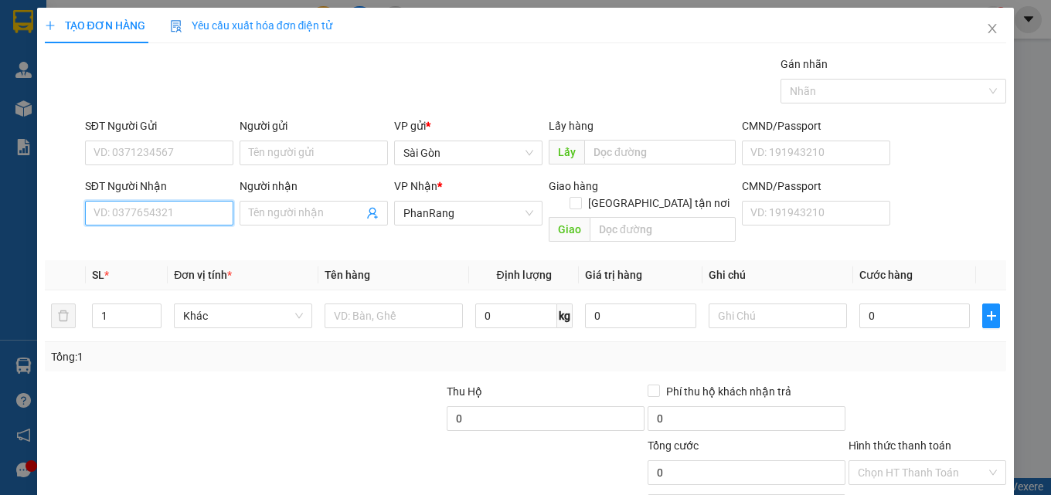
click at [210, 218] on input "SĐT Người Nhận" at bounding box center [159, 213] width 148 height 25
type input "0374249861"
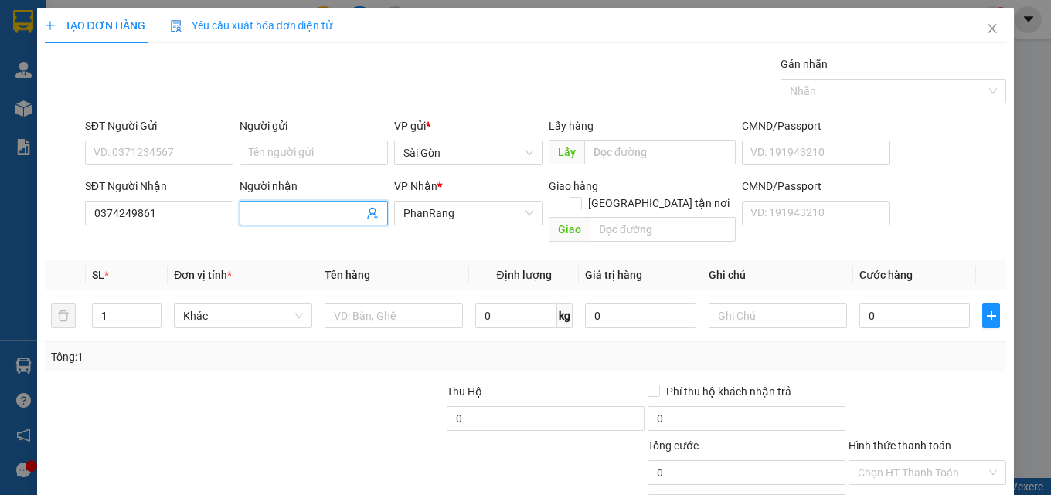
click at [302, 210] on input "Người nhận" at bounding box center [306, 213] width 114 height 17
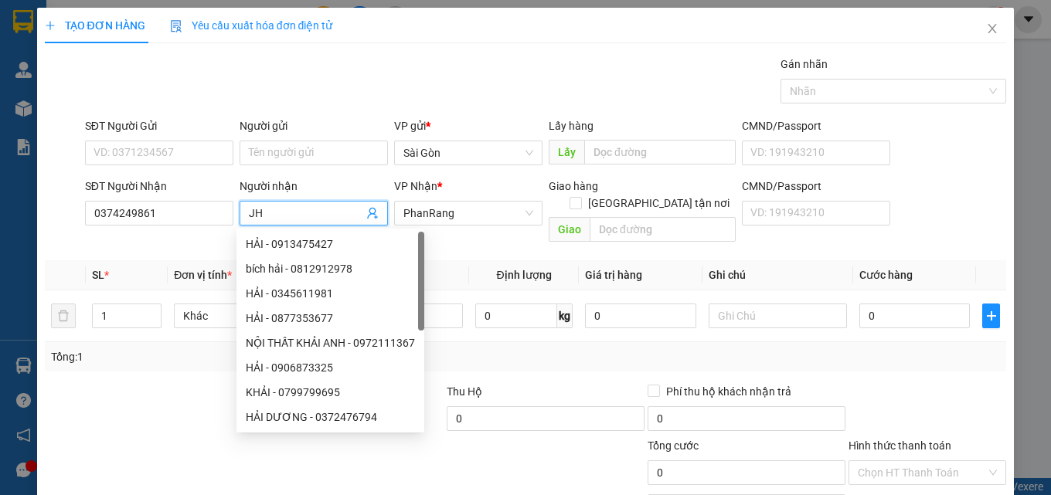
type input "J"
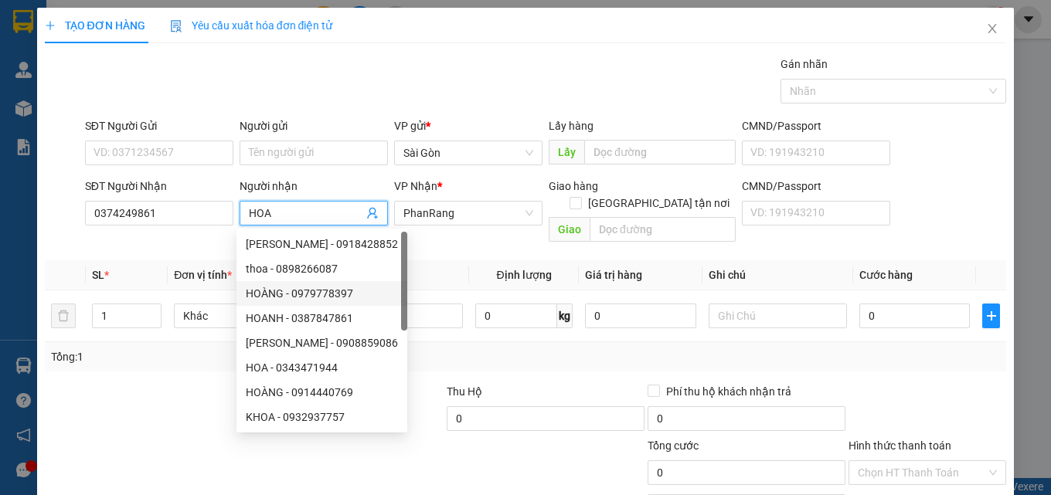
type input "HOA"
click at [193, 352] on div "Tổng: 1" at bounding box center [526, 356] width 962 height 29
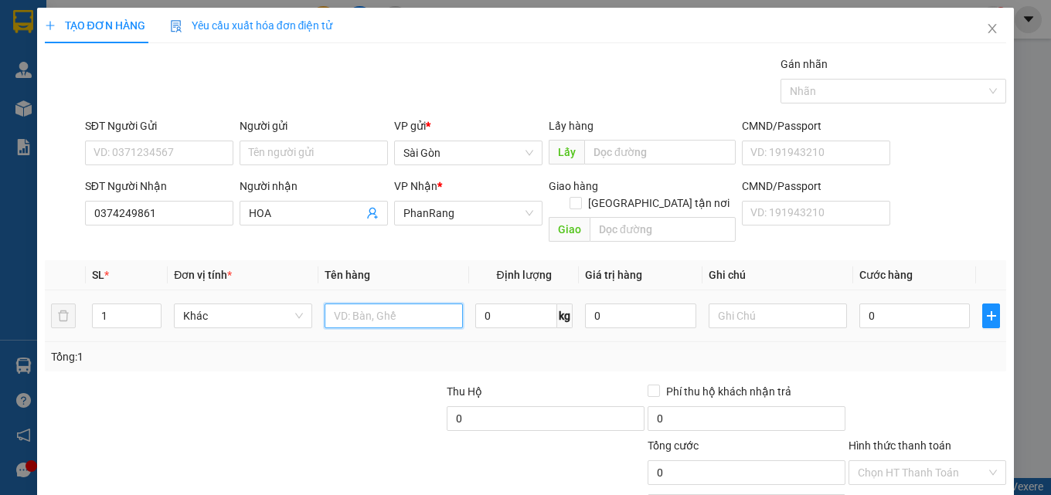
click at [421, 304] on input "text" at bounding box center [393, 316] width 138 height 25
type input "XE SOOSM1.15428"
click at [908, 304] on input "0" at bounding box center [914, 316] width 111 height 25
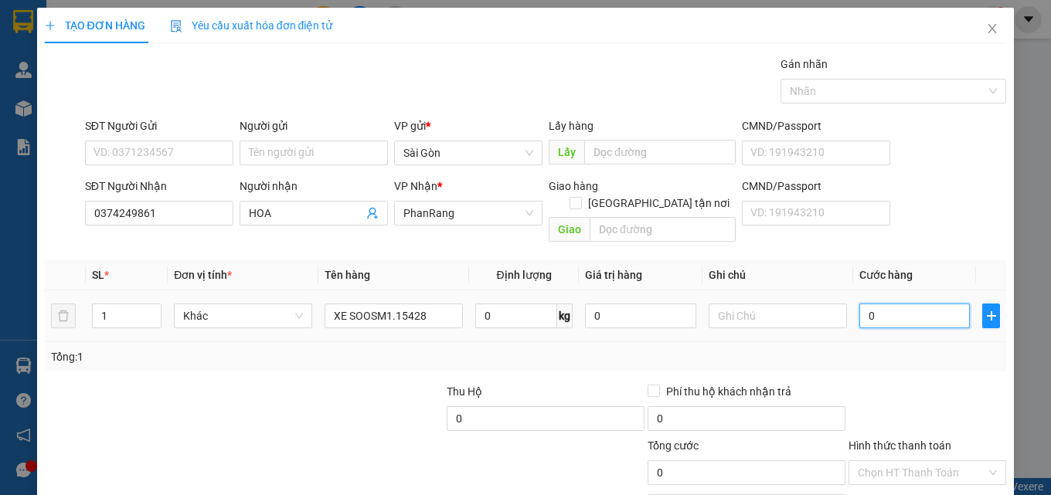
click at [908, 304] on input "0" at bounding box center [914, 316] width 111 height 25
type input "2"
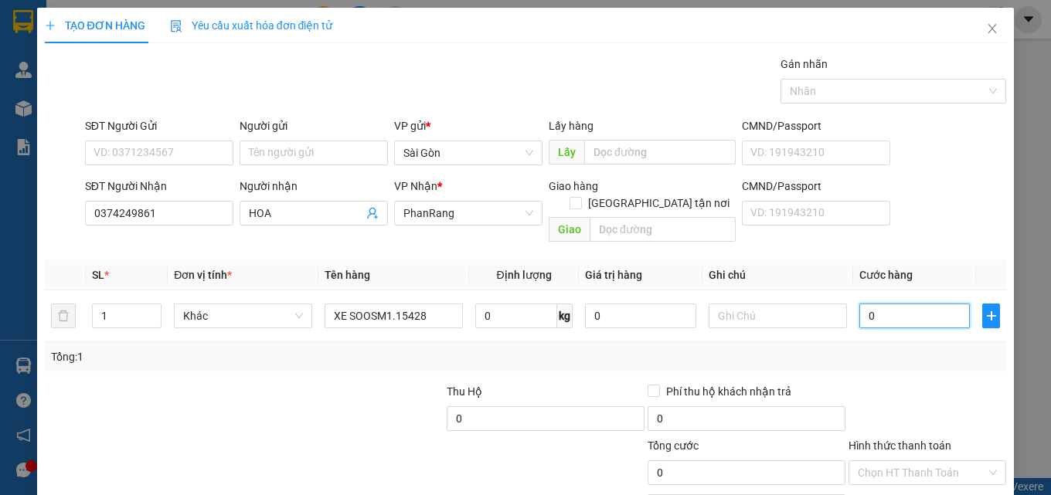
type input "2"
type input "25"
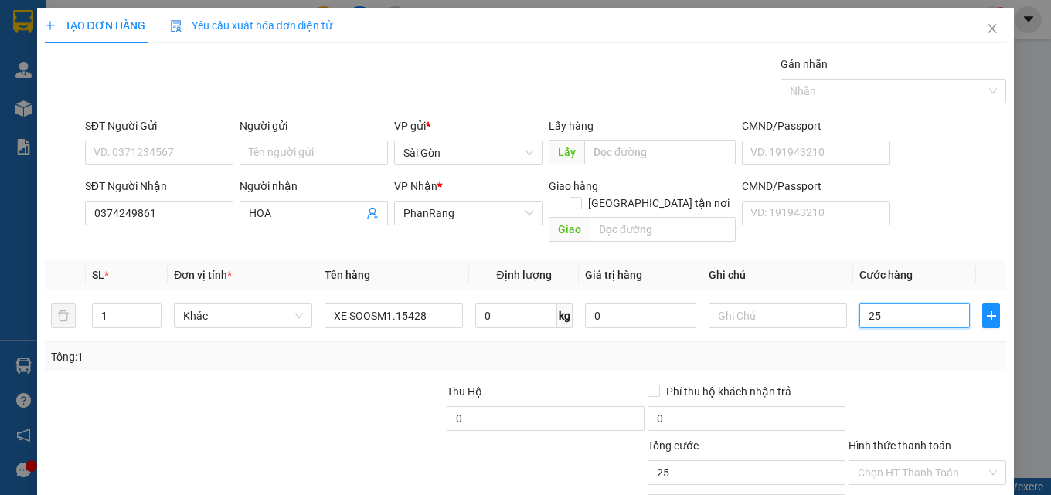
type input "250"
type input "250.000"
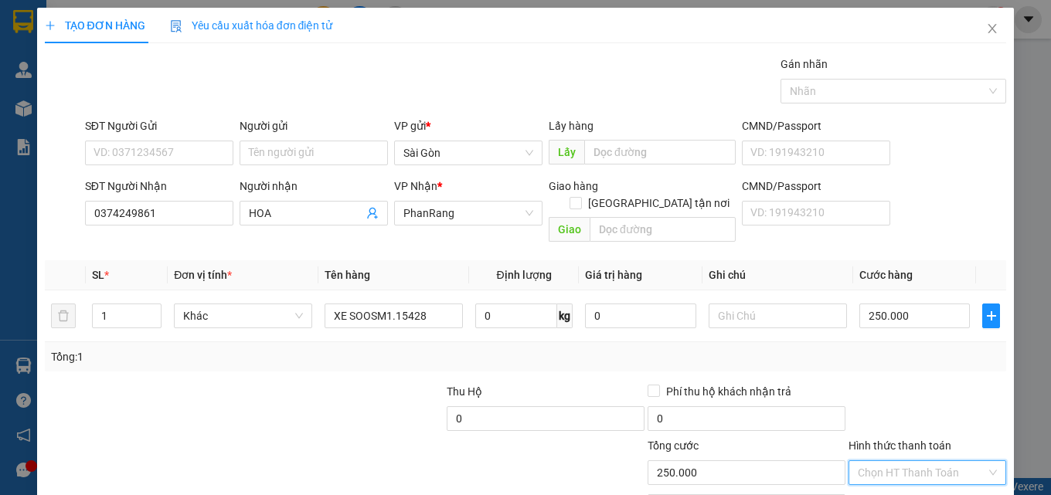
click at [925, 461] on input "Hình thức thanh toán" at bounding box center [922, 472] width 128 height 23
click at [936, 478] on div "Tại văn phòng" at bounding box center [918, 486] width 138 height 17
type input "0"
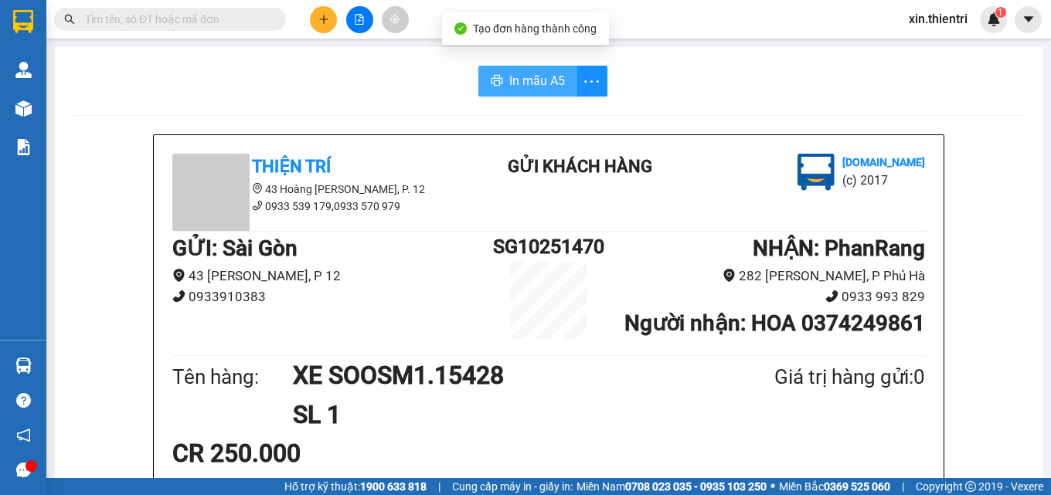
click at [534, 80] on span "In mẫu A5" at bounding box center [537, 80] width 56 height 19
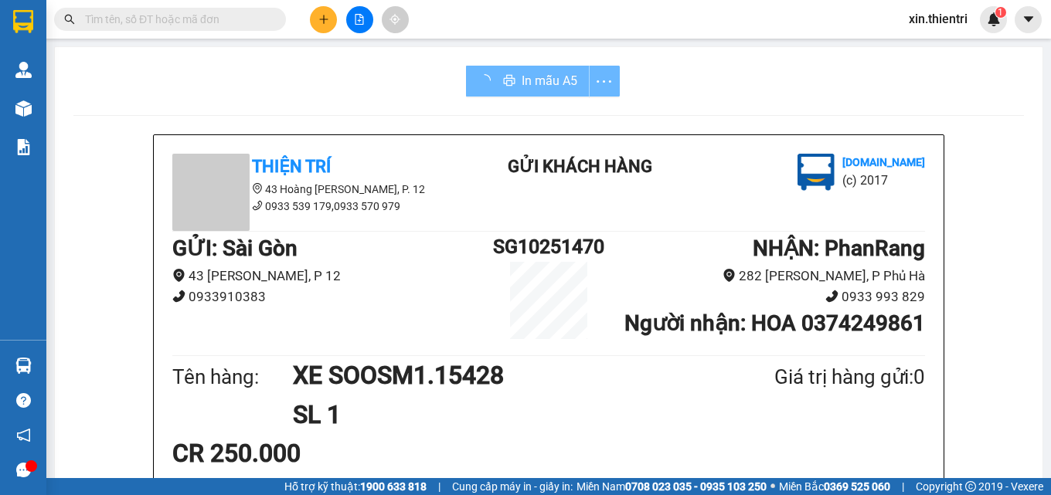
click at [320, 25] on button at bounding box center [323, 19] width 27 height 27
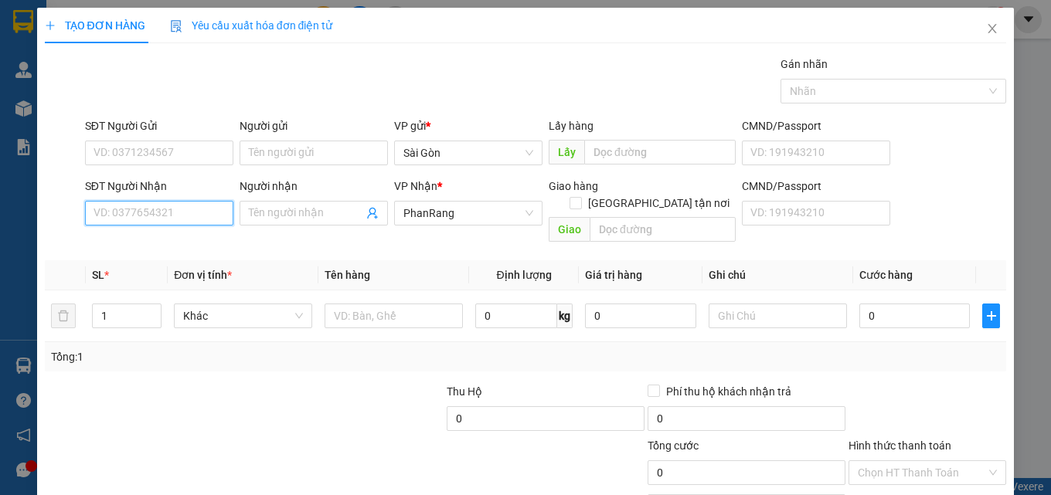
click at [203, 208] on input "SĐT Người Nhận" at bounding box center [159, 213] width 148 height 25
click at [205, 208] on input "SĐT Người Nhận" at bounding box center [159, 213] width 148 height 25
click at [166, 246] on div "0389000523 - OANH" at bounding box center [157, 244] width 128 height 17
type input "0389000523"
type input "OANH"
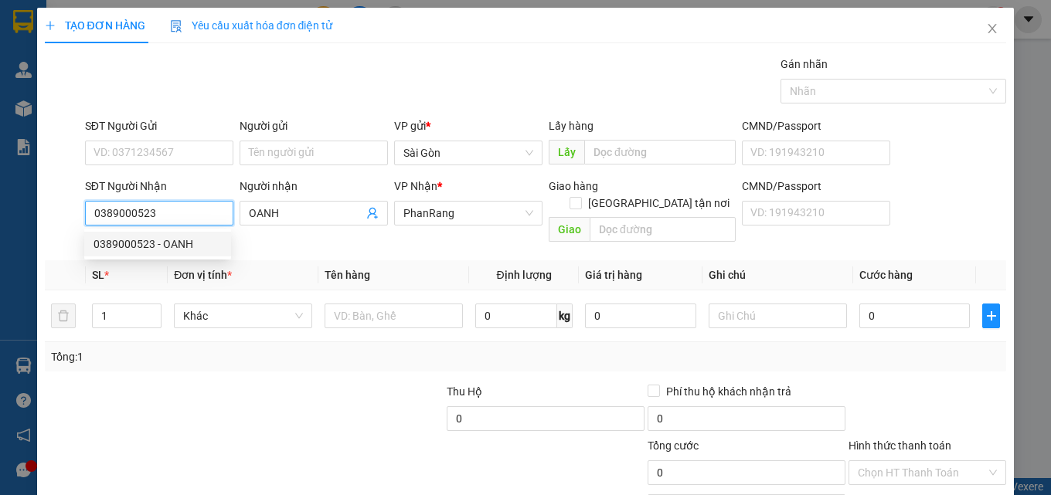
type input "40.000"
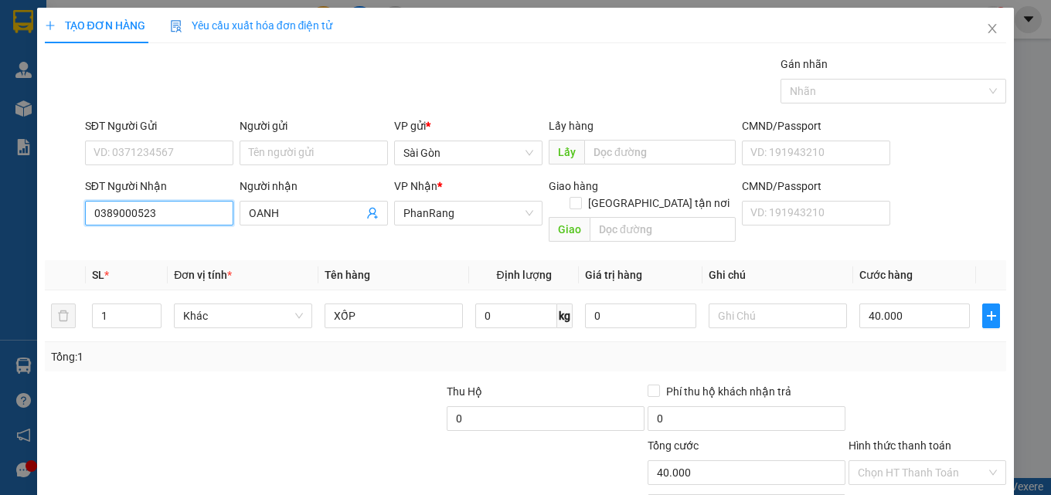
type input "0389000523"
click at [908, 437] on div "Hình thức thanh toán Chọn HT Thanh Toán" at bounding box center [927, 464] width 158 height 54
click at [909, 461] on input "Hình thức thanh toán" at bounding box center [922, 472] width 128 height 23
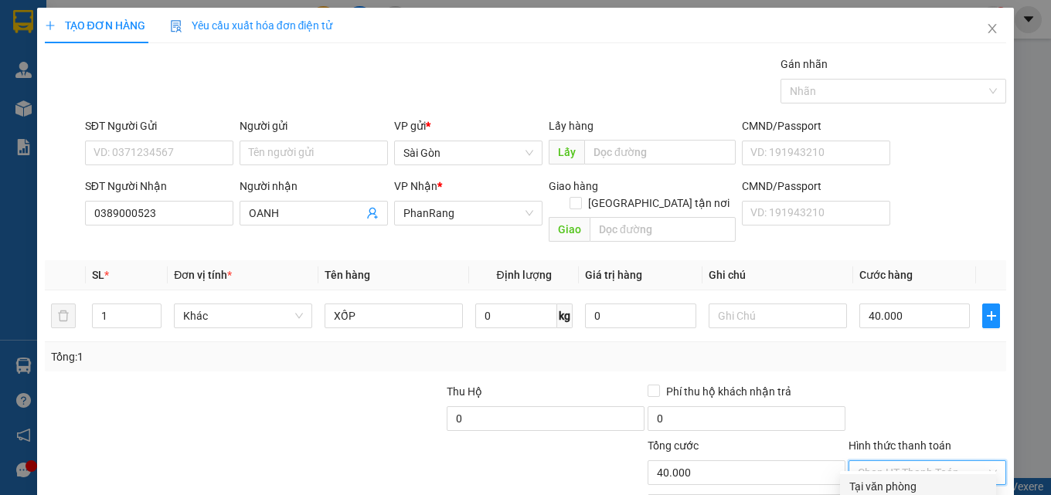
click at [919, 478] on div "Tại văn phòng" at bounding box center [918, 486] width 138 height 17
type input "0"
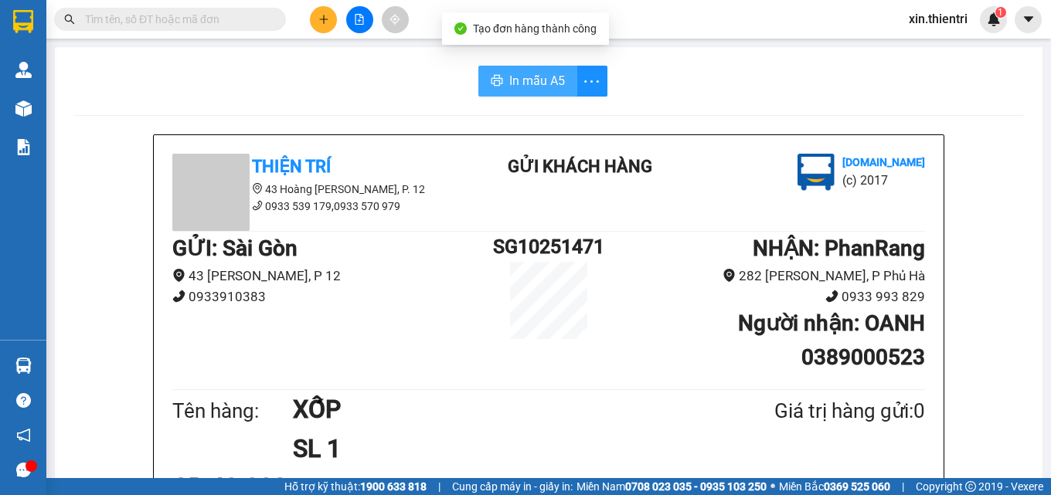
click at [511, 75] on span "In mẫu A5" at bounding box center [537, 80] width 56 height 19
click at [324, 31] on button at bounding box center [323, 19] width 27 height 27
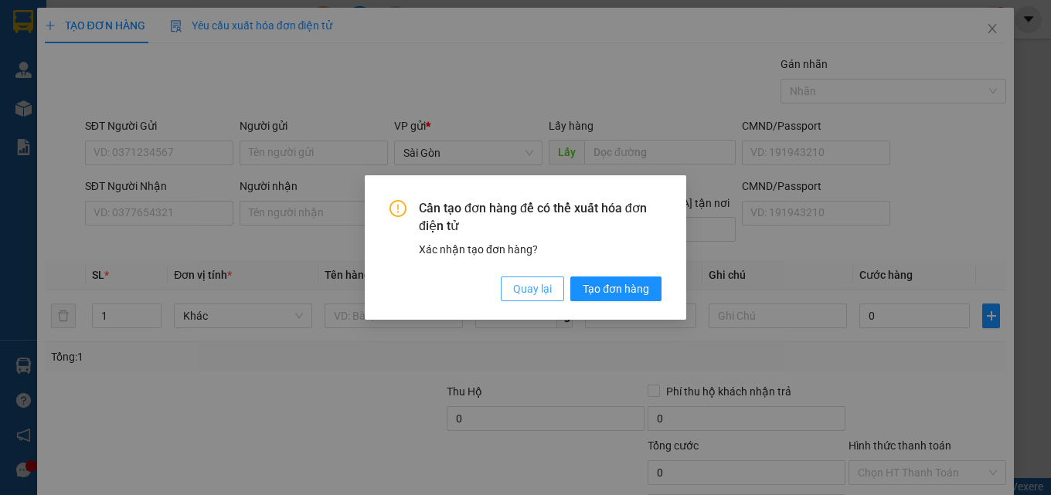
drag, startPoint x: 533, startPoint y: 285, endPoint x: 475, endPoint y: 286, distance: 58.0
click at [527, 288] on span "Quay lại" at bounding box center [532, 288] width 39 height 17
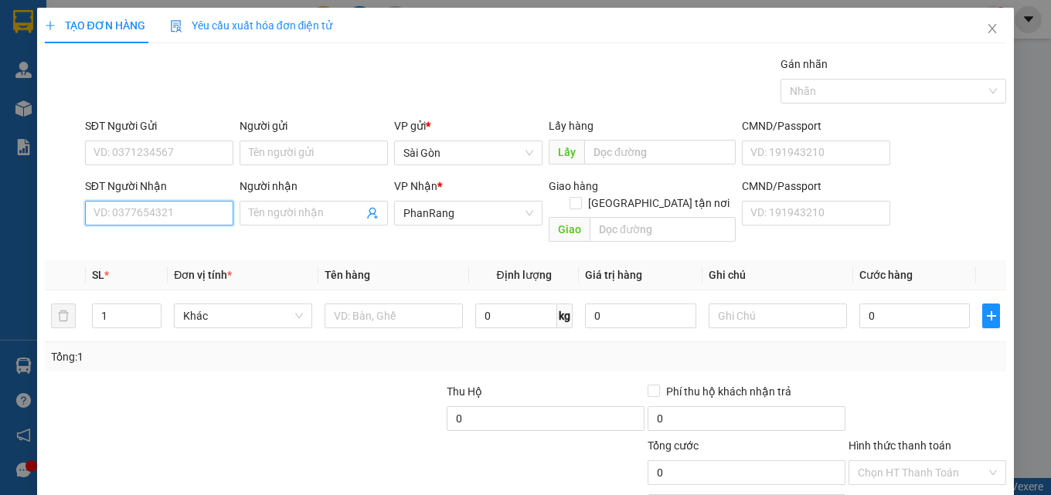
click at [200, 209] on input "SĐT Người Nhận" at bounding box center [159, 213] width 148 height 25
click at [200, 234] on div "0918967679 - HẠNH" at bounding box center [157, 244] width 147 height 25
type input "0918967679"
type input "HẠNH"
click at [199, 234] on div "0918967679 - HẠNH" at bounding box center [157, 244] width 147 height 25
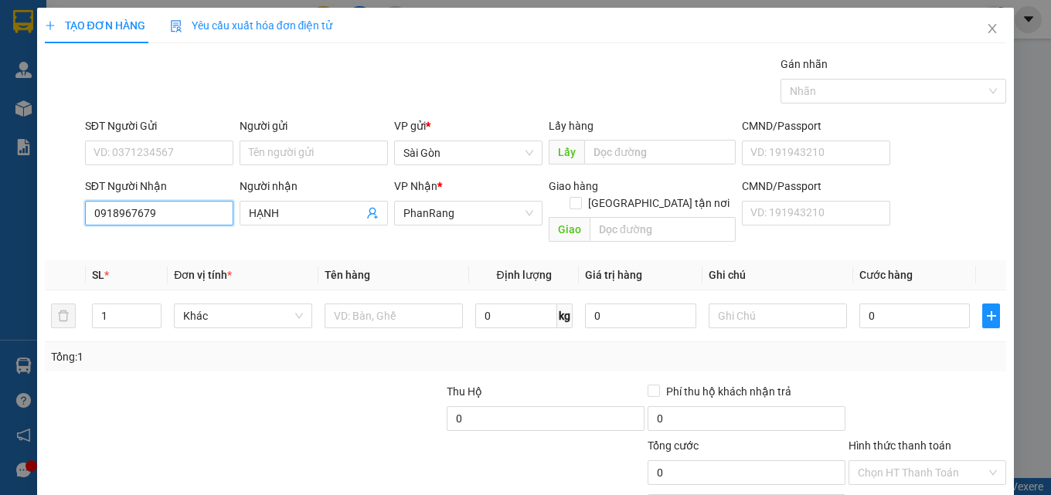
type input "0918967679"
click at [198, 240] on div "Transit Pickup Surcharge Ids Transit Deliver Surcharge Ids Transit Deliver Surc…" at bounding box center [526, 307] width 962 height 503
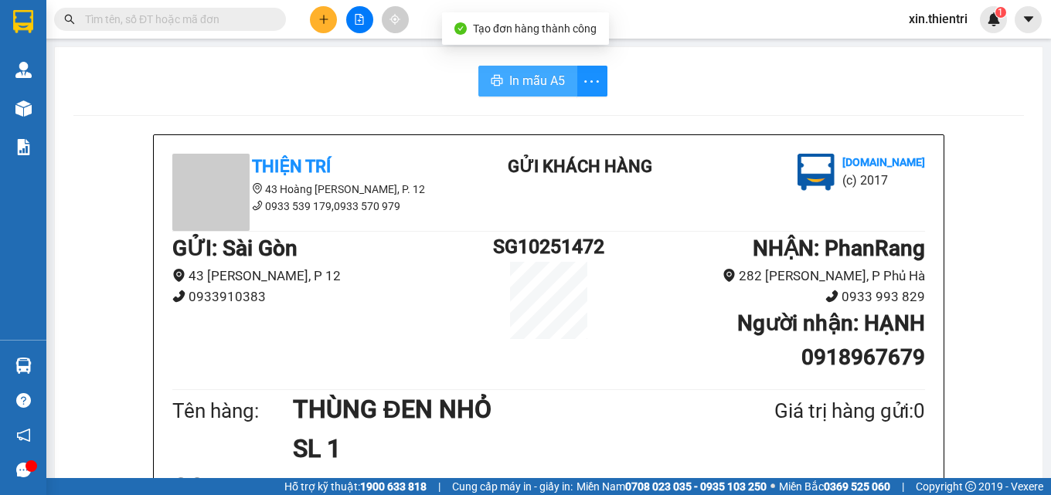
drag, startPoint x: 486, startPoint y: 69, endPoint x: 497, endPoint y: 72, distance: 11.2
click at [492, 70] on button "In mẫu A5" at bounding box center [527, 81] width 99 height 31
click at [496, 71] on button "In mẫu A5" at bounding box center [527, 81] width 99 height 31
click at [521, 81] on span "In mẫu A5" at bounding box center [537, 80] width 56 height 19
click at [548, 85] on span "In mẫu A5" at bounding box center [537, 80] width 56 height 19
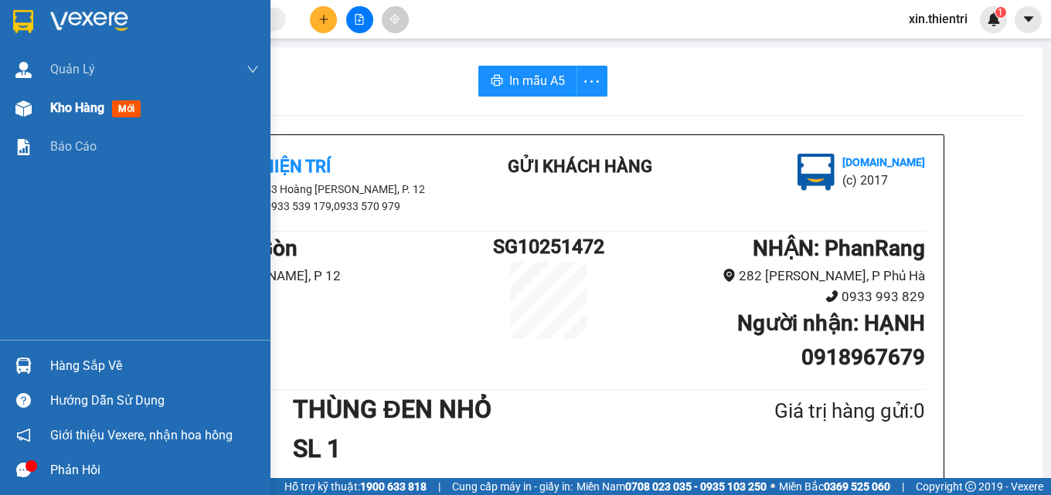
click at [90, 114] on span "Kho hàng" at bounding box center [77, 107] width 54 height 15
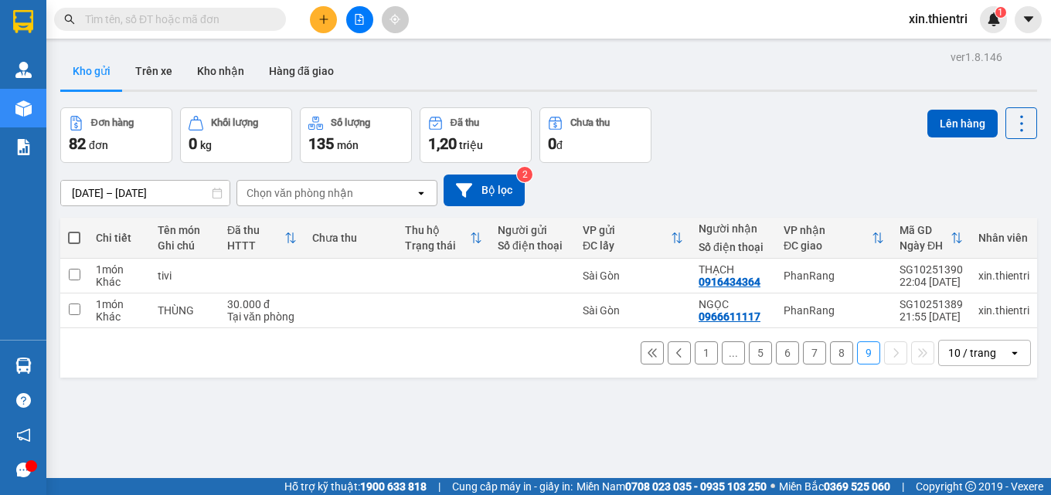
click at [75, 232] on span at bounding box center [74, 238] width 12 height 12
click at [74, 230] on input "checkbox" at bounding box center [74, 230] width 0 height 0
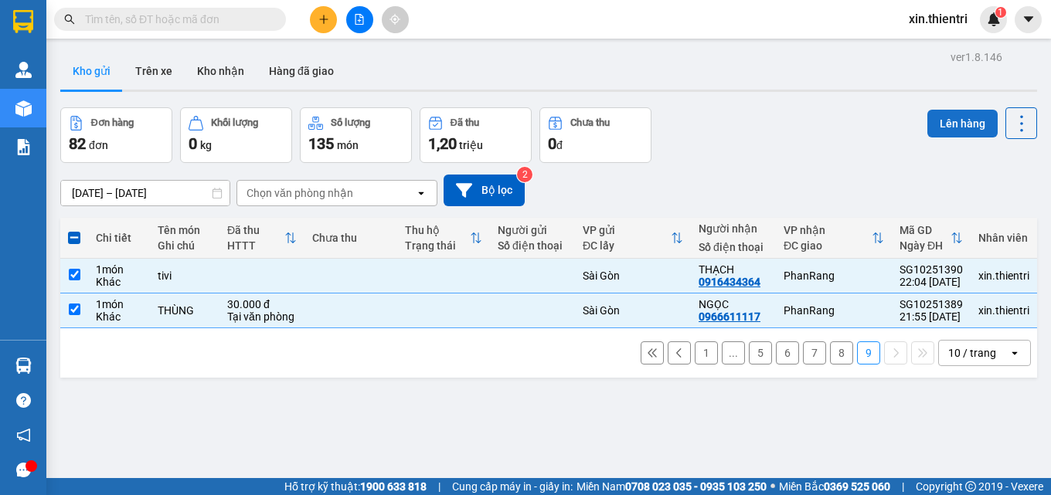
drag, startPoint x: 922, startPoint y: 65, endPoint x: 932, endPoint y: 66, distance: 10.1
click at [929, 110] on button "Lên hàng" at bounding box center [962, 124] width 70 height 28
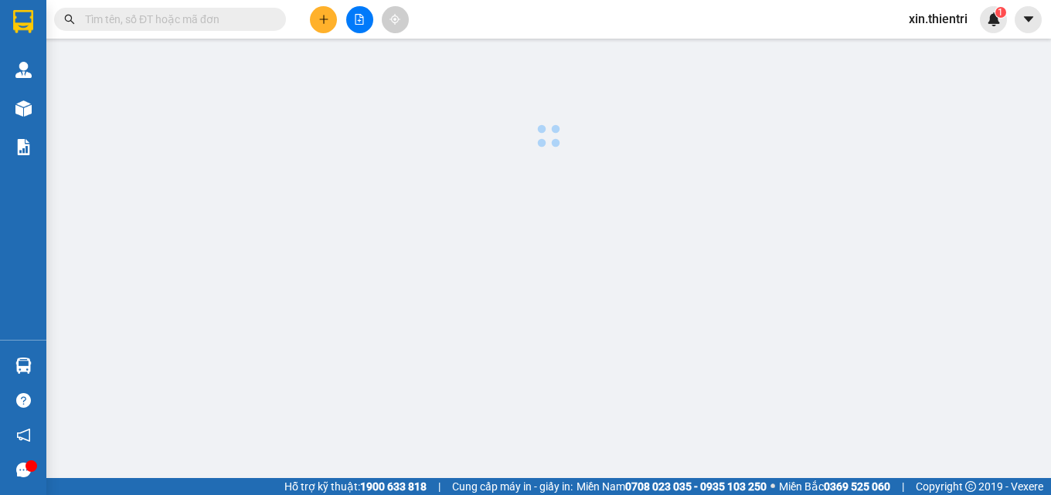
click at [942, 65] on div at bounding box center [548, 99] width 989 height 107
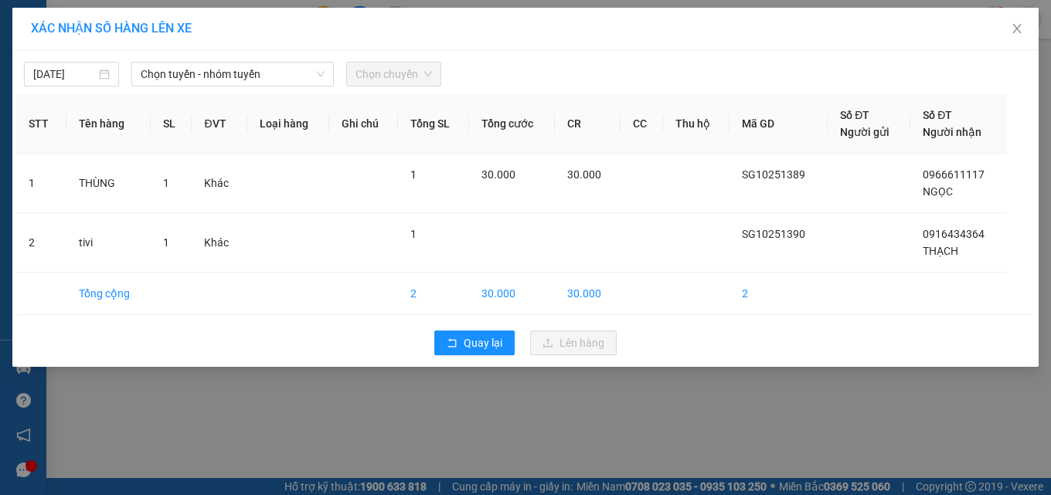
click at [176, 87] on div "[DATE] Chọn tuyến - nhóm tuyến Chọn chuyến STT Tên hàng SL ĐVT Loại hàng Ghi ch…" at bounding box center [525, 208] width 1026 height 317
click at [189, 85] on span "Chọn tuyến - nhóm tuyến" at bounding box center [233, 74] width 184 height 23
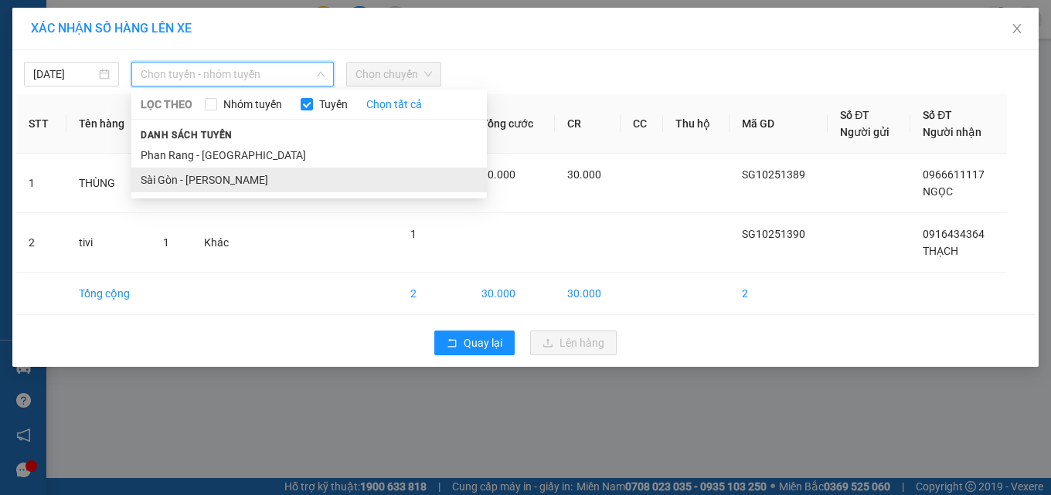
click at [206, 173] on li "Sài Gòn - [PERSON_NAME]" at bounding box center [308, 180] width 355 height 25
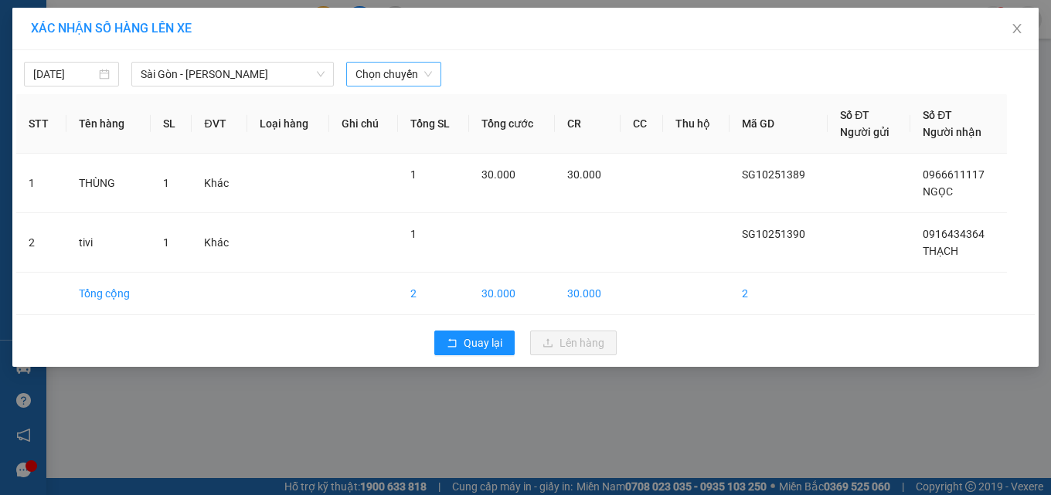
drag, startPoint x: 353, startPoint y: 90, endPoint x: 362, endPoint y: 80, distance: 13.2
click at [354, 89] on div "[DATE] [GEOGRAPHIC_DATA] - [GEOGRAPHIC_DATA] LỌC THEO Nhóm tuyến Tuyến Chọn tất…" at bounding box center [525, 208] width 1026 height 317
drag, startPoint x: 364, startPoint y: 78, endPoint x: 381, endPoint y: 158, distance: 82.1
click at [364, 79] on span "Chọn chuyến" at bounding box center [393, 74] width 76 height 23
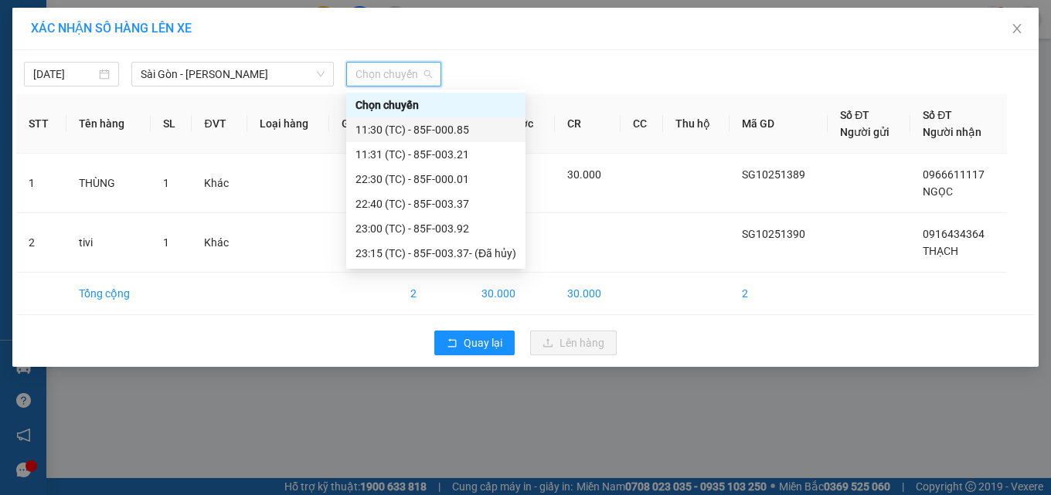
drag, startPoint x: 414, startPoint y: 131, endPoint x: 374, endPoint y: 175, distance: 59.0
click at [374, 175] on div "22:30 (TC) - 85F-000.01" at bounding box center [435, 179] width 161 height 17
click at [374, 154] on th "Ghi chú" at bounding box center [363, 123] width 69 height 59
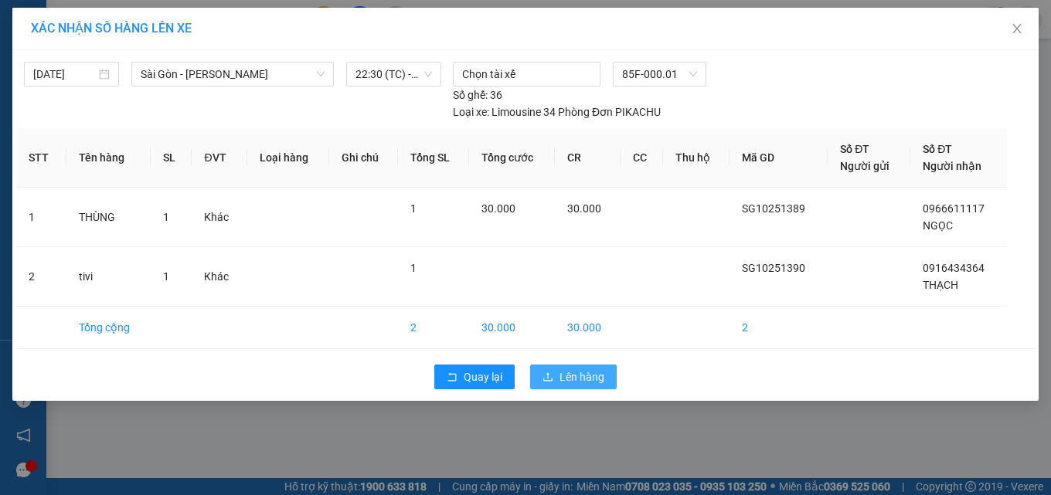
click at [579, 374] on span "Lên hàng" at bounding box center [581, 377] width 45 height 17
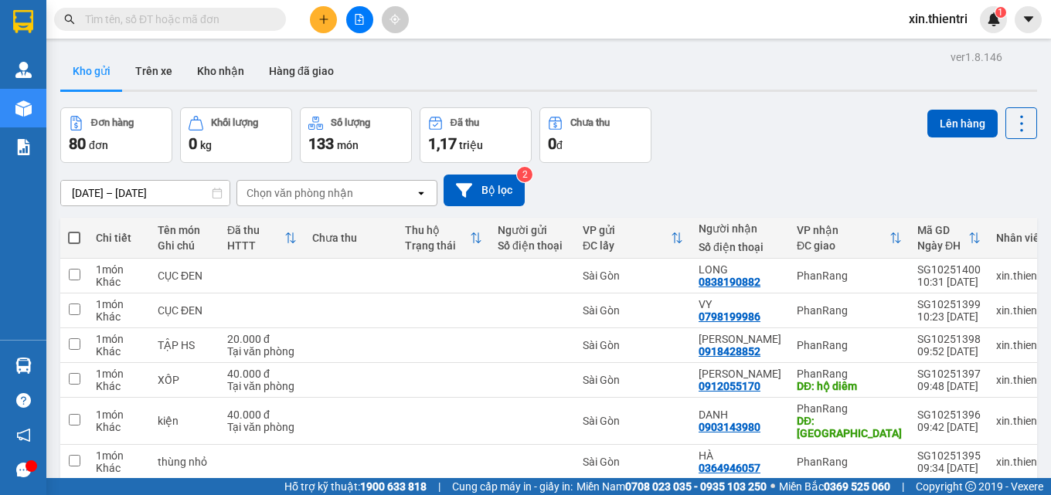
click at [72, 232] on span at bounding box center [74, 238] width 12 height 12
click at [74, 230] on input "checkbox" at bounding box center [74, 230] width 0 height 0
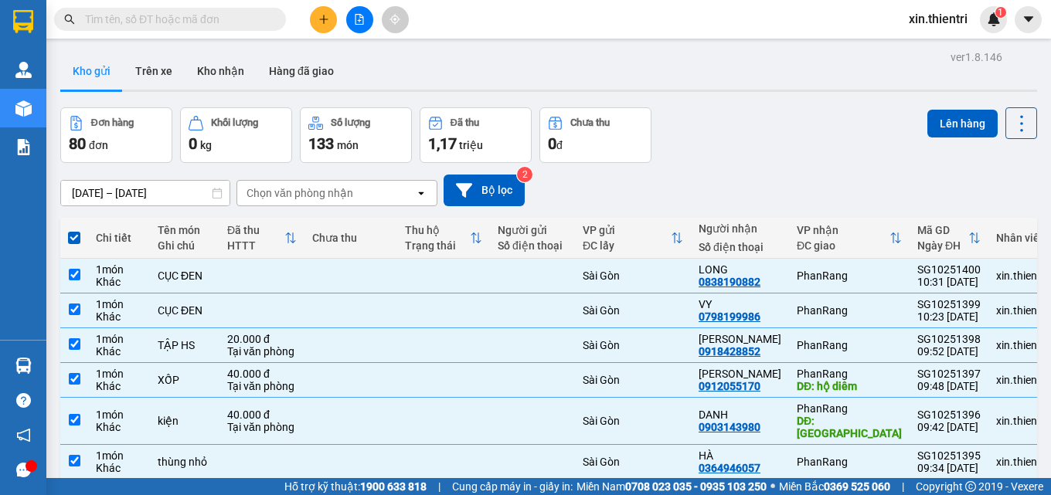
click at [943, 107] on div "Lên hàng" at bounding box center [982, 135] width 110 height 56
click at [946, 110] on button "Lên hàng" at bounding box center [962, 124] width 70 height 28
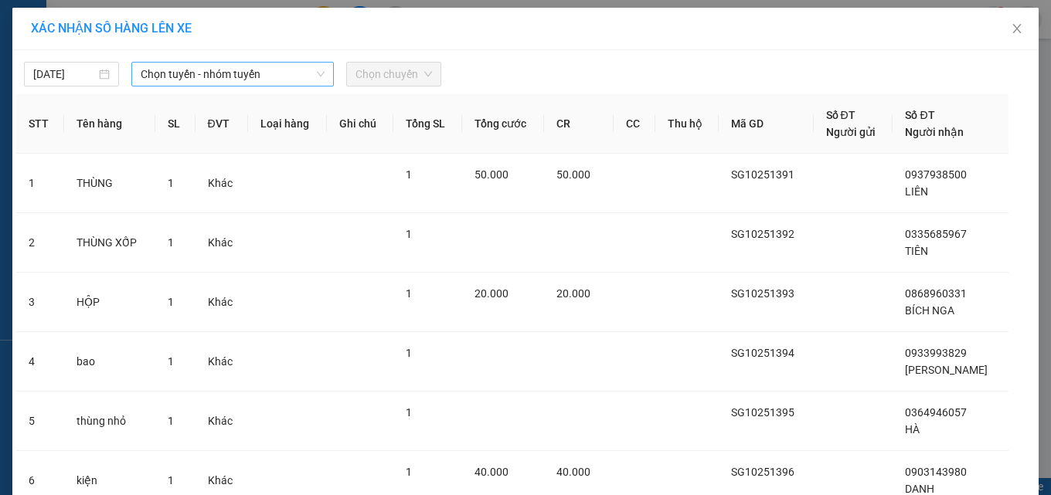
drag, startPoint x: 253, startPoint y: 76, endPoint x: 250, endPoint y: 83, distance: 8.1
click at [252, 78] on span "Chọn tuyến - nhóm tuyến" at bounding box center [233, 74] width 184 height 23
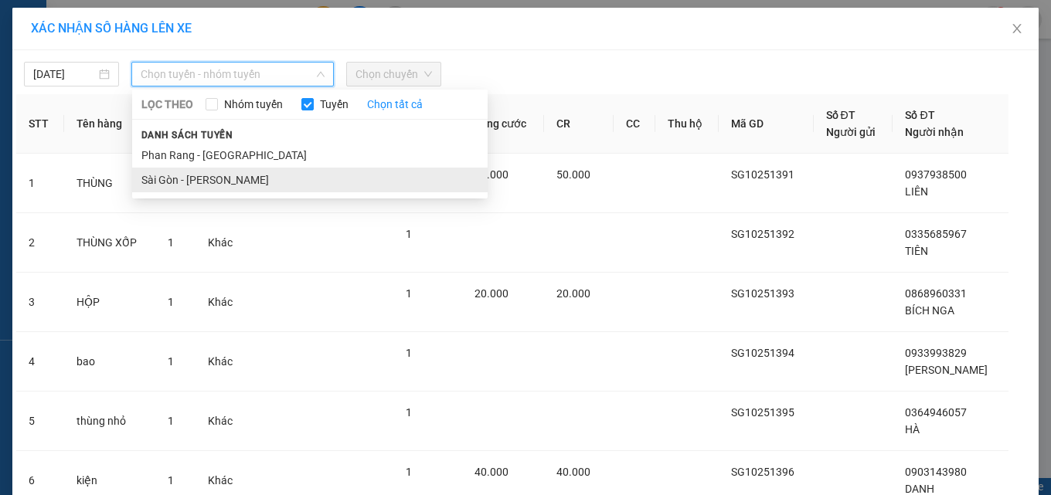
click at [255, 175] on li "Sài Gòn - [PERSON_NAME]" at bounding box center [309, 180] width 355 height 25
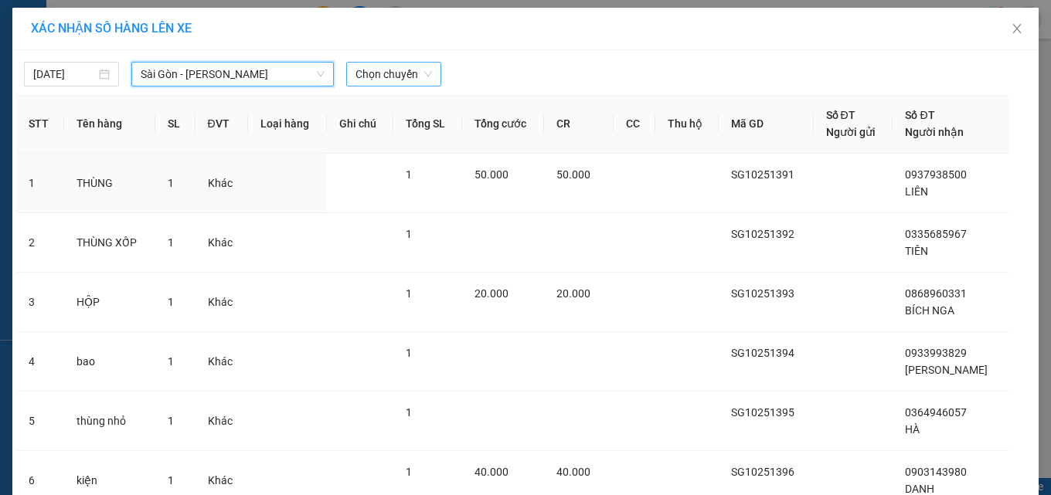
click at [360, 79] on span "Chọn chuyến" at bounding box center [393, 74] width 76 height 23
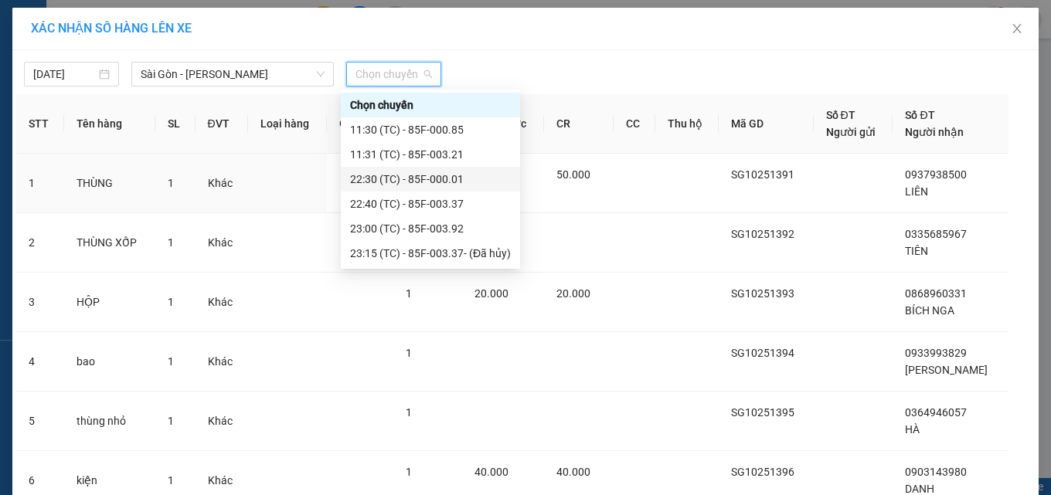
click at [412, 170] on div "22:30 (TC) - 85F-000.01" at bounding box center [430, 179] width 179 height 25
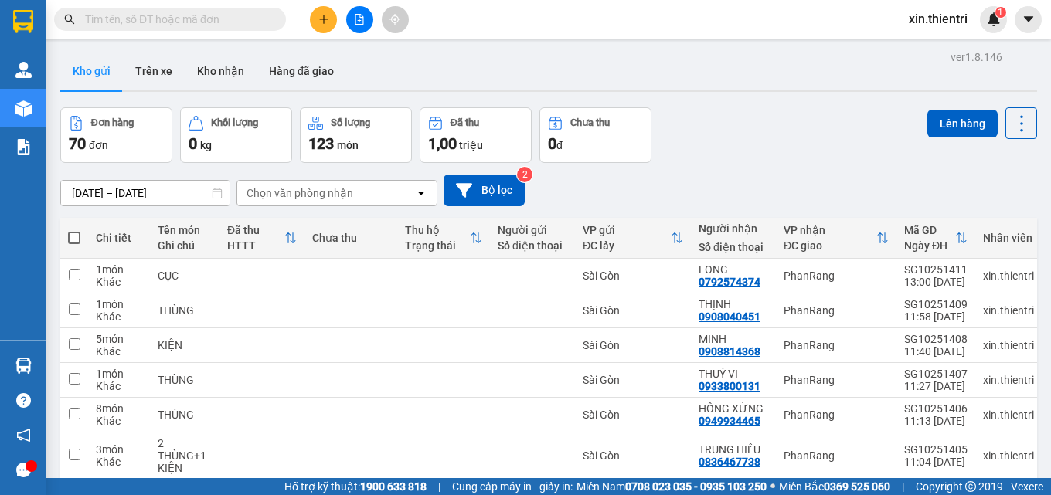
click at [76, 232] on span at bounding box center [74, 238] width 12 height 12
click at [74, 230] on input "checkbox" at bounding box center [74, 230] width 0 height 0
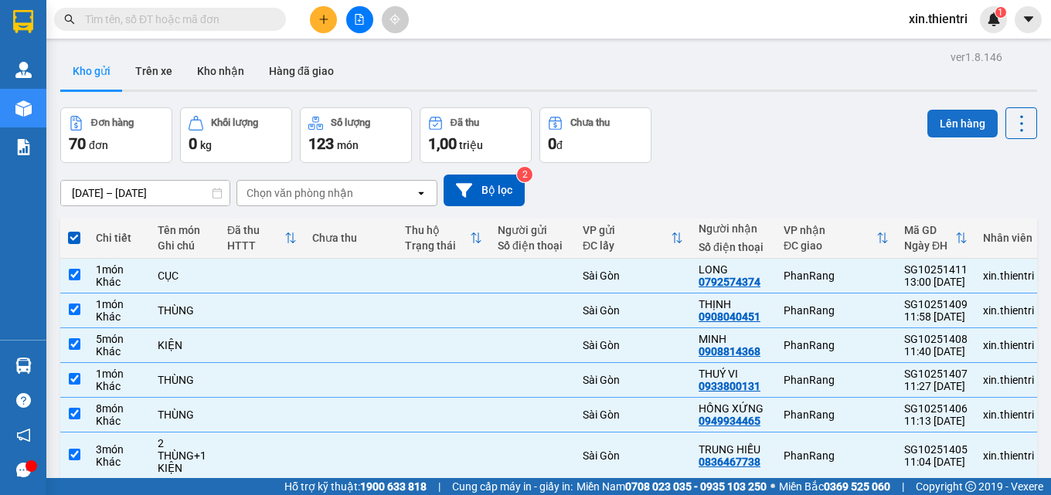
click at [958, 110] on button "Lên hàng" at bounding box center [962, 124] width 70 height 28
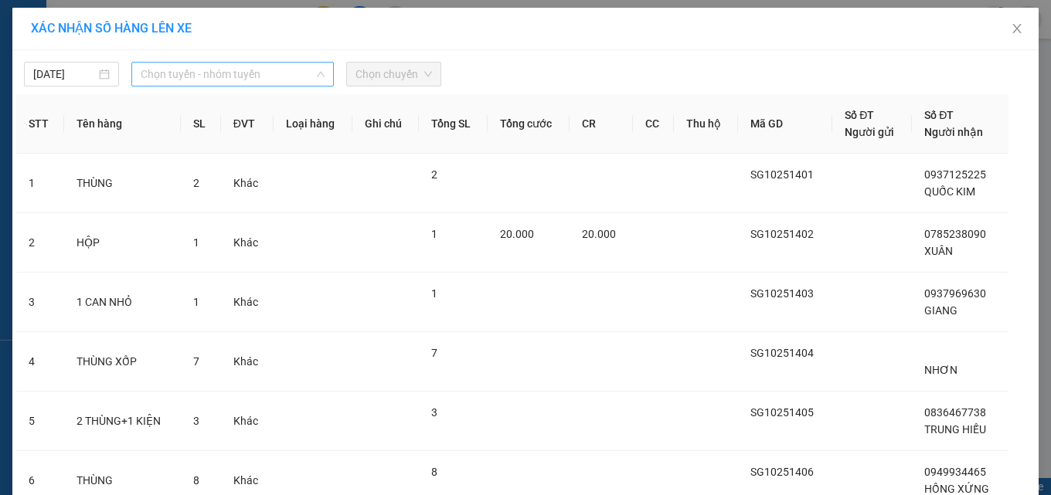
drag, startPoint x: 257, startPoint y: 76, endPoint x: 253, endPoint y: 92, distance: 16.7
click at [256, 76] on span "Chọn tuyến - nhóm tuyến" at bounding box center [233, 74] width 184 height 23
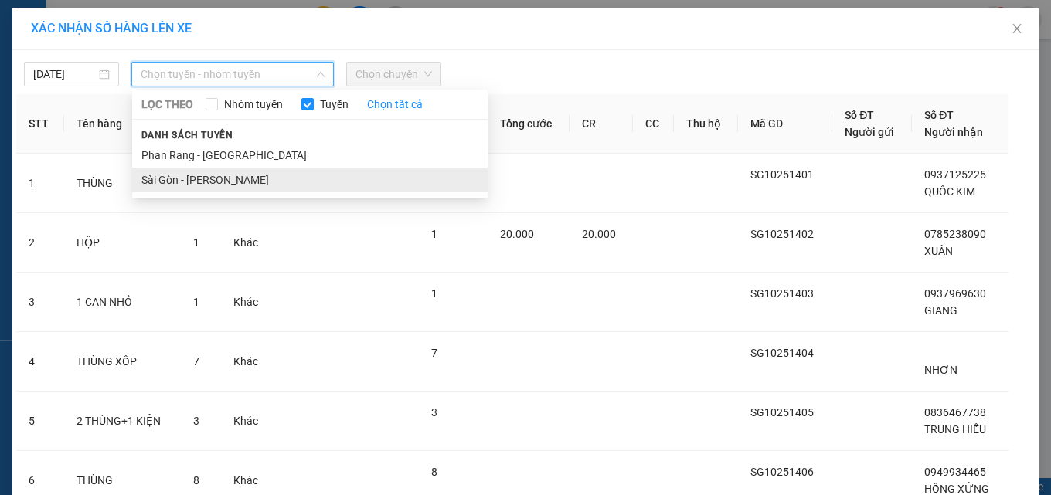
click at [287, 182] on li "Sài Gòn - [PERSON_NAME]" at bounding box center [309, 180] width 355 height 25
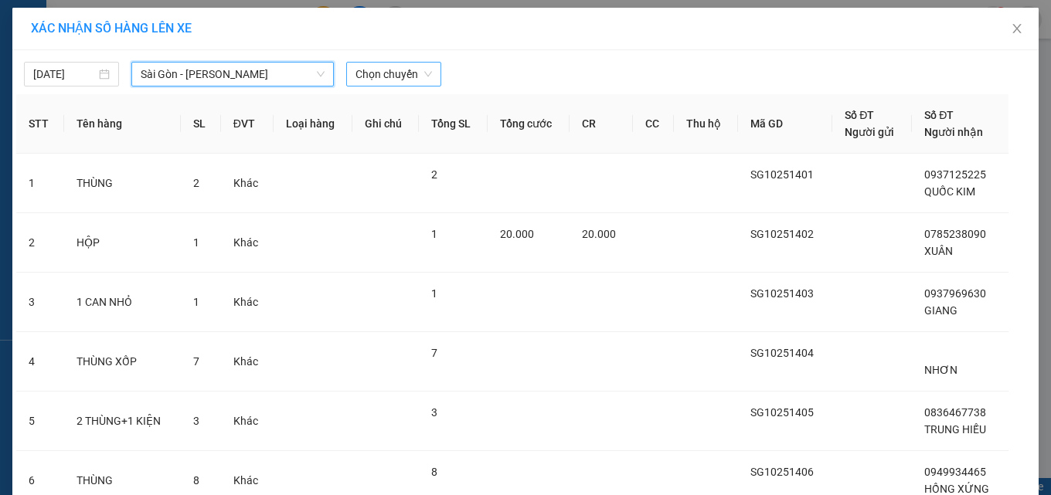
click at [384, 68] on span "Chọn chuyến" at bounding box center [393, 74] width 76 height 23
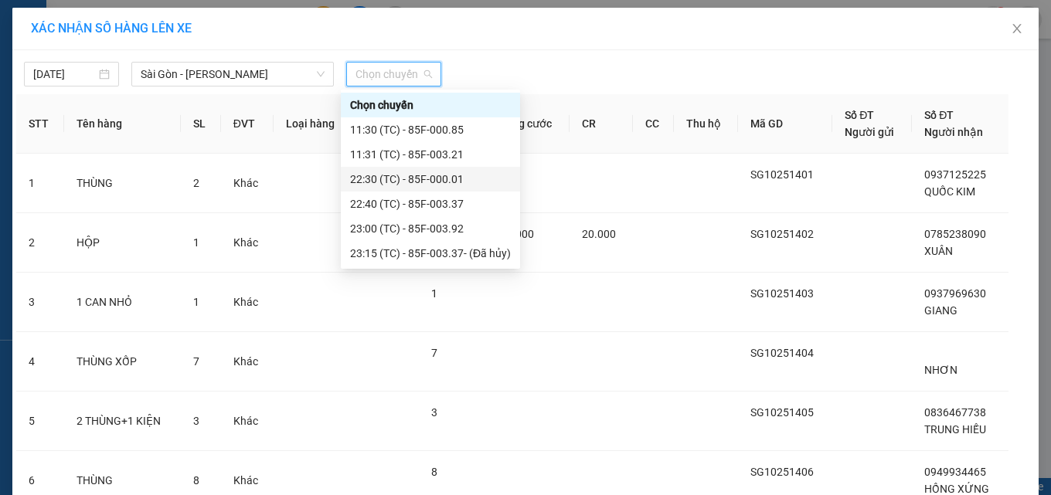
click at [426, 175] on div "22:30 (TC) - 85F-000.01" at bounding box center [430, 179] width 161 height 17
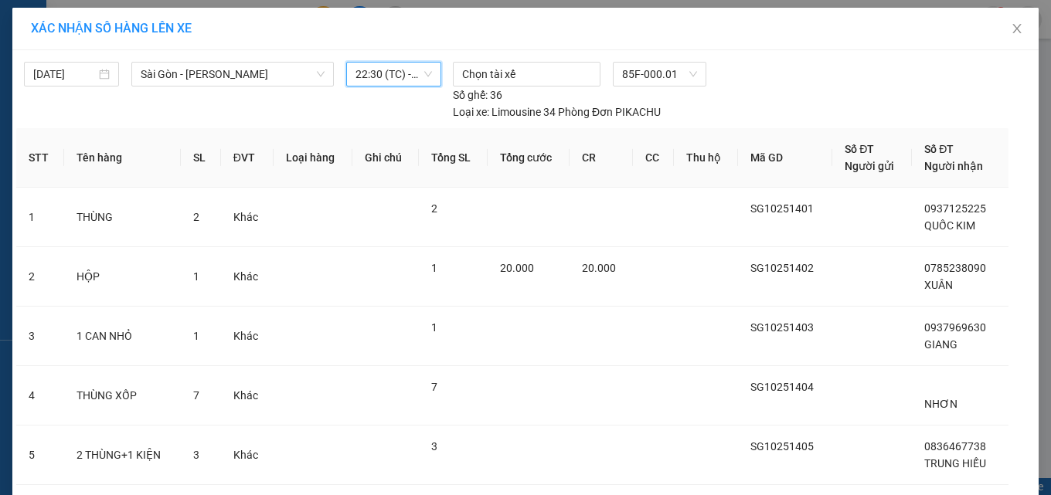
drag, startPoint x: 562, startPoint y: 473, endPoint x: 559, endPoint y: 459, distance: 14.1
click at [562, 471] on div "[DATE] [GEOGRAPHIC_DATA] - Phan Rang LỌC THEO Nhóm tuyến Tuyến Chọn tất cả Danh…" at bounding box center [525, 463] width 1026 height 827
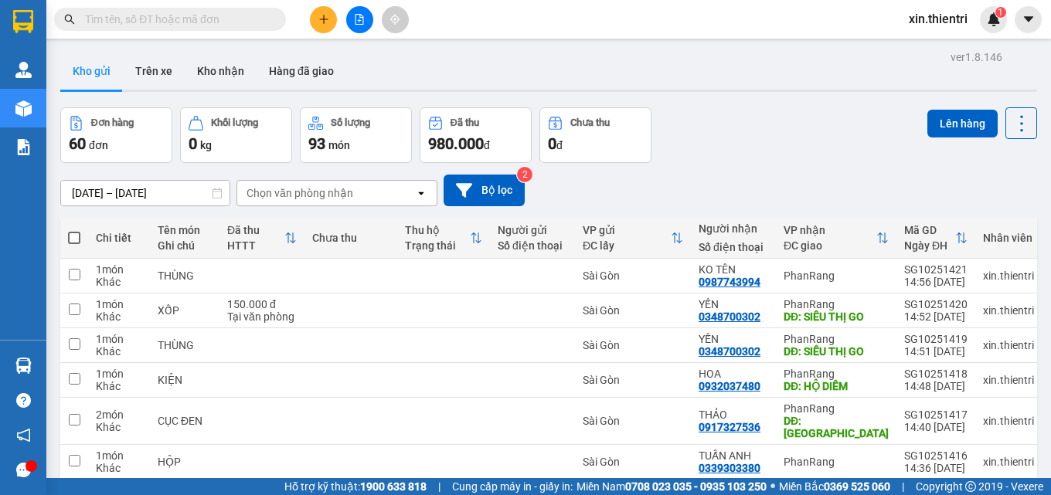
click at [76, 232] on span at bounding box center [74, 238] width 12 height 12
click at [74, 230] on input "checkbox" at bounding box center [74, 230] width 0 height 0
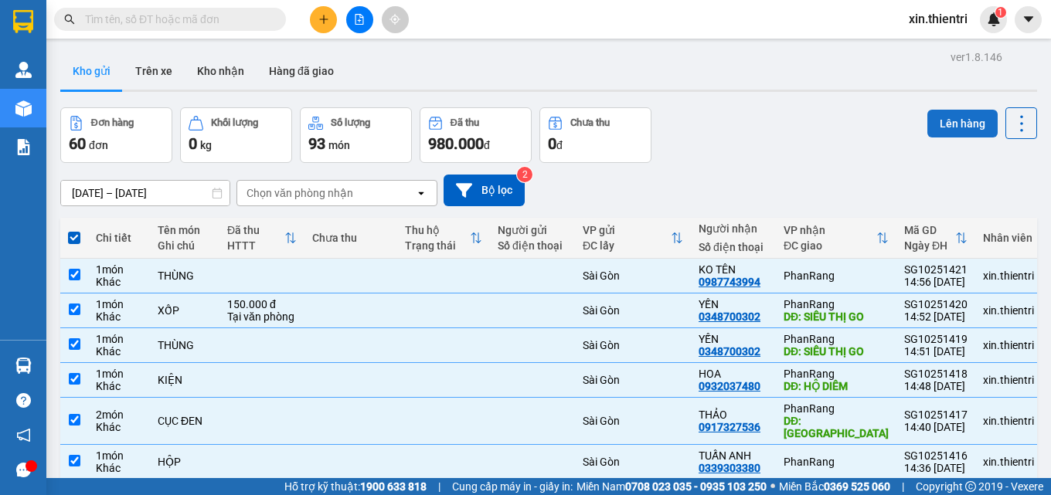
click at [944, 110] on button "Lên hàng" at bounding box center [962, 124] width 70 height 28
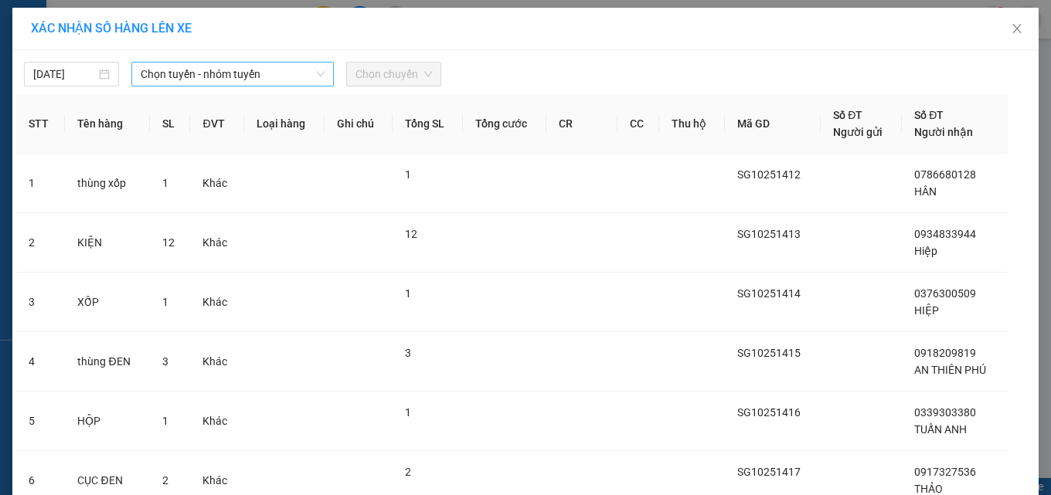
click at [311, 82] on span "Chọn tuyến - nhóm tuyến" at bounding box center [233, 74] width 184 height 23
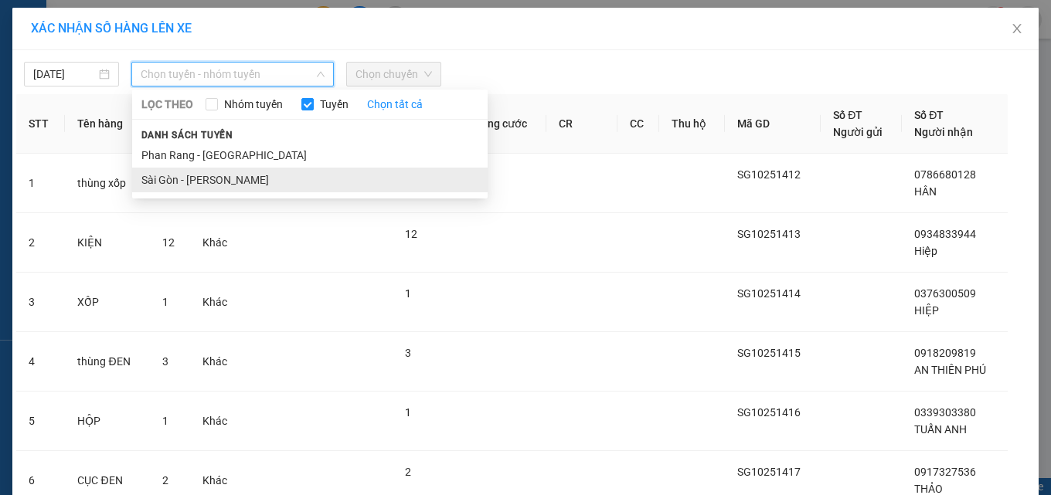
click at [287, 182] on li "Sài Gòn - [PERSON_NAME]" at bounding box center [309, 180] width 355 height 25
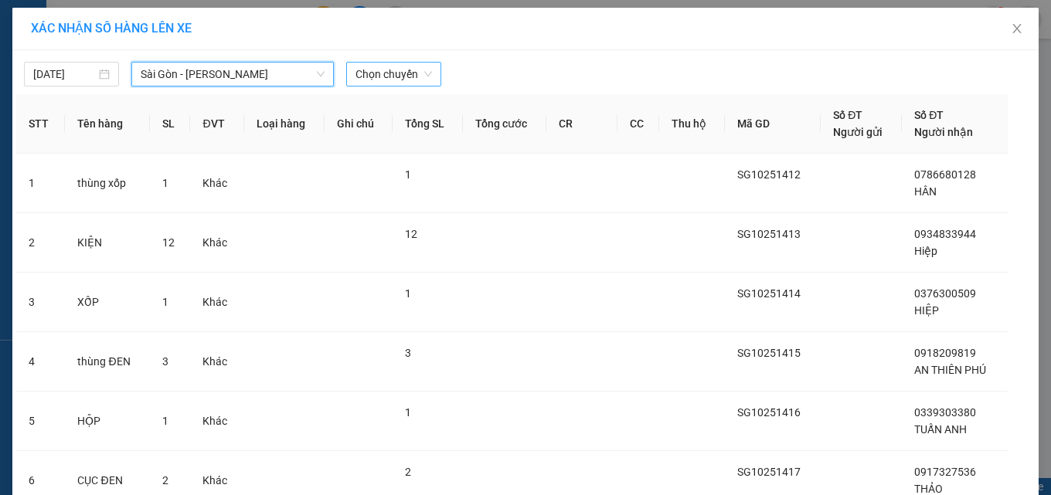
click at [391, 78] on span "Chọn chuyến" at bounding box center [393, 74] width 76 height 23
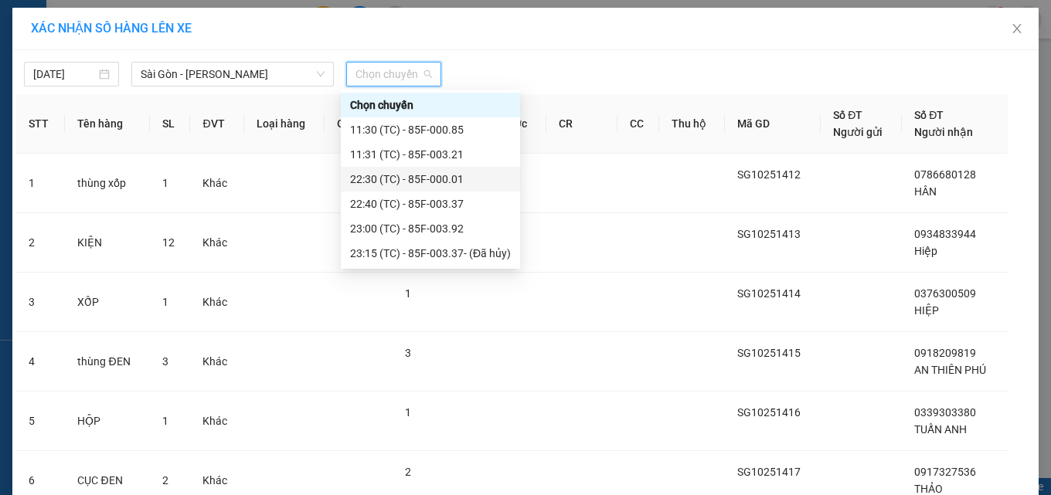
click at [431, 173] on div "22:30 (TC) - 85F-000.01" at bounding box center [430, 179] width 161 height 17
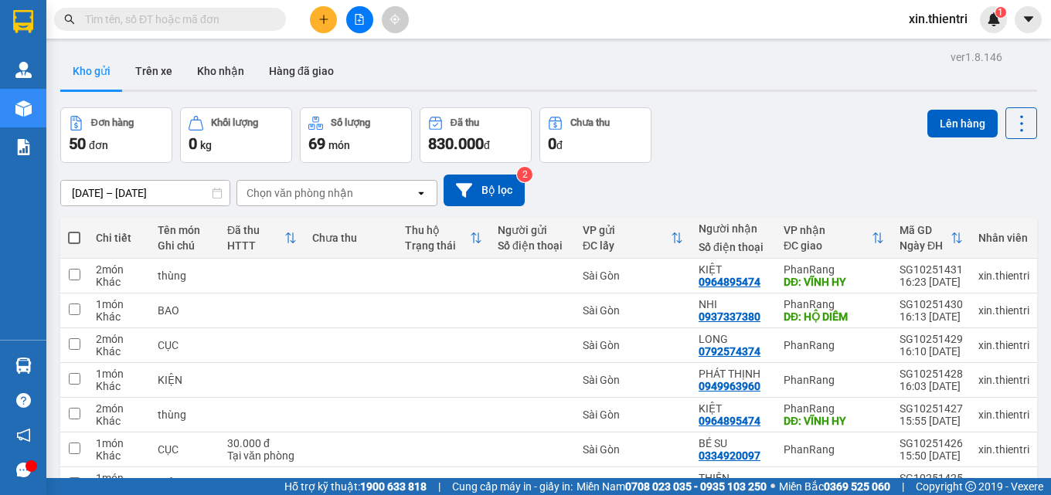
drag, startPoint x: 64, startPoint y: 150, endPoint x: 80, endPoint y: 151, distance: 16.3
click at [70, 218] on th at bounding box center [74, 238] width 28 height 41
click at [80, 218] on th at bounding box center [74, 238] width 28 height 41
click at [76, 232] on span at bounding box center [74, 238] width 12 height 12
click at [74, 230] on input "checkbox" at bounding box center [74, 230] width 0 height 0
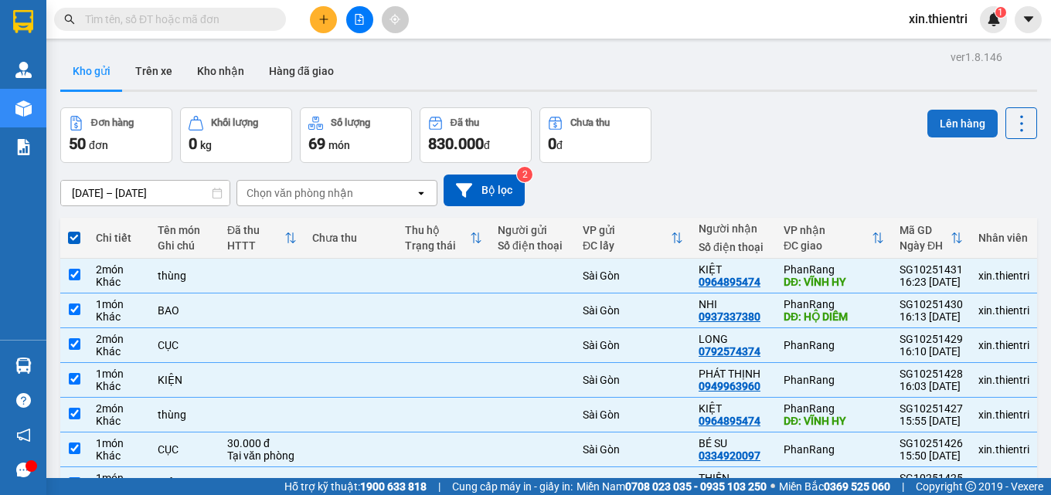
click at [943, 110] on button "Lên hàng" at bounding box center [962, 124] width 70 height 28
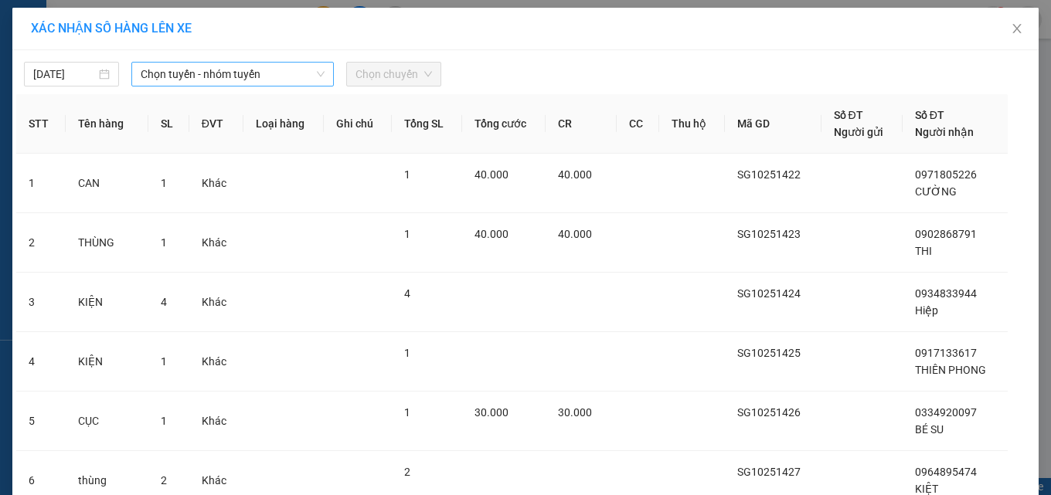
drag, startPoint x: 259, startPoint y: 73, endPoint x: 256, endPoint y: 84, distance: 12.0
click at [256, 84] on span "Chọn tuyến - nhóm tuyến" at bounding box center [233, 74] width 184 height 23
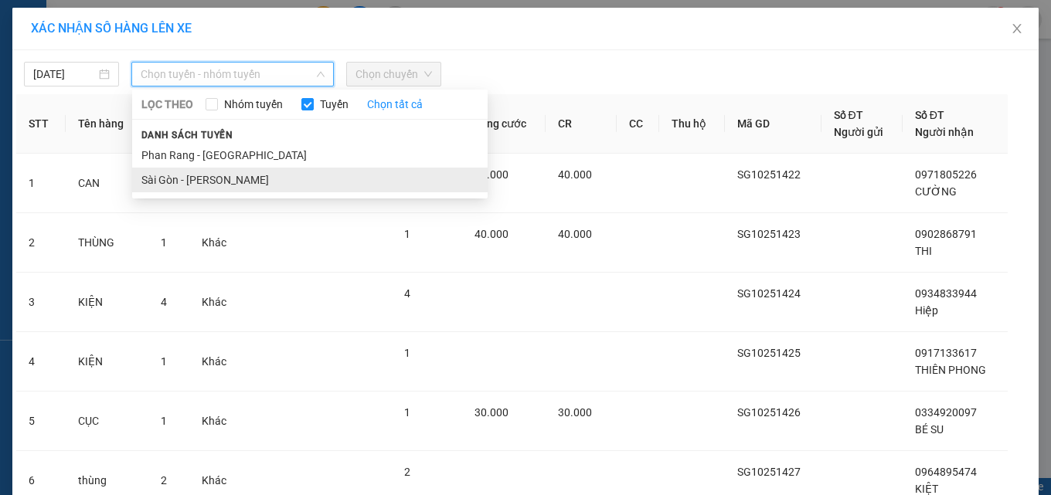
drag, startPoint x: 248, startPoint y: 180, endPoint x: 313, endPoint y: 130, distance: 82.1
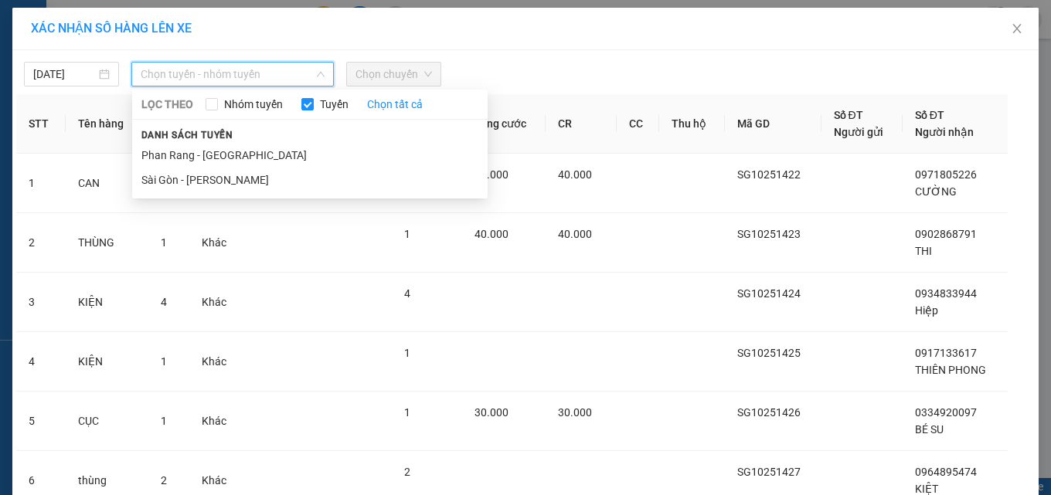
click at [249, 180] on li "Sài Gòn - [PERSON_NAME]" at bounding box center [309, 180] width 355 height 25
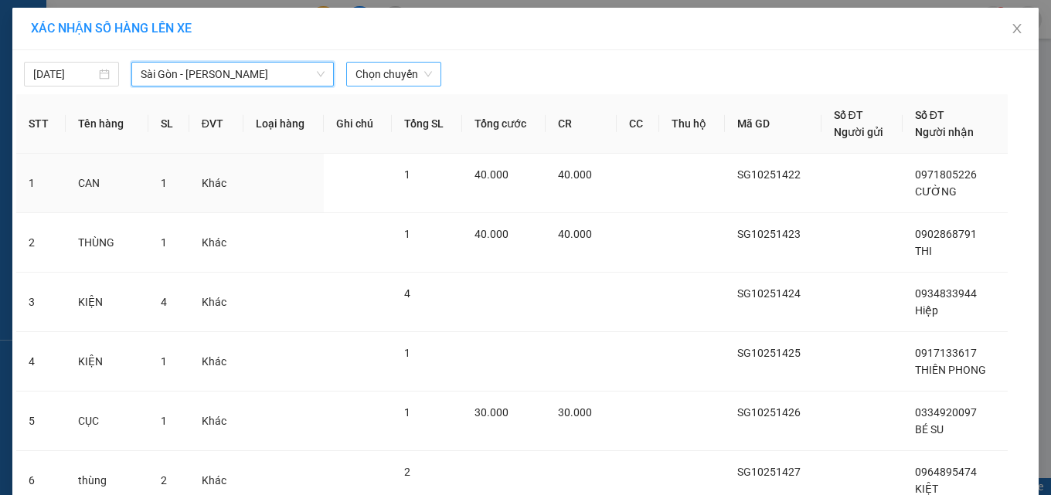
click at [365, 76] on span "Chọn chuyến" at bounding box center [393, 74] width 76 height 23
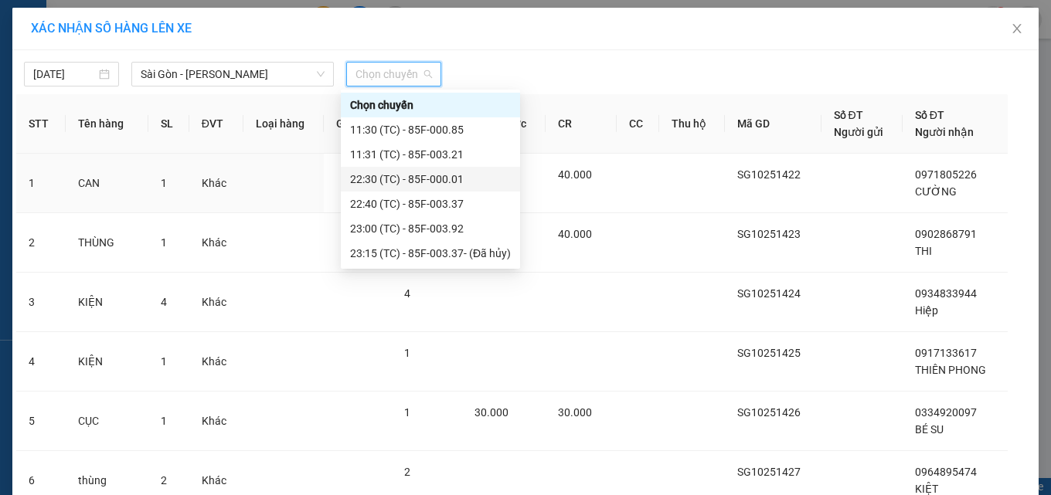
click at [452, 178] on div "22:30 (TC) - 85F-000.01" at bounding box center [430, 179] width 161 height 17
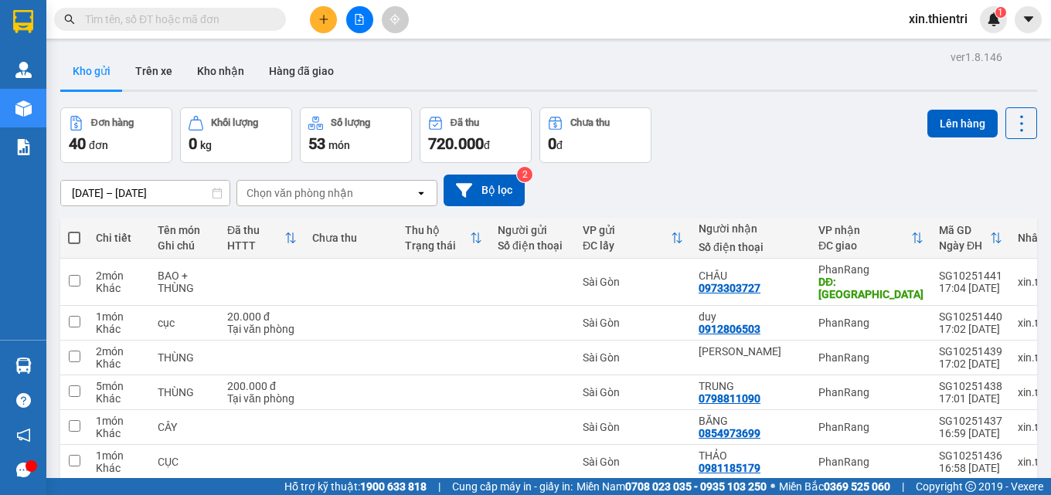
click at [71, 232] on span at bounding box center [74, 238] width 12 height 12
click at [74, 230] on input "checkbox" at bounding box center [74, 230] width 0 height 0
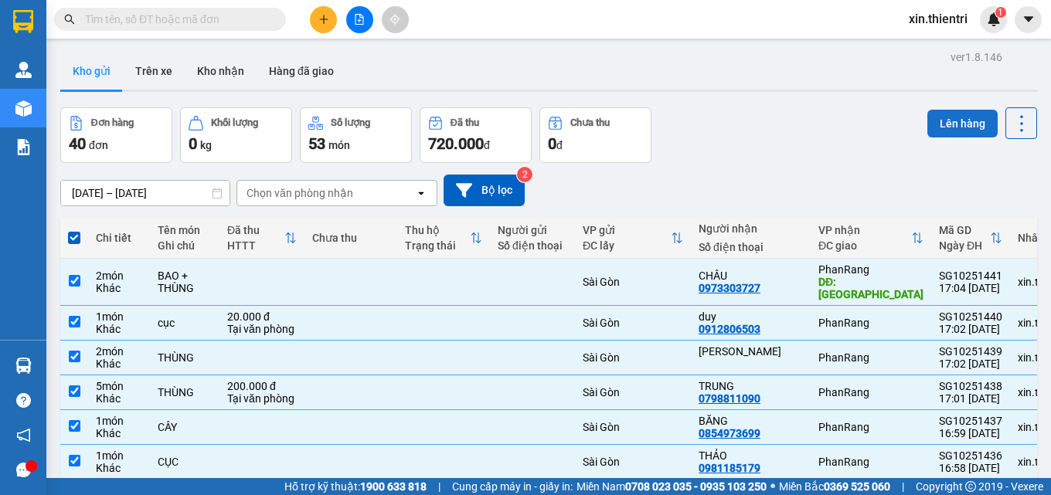
click at [941, 110] on button "Lên hàng" at bounding box center [962, 124] width 70 height 28
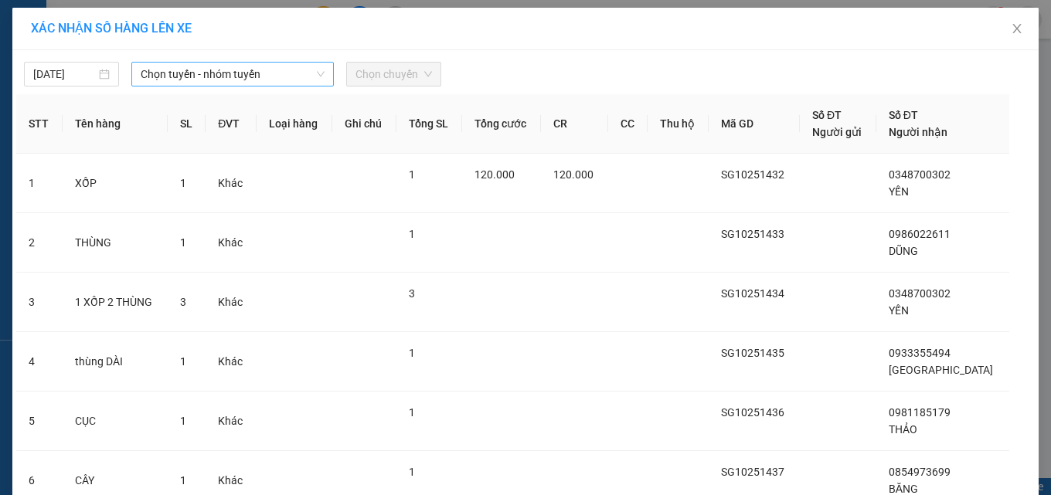
click at [285, 87] on div "Chọn tuyến - nhóm tuyến" at bounding box center [232, 74] width 202 height 25
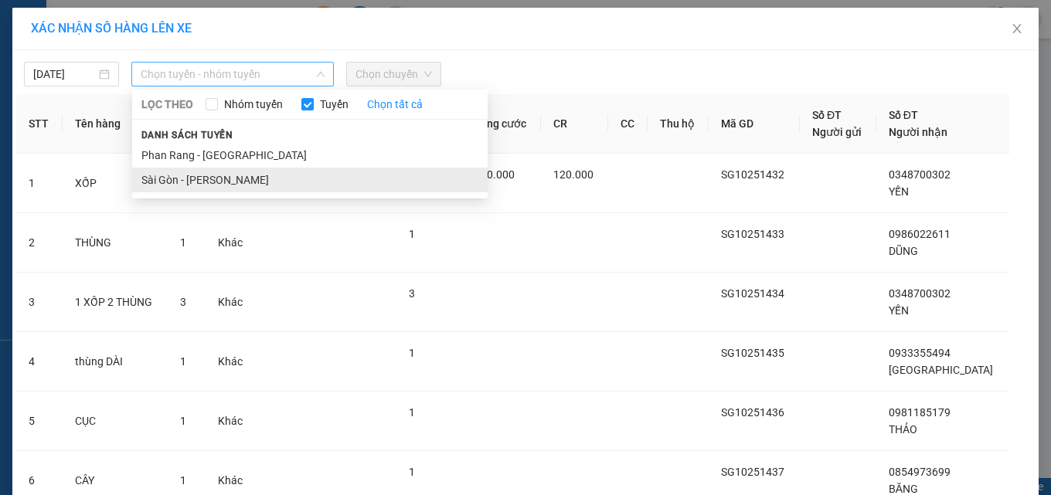
click at [292, 182] on li "Sài Gòn - [PERSON_NAME]" at bounding box center [309, 180] width 355 height 25
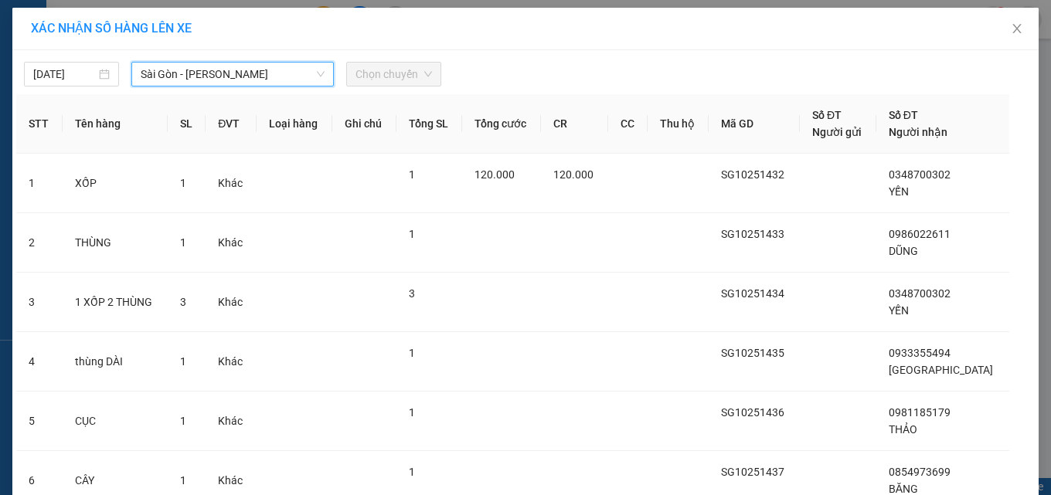
click at [373, 70] on span "Chọn chuyến" at bounding box center [393, 74] width 76 height 23
click at [381, 76] on span "Chọn chuyến" at bounding box center [393, 74] width 76 height 23
click at [298, 73] on span "Sài Gòn - [PERSON_NAME]" at bounding box center [233, 74] width 184 height 23
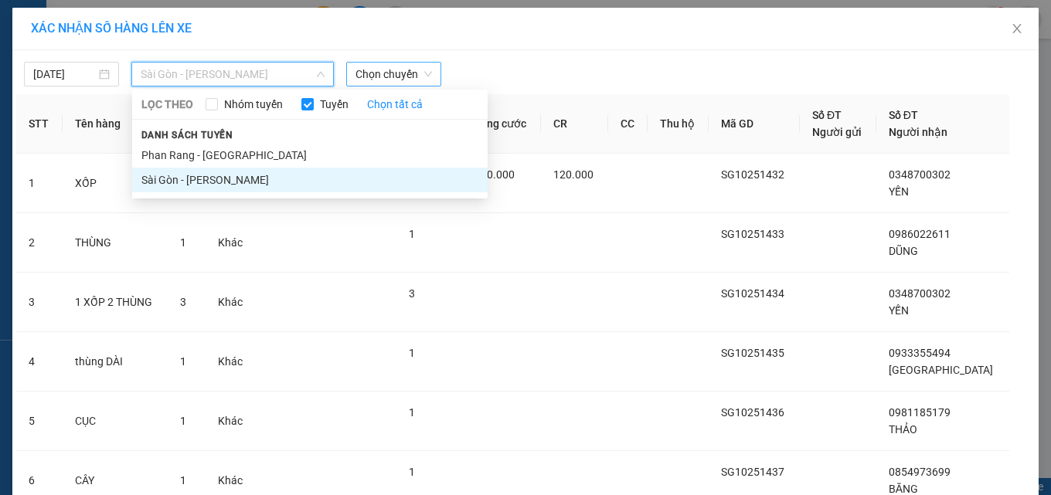
click at [392, 77] on span "Chọn chuyến" at bounding box center [393, 74] width 76 height 23
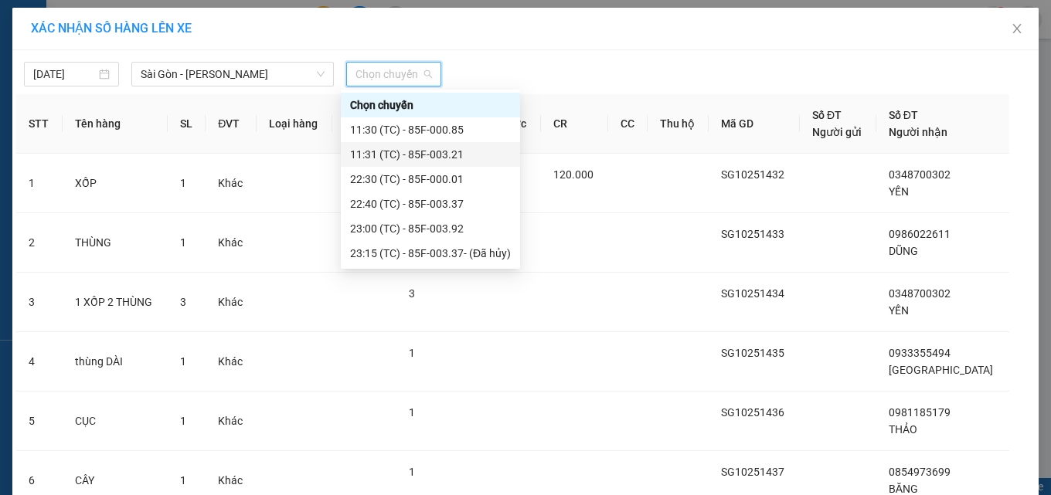
click at [428, 160] on div "11:31 (TC) - 85F-003.21" at bounding box center [430, 154] width 161 height 17
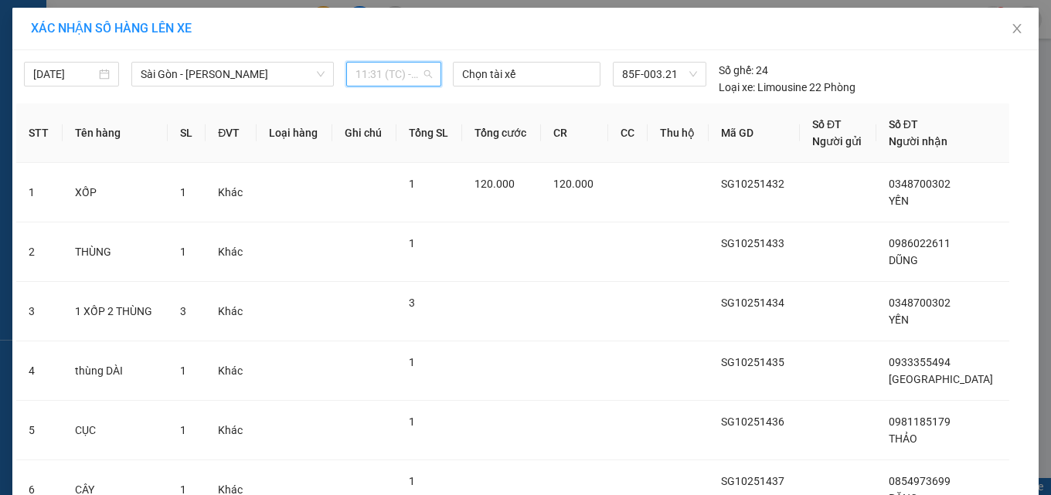
click at [394, 85] on span "11:31 (TC) - 85F-003.21" at bounding box center [393, 74] width 76 height 23
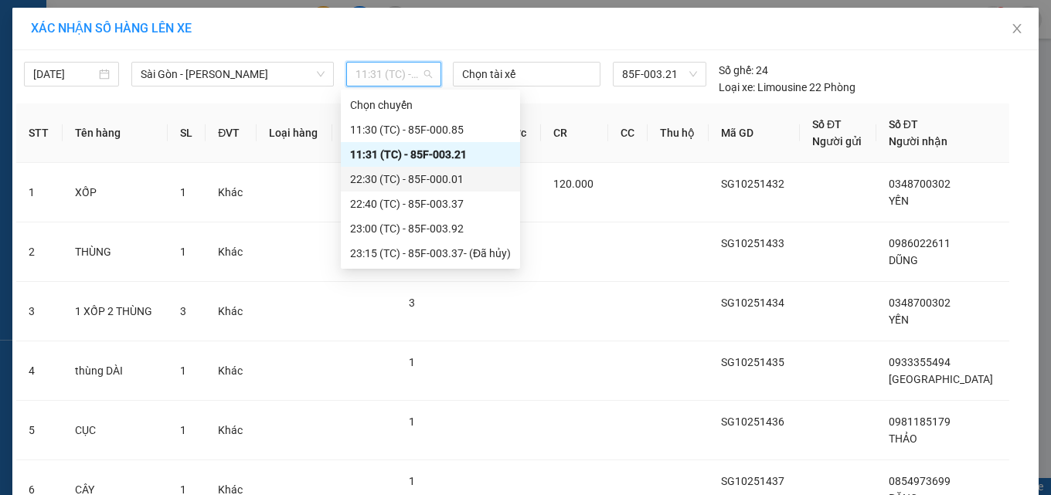
click at [414, 172] on div "22:30 (TC) - 85F-000.01" at bounding box center [430, 179] width 161 height 17
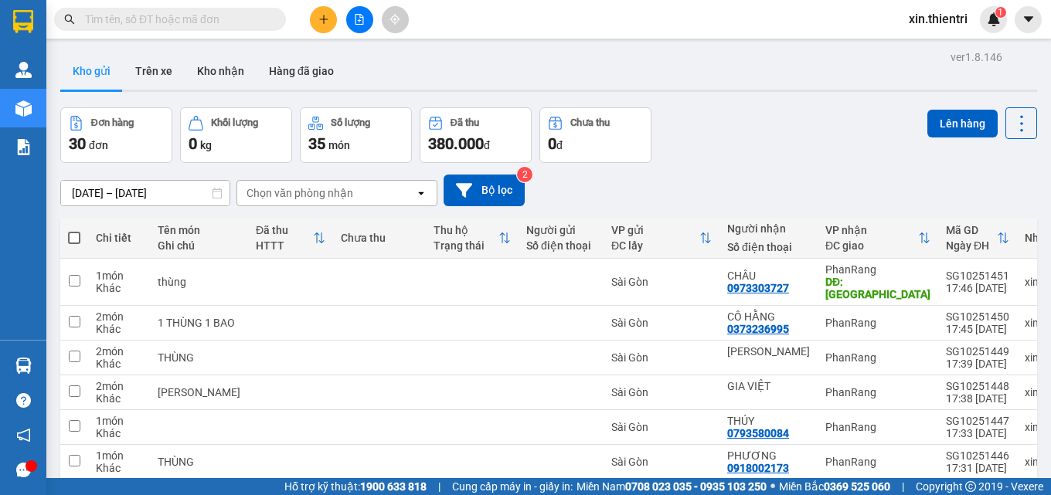
click at [75, 232] on span at bounding box center [74, 238] width 12 height 12
click at [74, 230] on input "checkbox" at bounding box center [74, 230] width 0 height 0
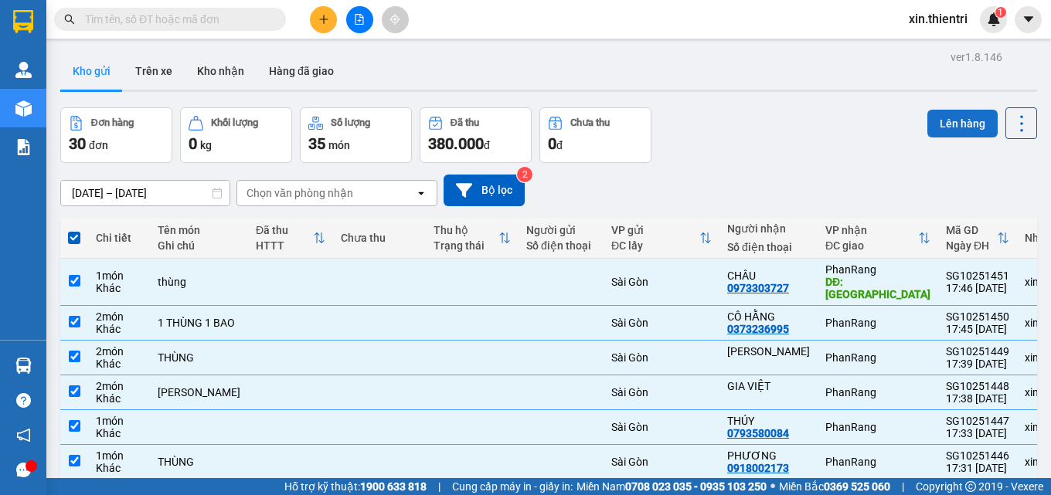
click at [960, 110] on button "Lên hàng" at bounding box center [962, 124] width 70 height 28
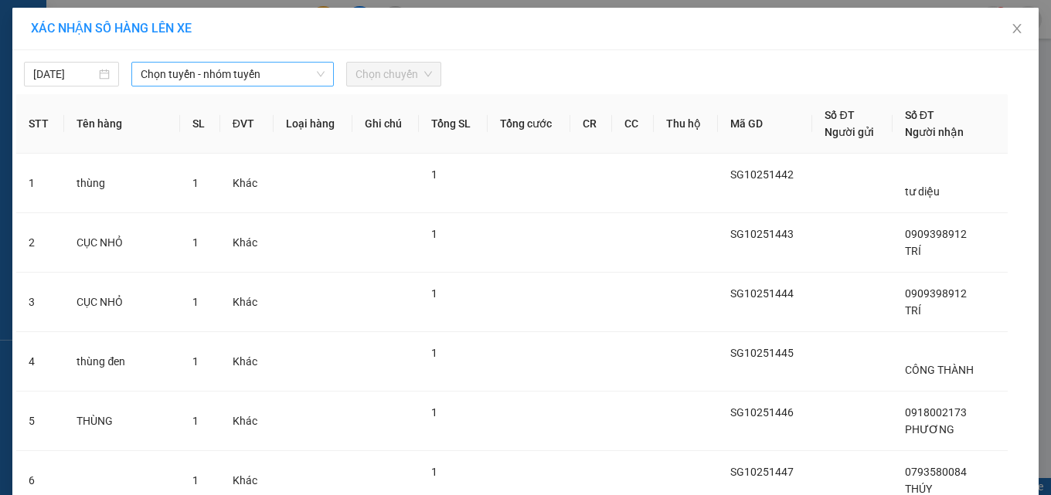
drag, startPoint x: 301, startPoint y: 69, endPoint x: 286, endPoint y: 80, distance: 18.2
click at [291, 76] on span "Chọn tuyến - nhóm tuyến" at bounding box center [233, 74] width 184 height 23
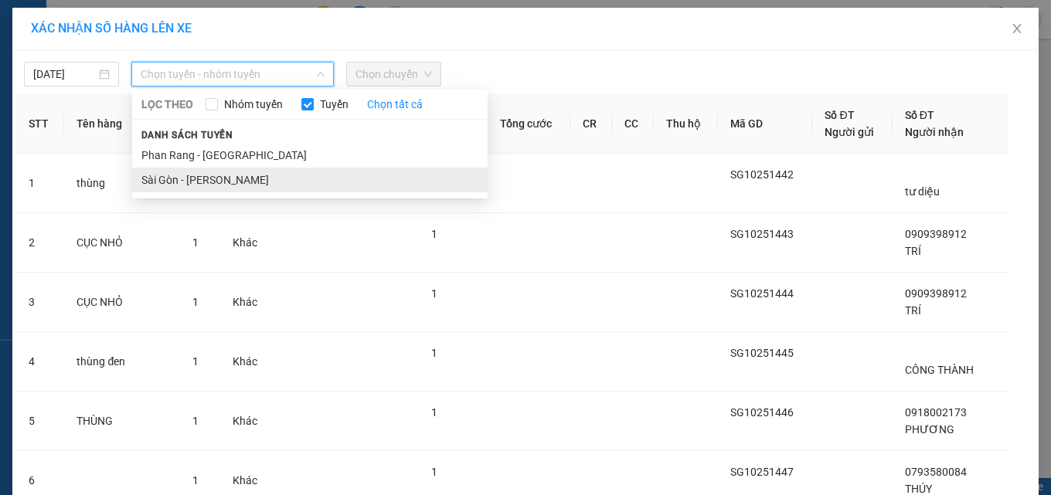
click at [267, 187] on li "Sài Gòn - [PERSON_NAME]" at bounding box center [309, 180] width 355 height 25
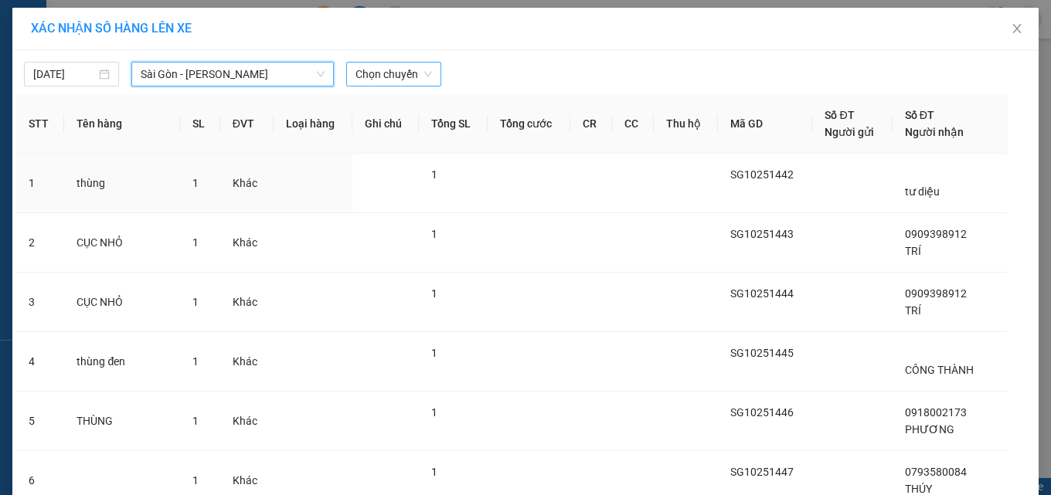
click at [357, 75] on span "Chọn chuyến" at bounding box center [393, 74] width 76 height 23
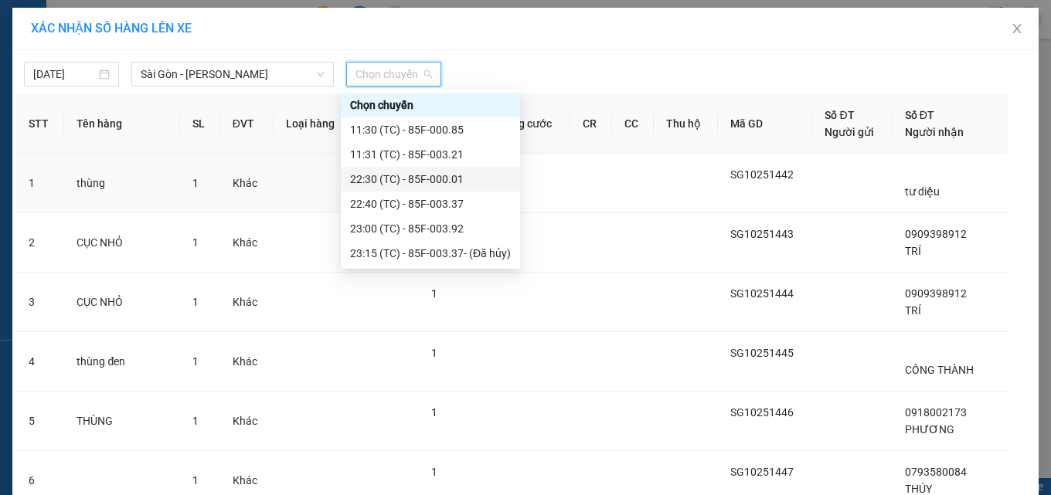
click at [426, 177] on div "22:30 (TC) - 85F-000.01" at bounding box center [430, 179] width 161 height 17
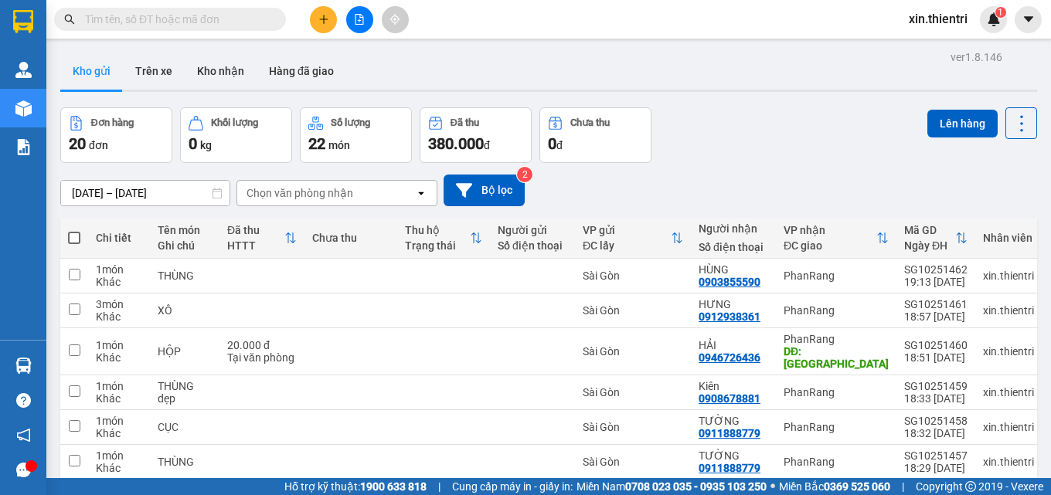
drag, startPoint x: 75, startPoint y: 151, endPoint x: 270, endPoint y: 134, distance: 196.1
click at [75, 232] on span at bounding box center [74, 238] width 12 height 12
click at [74, 230] on input "checkbox" at bounding box center [74, 230] width 0 height 0
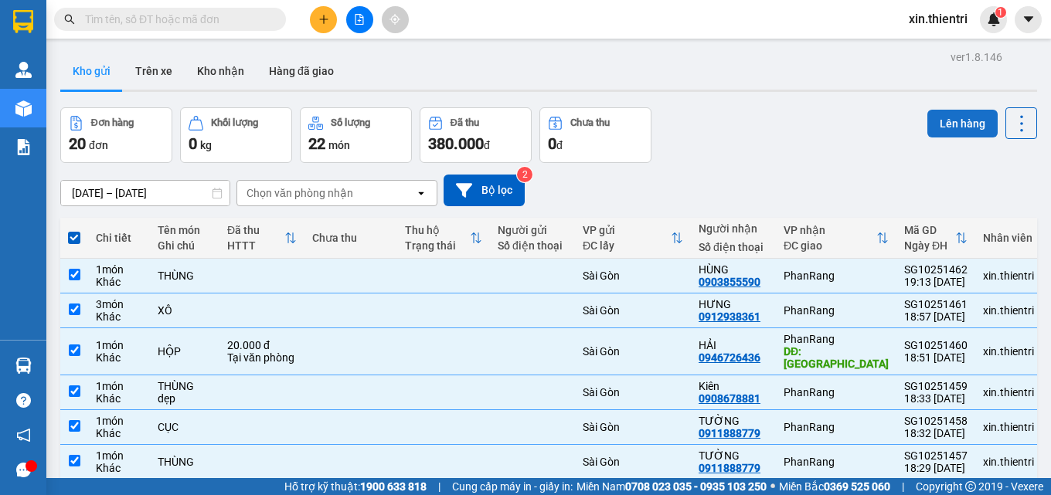
click at [946, 110] on button "Lên hàng" at bounding box center [962, 124] width 70 height 28
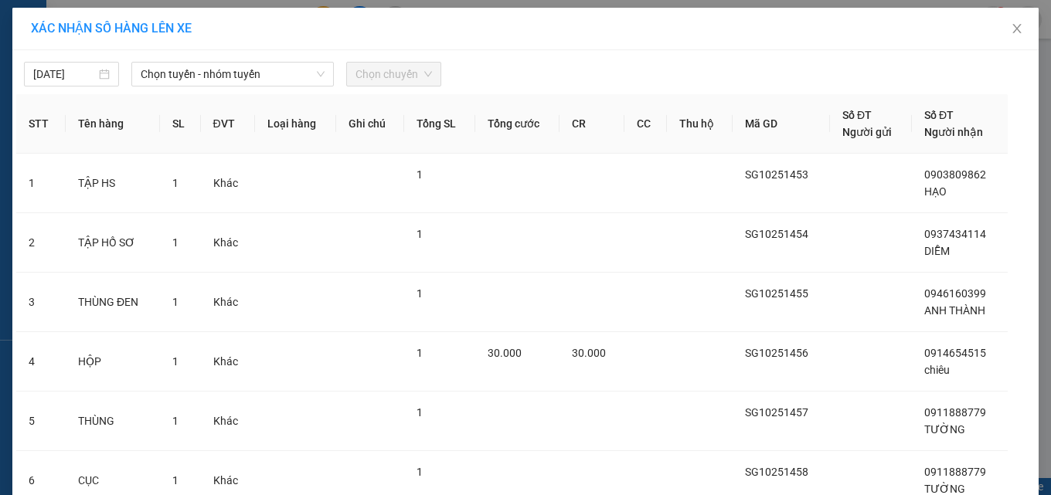
click at [225, 87] on div "Chọn tuyến - nhóm tuyến" at bounding box center [232, 74] width 202 height 25
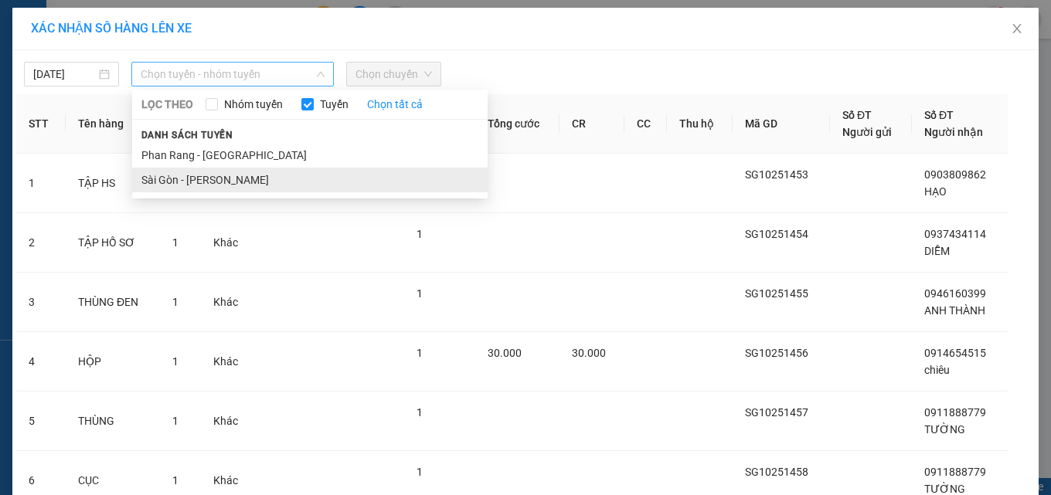
drag, startPoint x: 247, startPoint y: 184, endPoint x: 310, endPoint y: 94, distance: 109.3
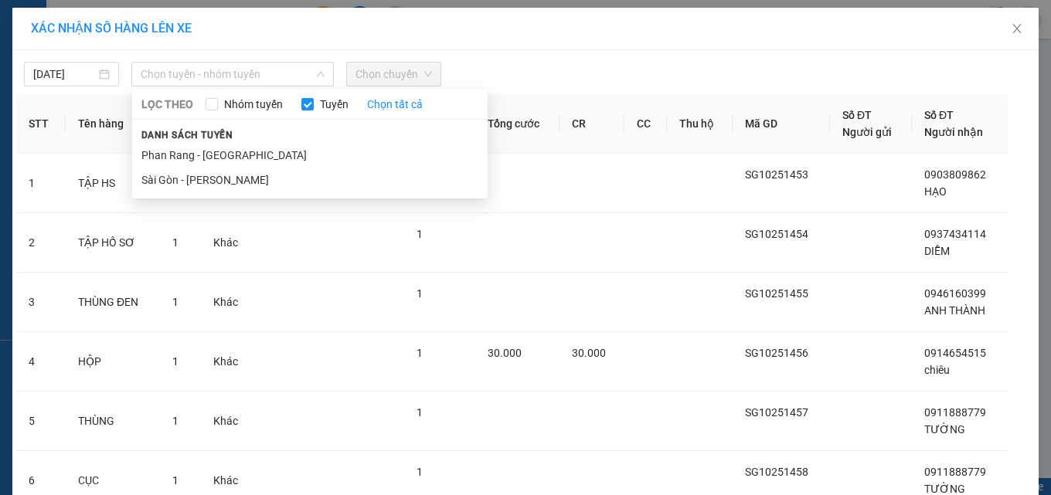
click at [247, 182] on li "Sài Gòn - [PERSON_NAME]" at bounding box center [309, 180] width 355 height 25
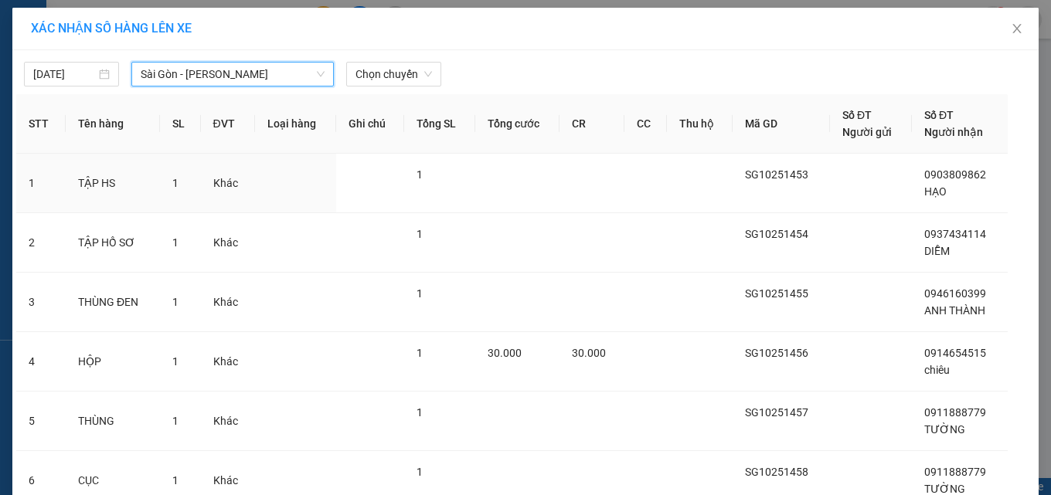
click at [359, 80] on span "Chọn chuyến" at bounding box center [393, 74] width 76 height 23
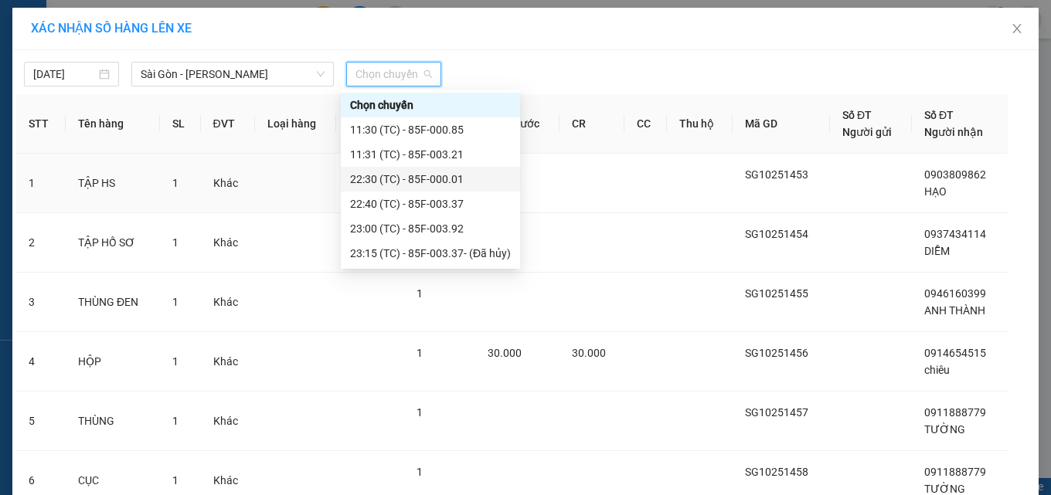
click at [396, 174] on div "22:30 (TC) - 85F-000.01" at bounding box center [430, 179] width 161 height 17
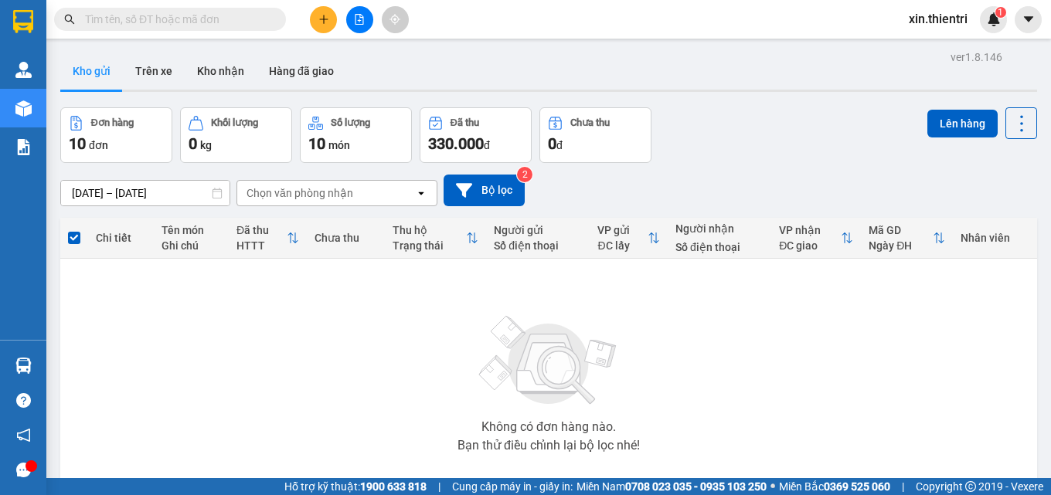
drag, startPoint x: 851, startPoint y: 442, endPoint x: 838, endPoint y: 442, distance: 13.1
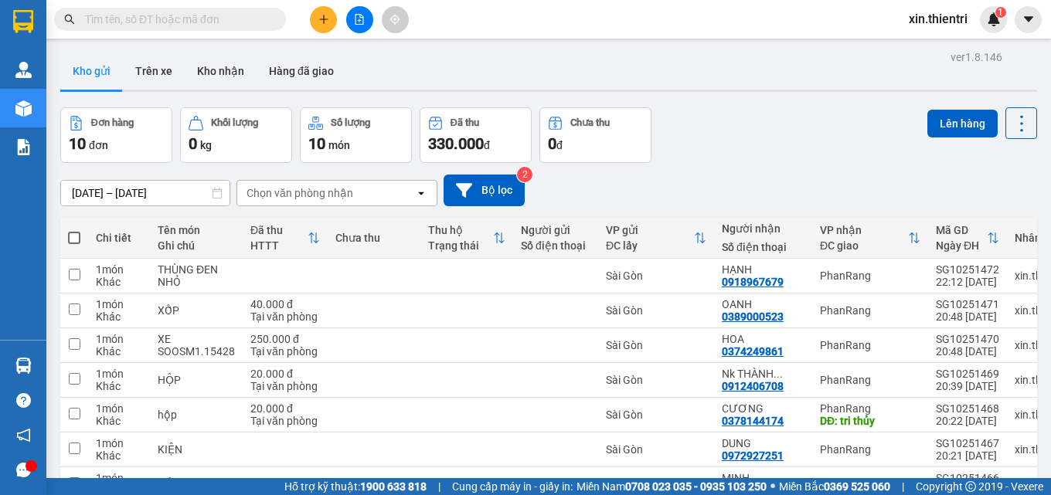
click at [78, 232] on span at bounding box center [74, 238] width 12 height 12
click at [74, 230] on input "checkbox" at bounding box center [74, 230] width 0 height 0
checkbox input "true"
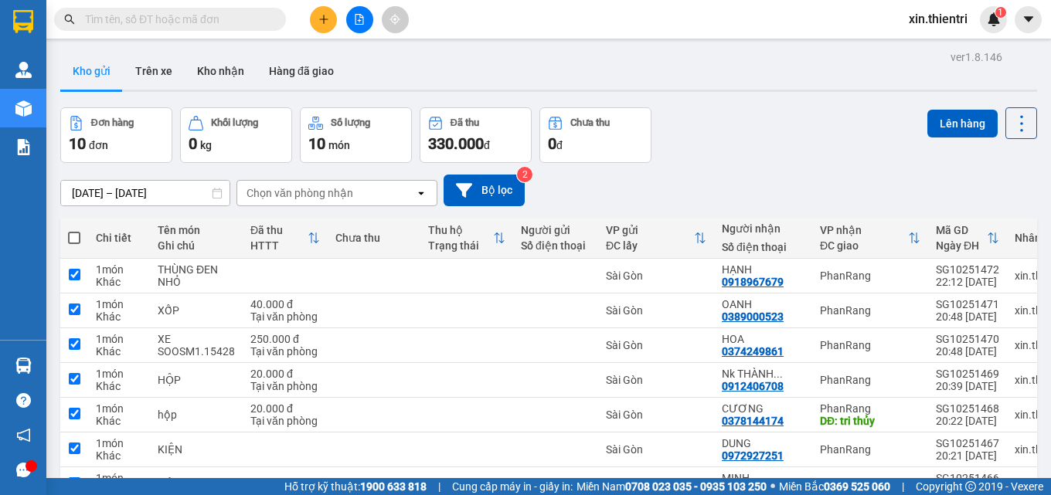
checkbox input "true"
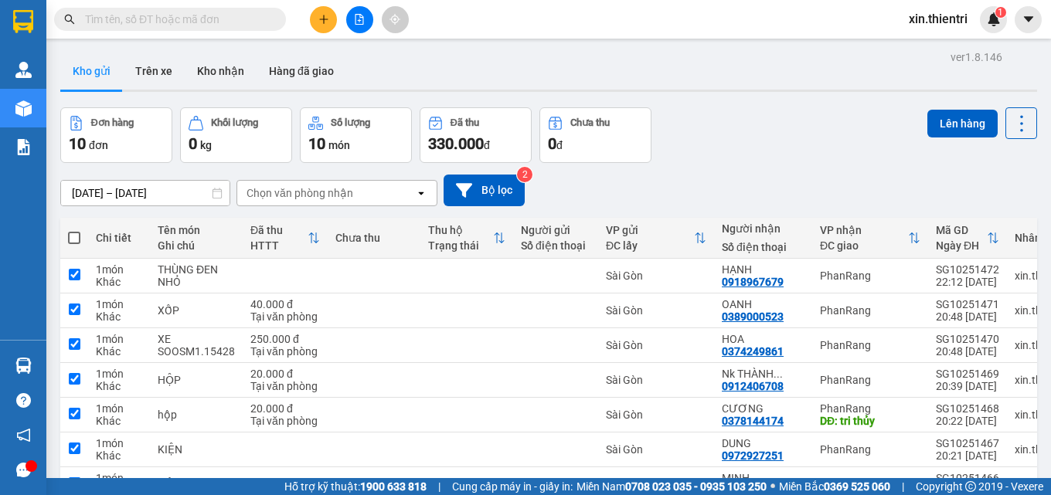
checkbox input "true"
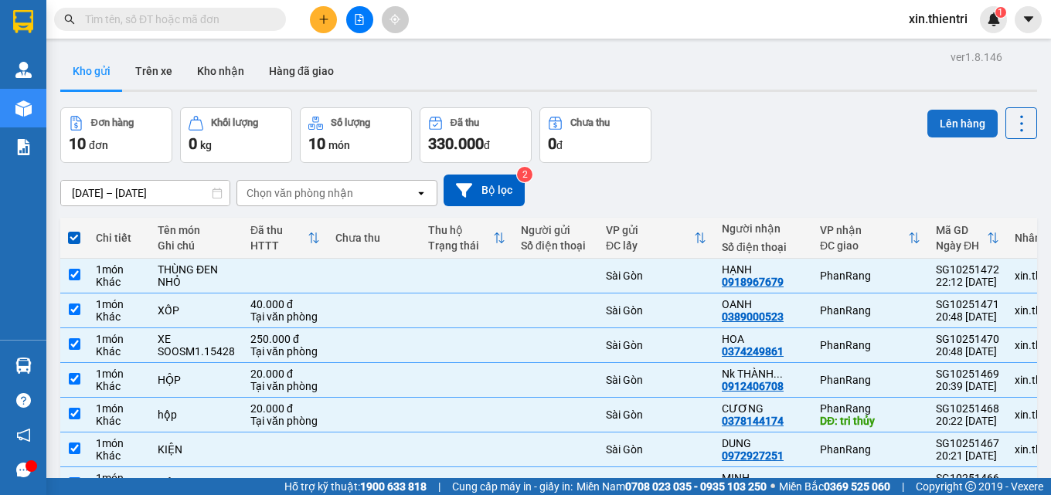
click at [940, 111] on button "Lên hàng" at bounding box center [962, 124] width 70 height 28
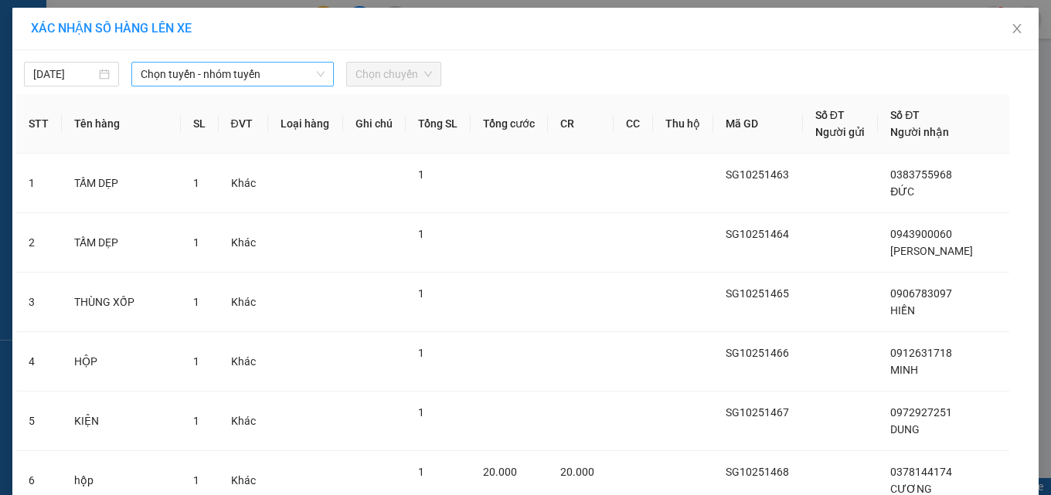
drag, startPoint x: 270, startPoint y: 58, endPoint x: 265, endPoint y: 74, distance: 17.1
click at [267, 68] on div "[DATE] Chọn tuyến - nhóm tuyến Chọn chuyến" at bounding box center [525, 70] width 1018 height 32
click at [270, 70] on span "Chọn tuyến - nhóm tuyến" at bounding box center [233, 74] width 184 height 23
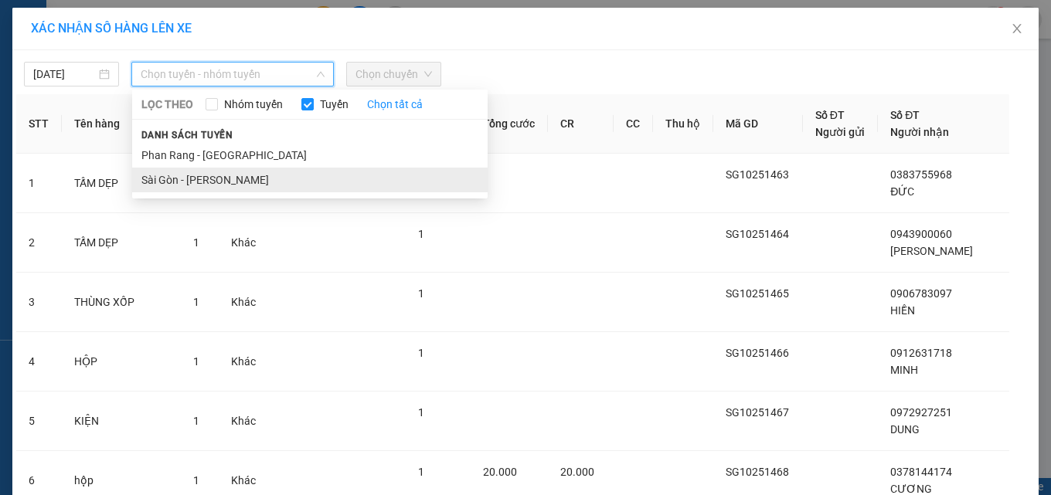
click at [260, 179] on li "Sài Gòn - [PERSON_NAME]" at bounding box center [309, 180] width 355 height 25
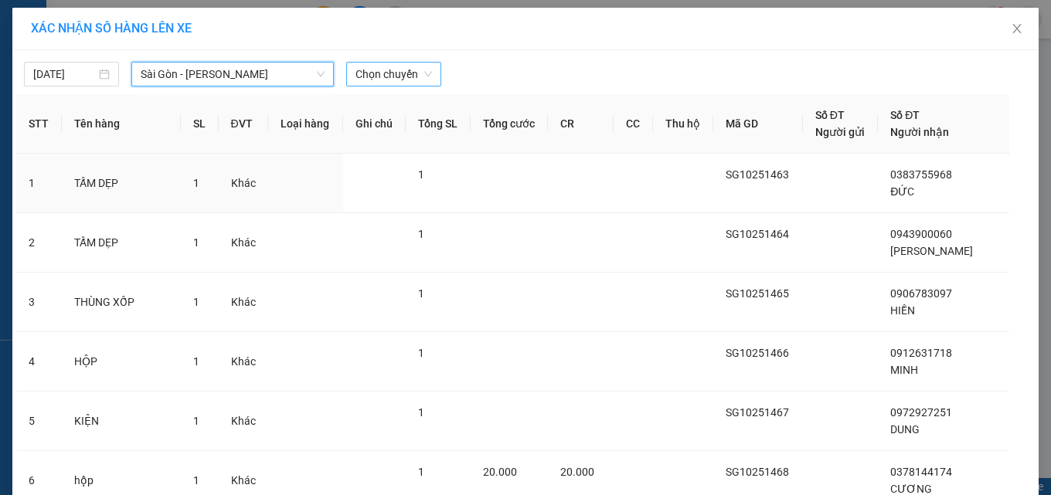
drag, startPoint x: 408, startPoint y: 73, endPoint x: 396, endPoint y: 86, distance: 17.5
click at [408, 74] on span "Chọn chuyến" at bounding box center [393, 74] width 76 height 23
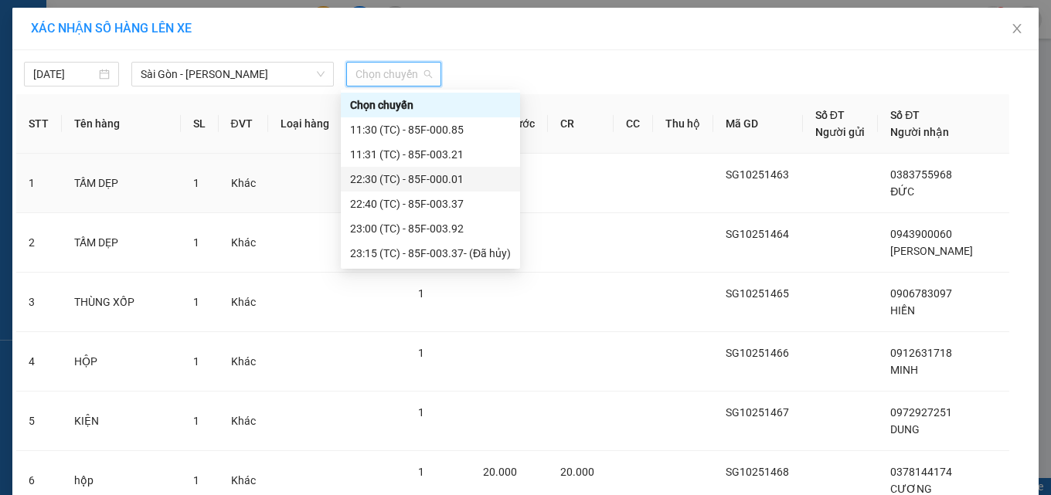
click at [450, 177] on div "22:30 (TC) - 85F-000.01" at bounding box center [430, 179] width 161 height 17
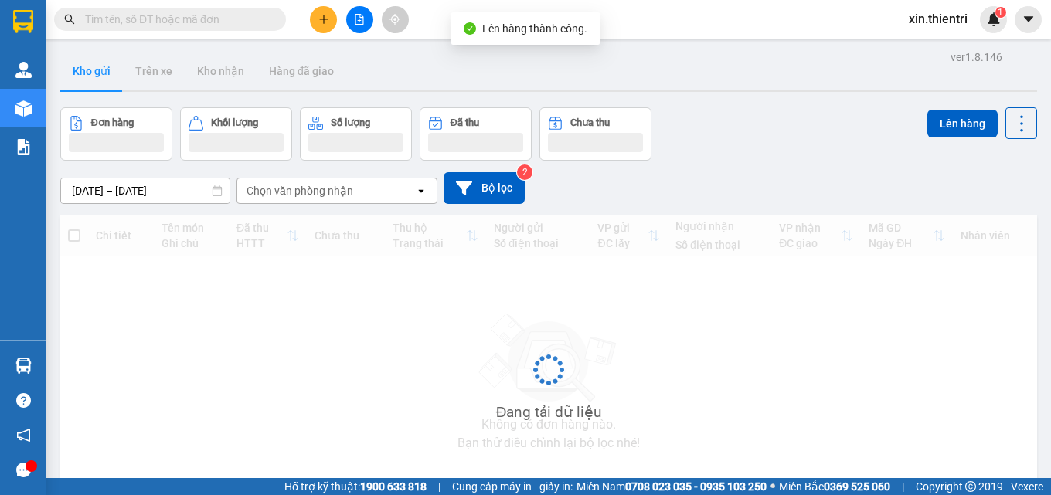
click at [361, 29] on button at bounding box center [359, 19] width 27 height 27
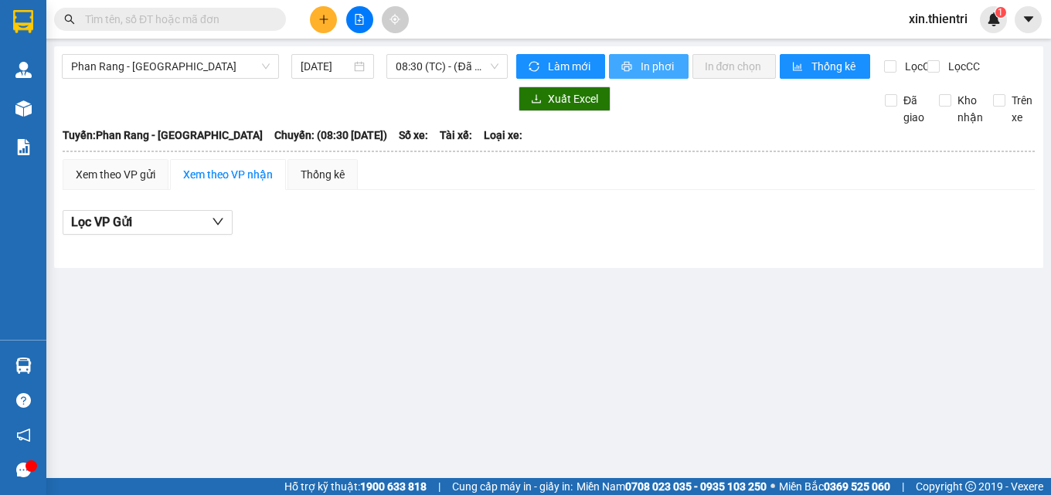
click at [654, 65] on span "In phơi" at bounding box center [658, 66] width 36 height 17
click at [131, 59] on span "Phan Rang - [GEOGRAPHIC_DATA]" at bounding box center [170, 66] width 199 height 23
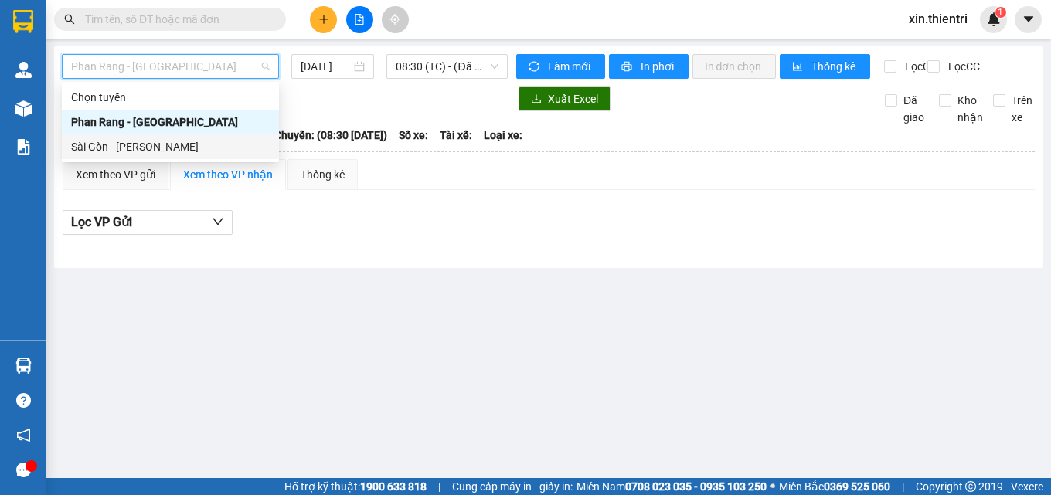
click at [184, 158] on div "Sài Gòn - [PERSON_NAME]" at bounding box center [170, 146] width 217 height 25
type input "[DATE]"
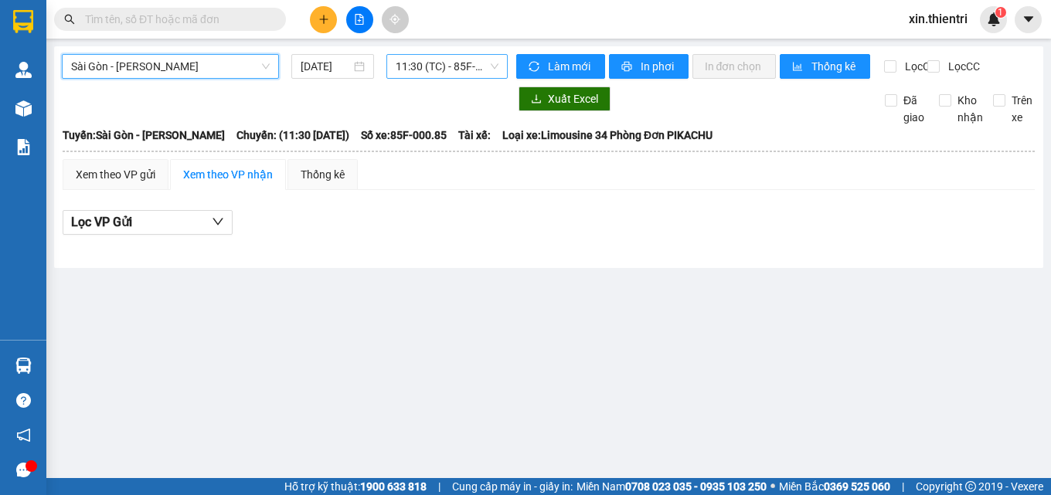
drag, startPoint x: 403, startPoint y: 72, endPoint x: 405, endPoint y: 80, distance: 8.6
click at [404, 72] on span "11:30 (TC) - 85F-000.85" at bounding box center [447, 66] width 103 height 23
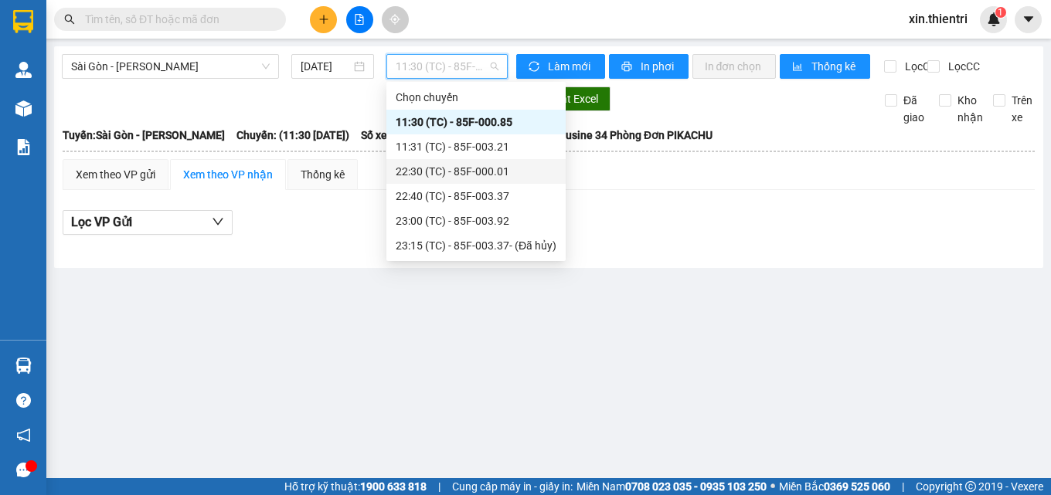
click at [465, 166] on div "22:30 (TC) - 85F-000.01" at bounding box center [476, 171] width 161 height 17
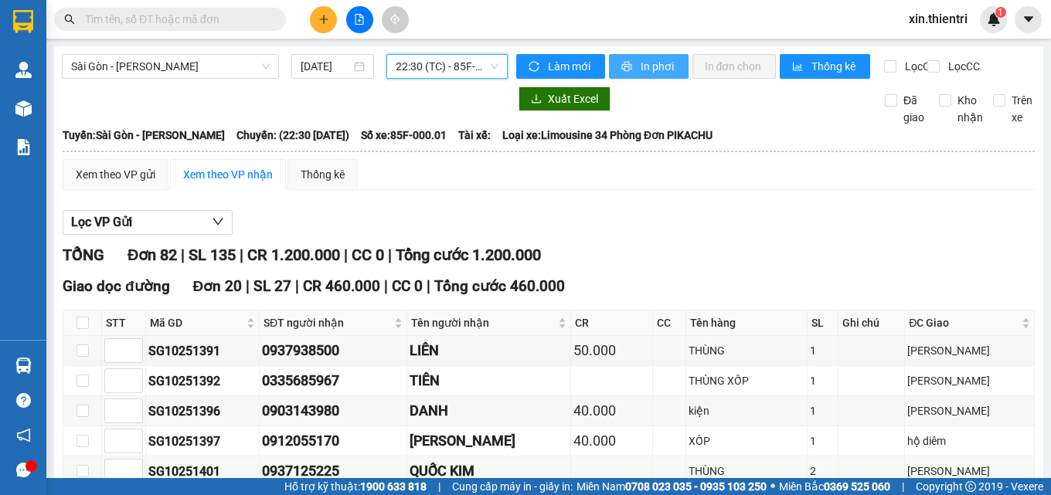
click at [646, 68] on span "In phơi" at bounding box center [658, 66] width 36 height 17
click at [626, 76] on button "In phơi" at bounding box center [649, 66] width 80 height 25
